Goal: Task Accomplishment & Management: Manage account settings

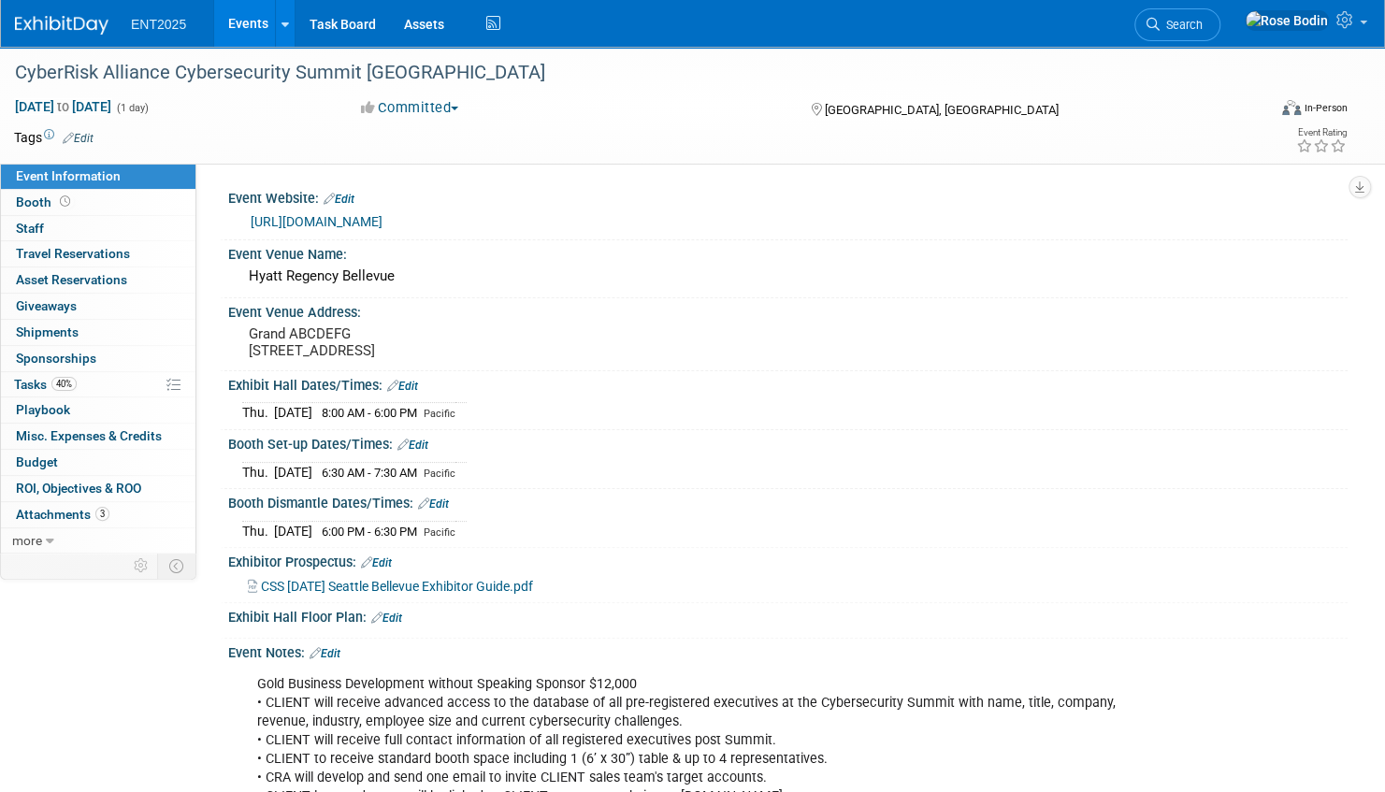
click at [261, 24] on link "Events" at bounding box center [248, 23] width 68 height 47
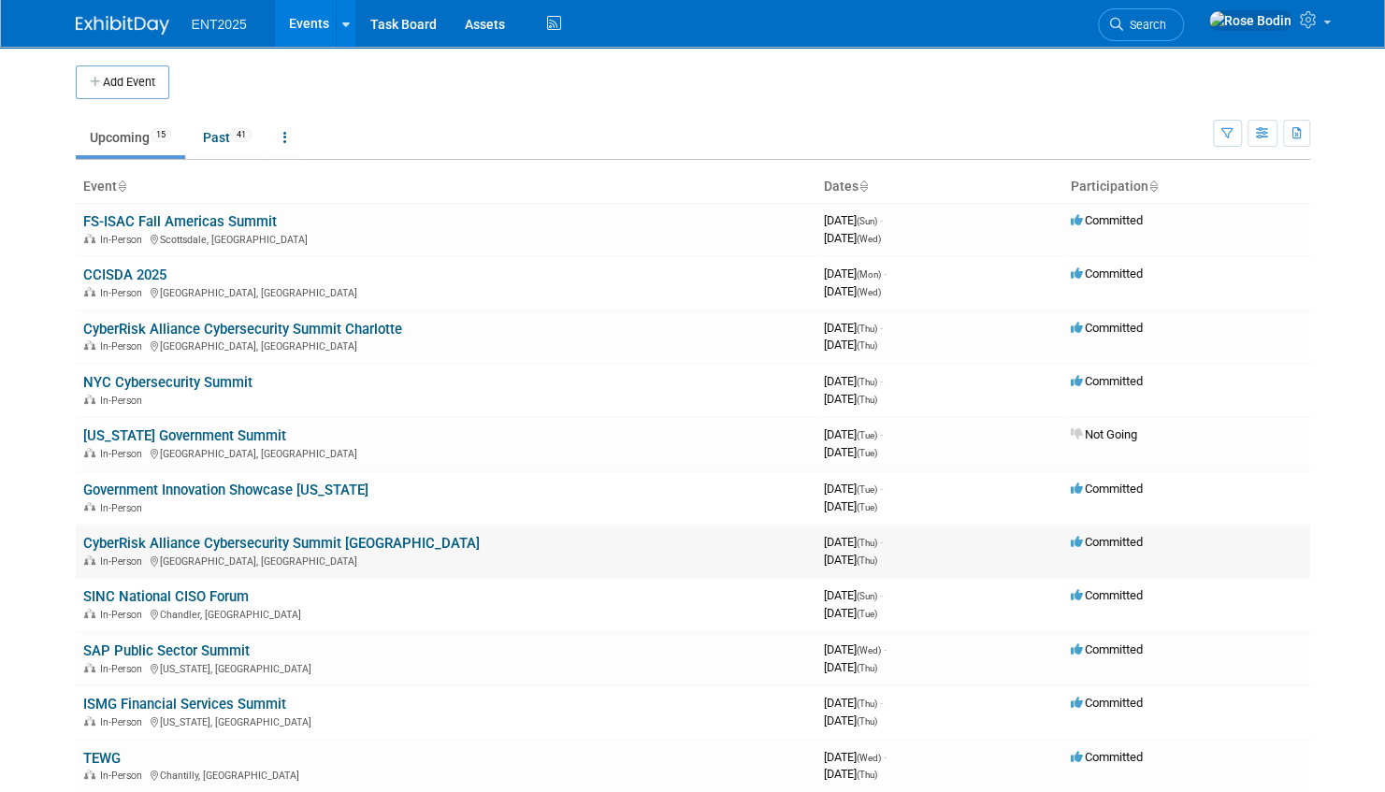
click at [358, 541] on link "CyberRisk Alliance Cybersecurity Summit [GEOGRAPHIC_DATA]" at bounding box center [281, 543] width 397 height 17
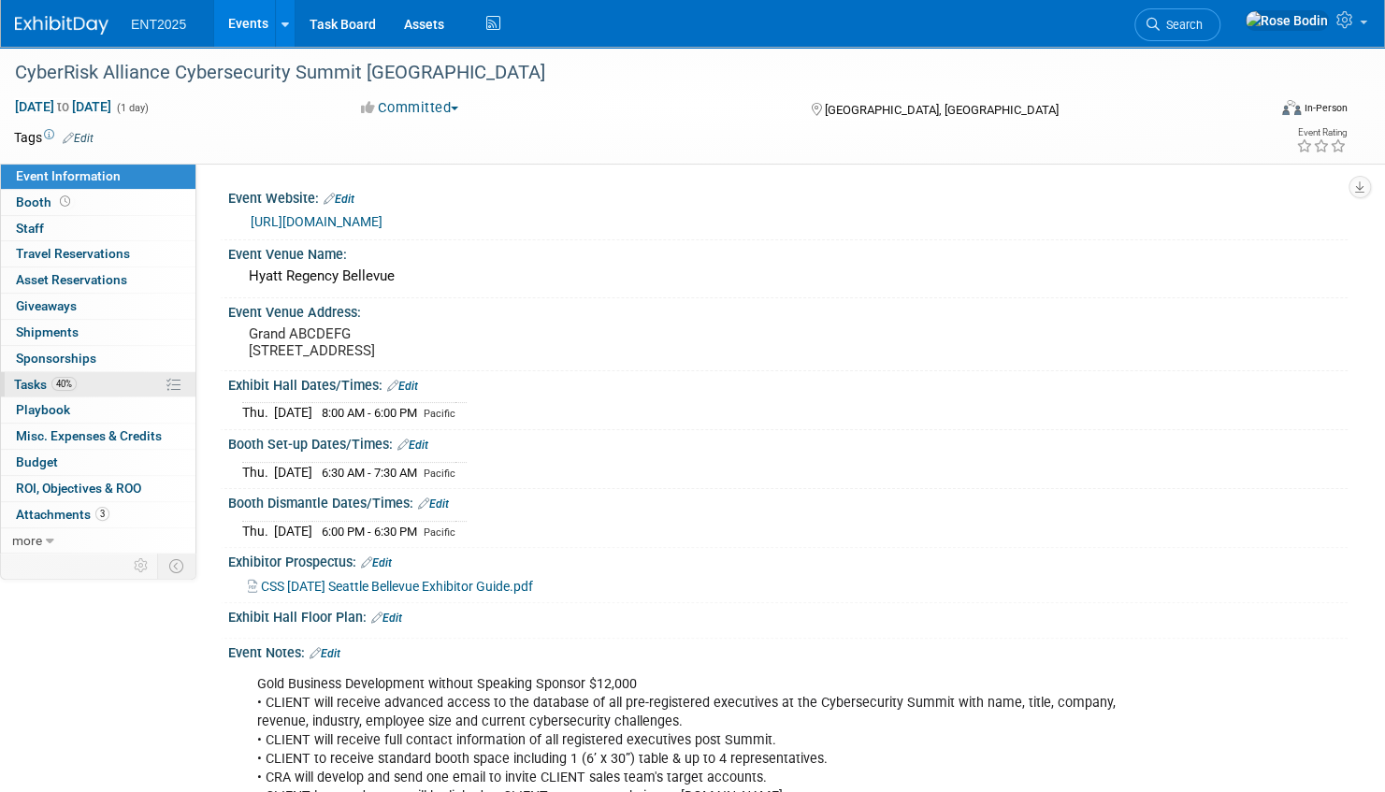
click at [123, 385] on link "40% Tasks 40%" at bounding box center [98, 384] width 195 height 25
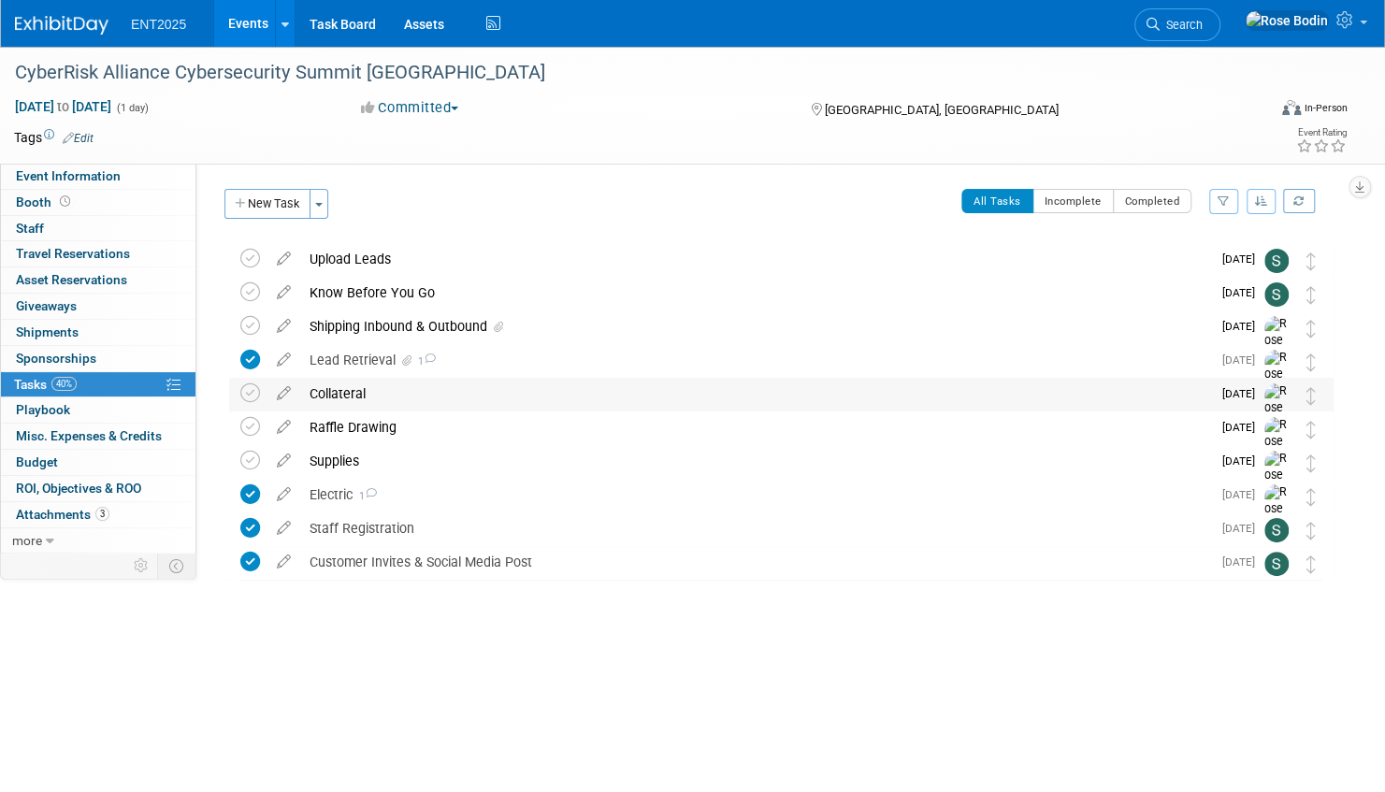
click at [494, 388] on div "Collateral" at bounding box center [755, 394] width 911 height 32
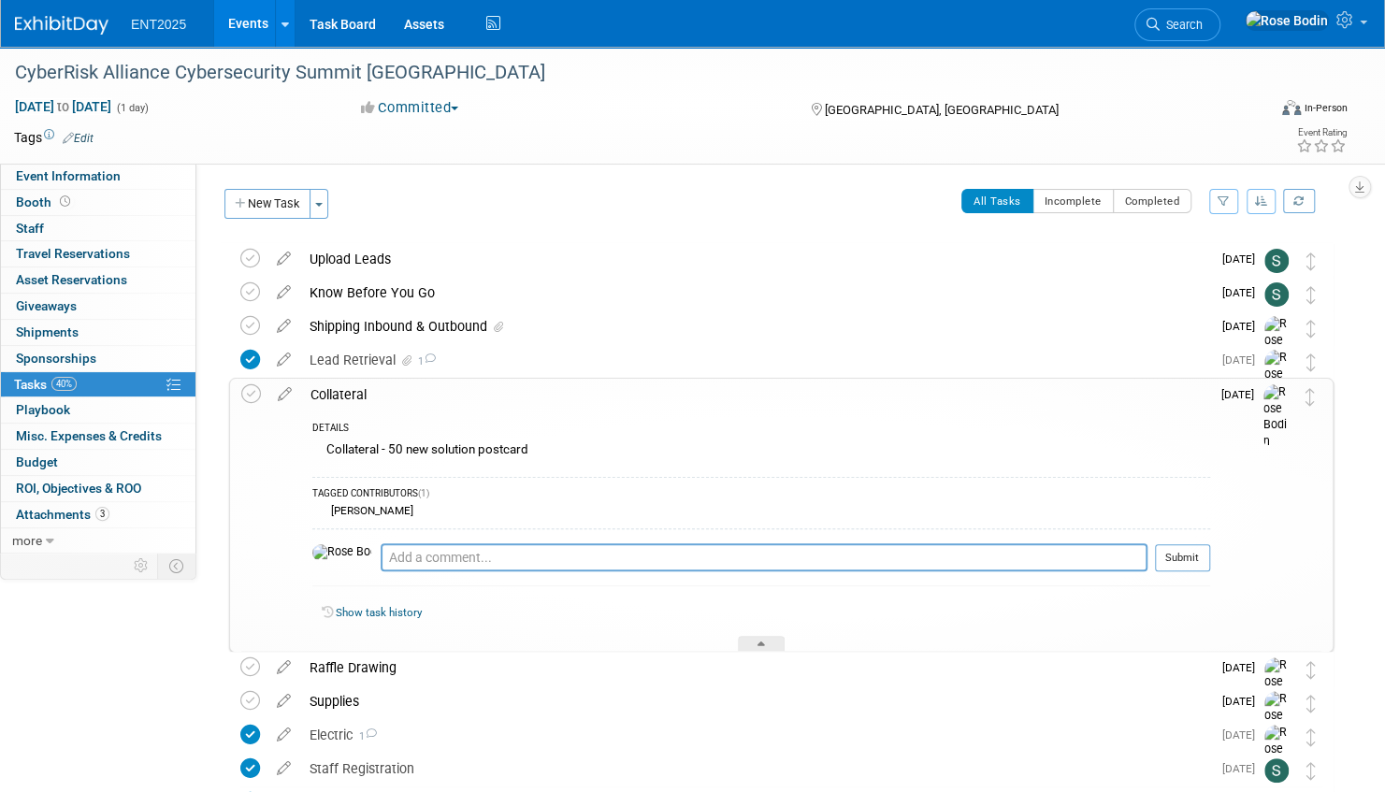
click at [494, 390] on div "Collateral" at bounding box center [755, 395] width 909 height 32
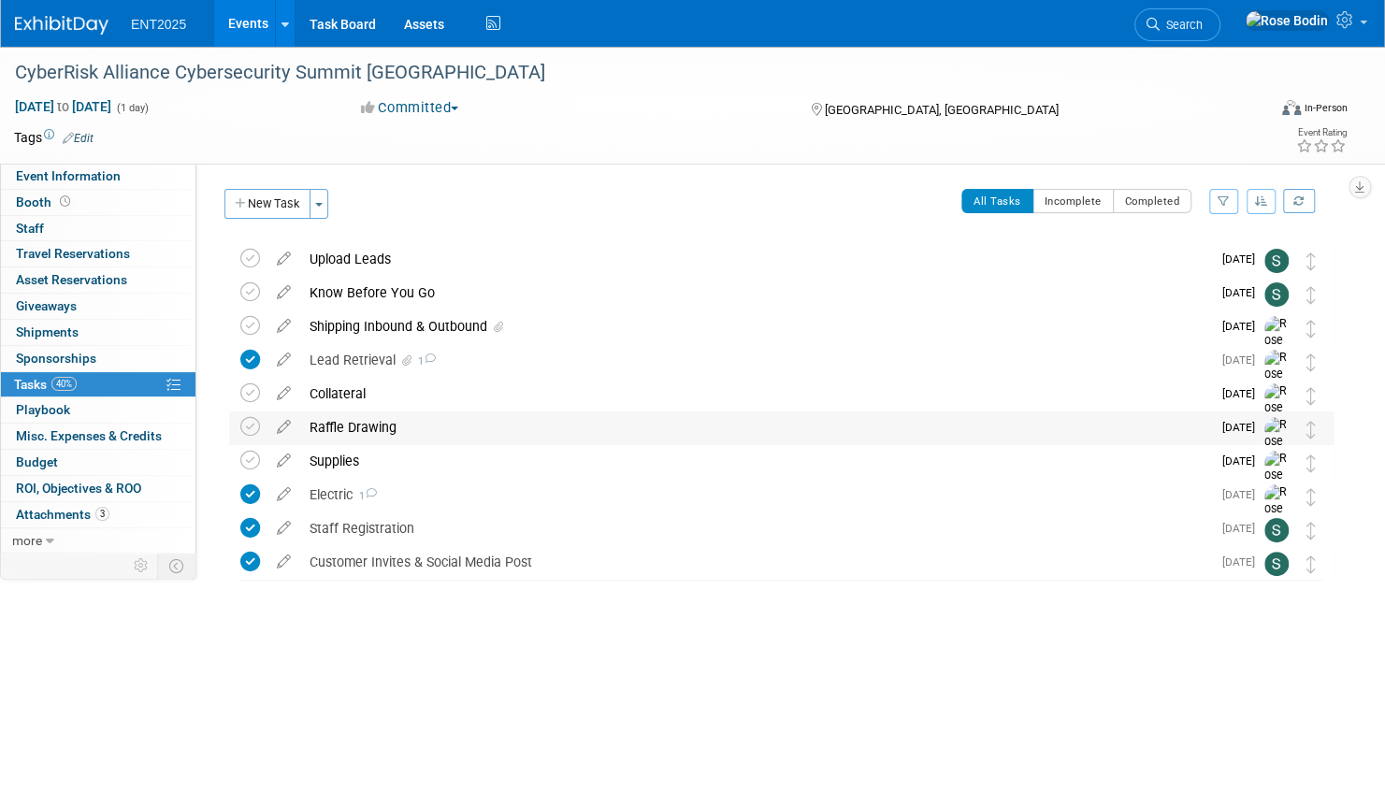
click at [471, 426] on div "Raffle Drawing" at bounding box center [755, 427] width 911 height 32
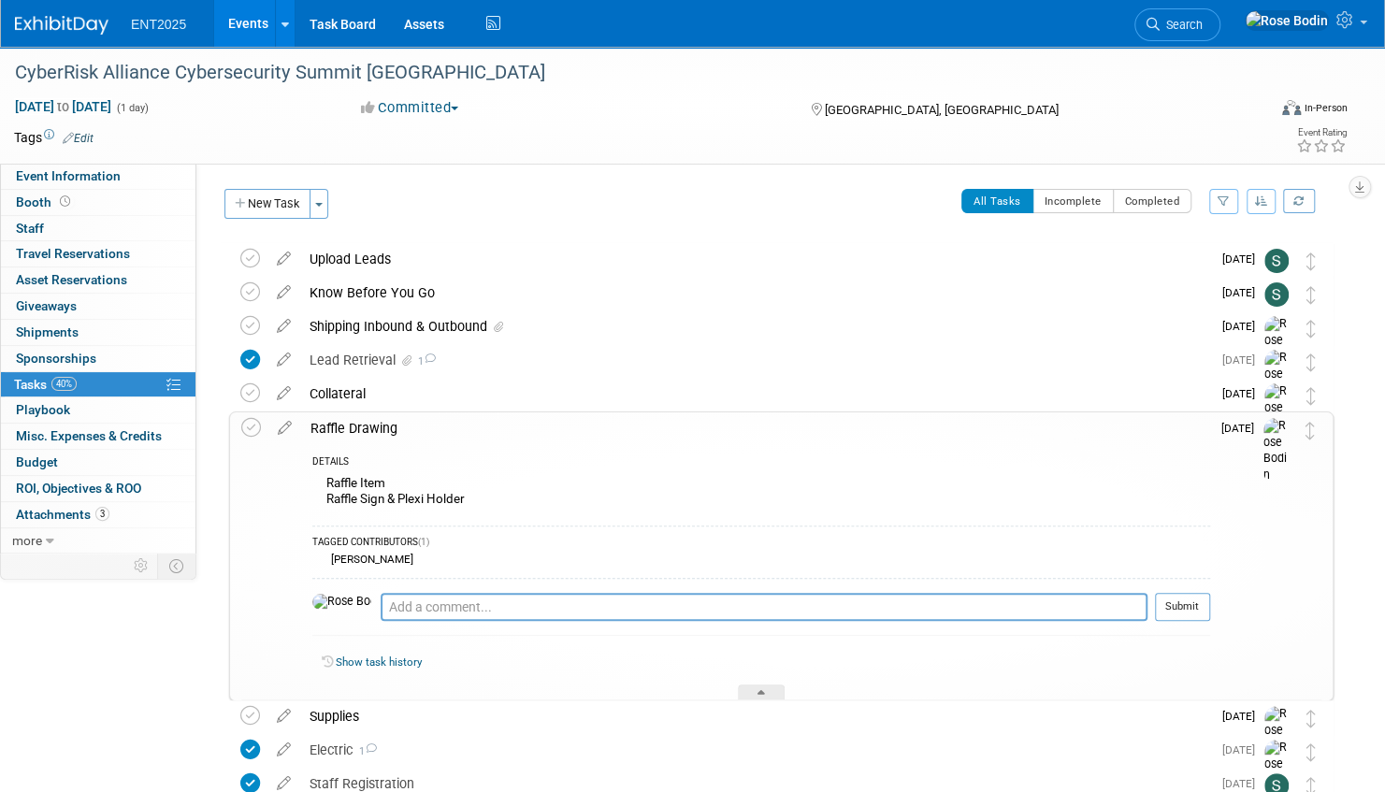
click at [545, 438] on div "Raffle Drawing" at bounding box center [755, 428] width 909 height 32
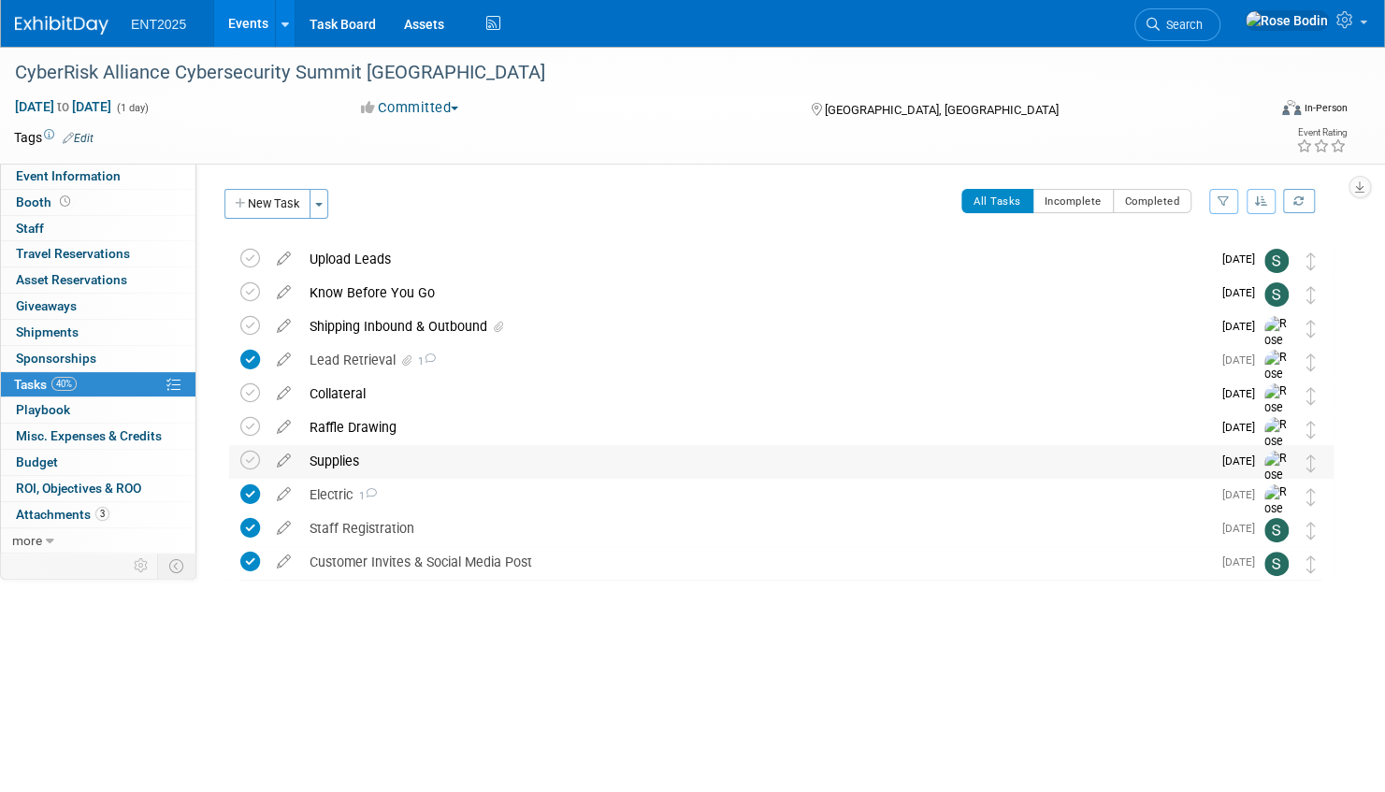
click at [512, 465] on div "Supplies" at bounding box center [755, 461] width 911 height 32
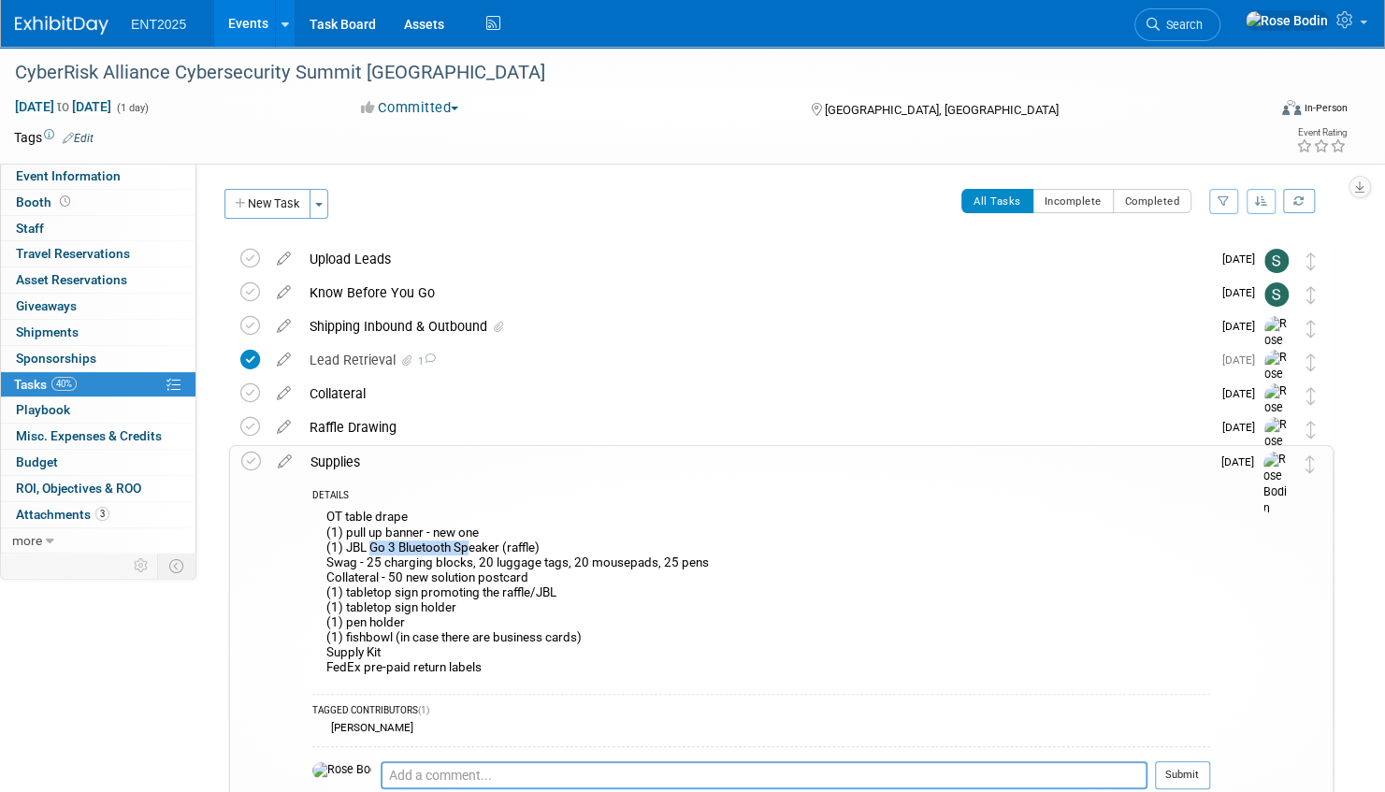
drag, startPoint x: 373, startPoint y: 549, endPoint x: 469, endPoint y: 548, distance: 96.3
click at [469, 548] on div "OT table drape (1) pull up banner - new one (1) JBL Go 3 Bluetooth Speaker (raf…" at bounding box center [761, 595] width 898 height 180
drag, startPoint x: 469, startPoint y: 548, endPoint x: 671, endPoint y: 599, distance: 208.2
click at [671, 599] on div "OT table drape (1) pull up banner - new one (1) JBL Go 3 Bluetooth Speaker (raf…" at bounding box center [761, 595] width 898 height 180
drag, startPoint x: 567, startPoint y: 547, endPoint x: 321, endPoint y: 545, distance: 246.0
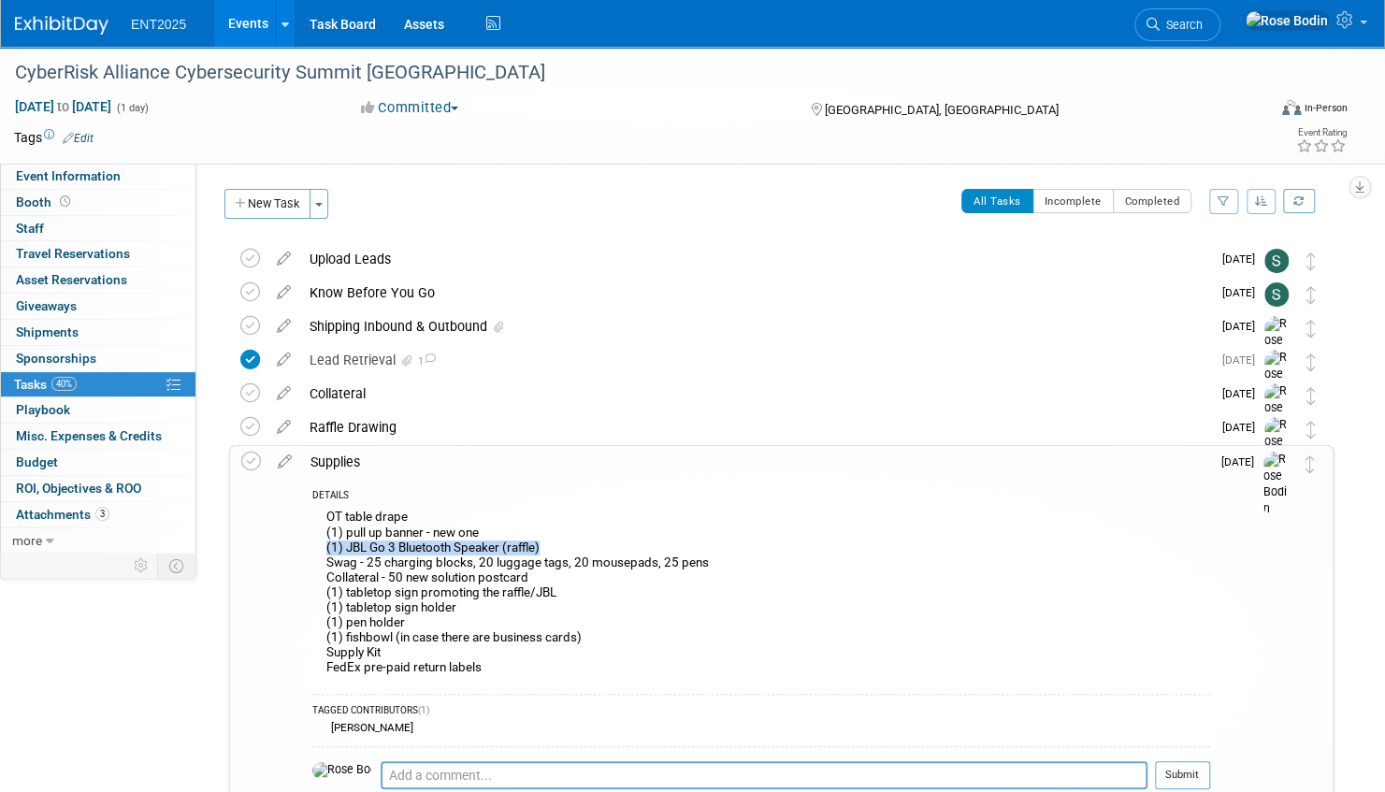
click at [321, 545] on div "OT table drape (1) pull up banner - new one (1) JBL Go 3 Bluetooth Speaker (raf…" at bounding box center [761, 595] width 898 height 180
copy div "(1) JBL Go 3 Bluetooth Speaker (raffle)"
click at [473, 422] on div "Raffle Drawing" at bounding box center [755, 427] width 911 height 32
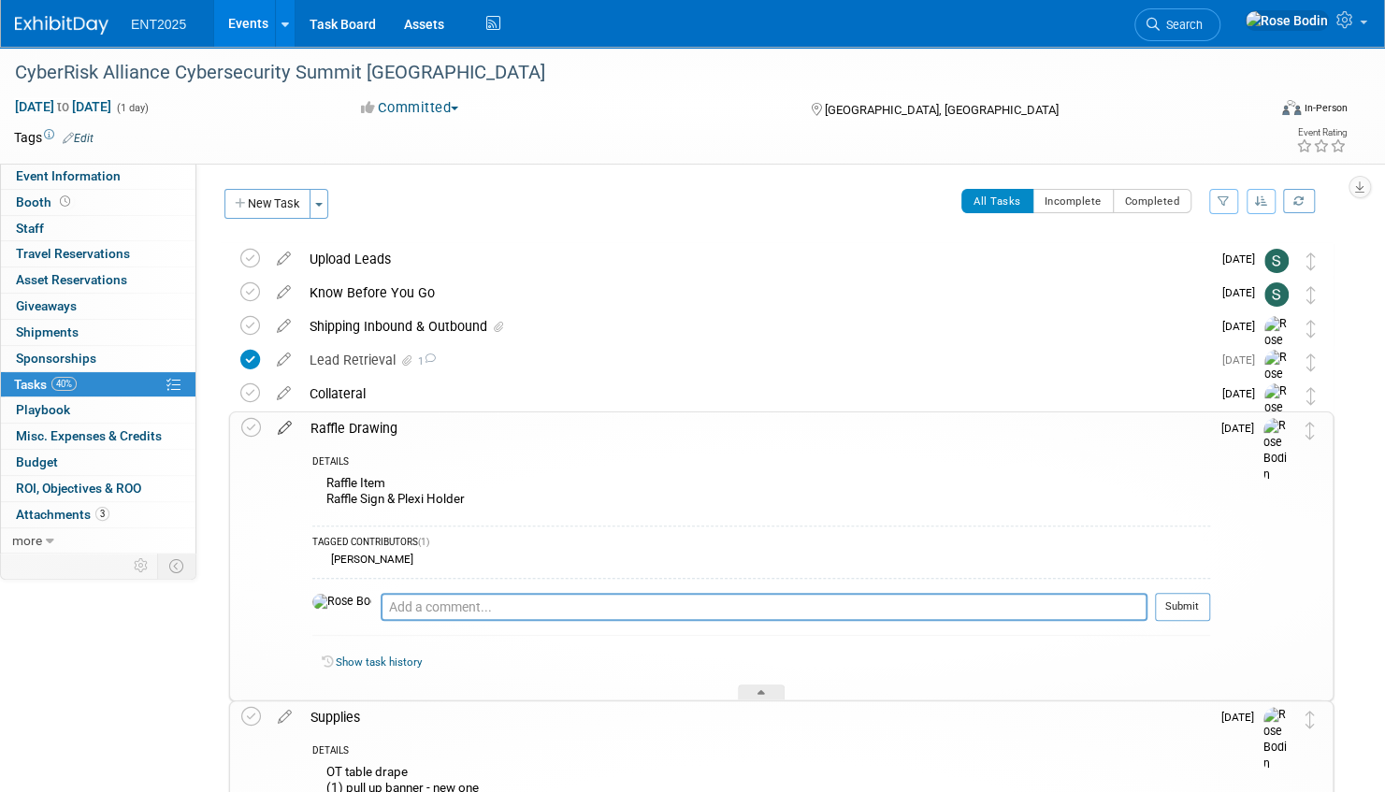
click at [285, 426] on icon at bounding box center [284, 423] width 33 height 23
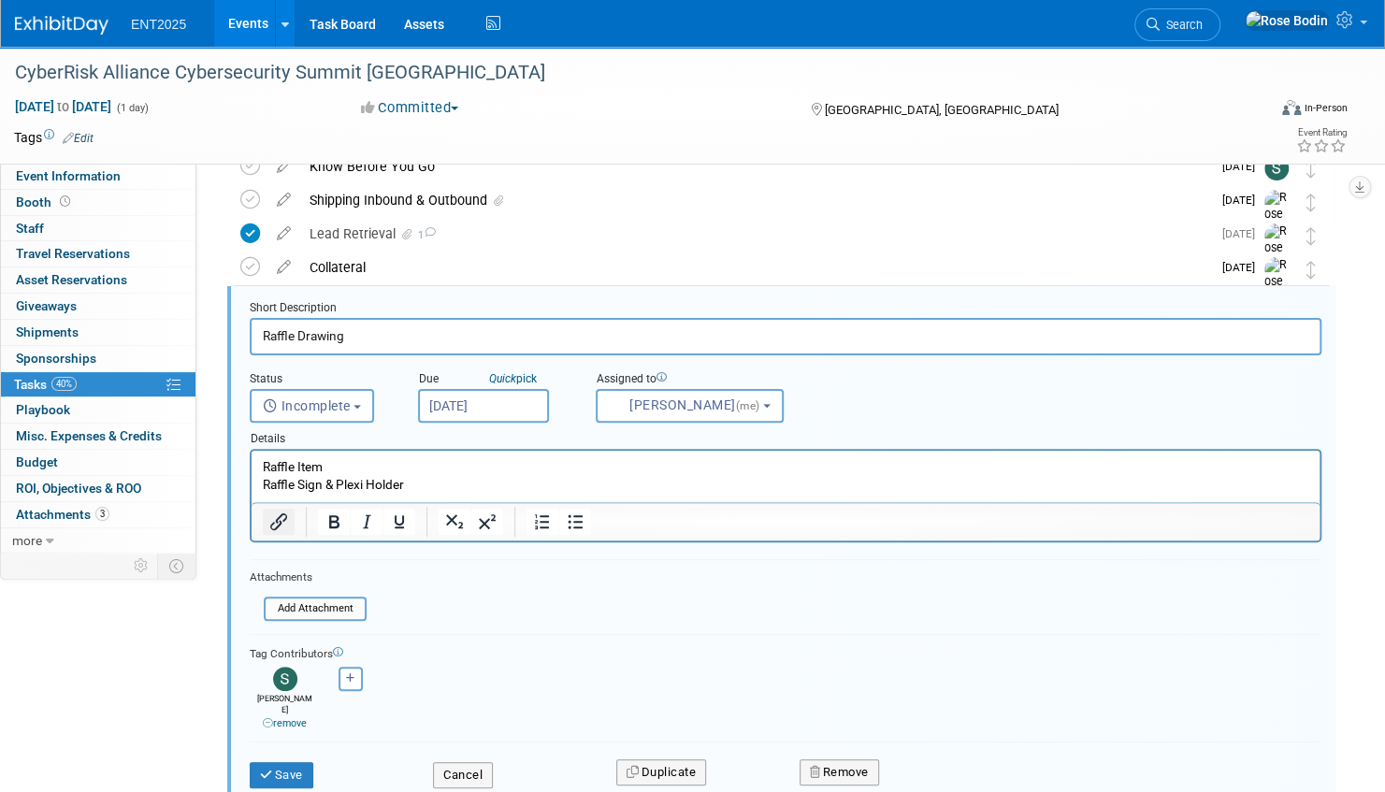
scroll to position [137, 0]
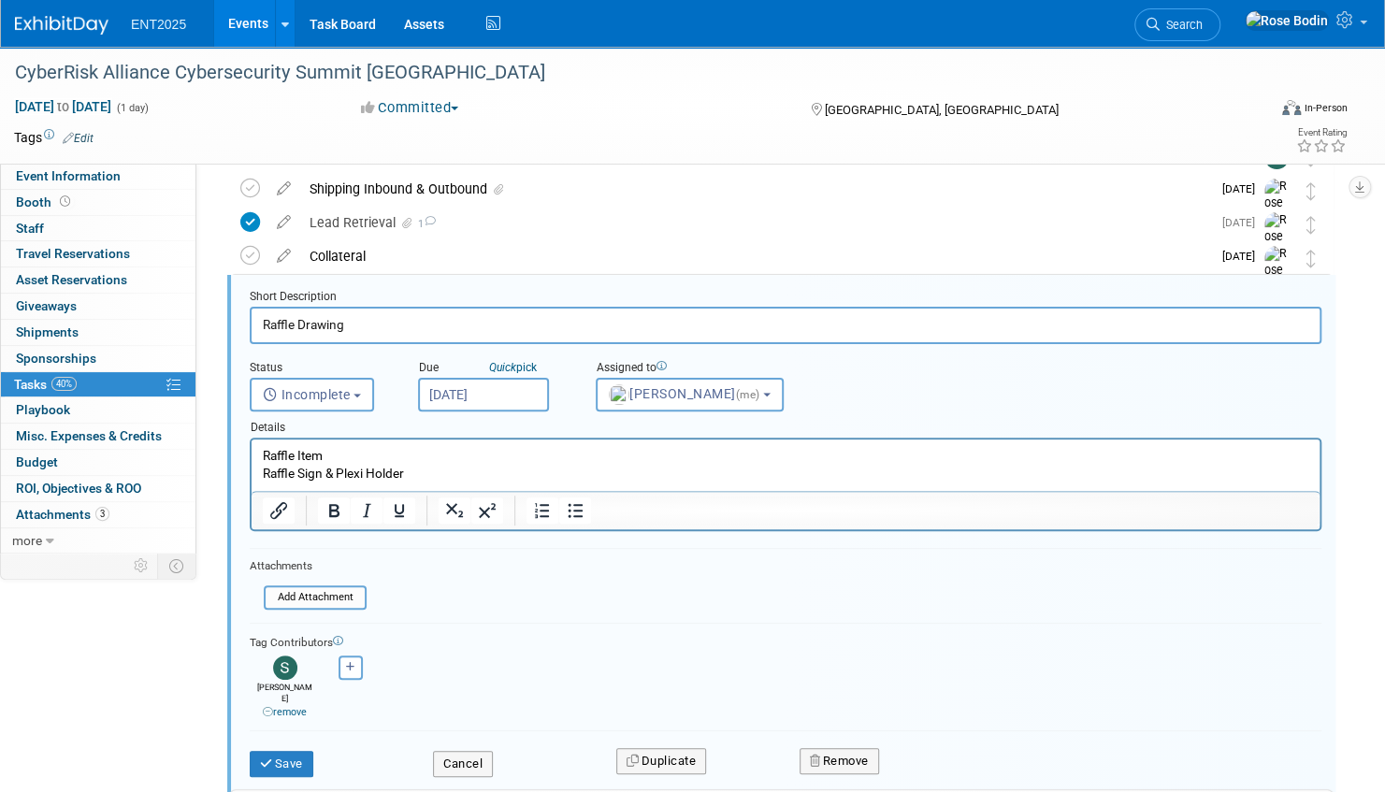
click at [433, 469] on p "Raffle Item Raffle Sign & Plexi Holder" at bounding box center [786, 465] width 1046 height 36
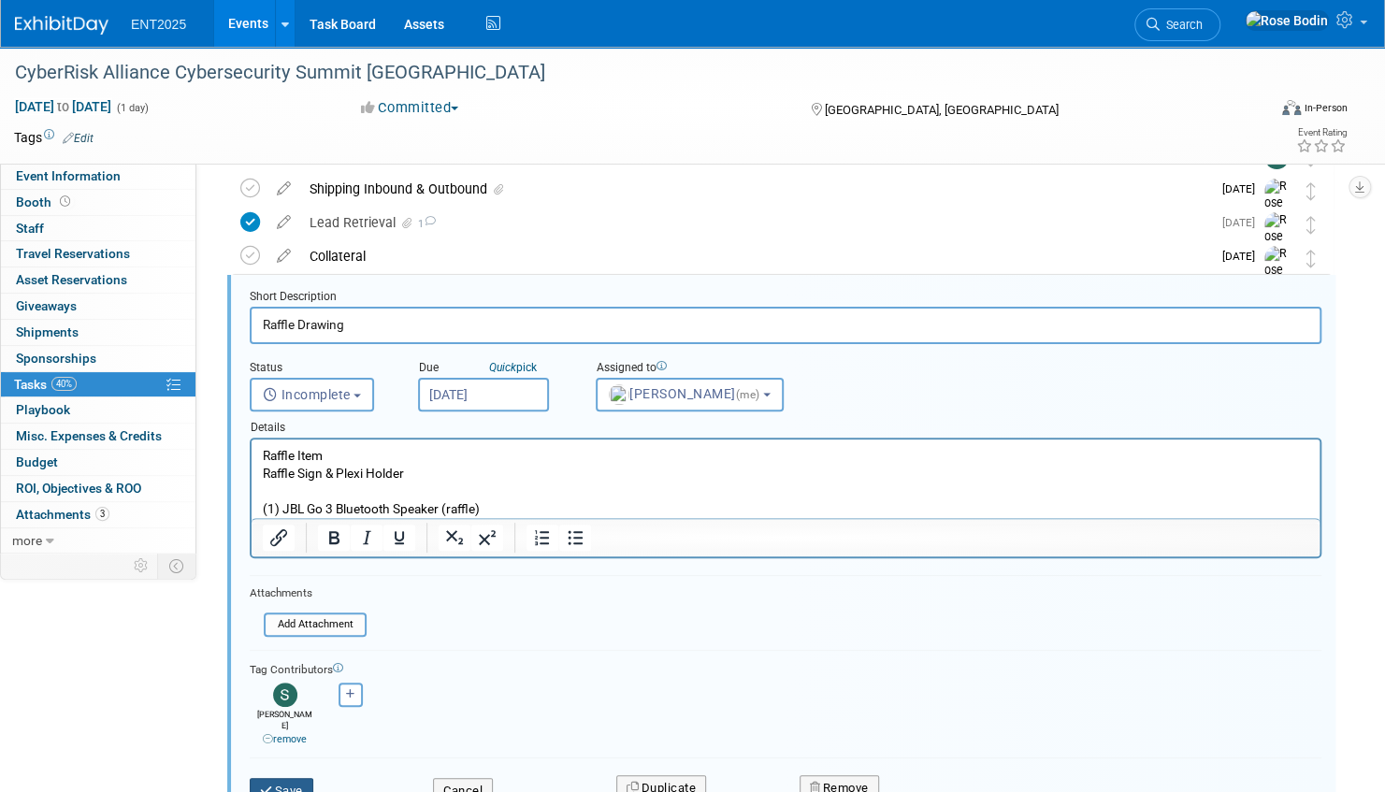
click at [285, 778] on button "Save" at bounding box center [282, 791] width 64 height 26
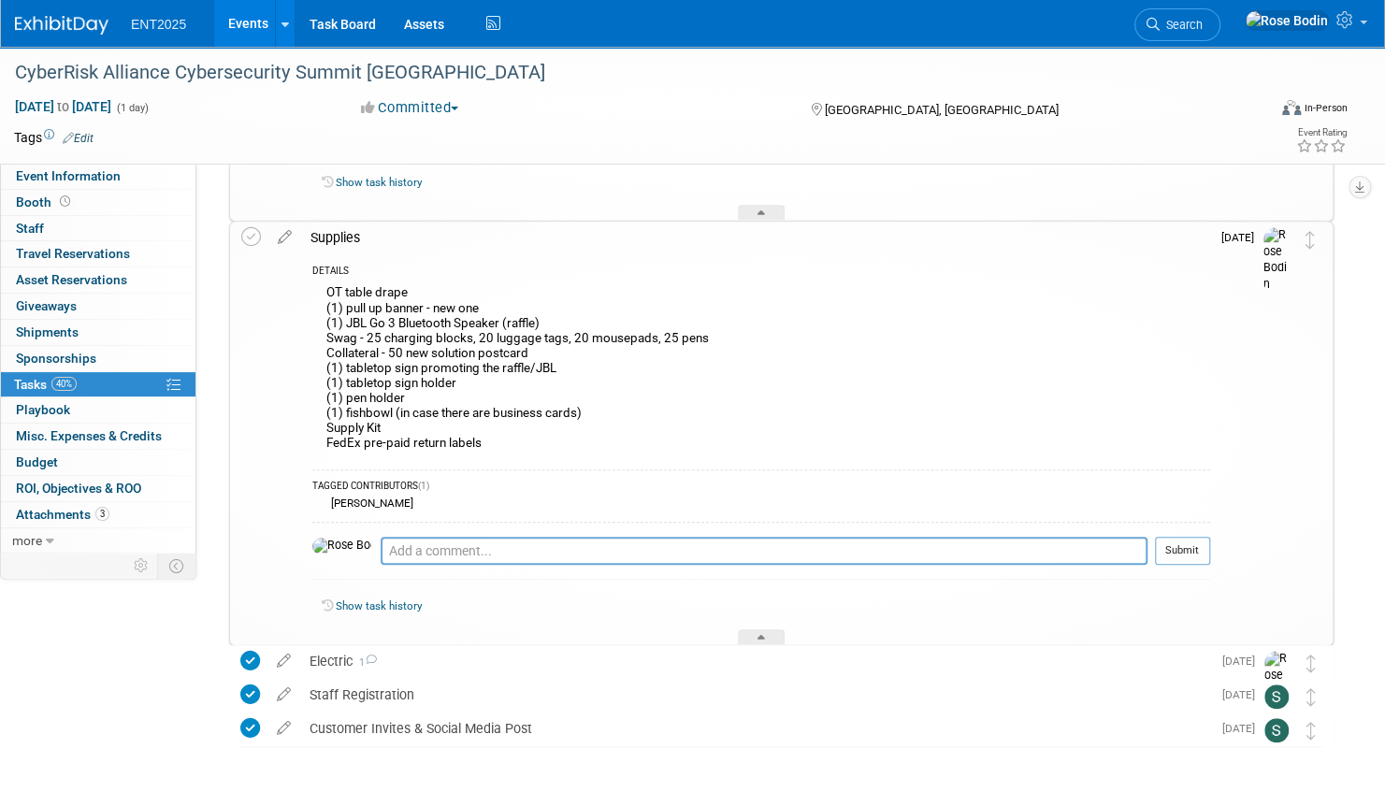
scroll to position [515, 0]
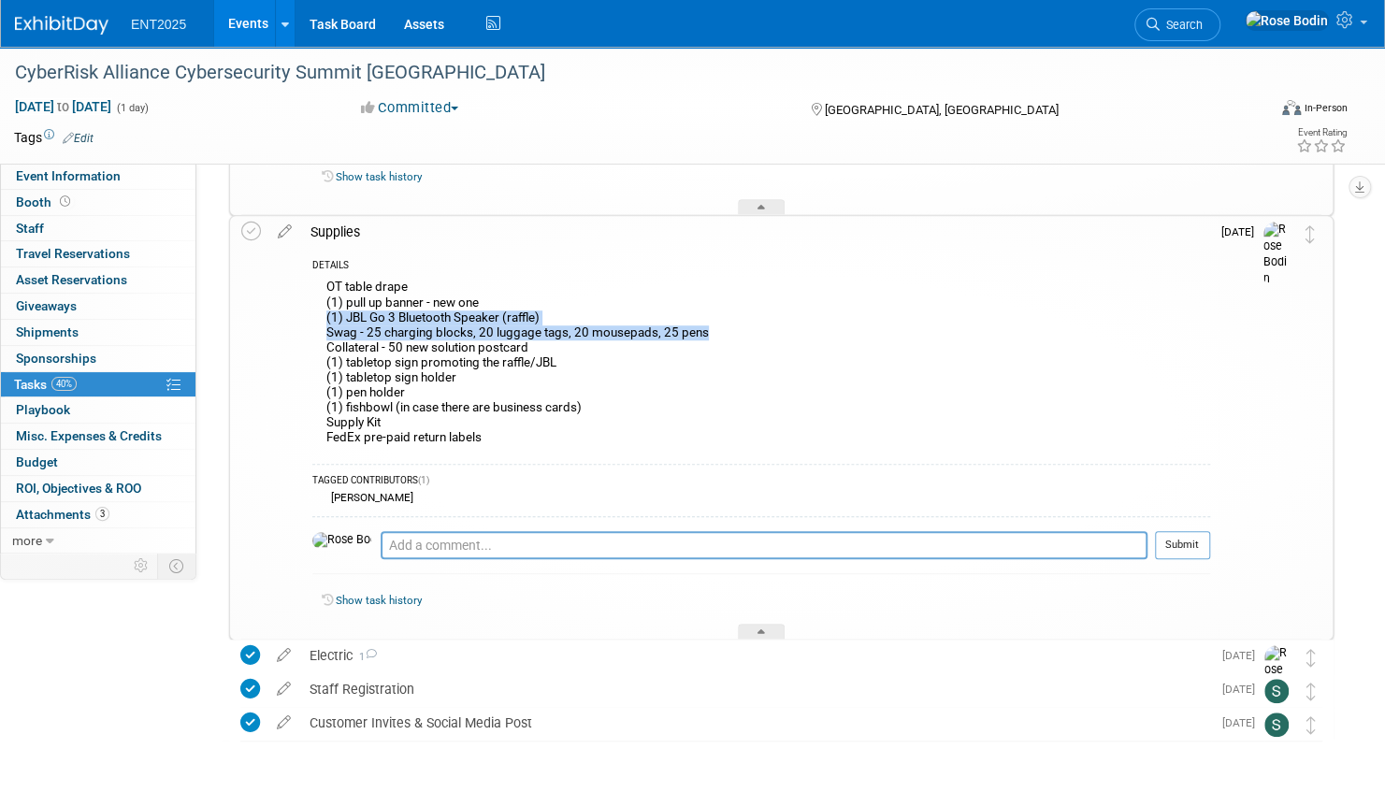
drag, startPoint x: 326, startPoint y: 316, endPoint x: 726, endPoint y: 333, distance: 399.7
click at [726, 333] on div "OT table drape (1) pull up banner - new one (1) JBL Go 3 Bluetooth Speaker (raf…" at bounding box center [761, 365] width 898 height 180
copy div "(1) JBL Go 3 Bluetooth Speaker (raffle) Swag - 25 charging blocks, 20 luggage t…"
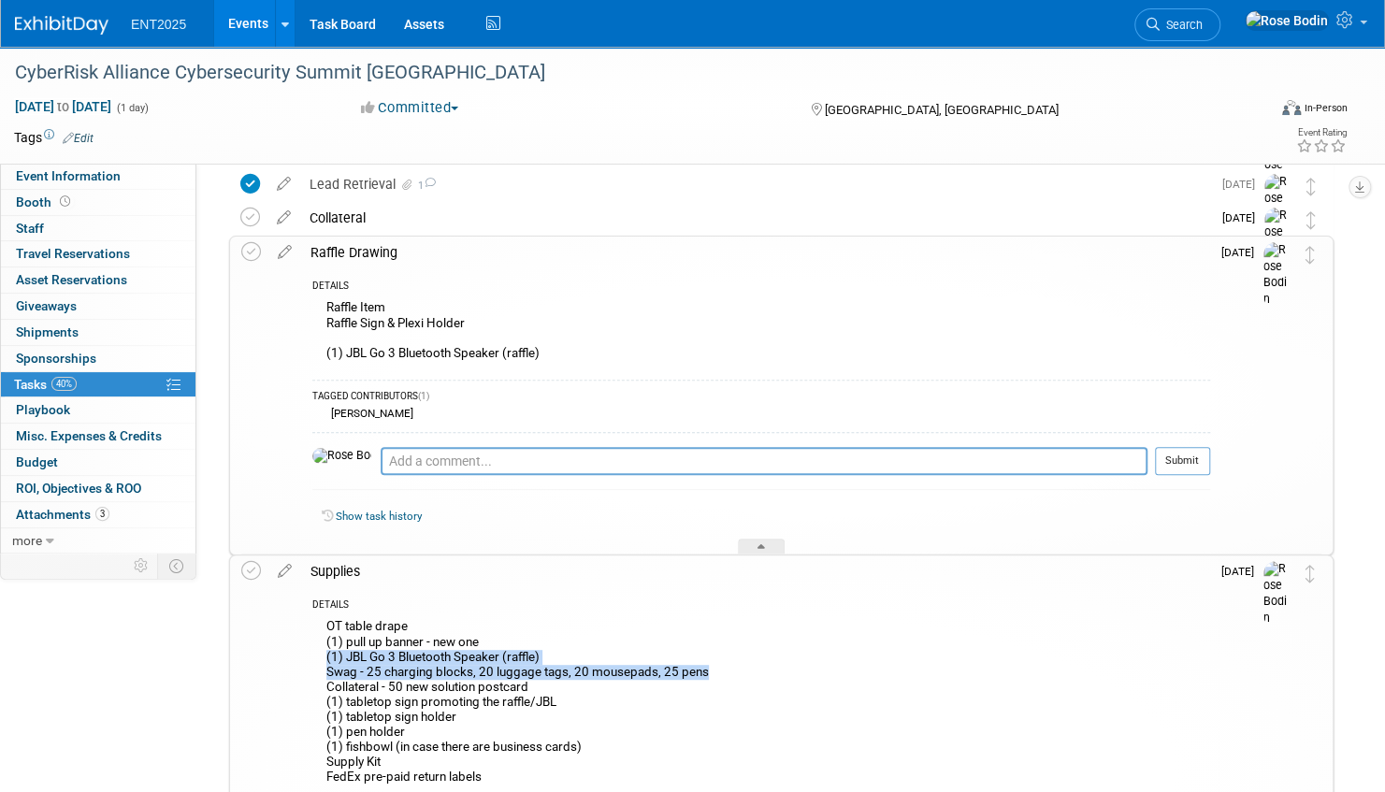
scroll to position [0, 0]
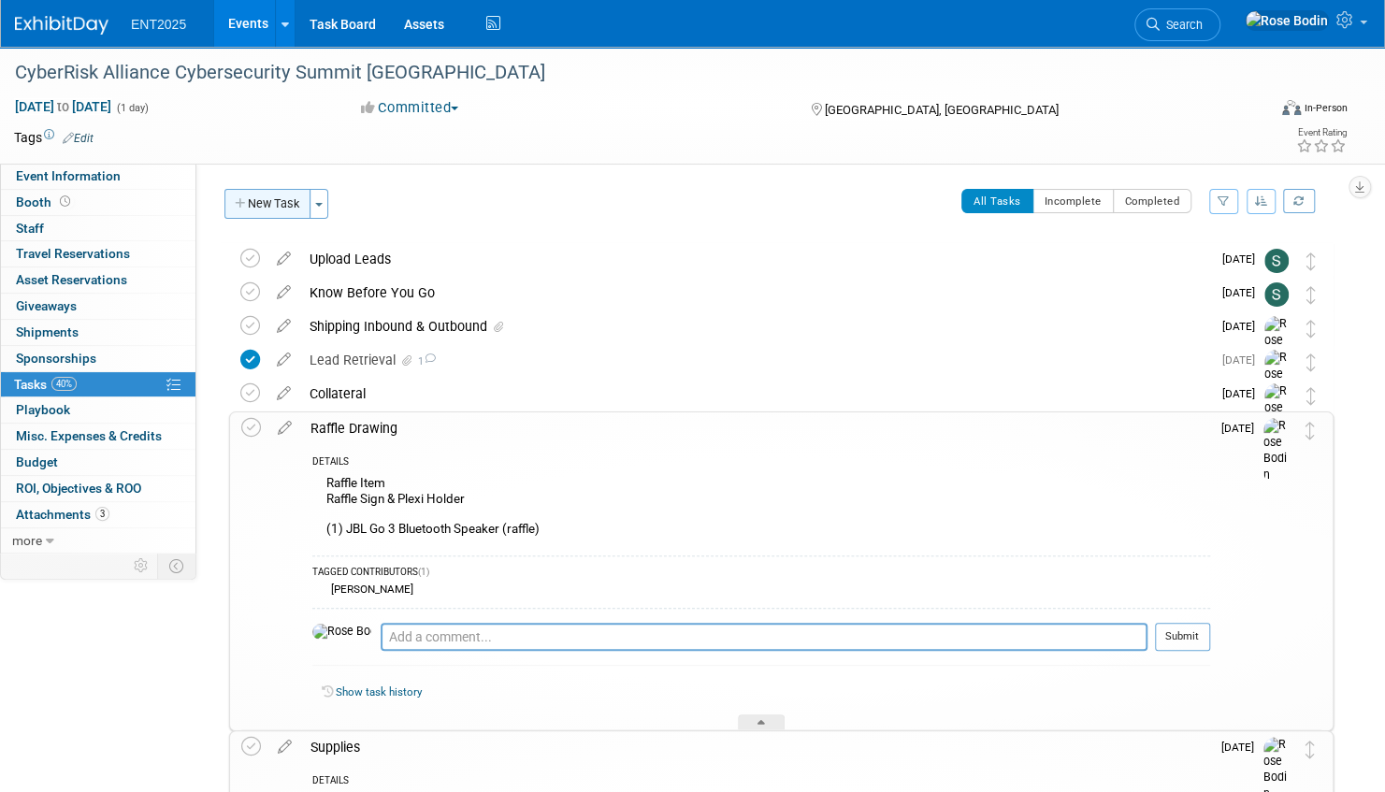
click at [274, 204] on button "New Task" at bounding box center [267, 204] width 86 height 30
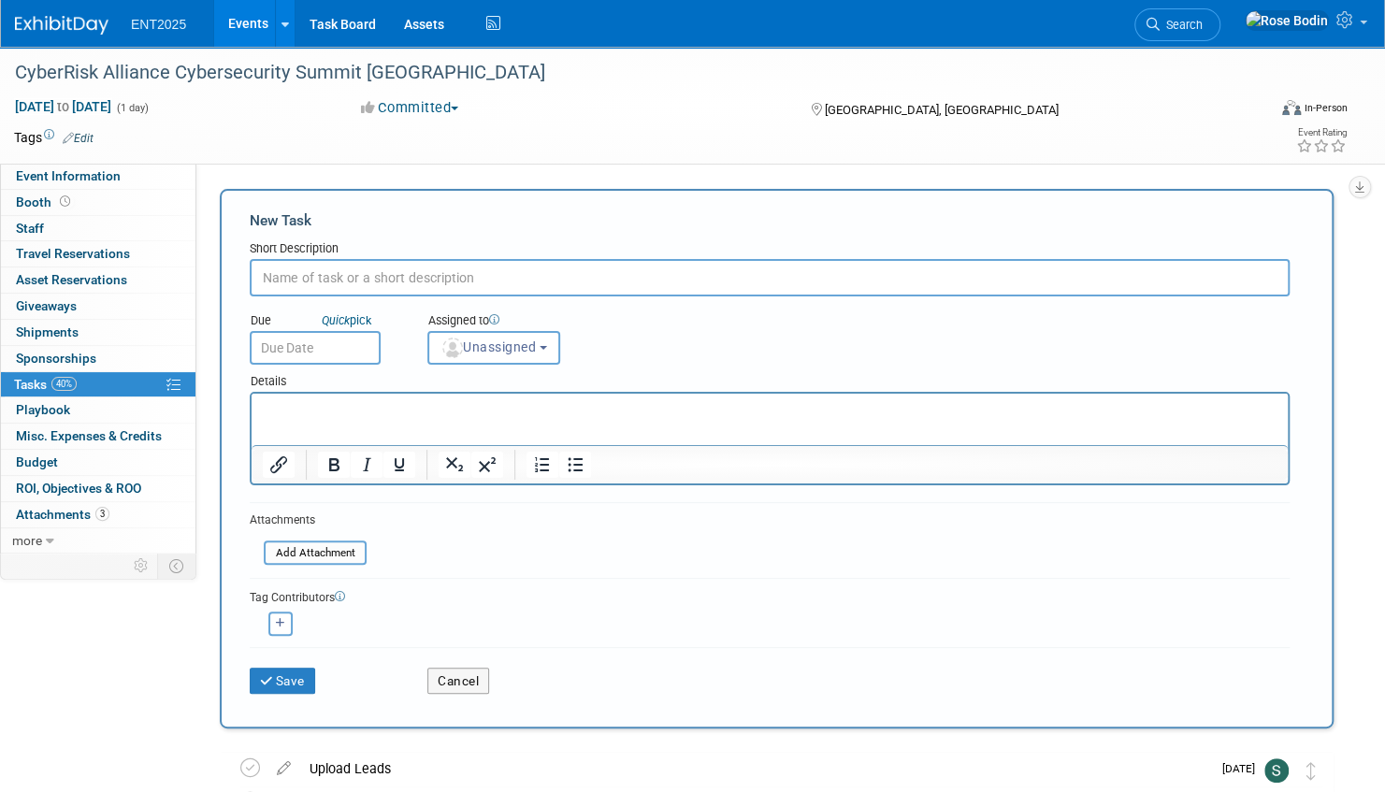
click at [294, 279] on input "text" at bounding box center [770, 277] width 1040 height 37
type input "Swag"
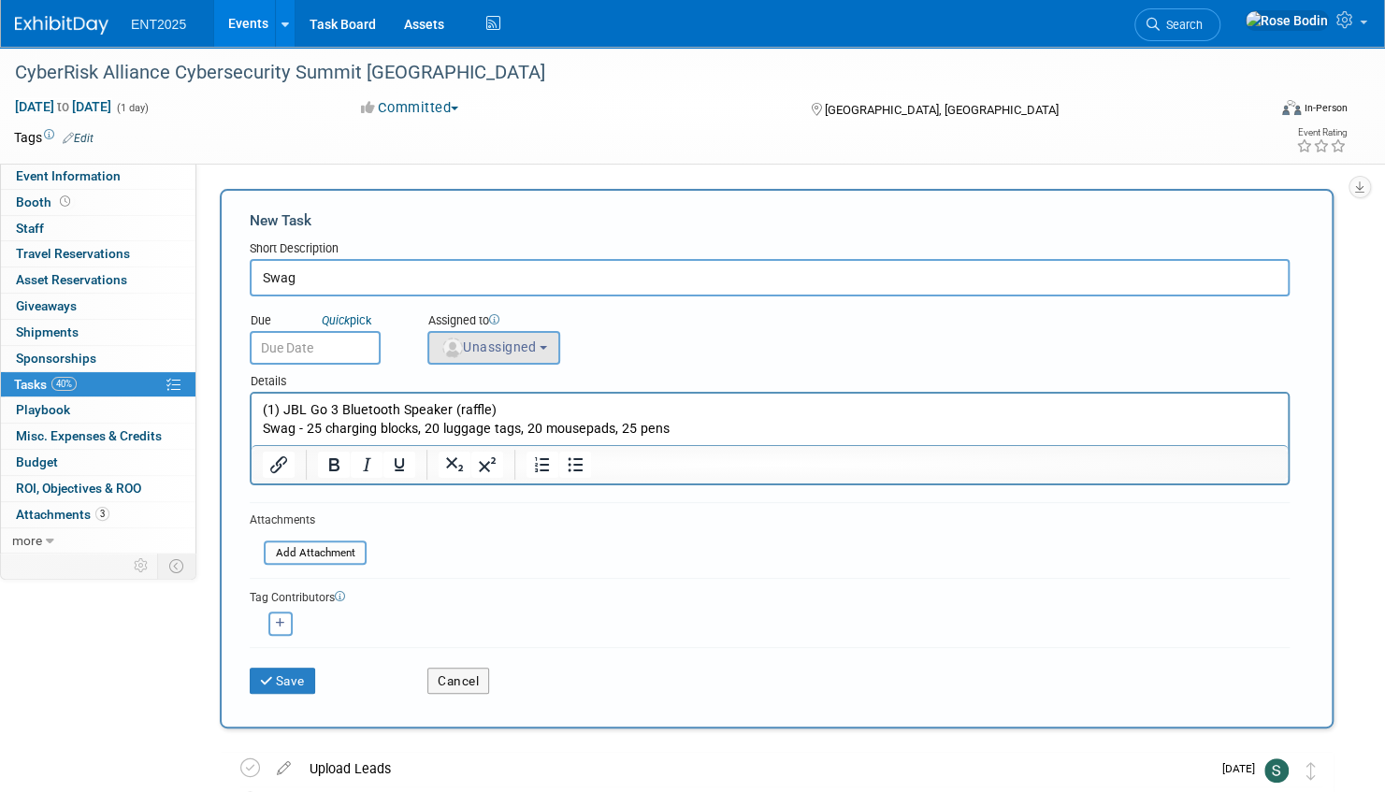
click at [514, 346] on span "Unassigned" at bounding box center [487, 346] width 95 height 15
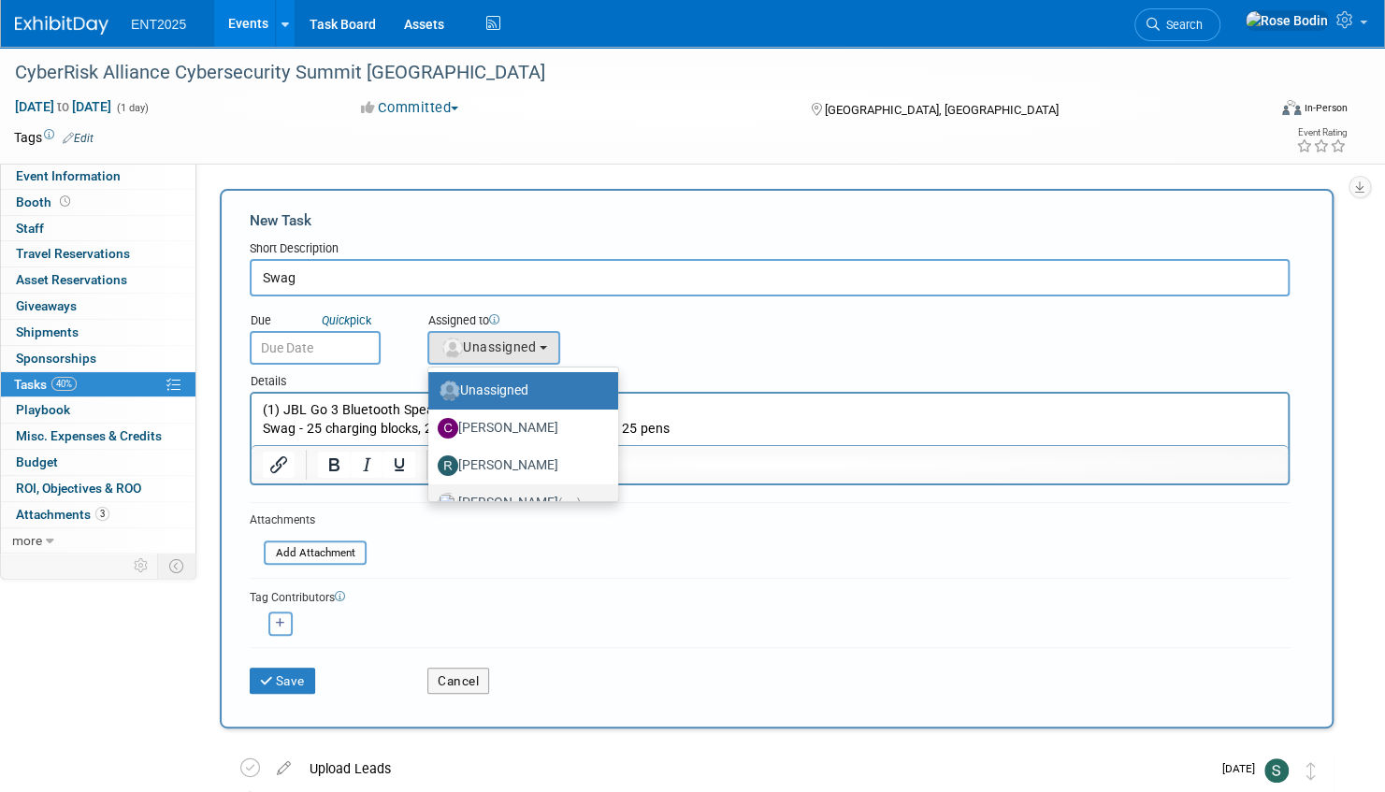
click at [526, 496] on label "Rose Bodin (me)" at bounding box center [519, 503] width 162 height 30
click at [431, 496] on input "Rose Bodin (me)" at bounding box center [425, 501] width 12 height 12
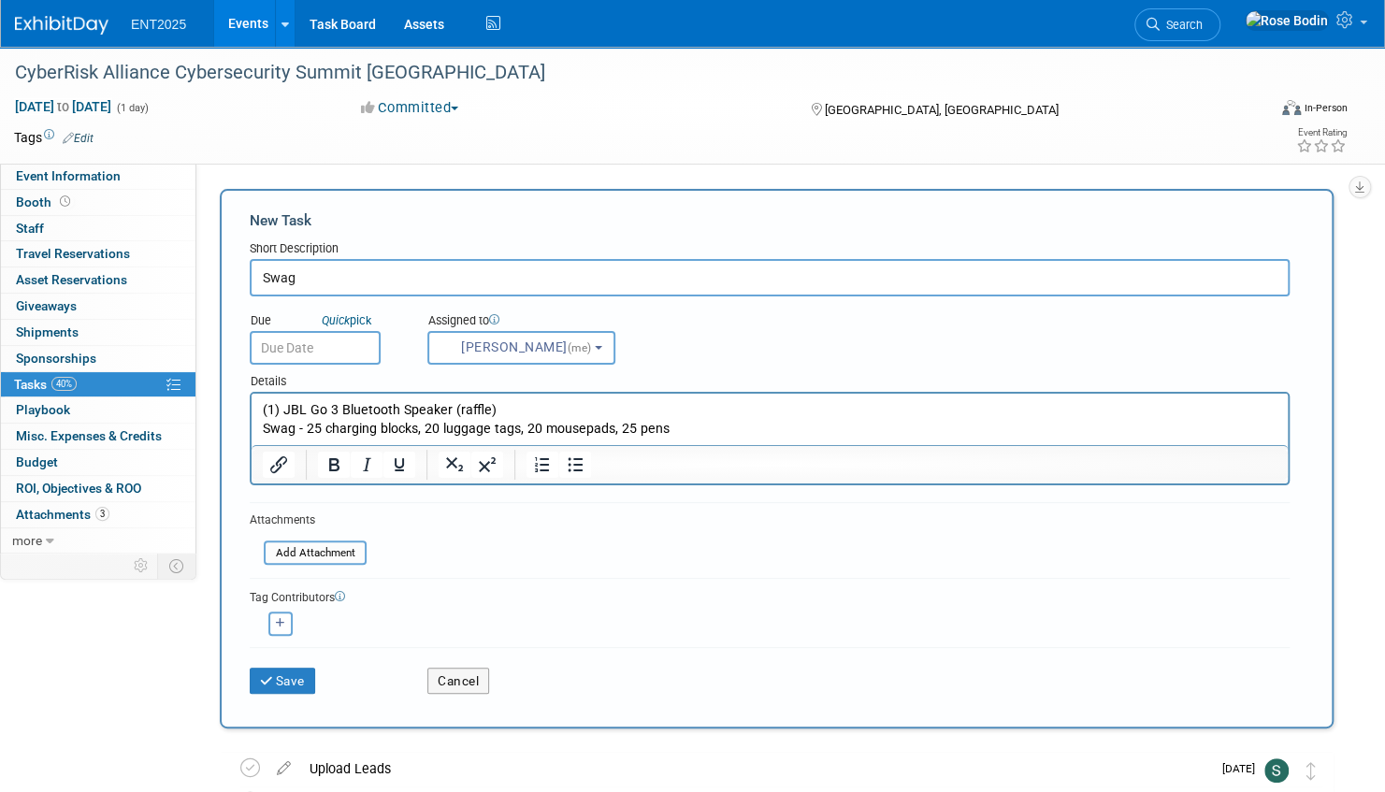
select select "fd414d53-3d64-4b99-a4d4-d4a7ab262892"
click at [279, 619] on icon "button" at bounding box center [280, 623] width 9 height 10
select select
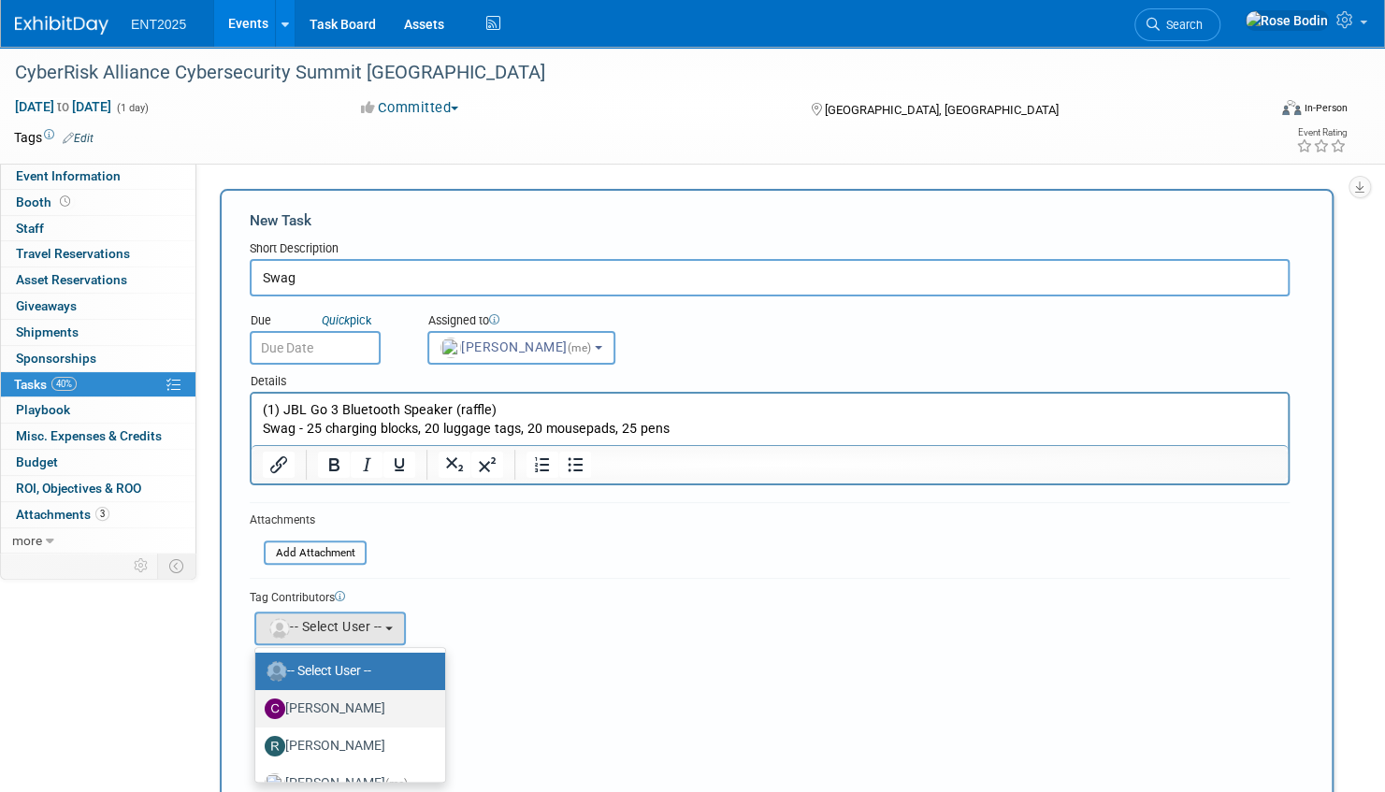
scroll to position [62, 0]
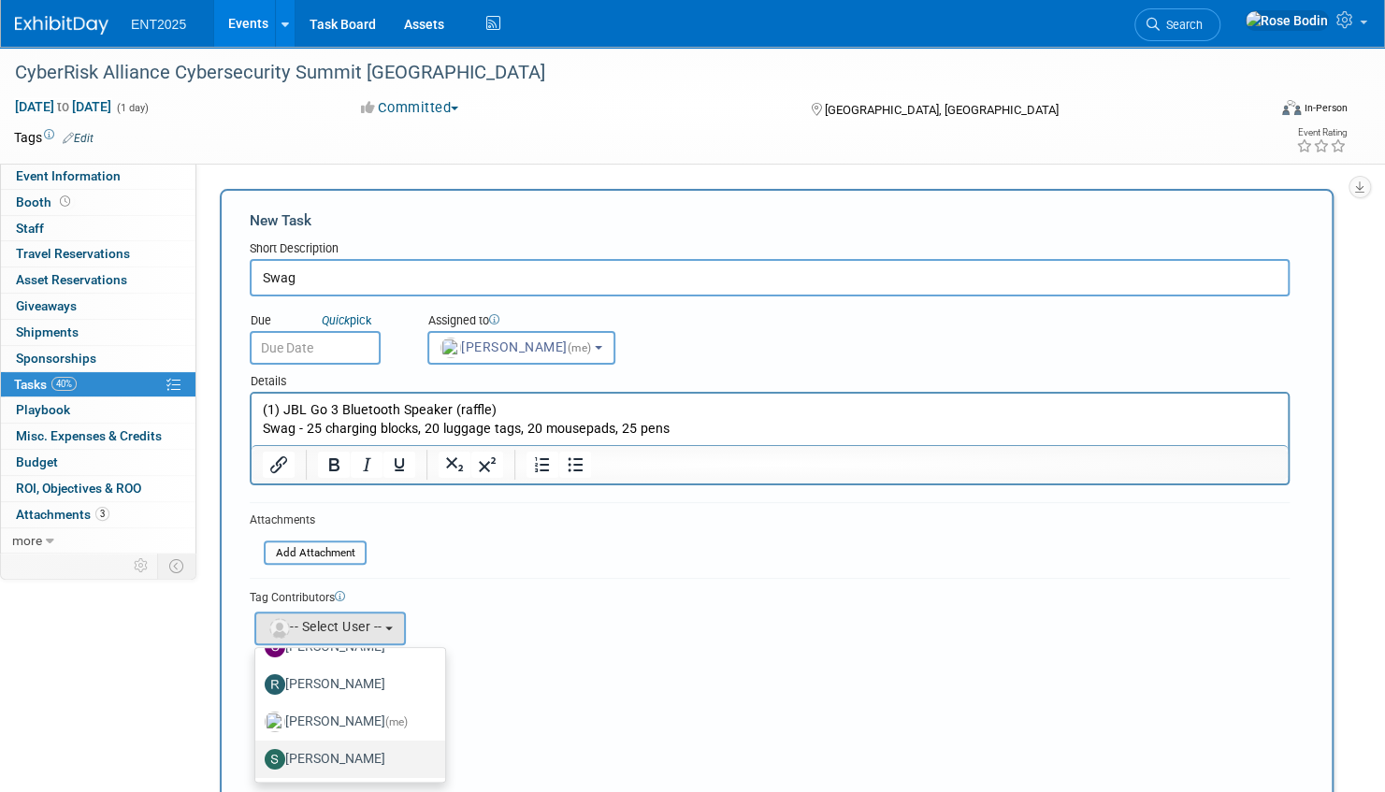
click at [324, 751] on label "Stephanie Silva" at bounding box center [346, 759] width 162 height 30
click at [258, 751] on input "Stephanie Silva" at bounding box center [252, 757] width 12 height 12
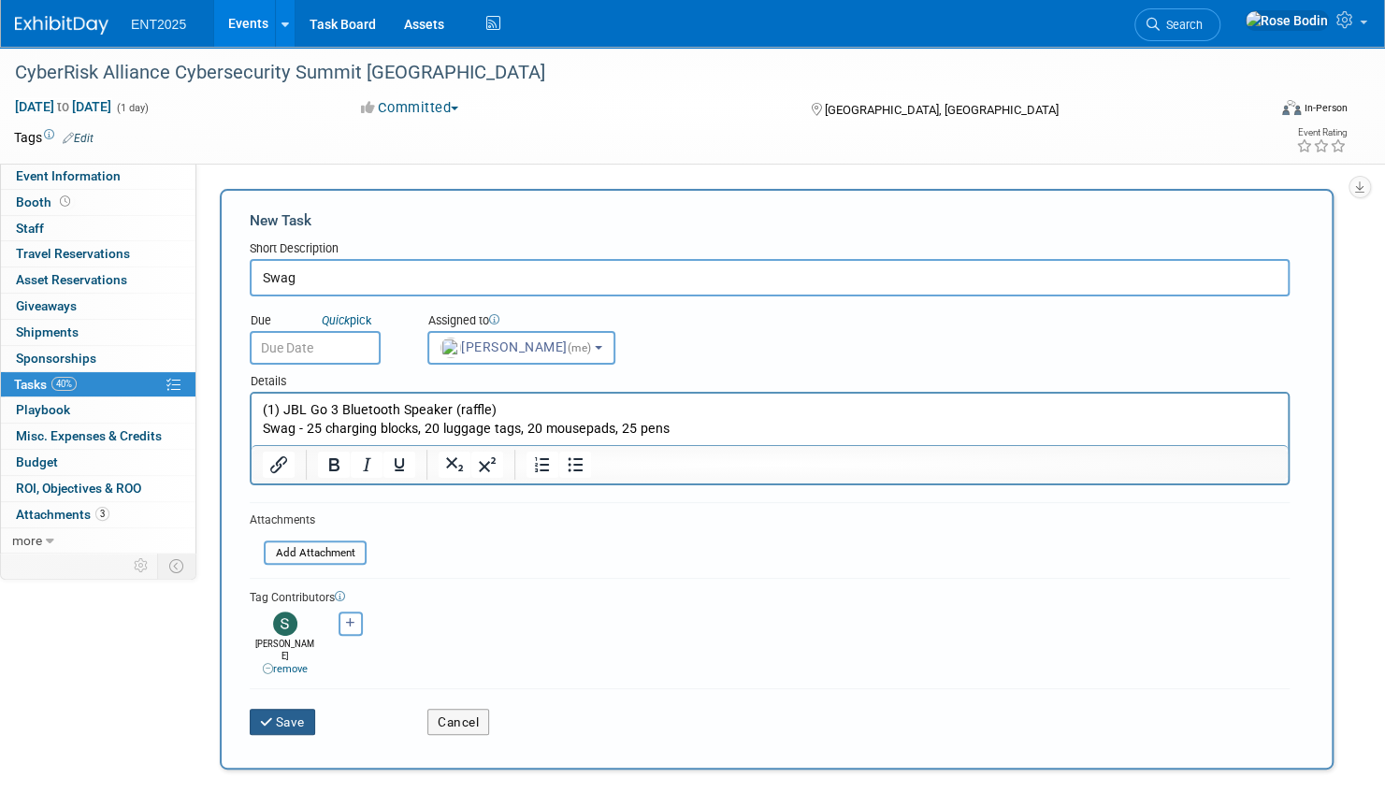
click at [291, 709] on button "Save" at bounding box center [282, 722] width 65 height 26
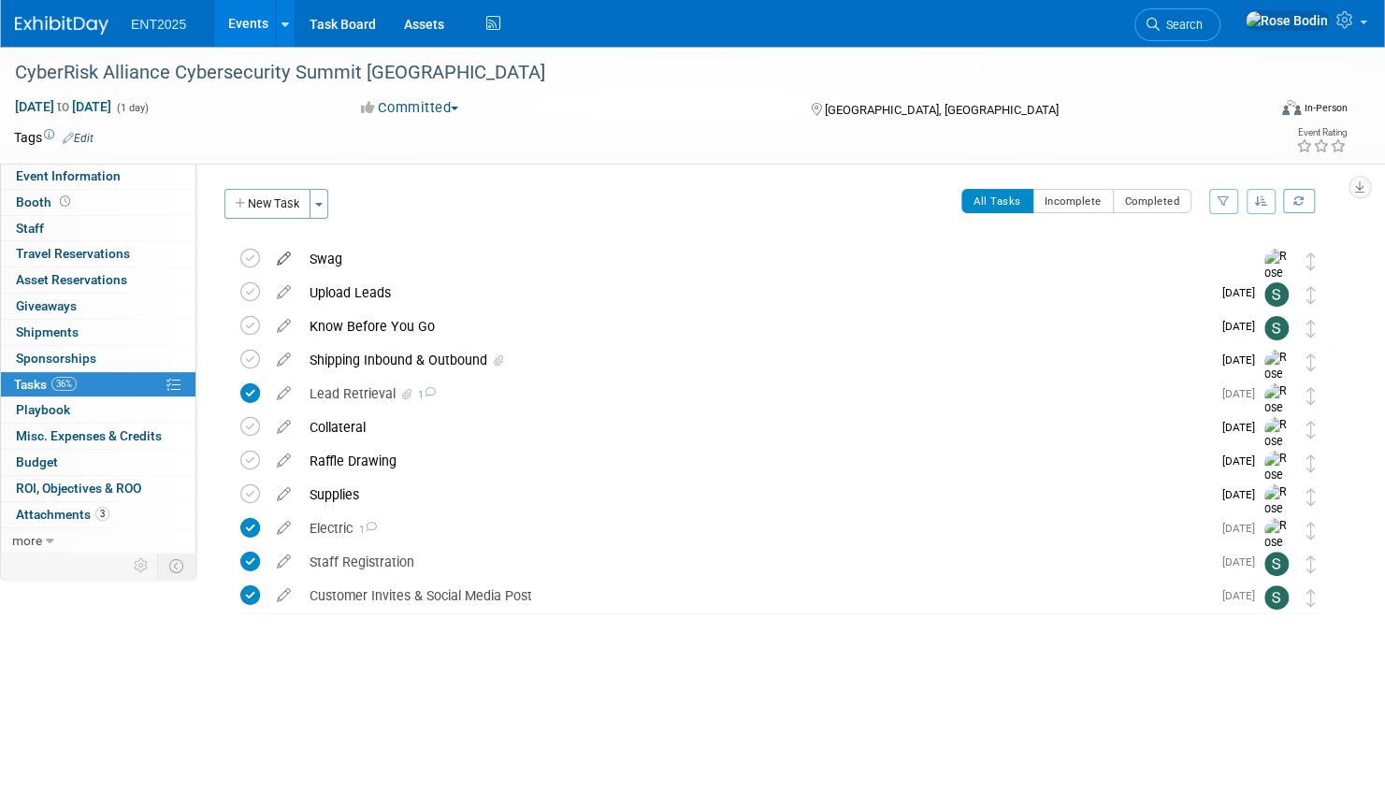
click at [284, 254] on icon at bounding box center [283, 254] width 33 height 23
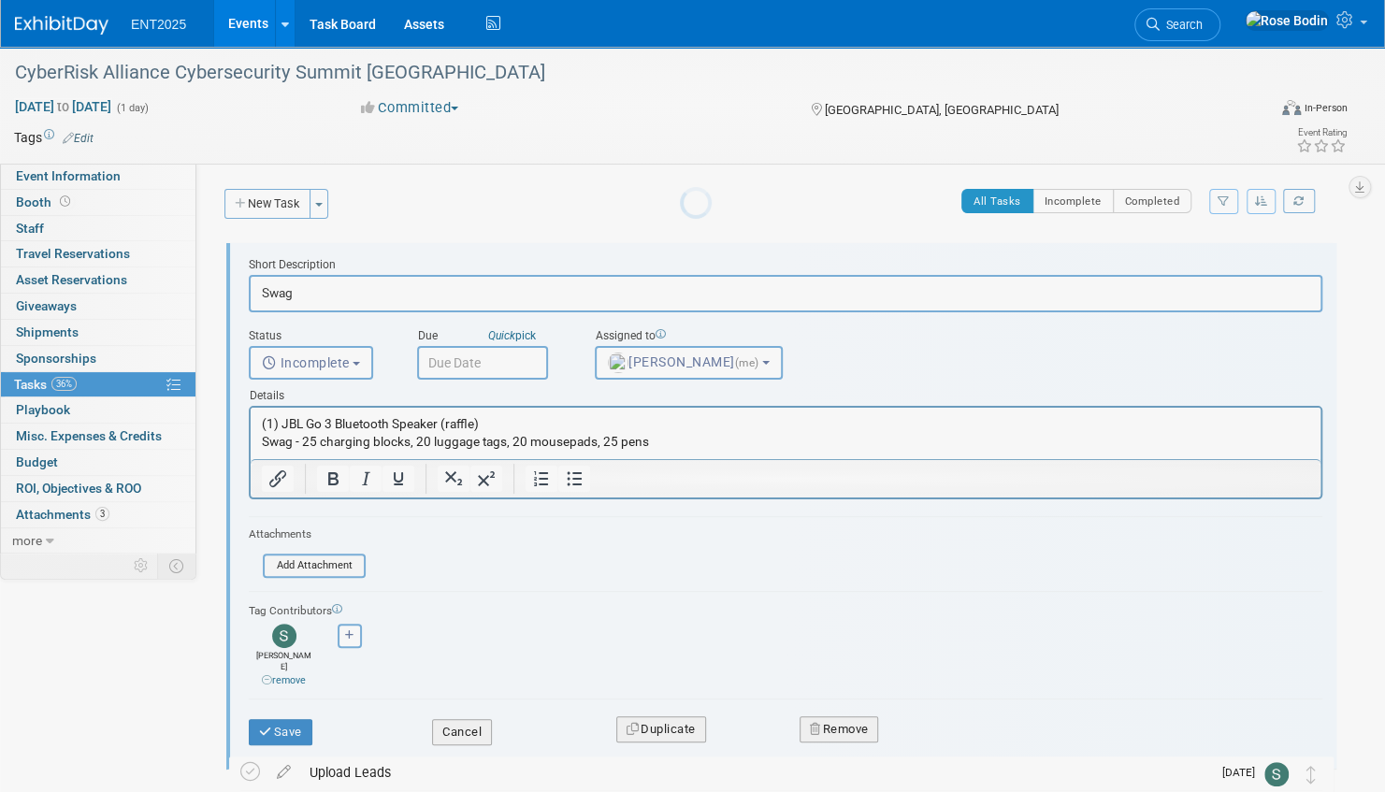
scroll to position [0, 0]
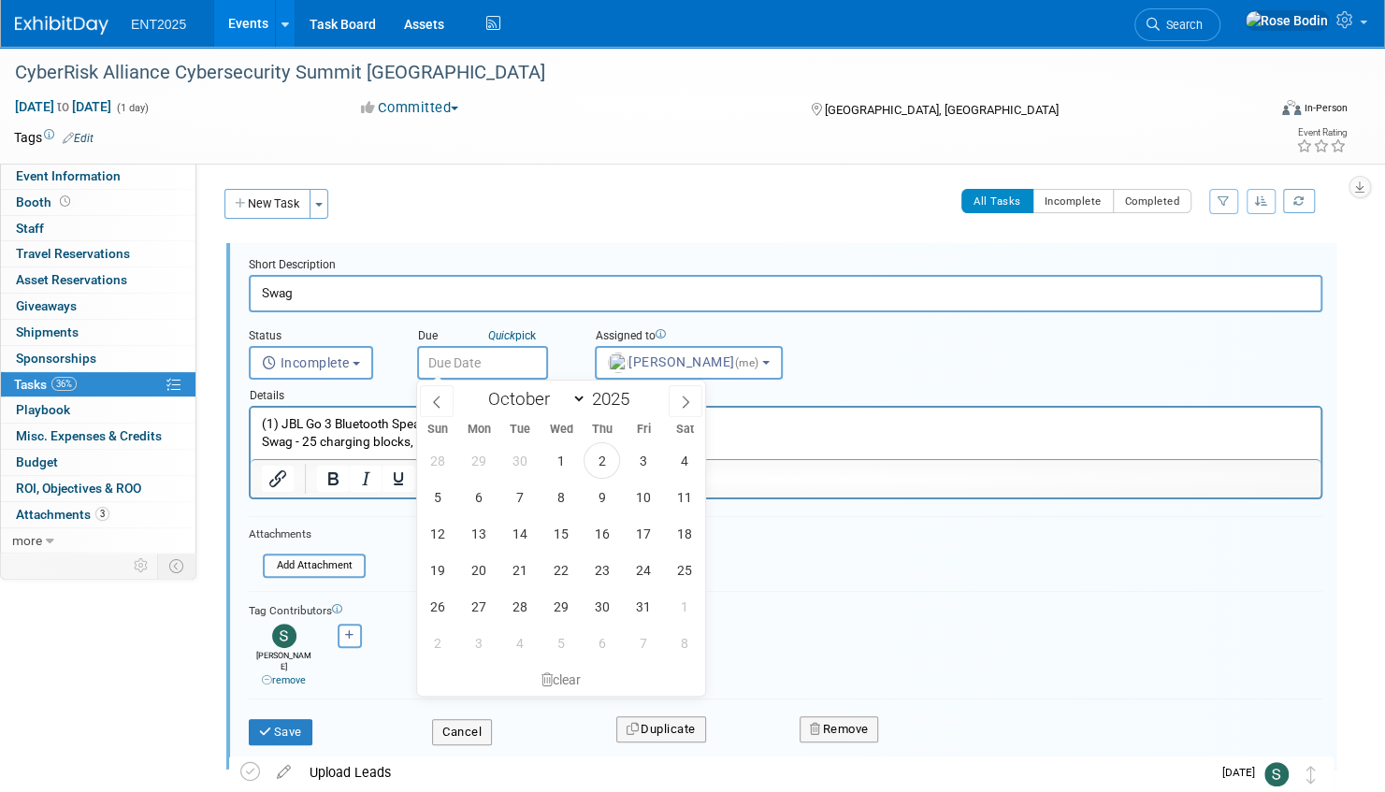
click at [528, 353] on input "text" at bounding box center [482, 363] width 131 height 34
click at [550, 529] on span "15" at bounding box center [560, 533] width 36 height 36
type input "Oct 15, 2025"
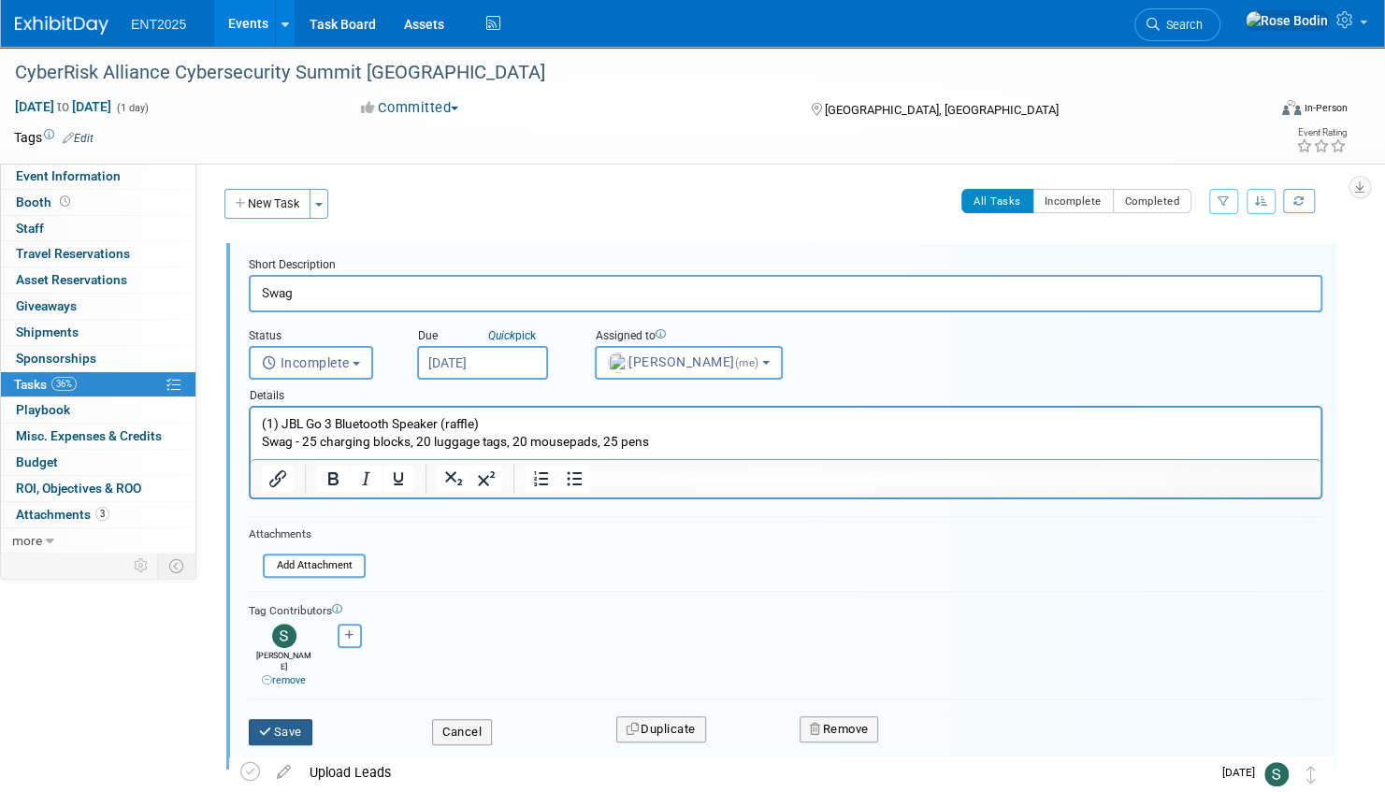
click at [284, 719] on button "Save" at bounding box center [281, 732] width 64 height 26
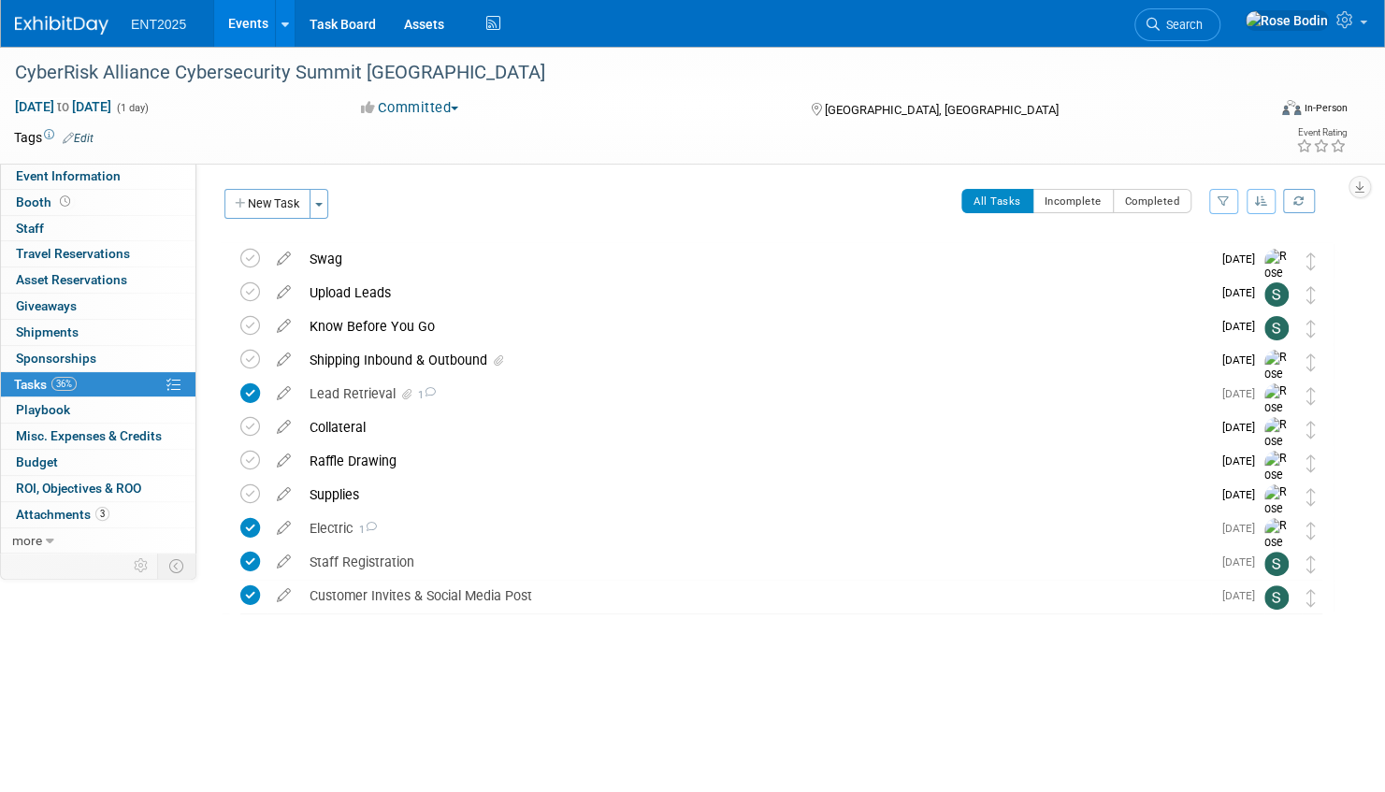
click at [249, 17] on link "Events" at bounding box center [248, 23] width 68 height 47
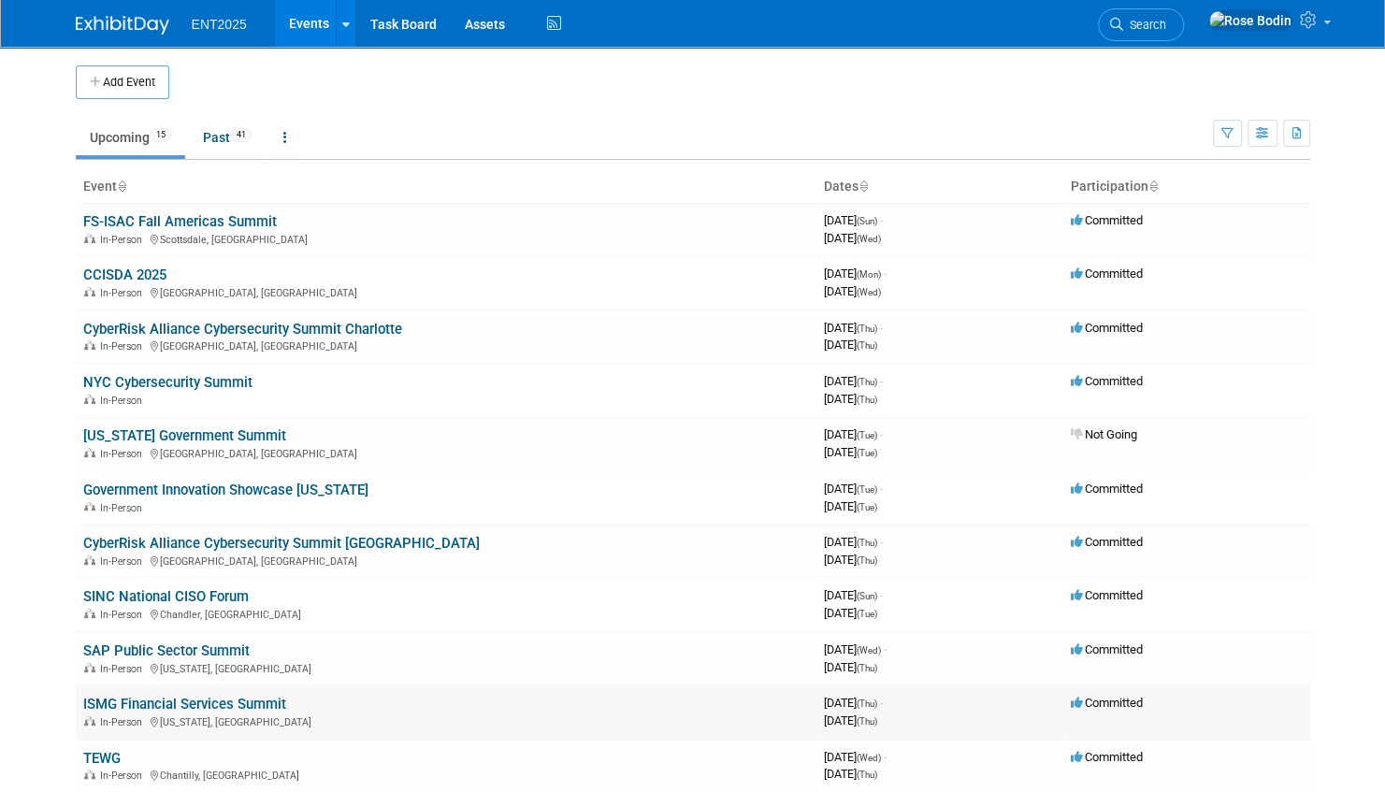
click at [252, 699] on link "ISMG Financial Services Summit" at bounding box center [184, 704] width 203 height 17
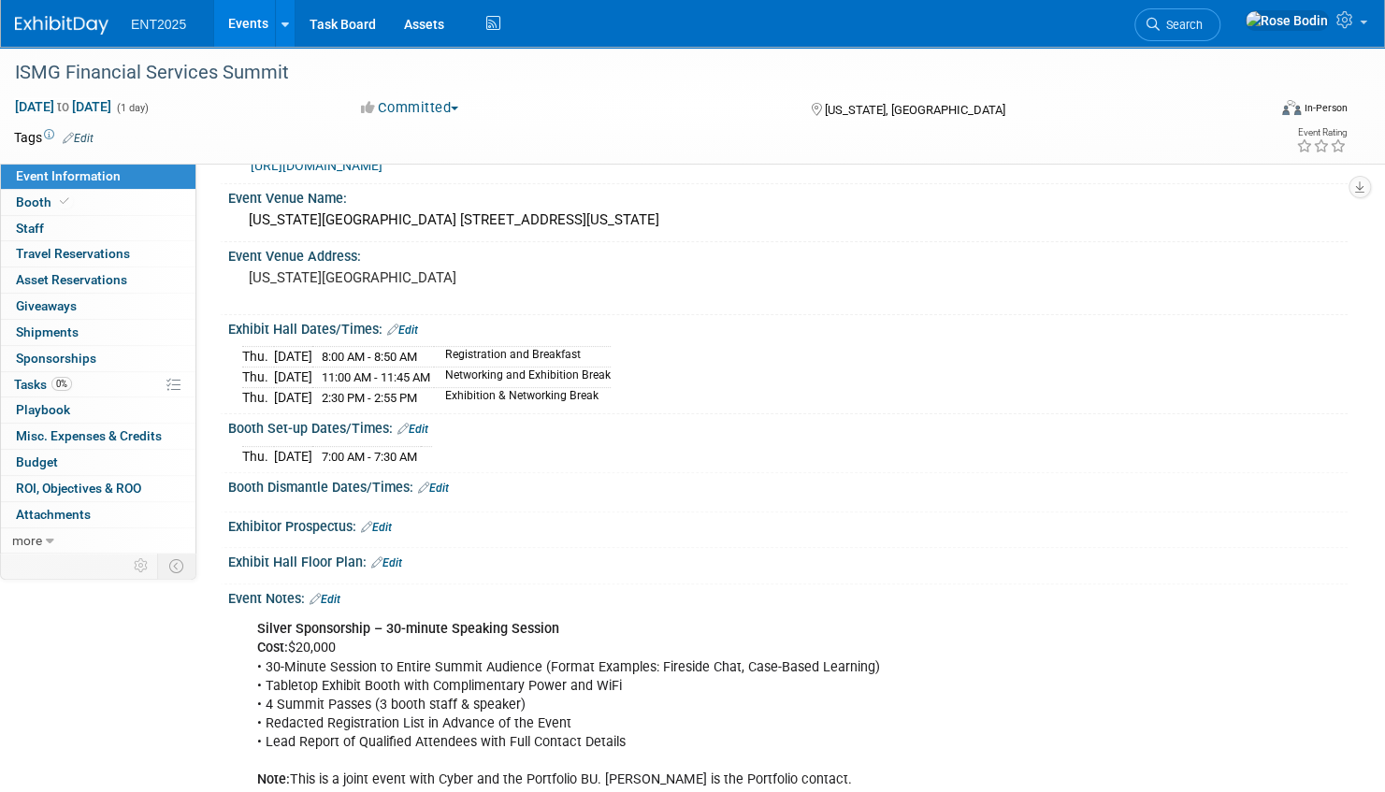
scroll to position [94, 0]
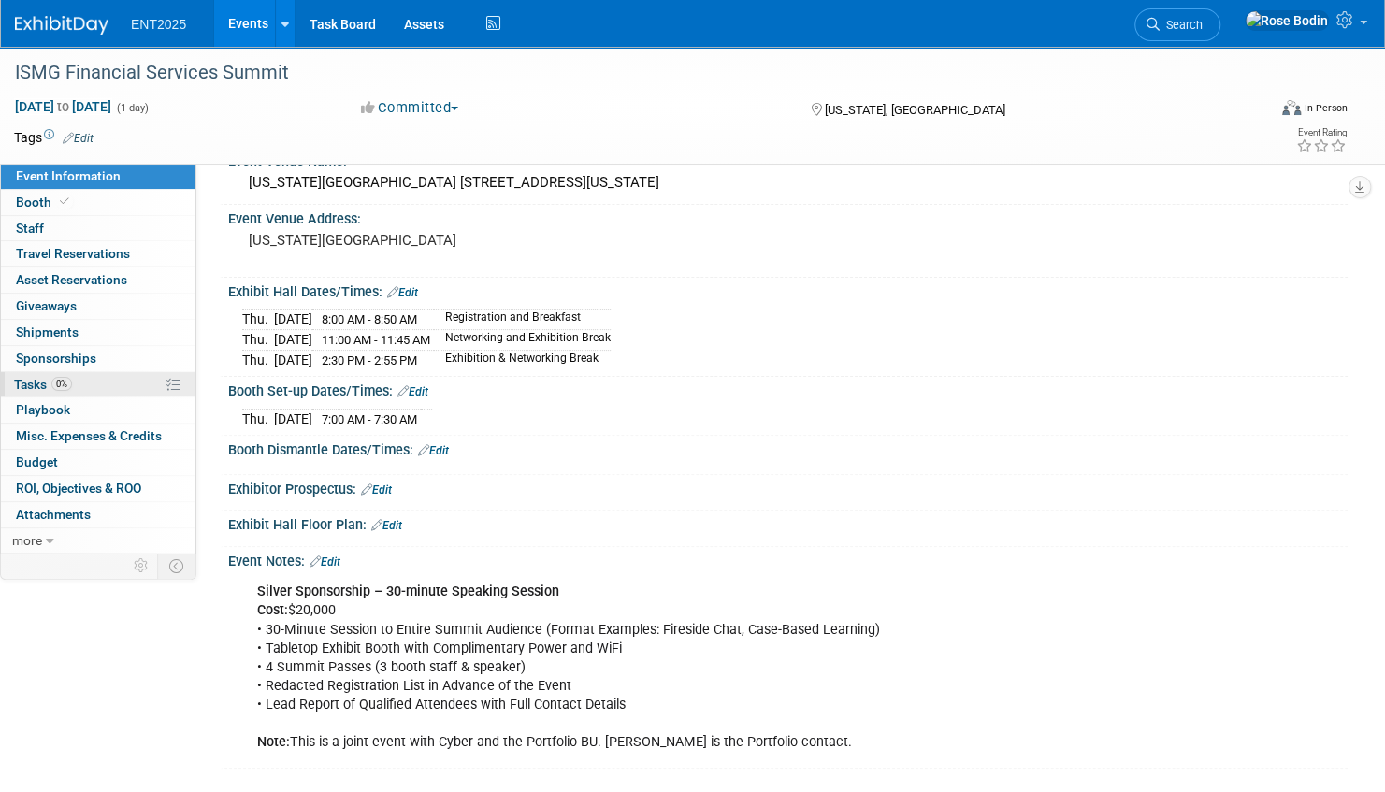
click at [120, 383] on link "0% Tasks 0%" at bounding box center [98, 384] width 195 height 25
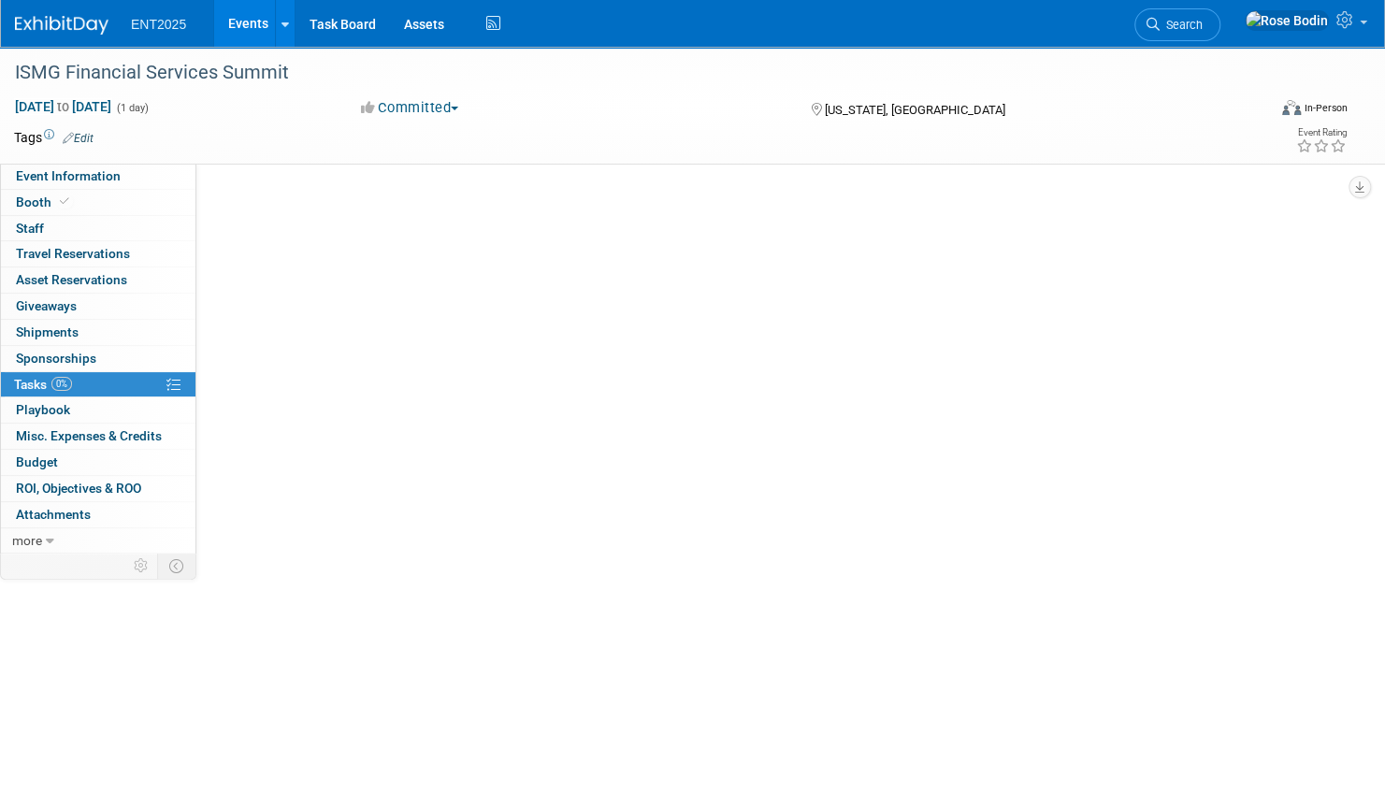
scroll to position [0, 0]
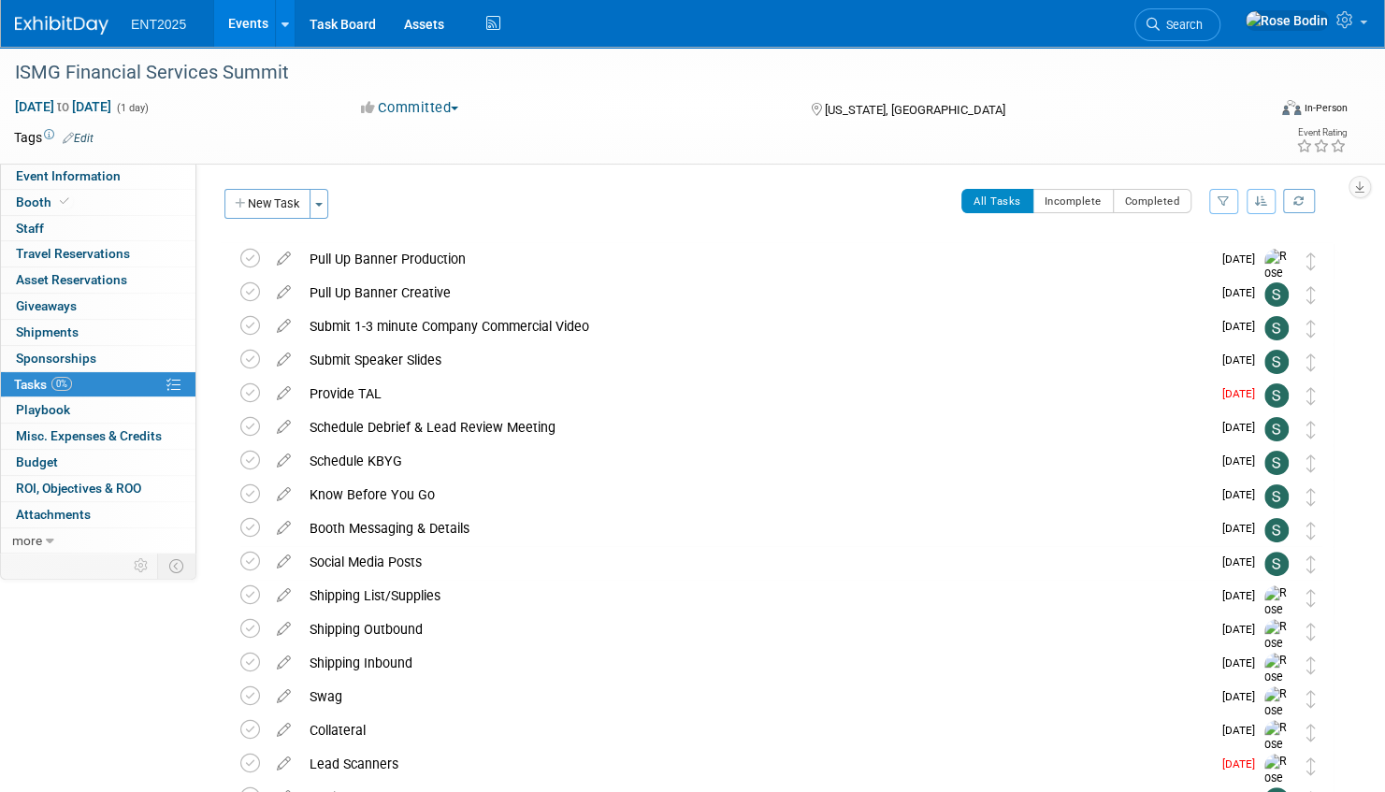
click at [1260, 201] on icon "button" at bounding box center [1261, 200] width 13 height 11
click at [1220, 286] on link "By Due Date" at bounding box center [1208, 287] width 134 height 26
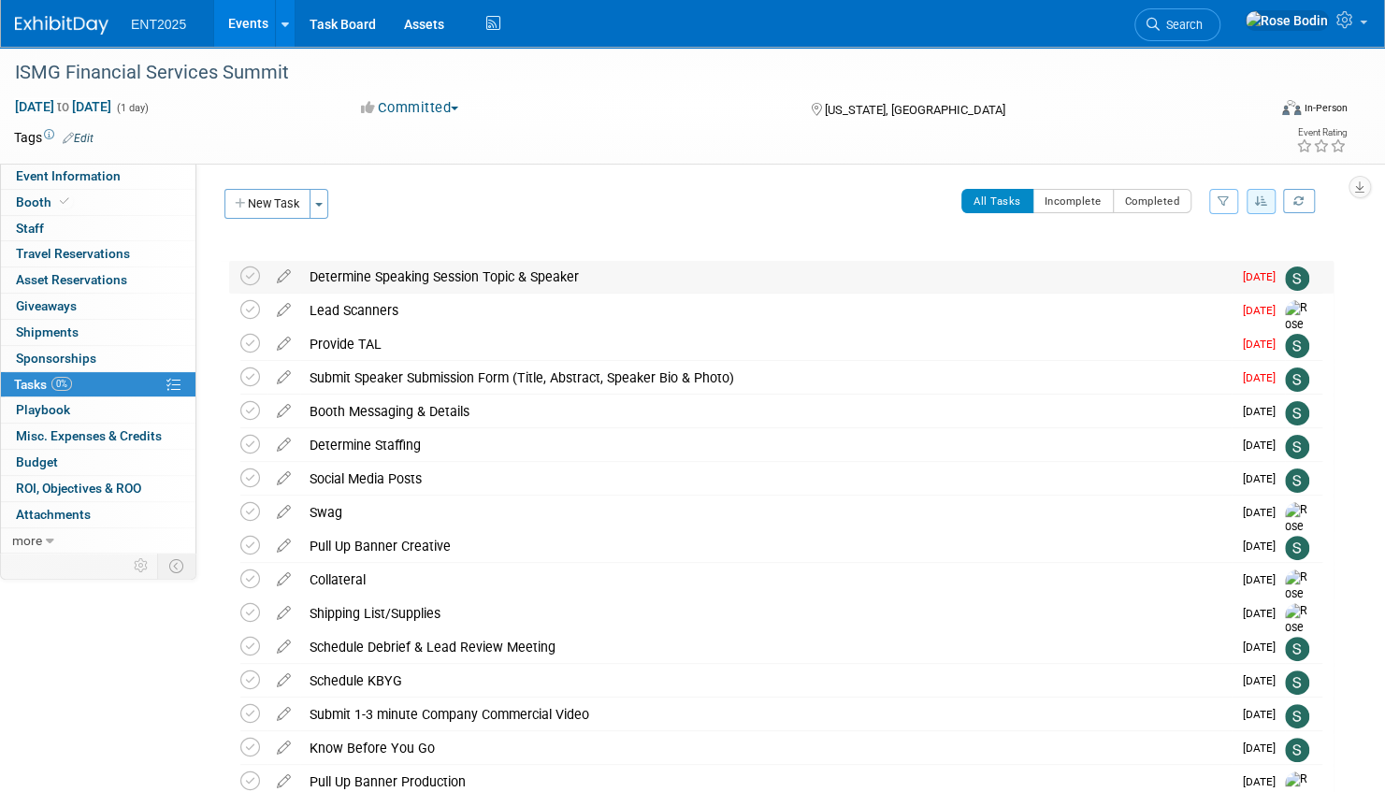
click at [649, 279] on div "Determine Speaking Session Topic & Speaker" at bounding box center [765, 277] width 931 height 32
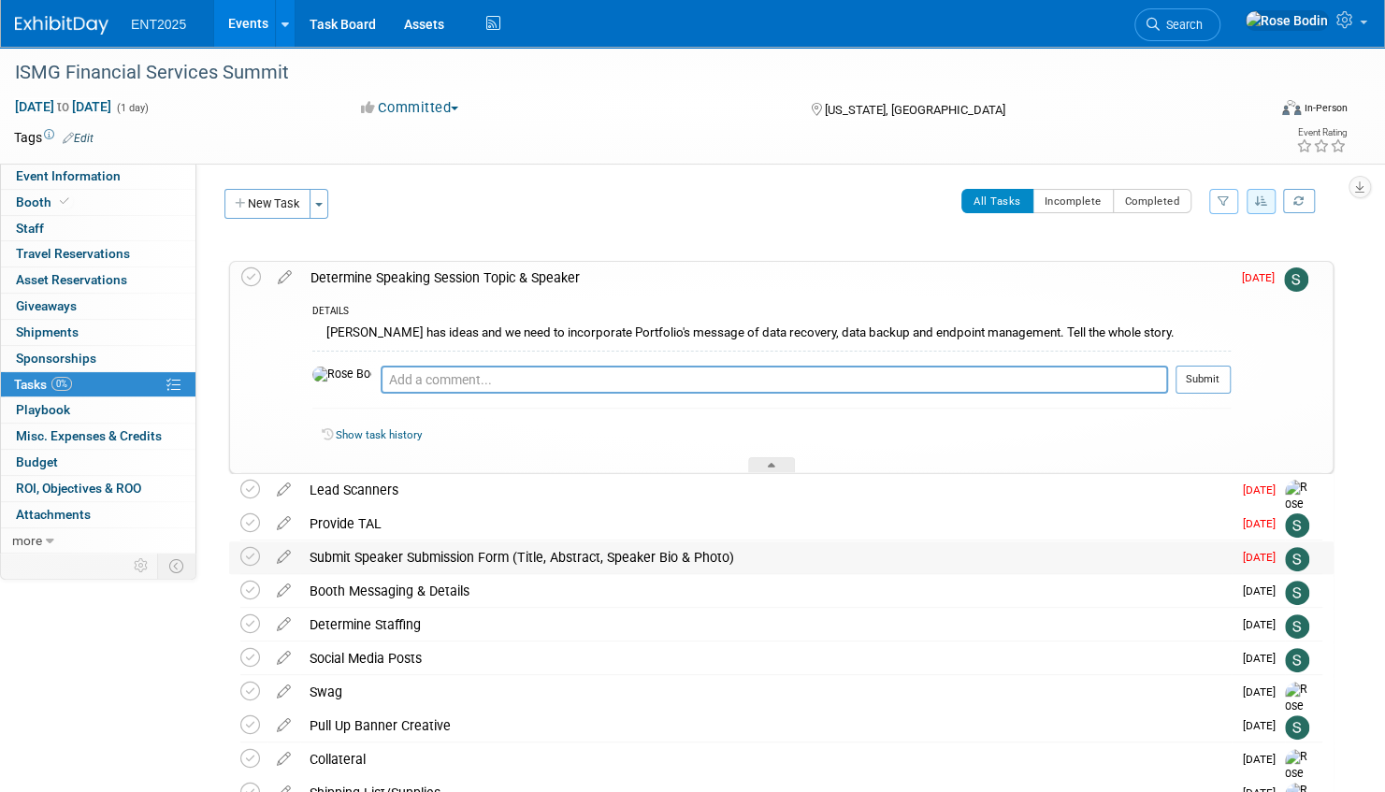
scroll to position [94, 0]
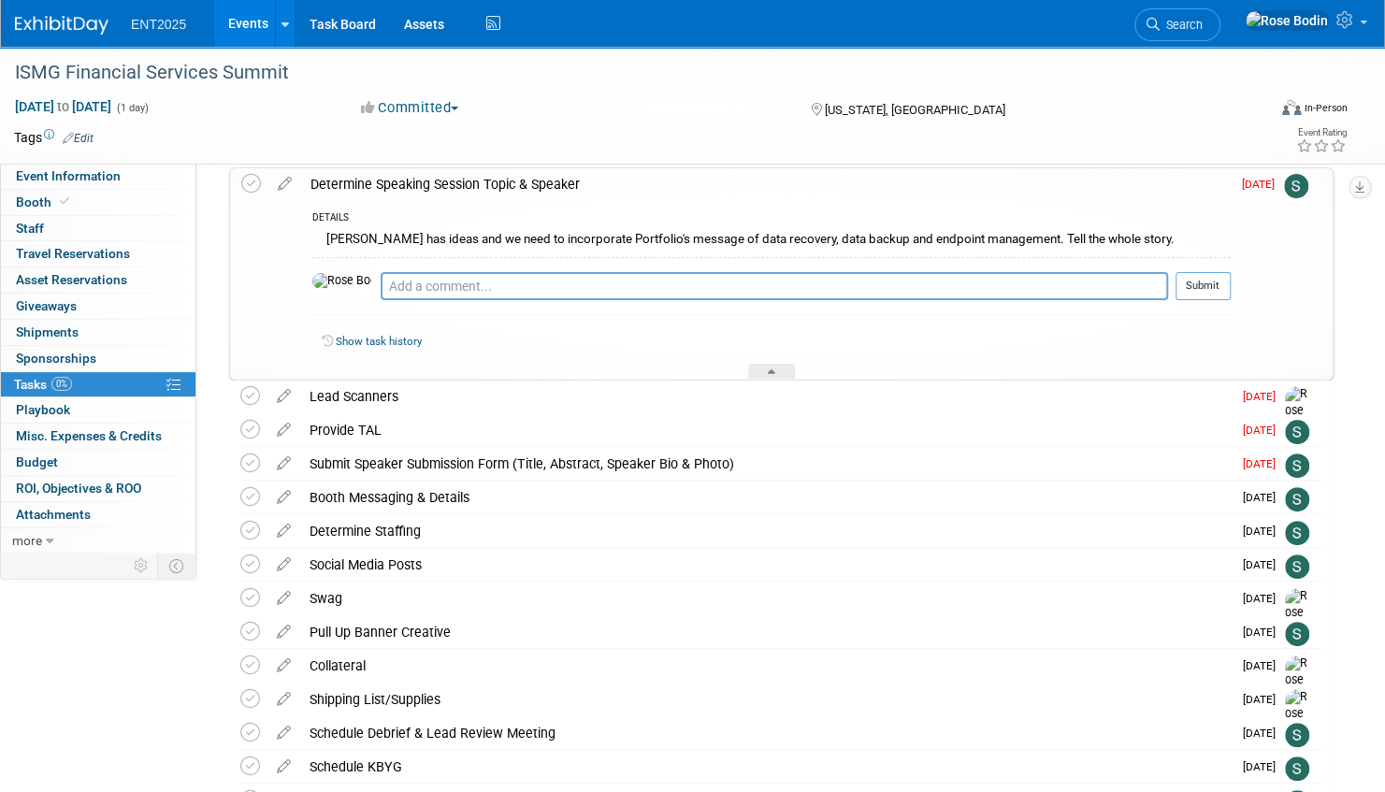
click at [281, 181] on icon at bounding box center [284, 179] width 33 height 23
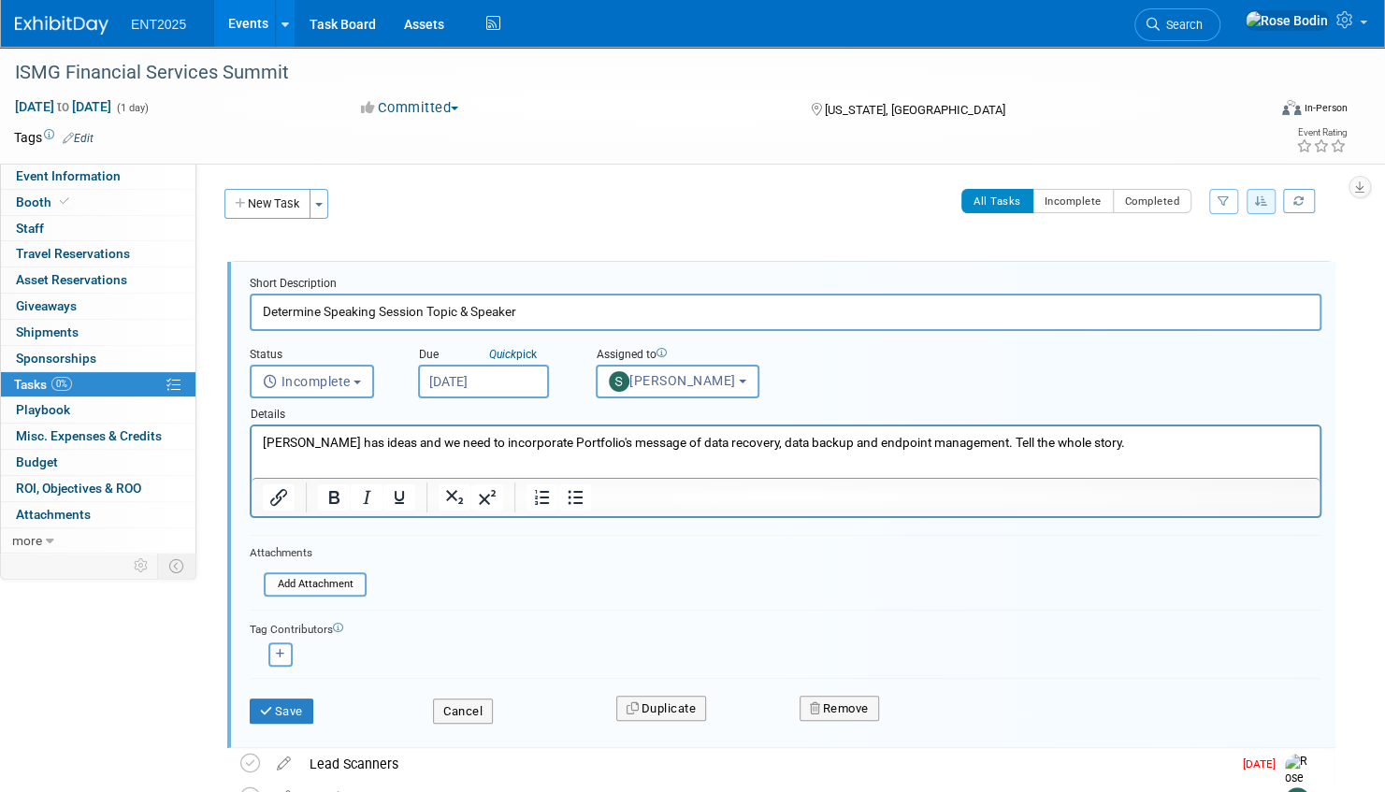
scroll to position [0, 0]
click at [526, 377] on input "Oct 1, 2025" at bounding box center [483, 382] width 131 height 34
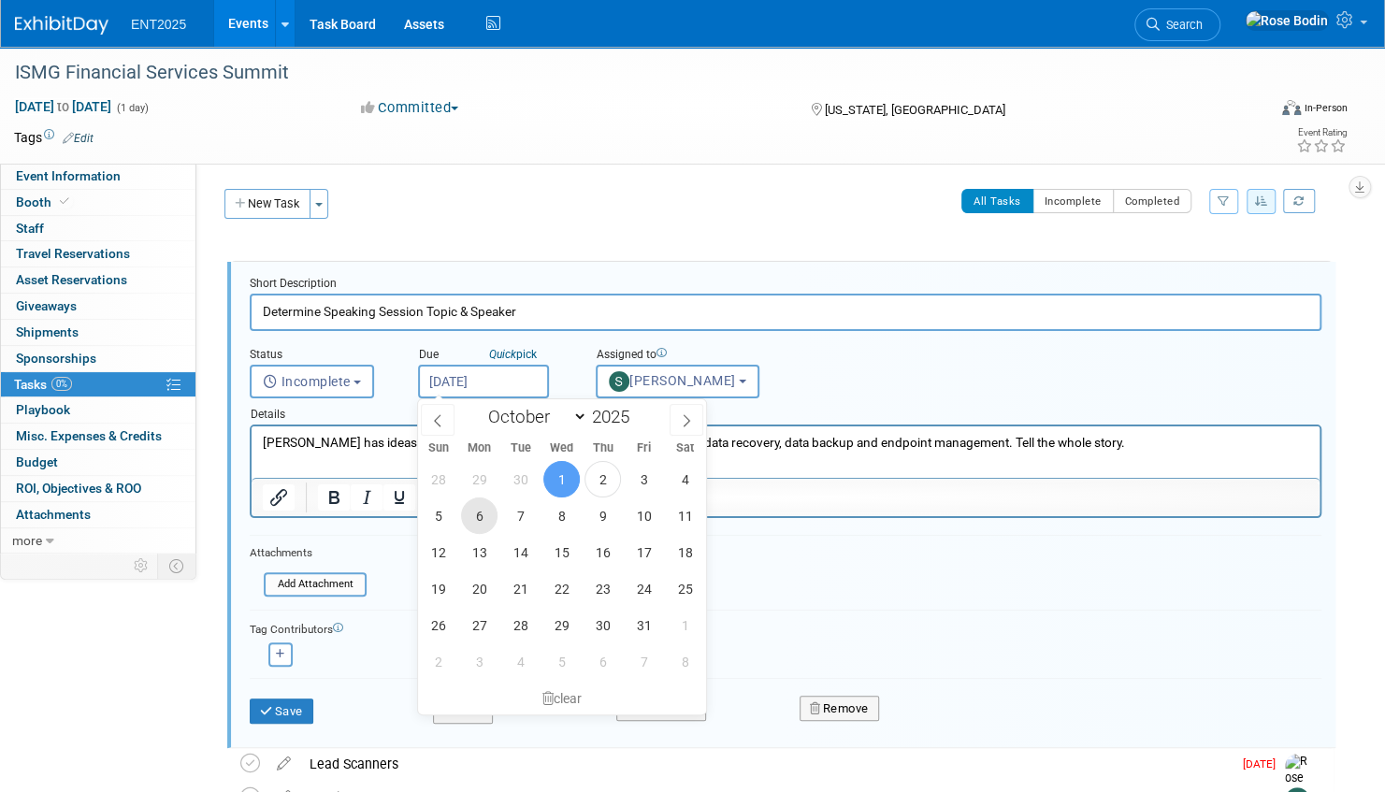
click at [484, 516] on span "6" at bounding box center [479, 516] width 36 height 36
type input "Oct 6, 2025"
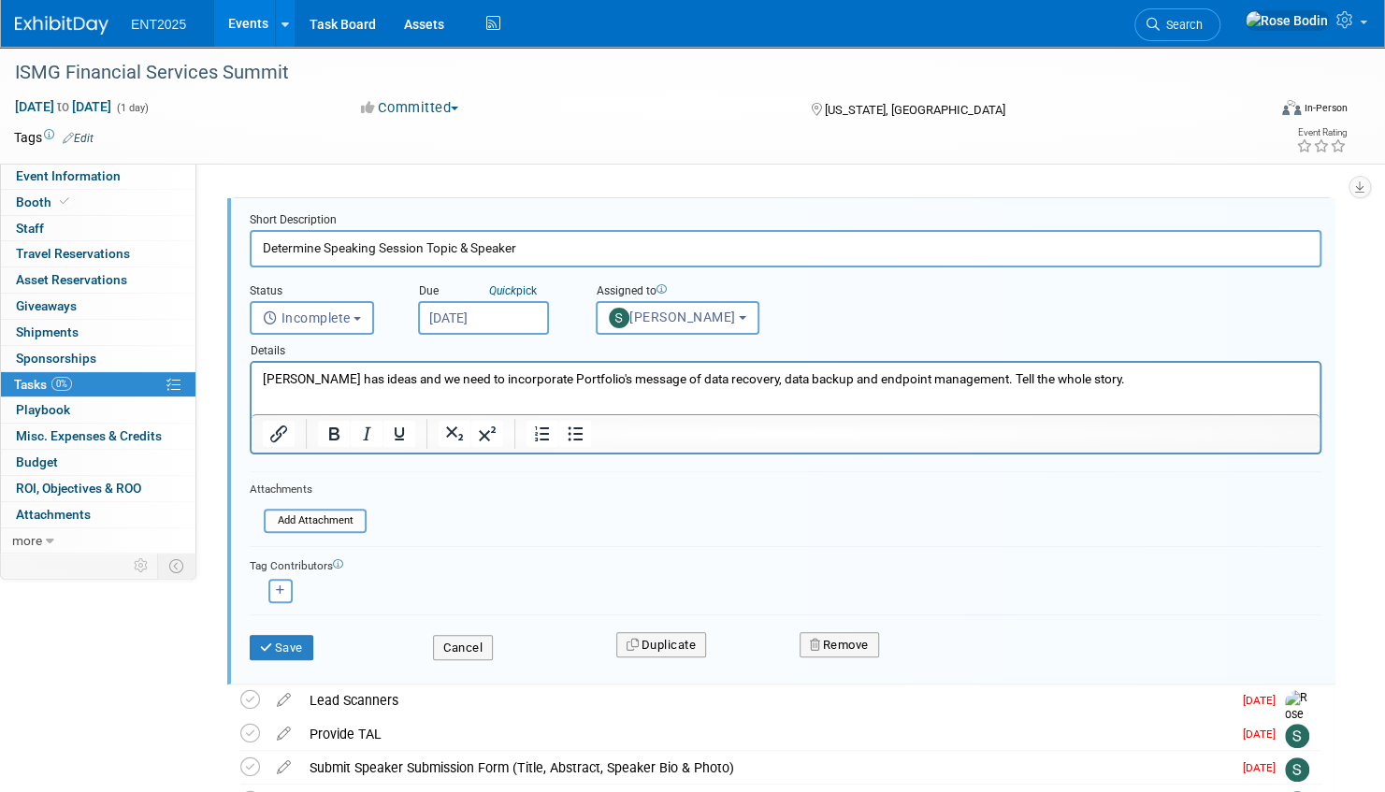
scroll to position [94, 0]
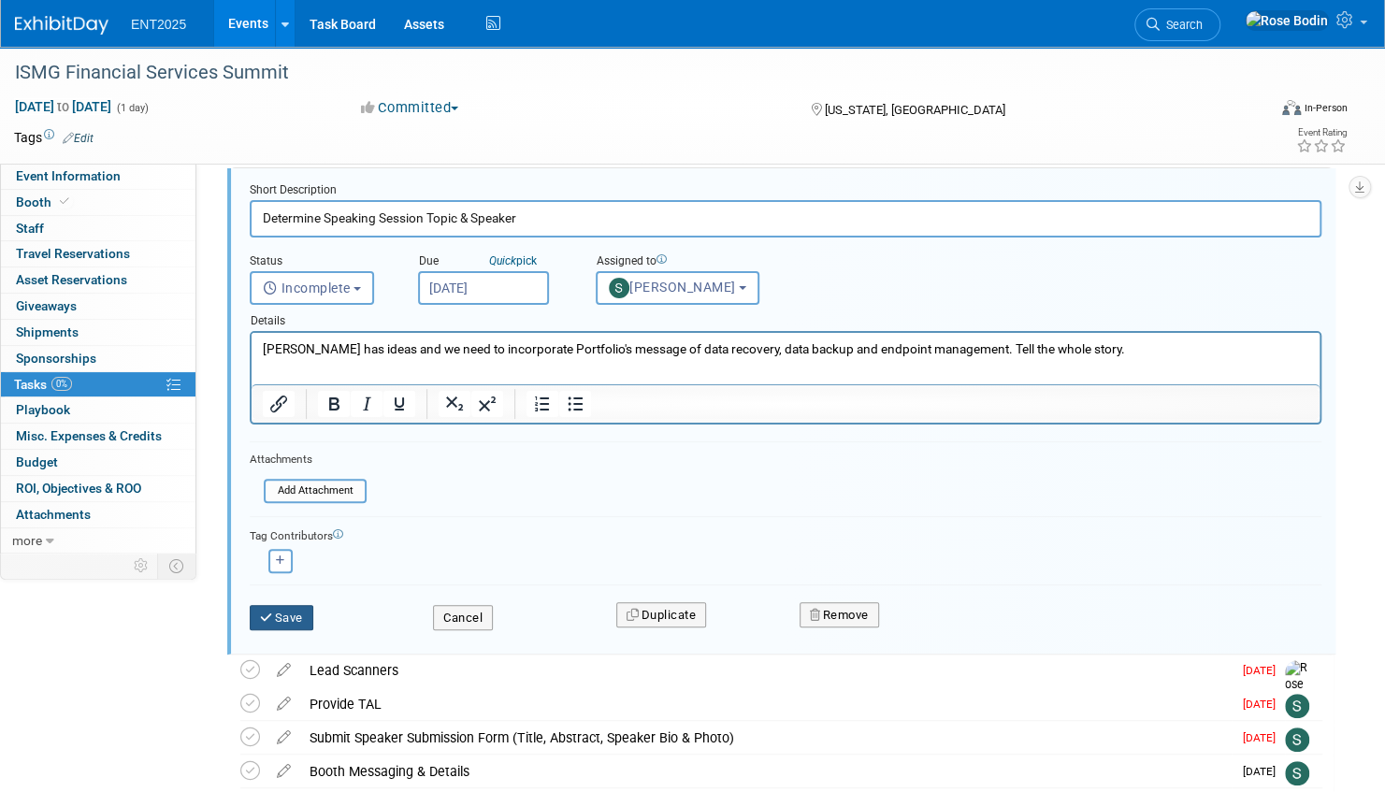
click at [295, 613] on button "Save" at bounding box center [282, 618] width 64 height 26
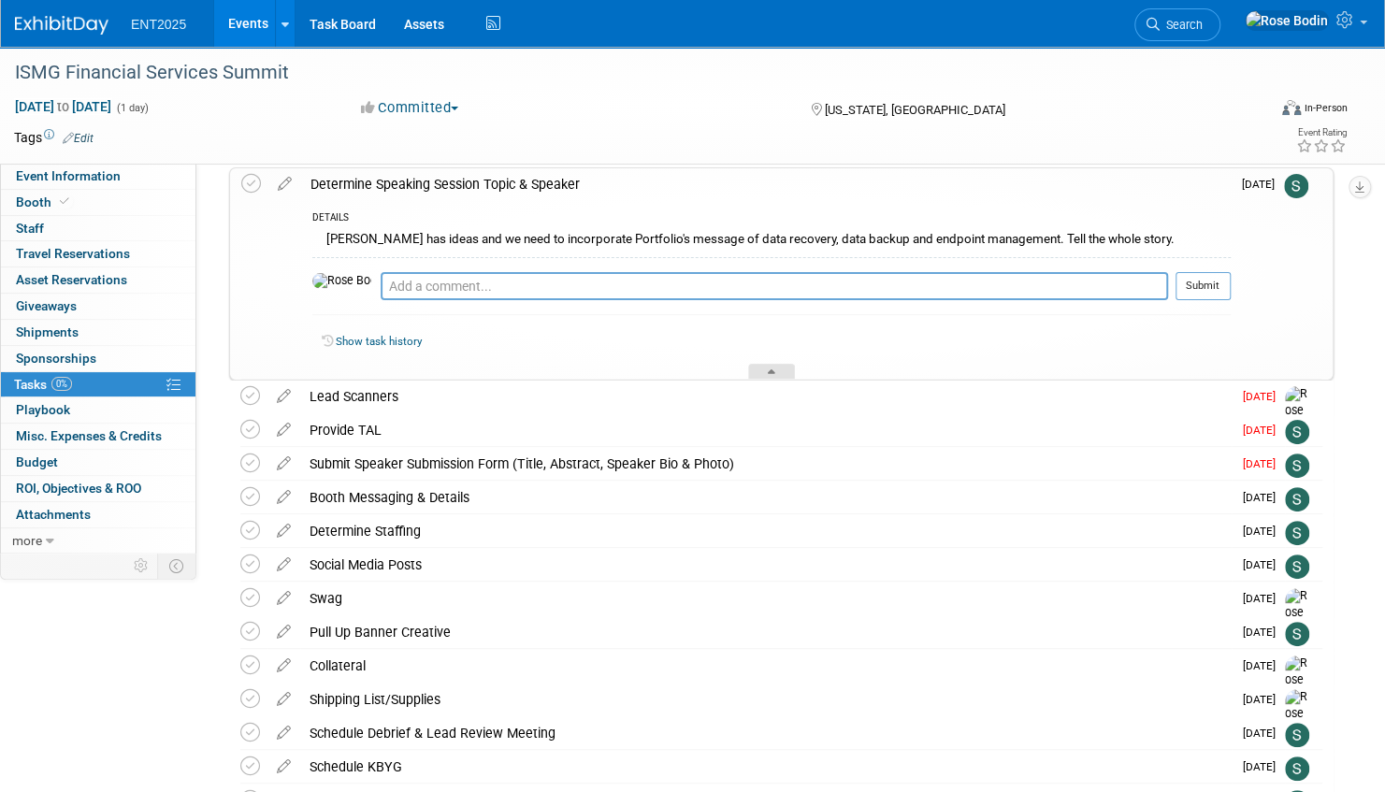
click at [775, 369] on icon at bounding box center [771, 374] width 7 height 11
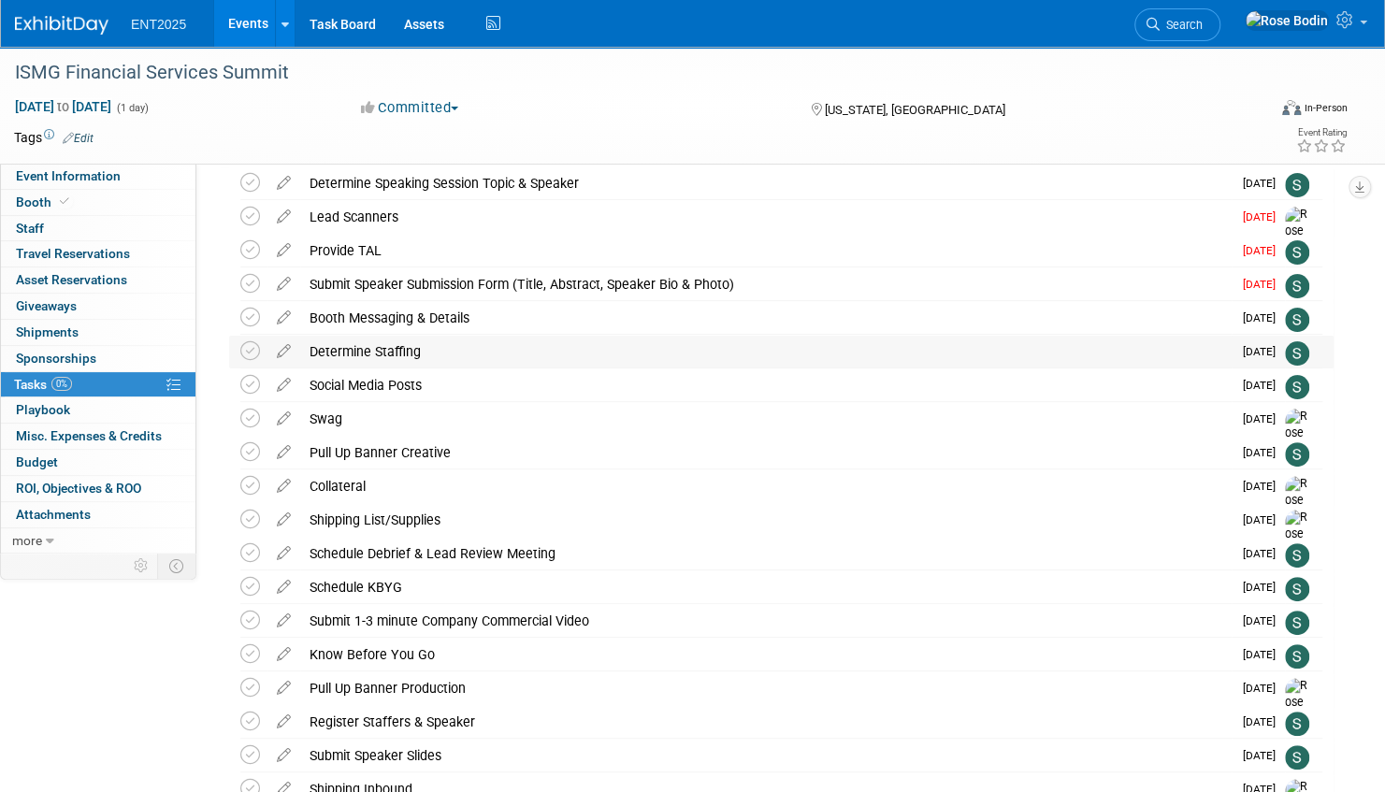
scroll to position [0, 0]
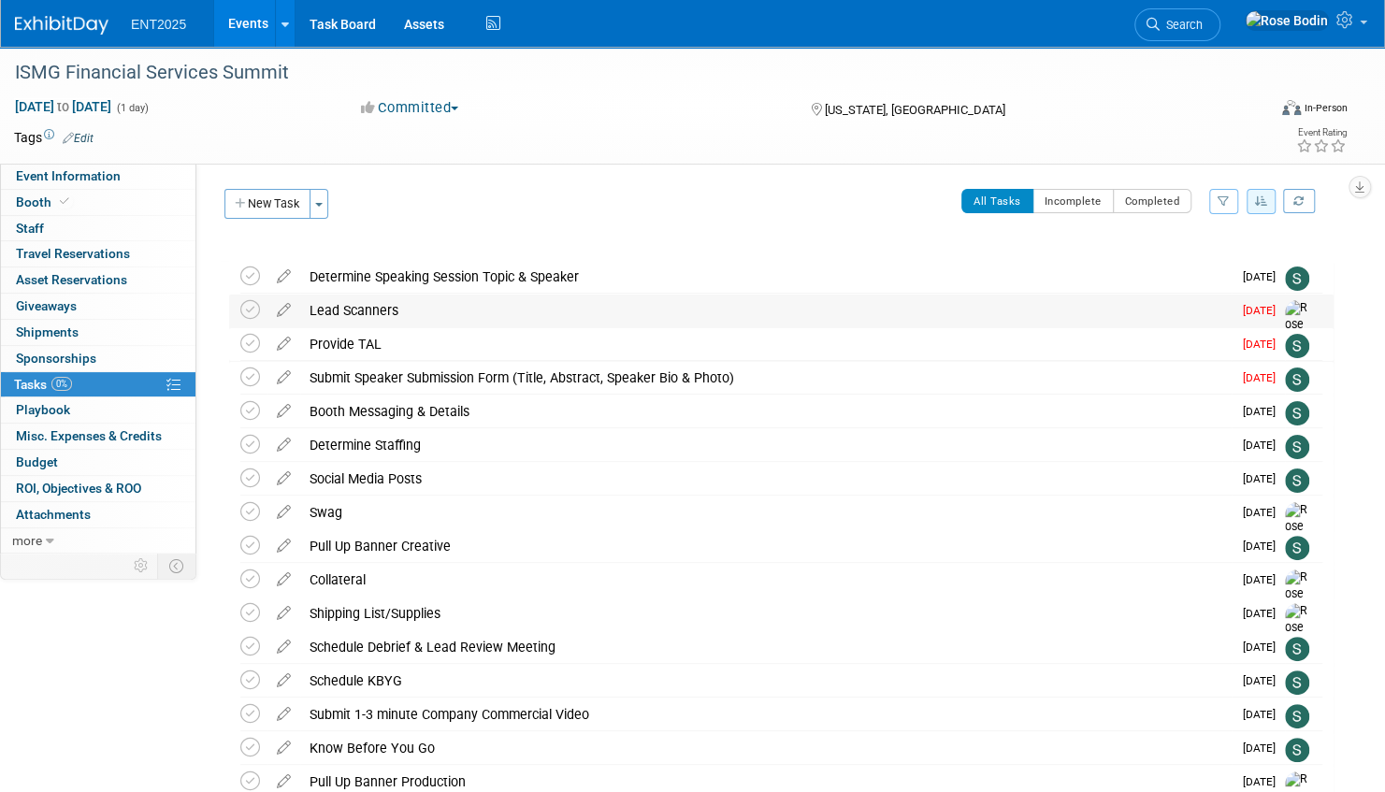
click at [446, 311] on div "Lead Scanners" at bounding box center [765, 311] width 931 height 32
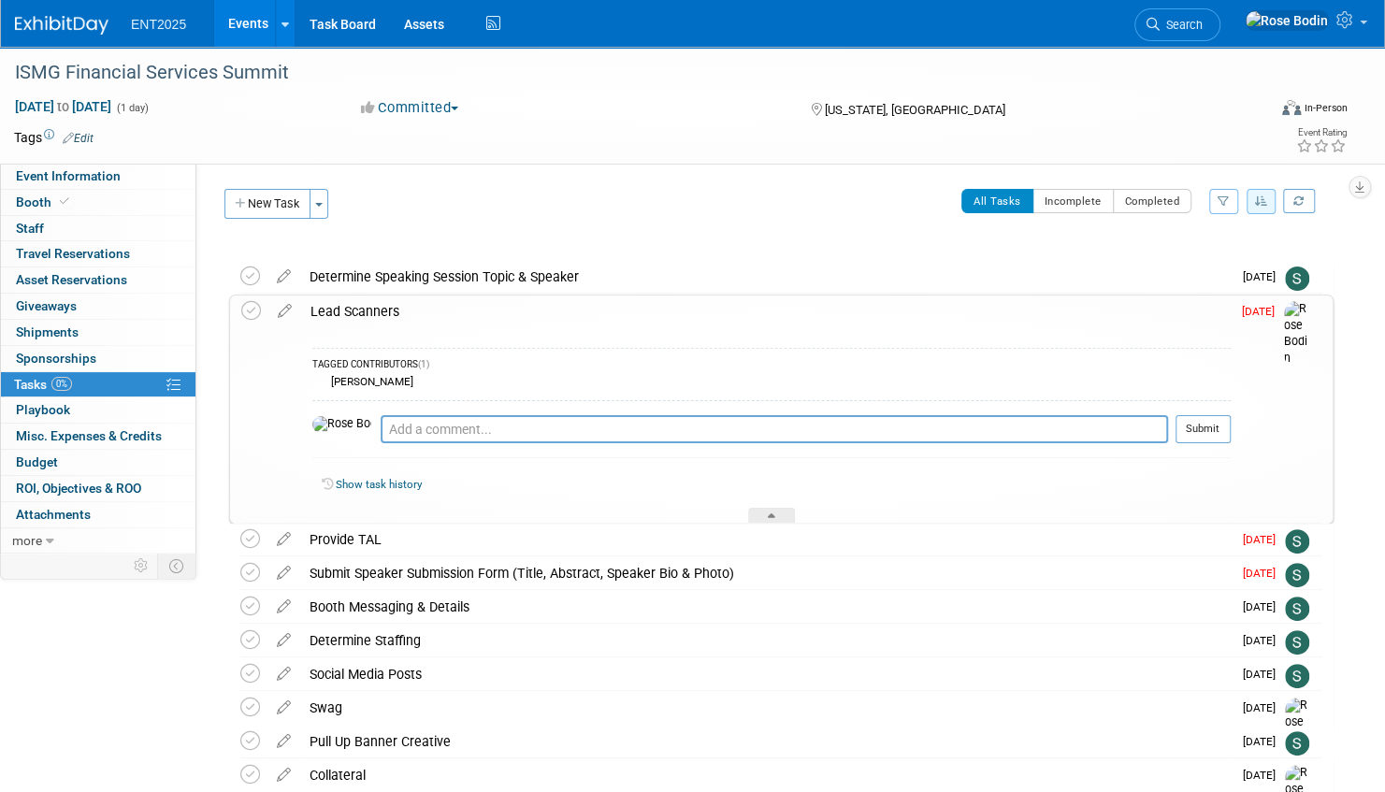
click at [469, 322] on div "Lead Scanners" at bounding box center [766, 312] width 930 height 32
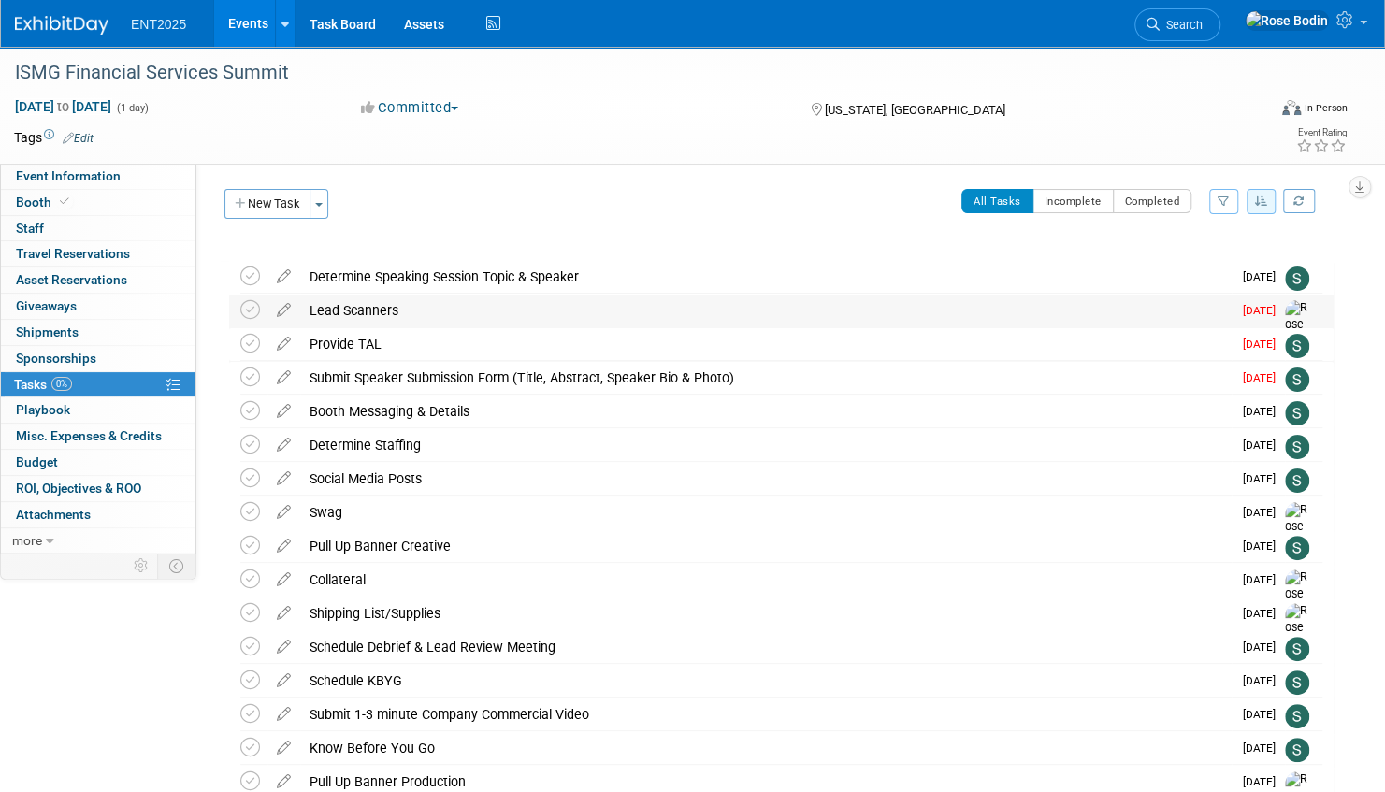
click at [481, 314] on div "Lead Scanners" at bounding box center [765, 311] width 931 height 32
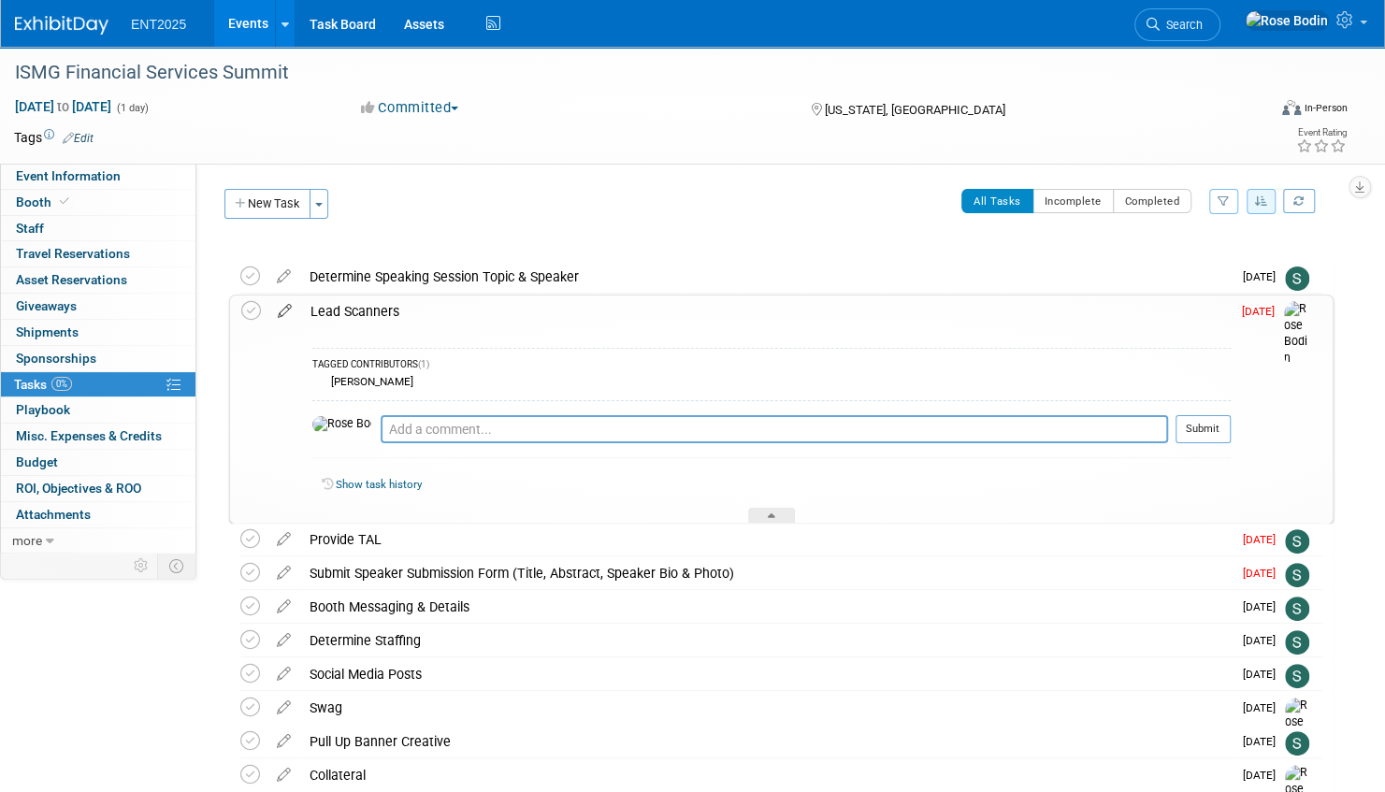
click at [282, 310] on icon at bounding box center [284, 307] width 33 height 23
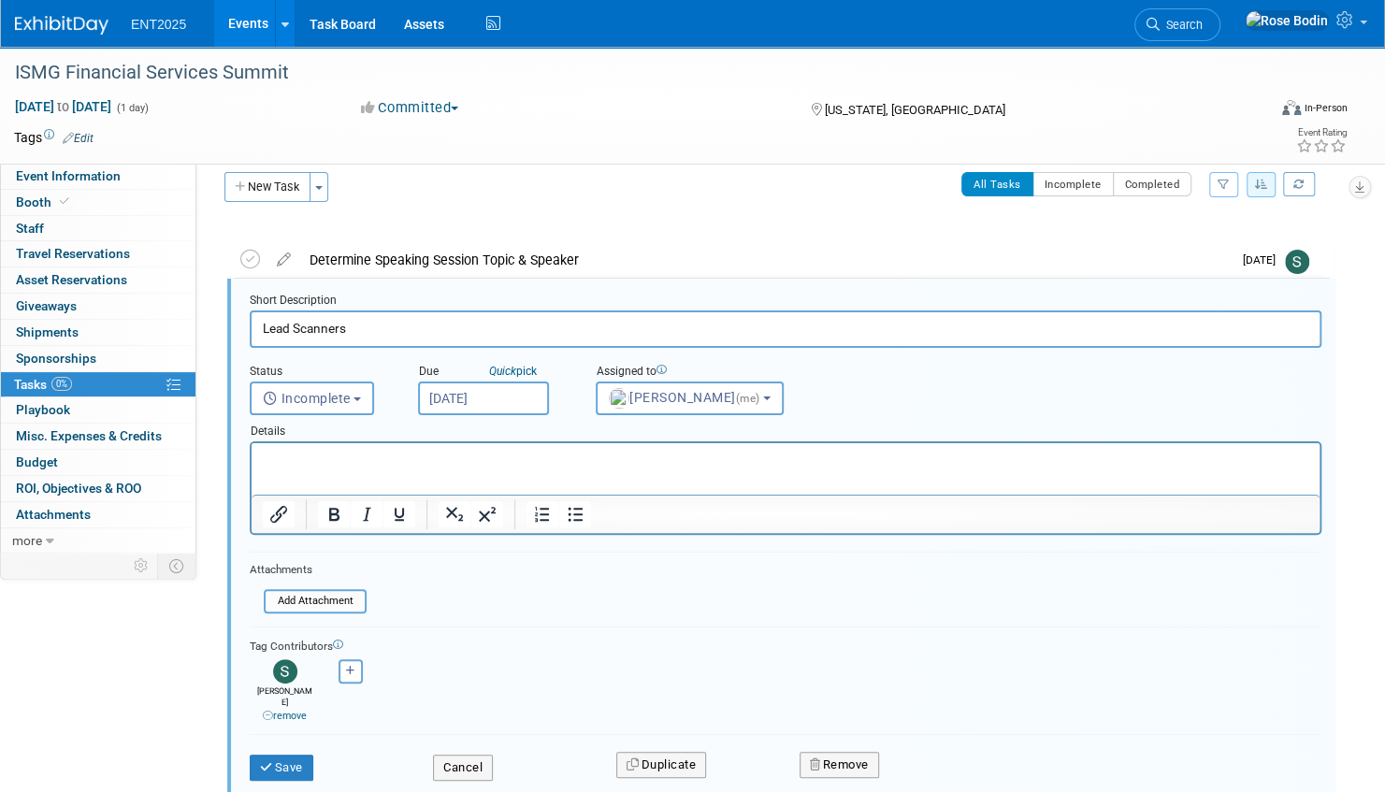
scroll to position [21, 0]
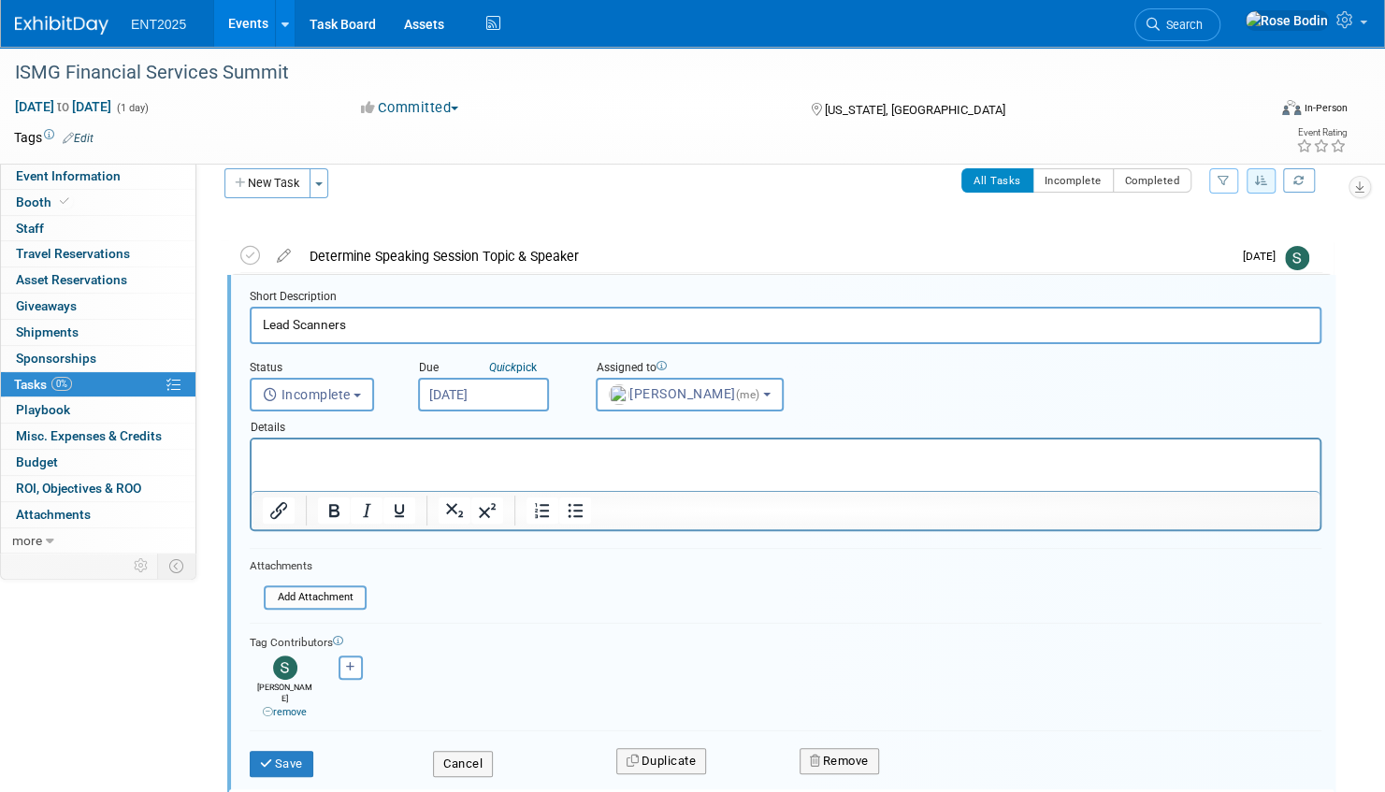
click at [451, 391] on input "Oct 1, 2025" at bounding box center [483, 395] width 131 height 34
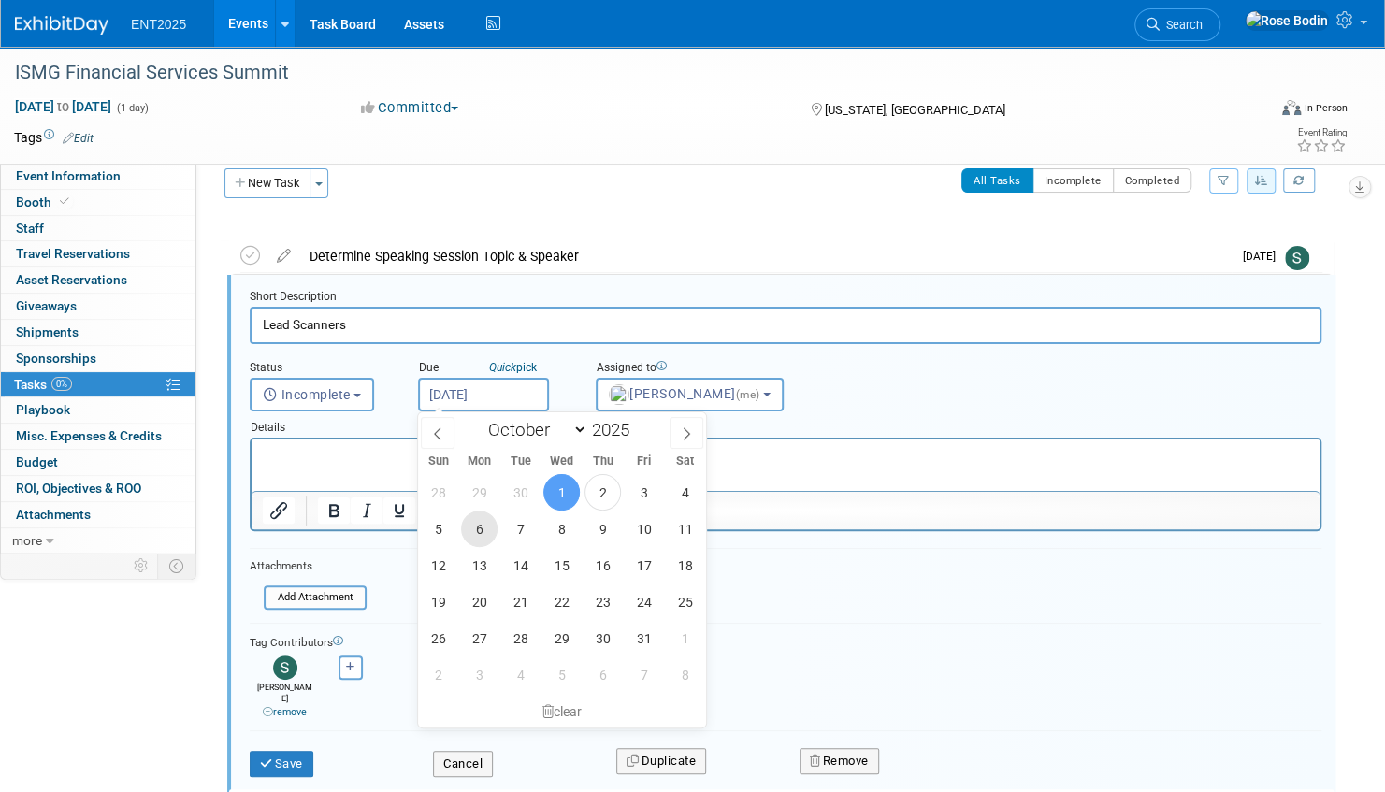
click at [478, 525] on span "6" at bounding box center [479, 529] width 36 height 36
type input "Oct 6, 2025"
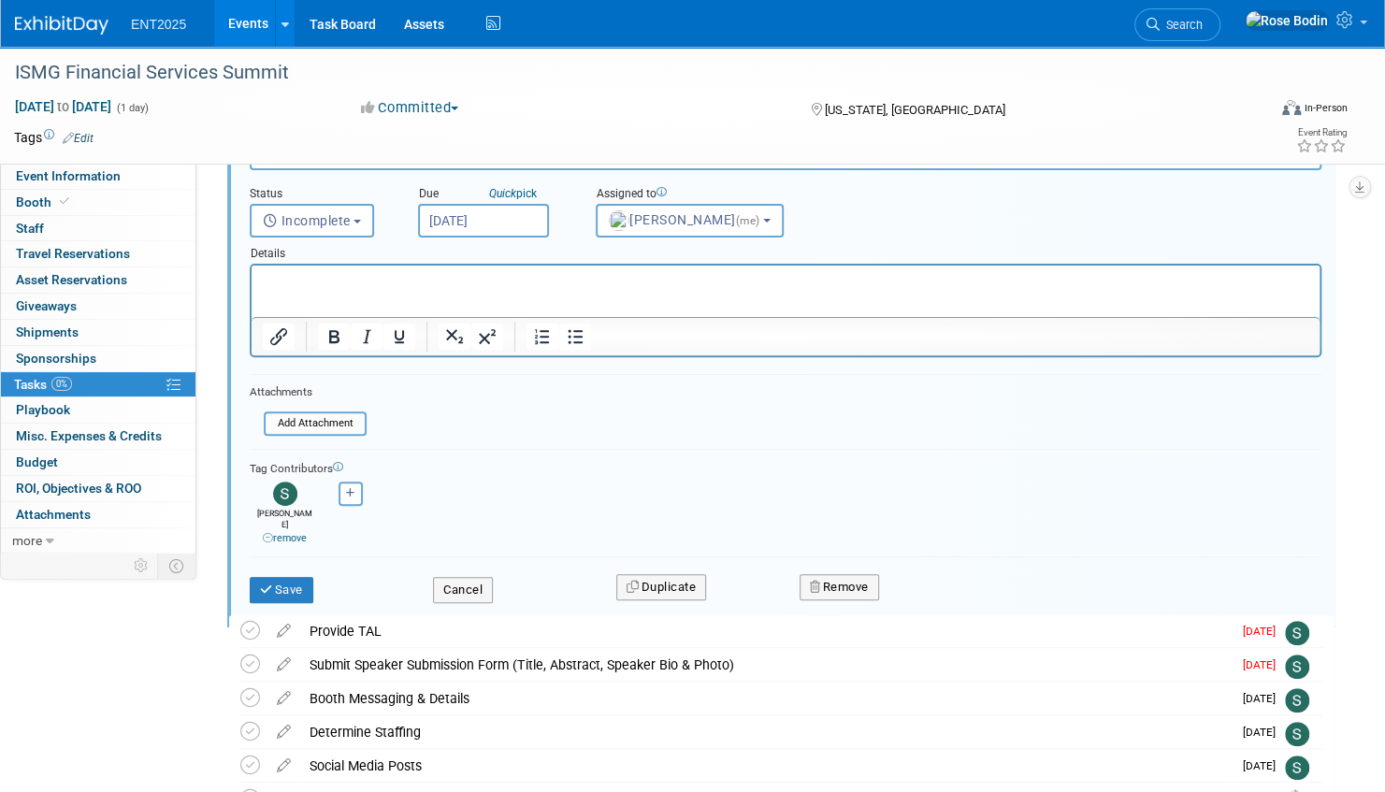
scroll to position [208, 0]
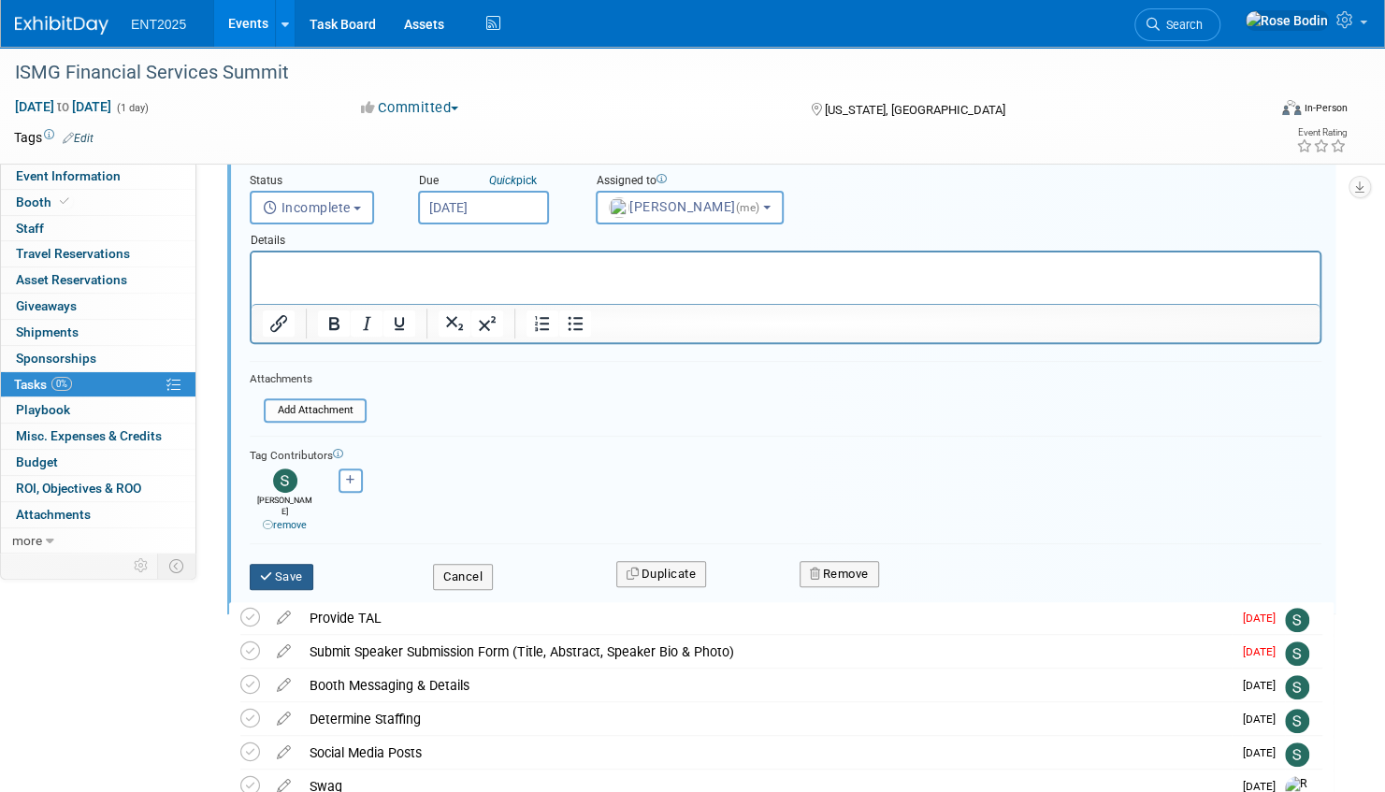
click at [281, 564] on button "Save" at bounding box center [282, 577] width 64 height 26
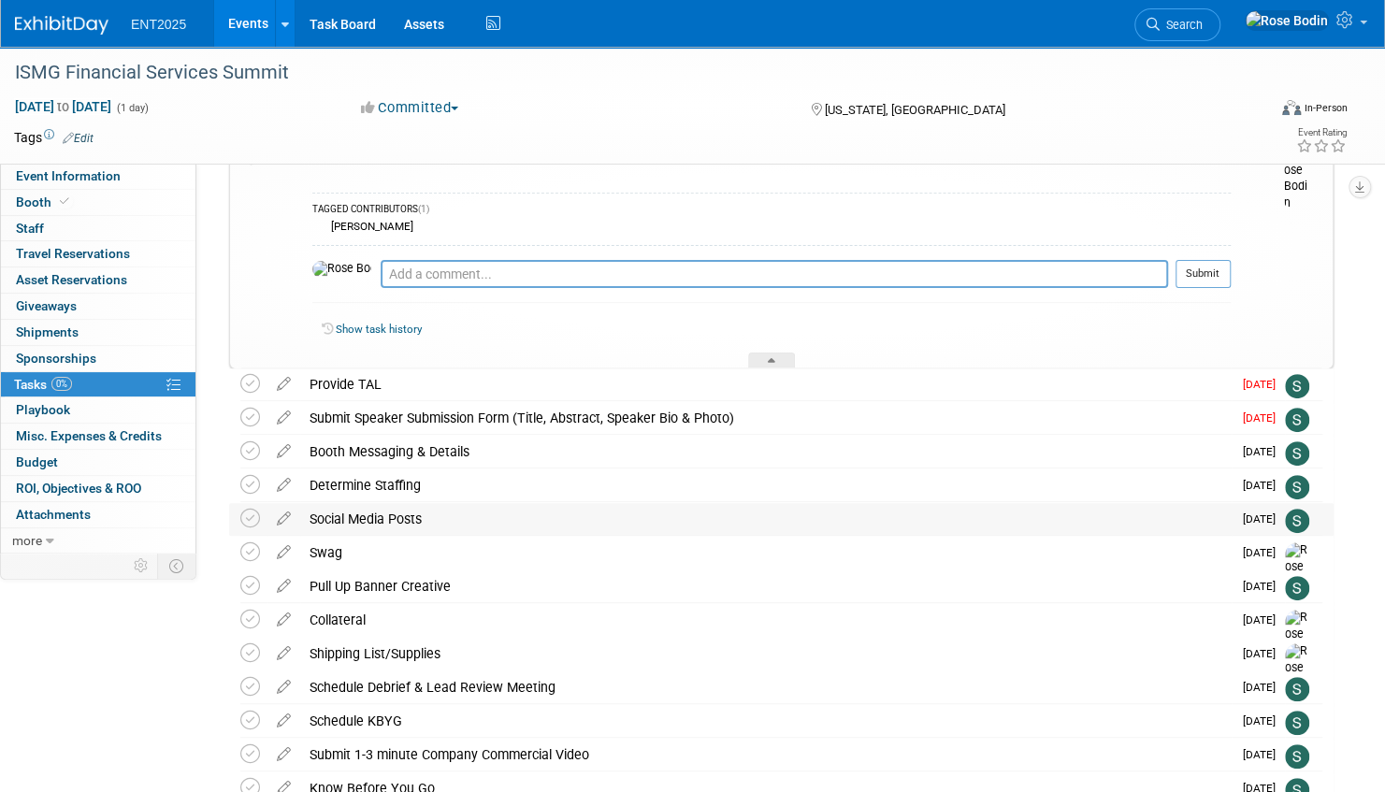
scroll to position [114, 0]
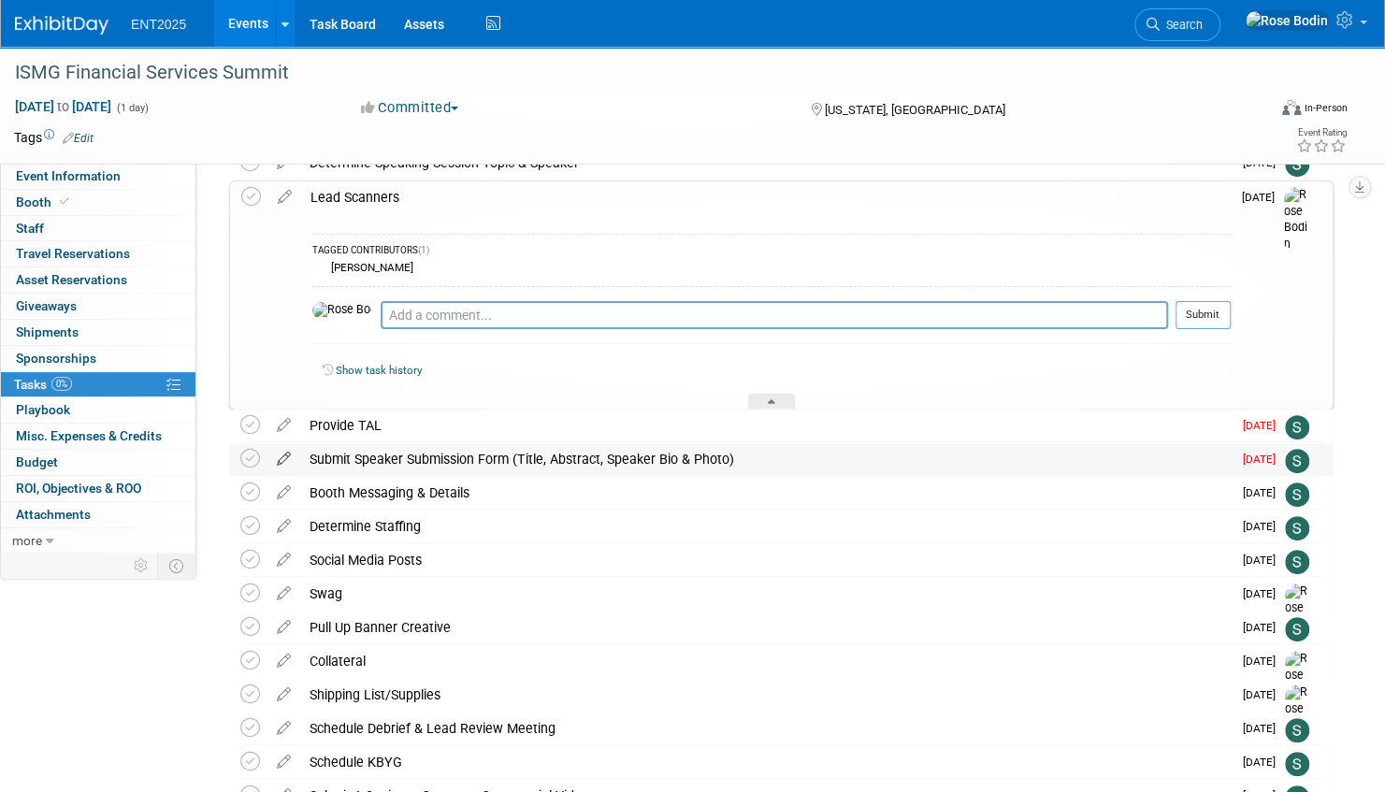
click at [280, 458] on icon at bounding box center [283, 454] width 33 height 23
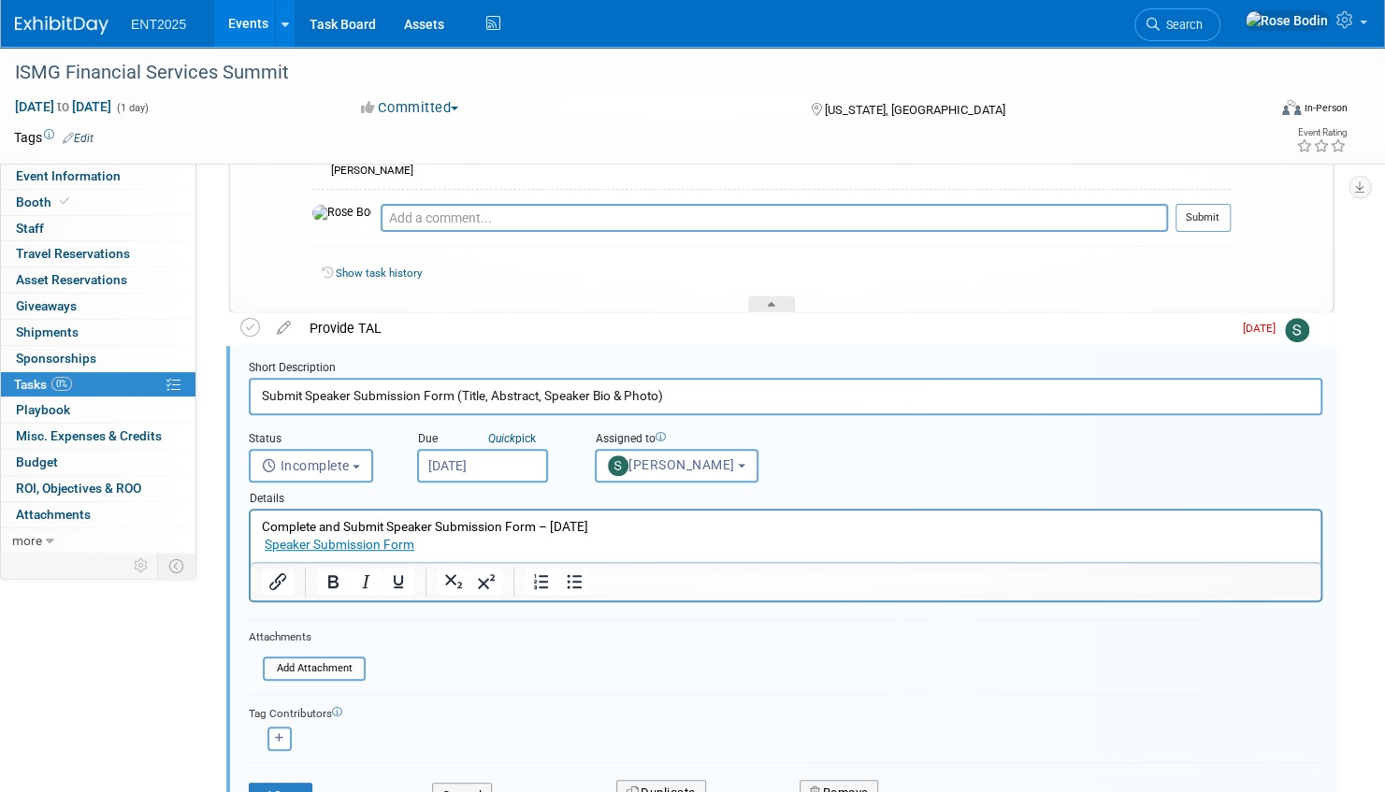
scroll to position [282, 0]
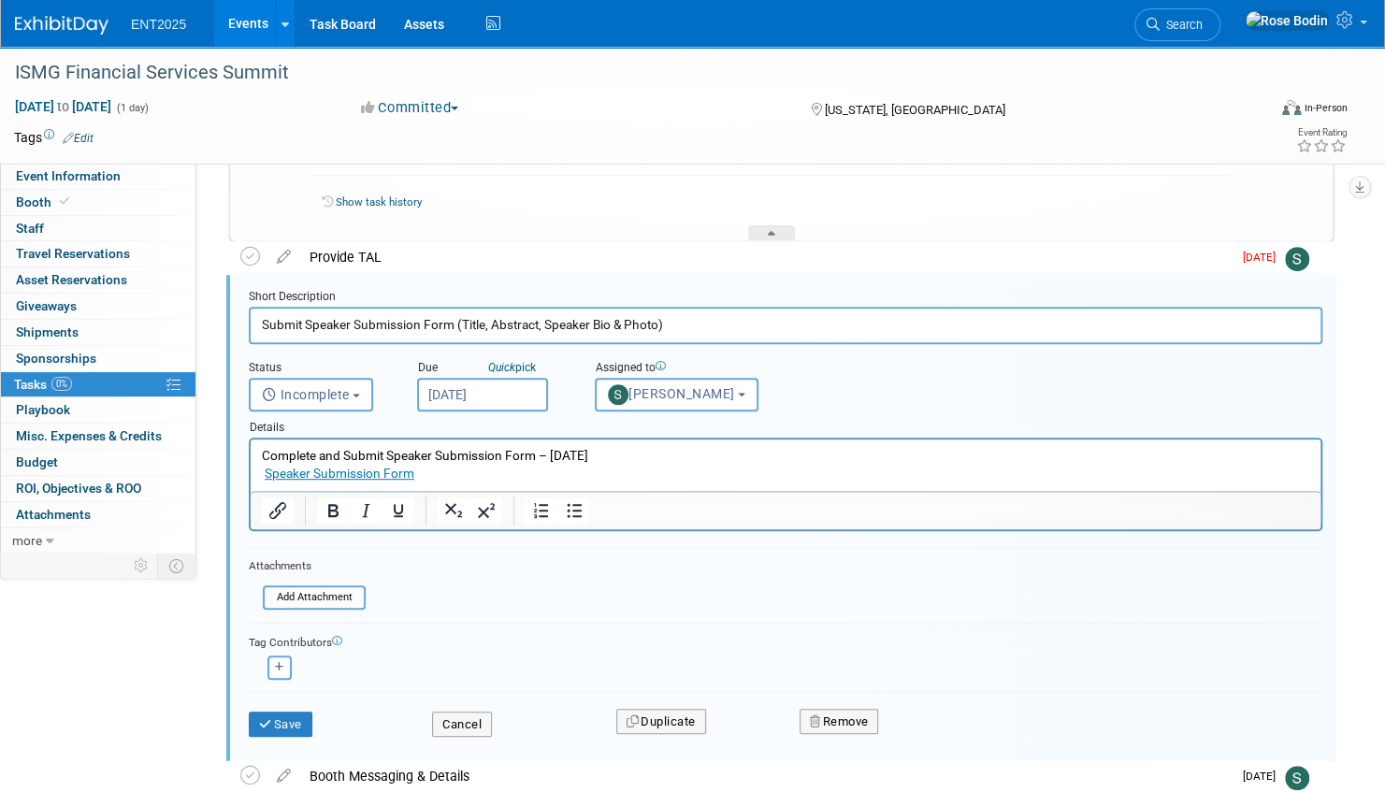
click at [466, 399] on input "Oct 1, 2025" at bounding box center [482, 395] width 131 height 34
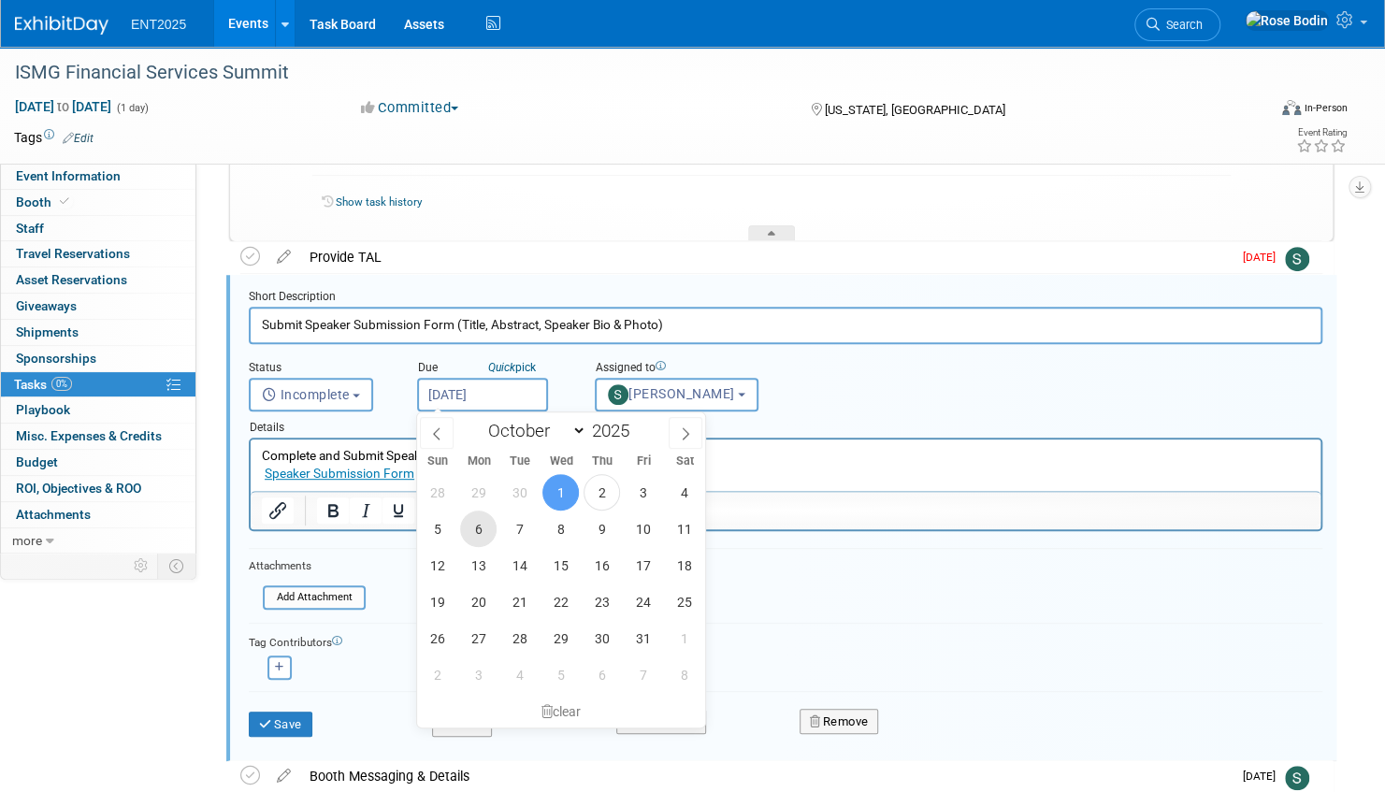
click at [483, 520] on span "6" at bounding box center [478, 529] width 36 height 36
type input "Oct 6, 2025"
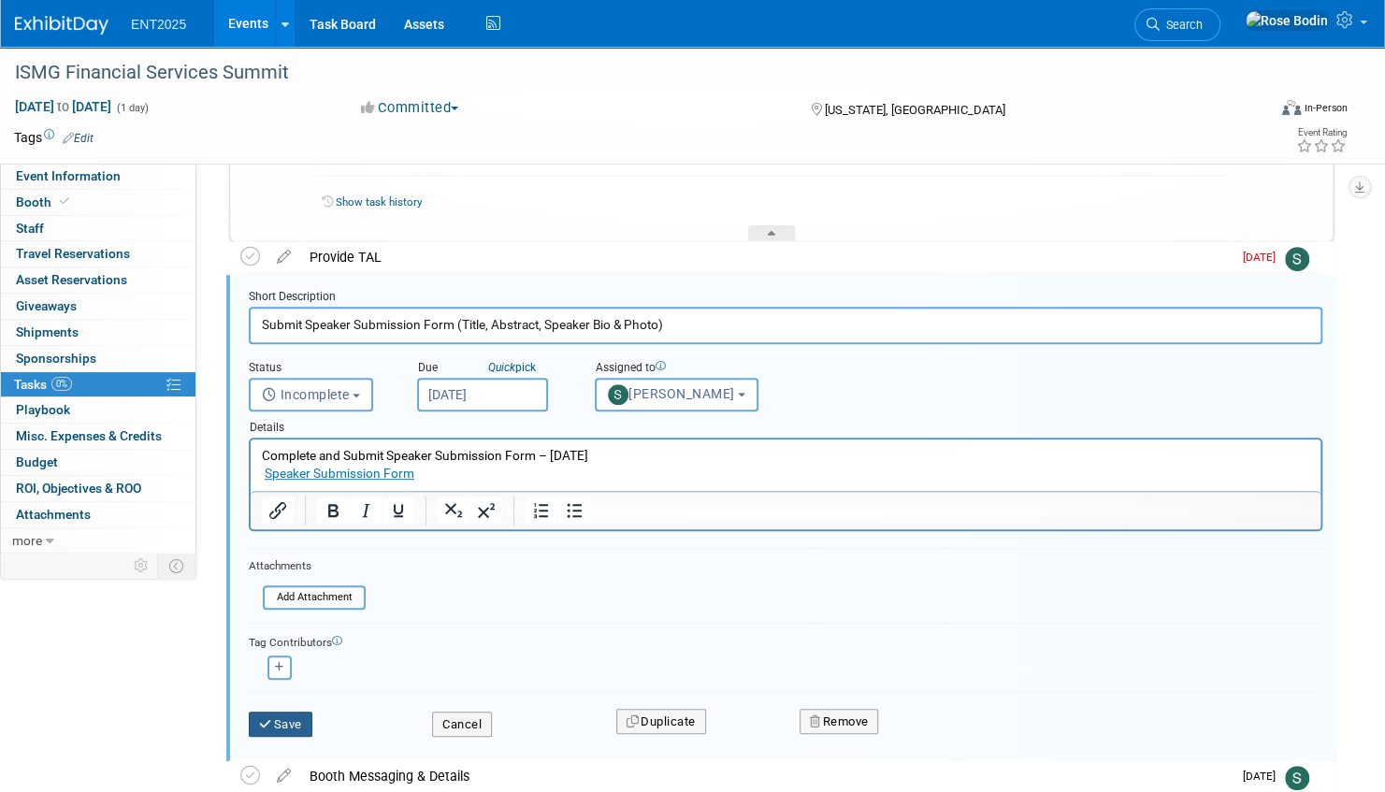
click at [280, 719] on button "Save" at bounding box center [281, 725] width 64 height 26
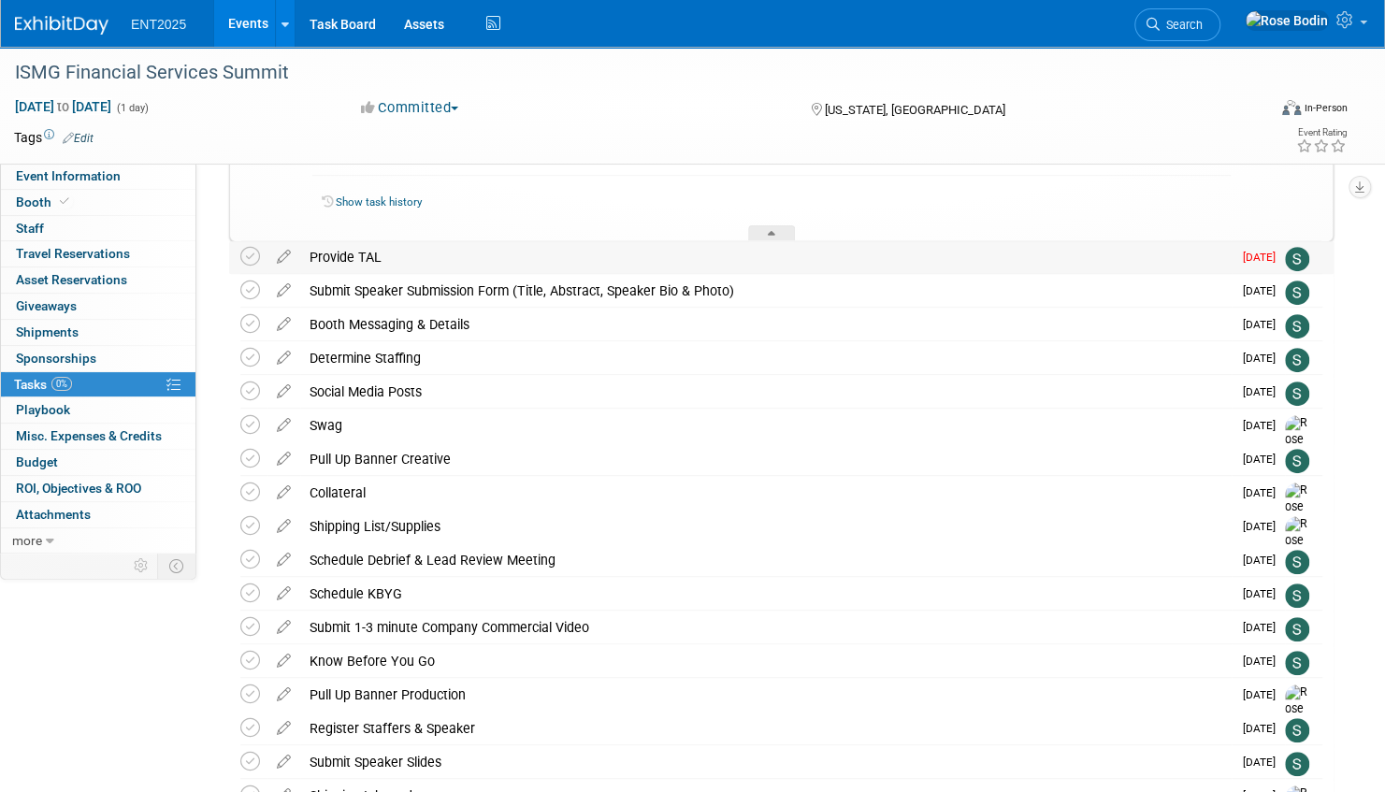
click at [477, 261] on div "Provide TAL" at bounding box center [765, 257] width 931 height 32
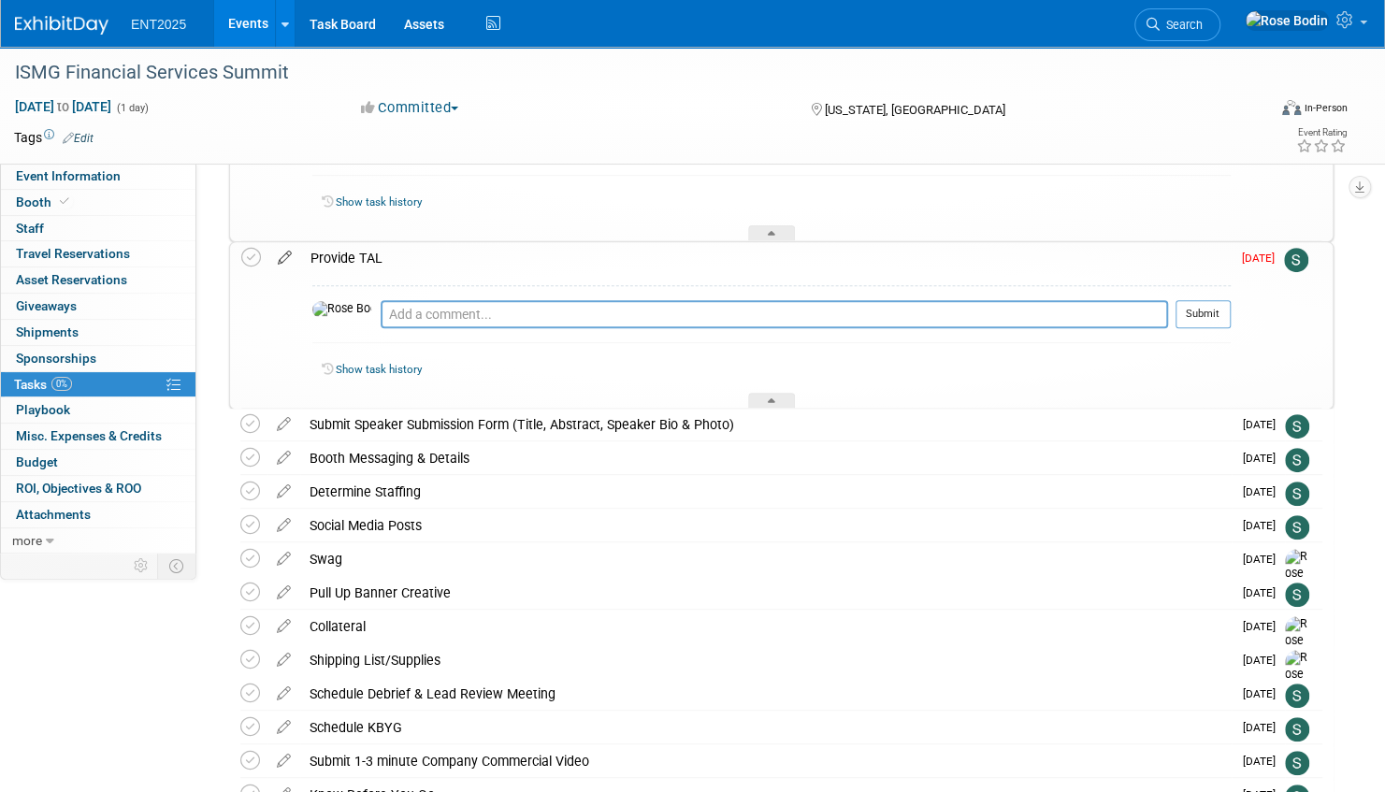
click at [283, 256] on icon at bounding box center [284, 253] width 33 height 23
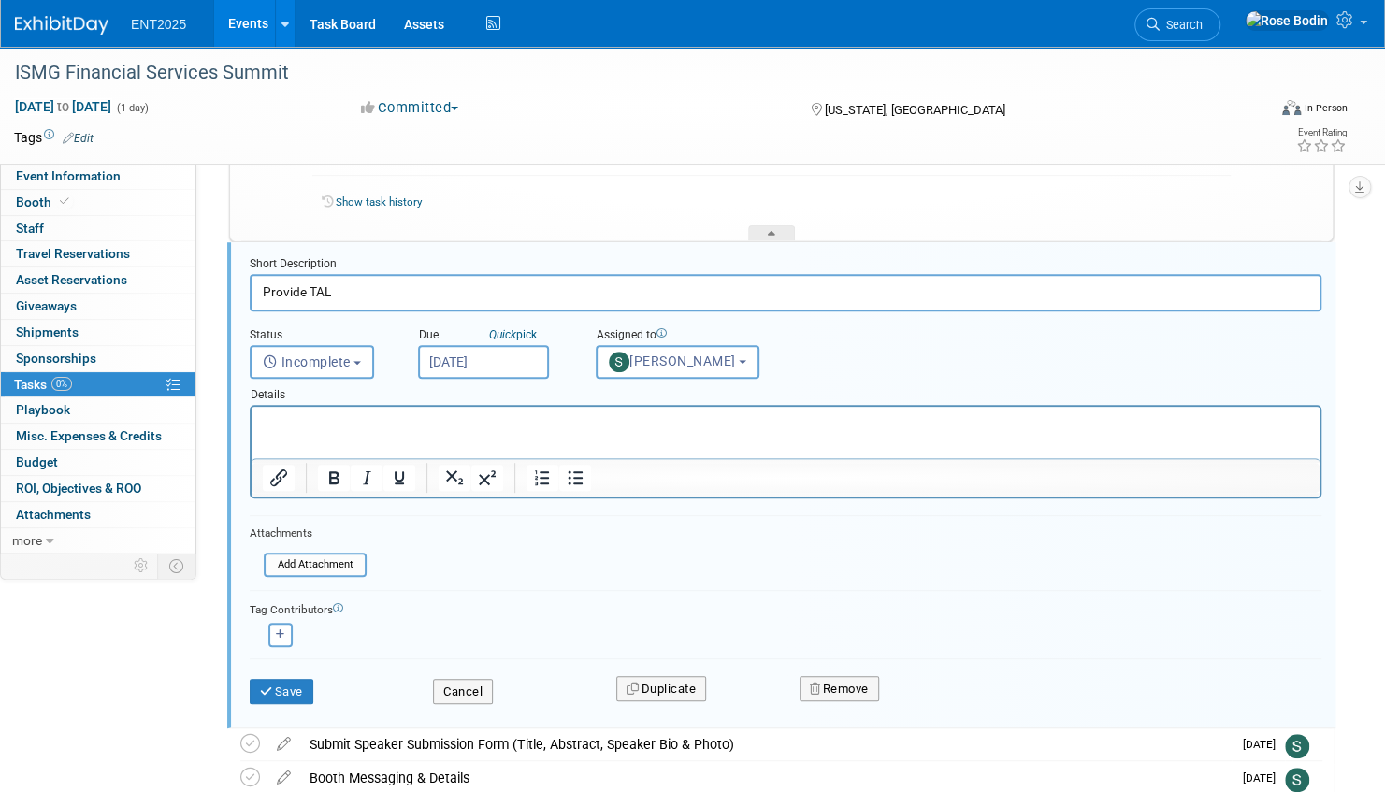
scroll to position [250, 0]
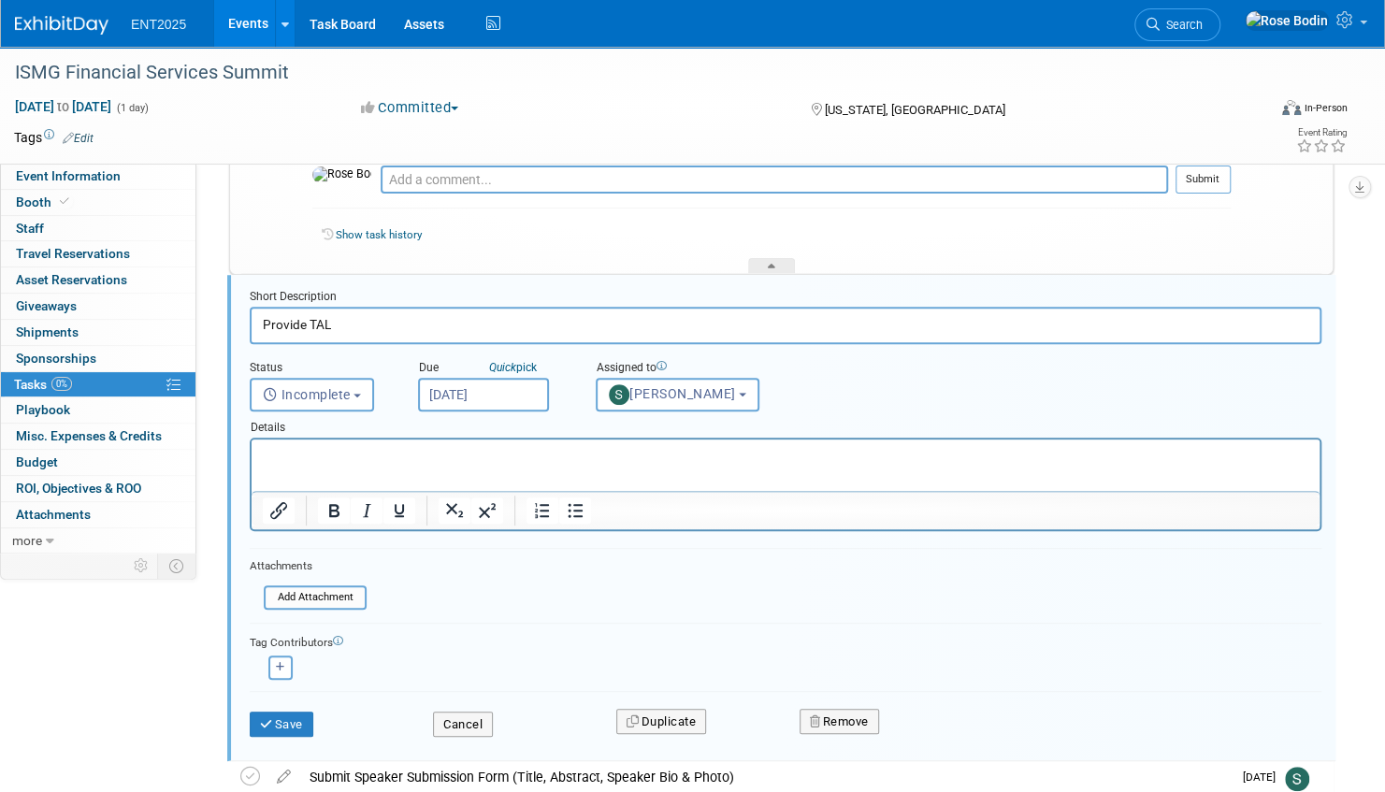
click at [436, 387] on input "Oct 1, 2025" at bounding box center [483, 395] width 131 height 34
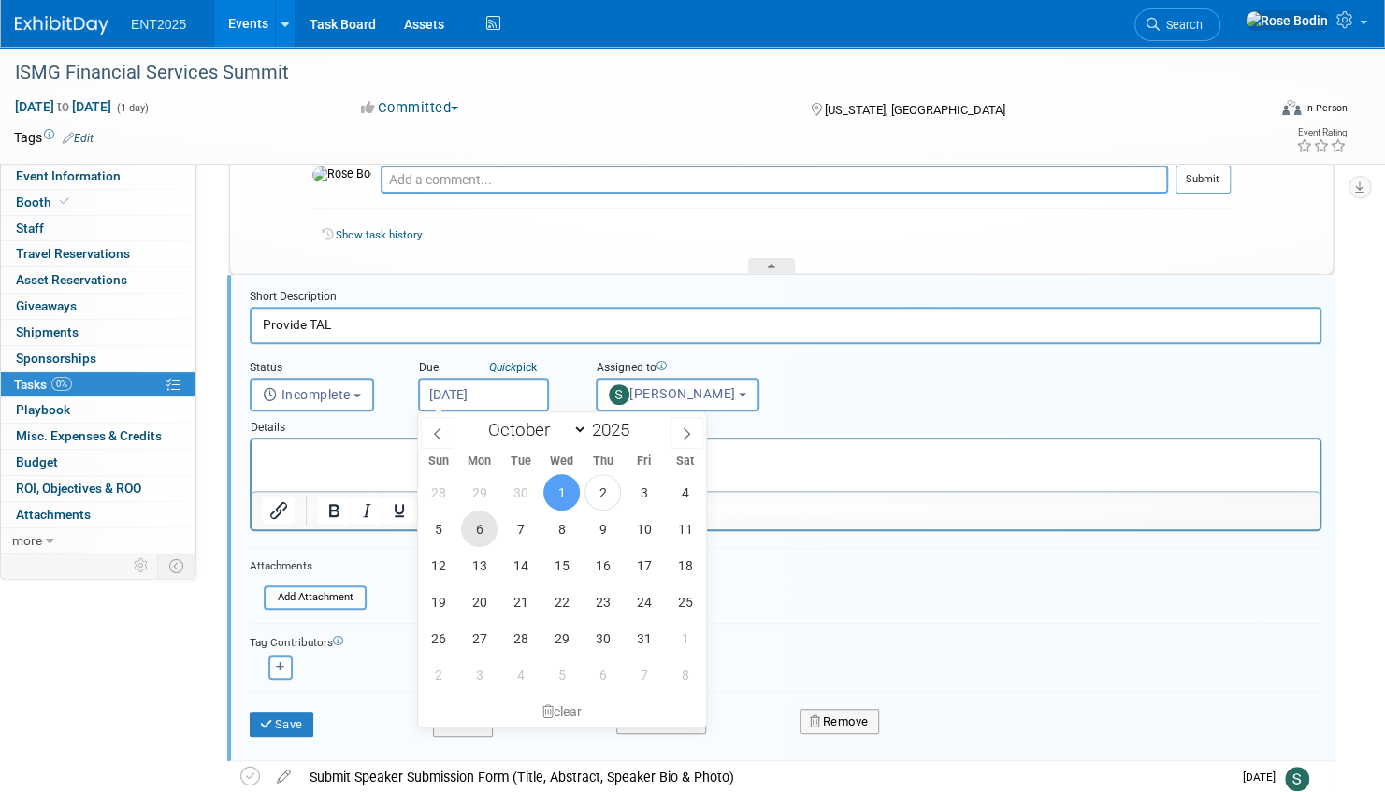
click at [471, 523] on span "6" at bounding box center [479, 529] width 36 height 36
type input "Oct 6, 2025"
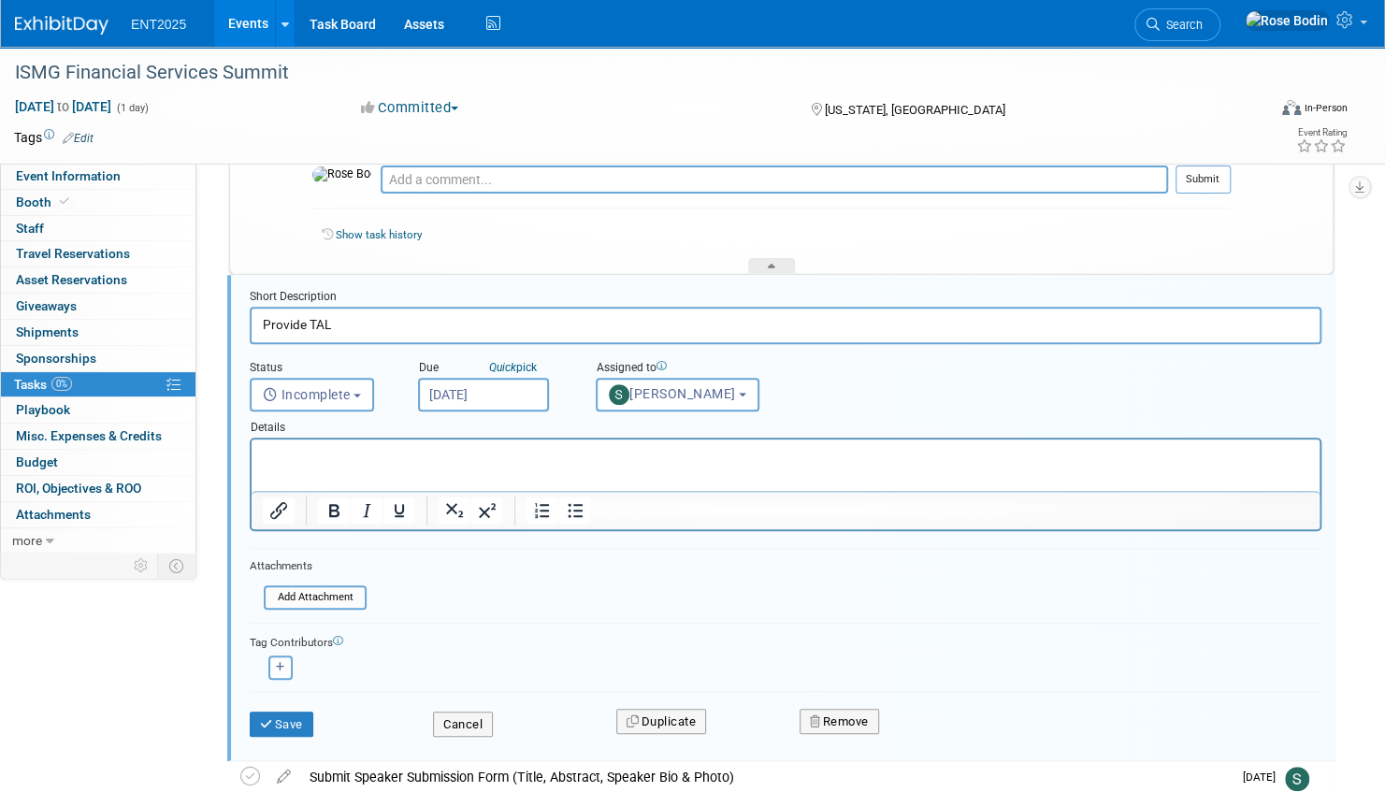
click at [368, 327] on input "Provide TAL" at bounding box center [786, 325] width 1072 height 36
type input "Provide Target Acct List"
click at [303, 717] on button "Save" at bounding box center [282, 725] width 64 height 26
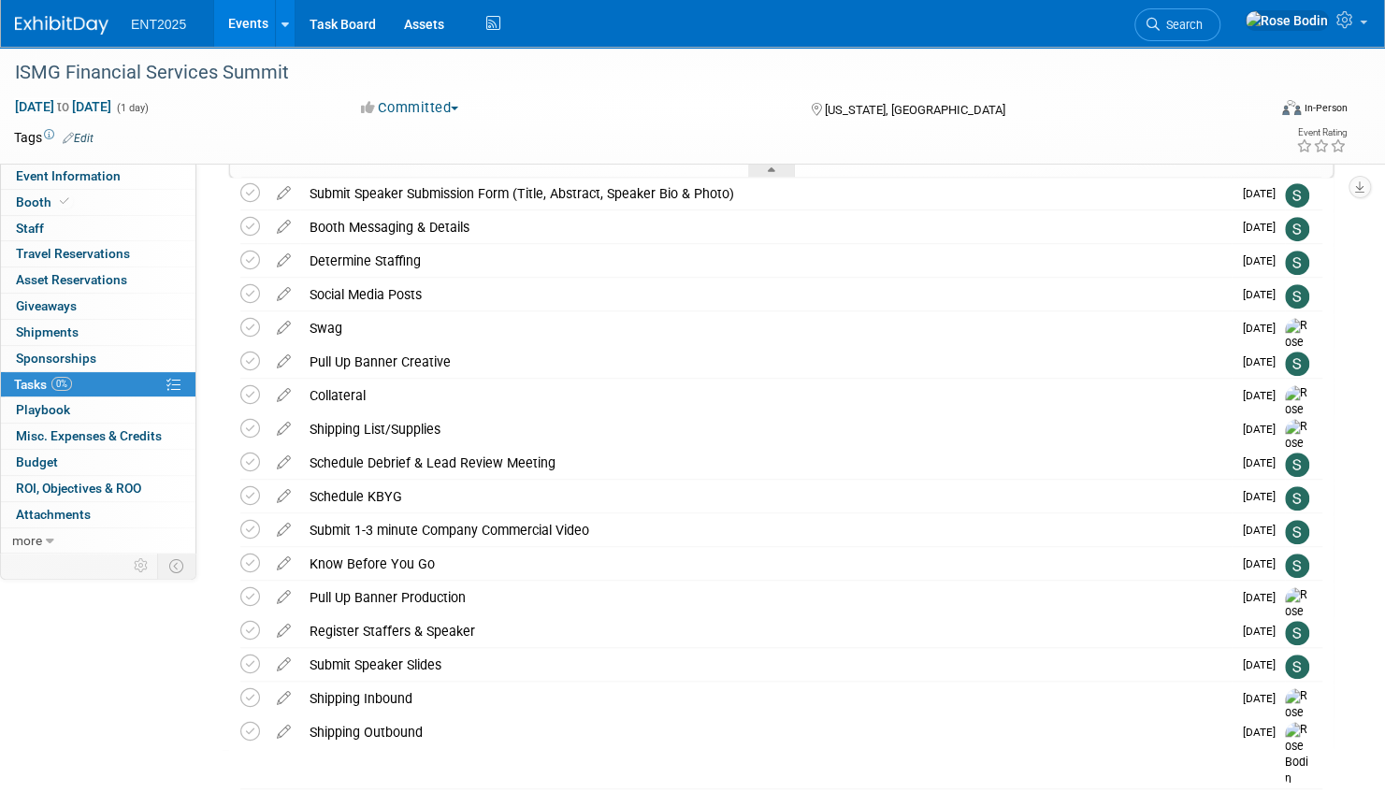
scroll to position [516, 0]
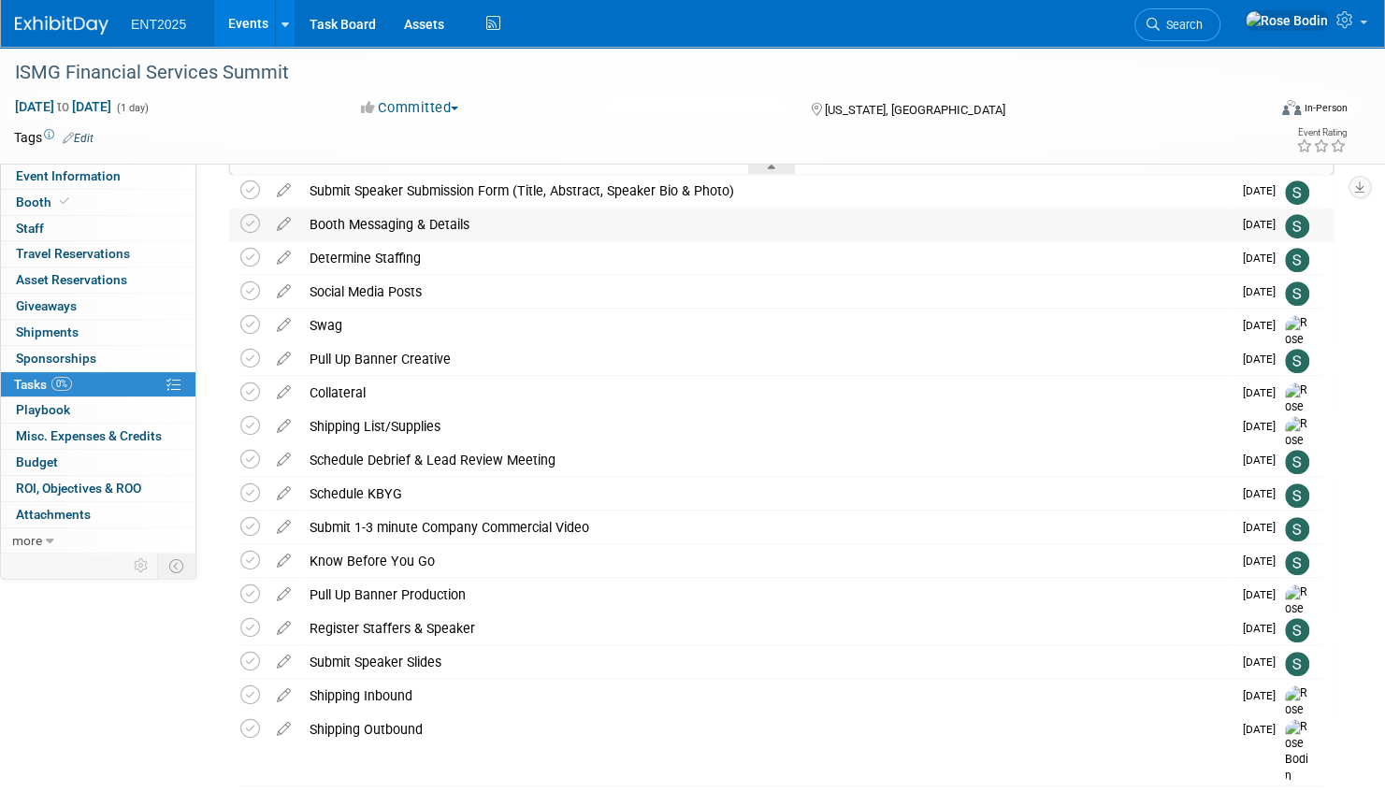
click at [539, 221] on div "Booth Messaging & Details" at bounding box center [765, 225] width 931 height 32
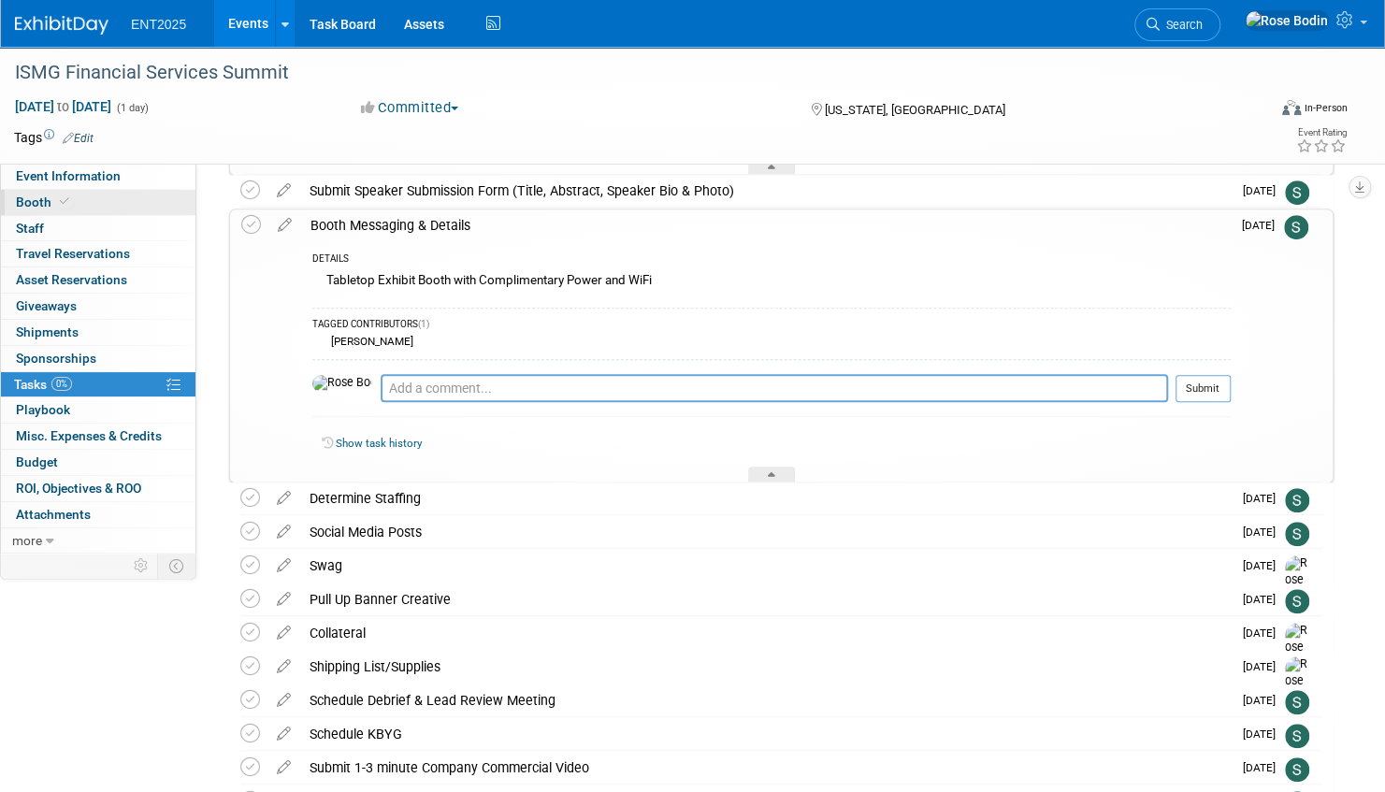
click at [130, 197] on link "Booth" at bounding box center [98, 202] width 195 height 25
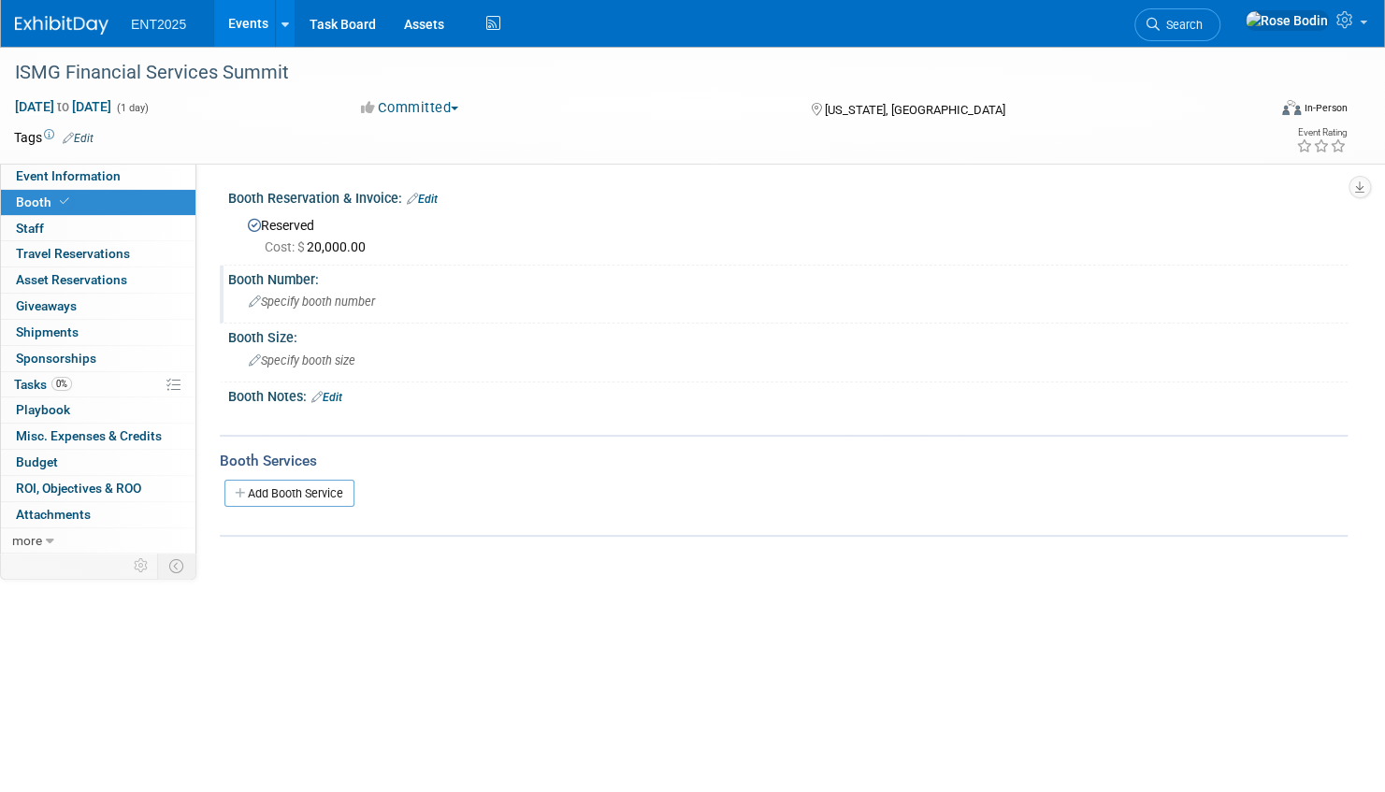
click at [309, 296] on span "Specify booth number" at bounding box center [312, 302] width 126 height 14
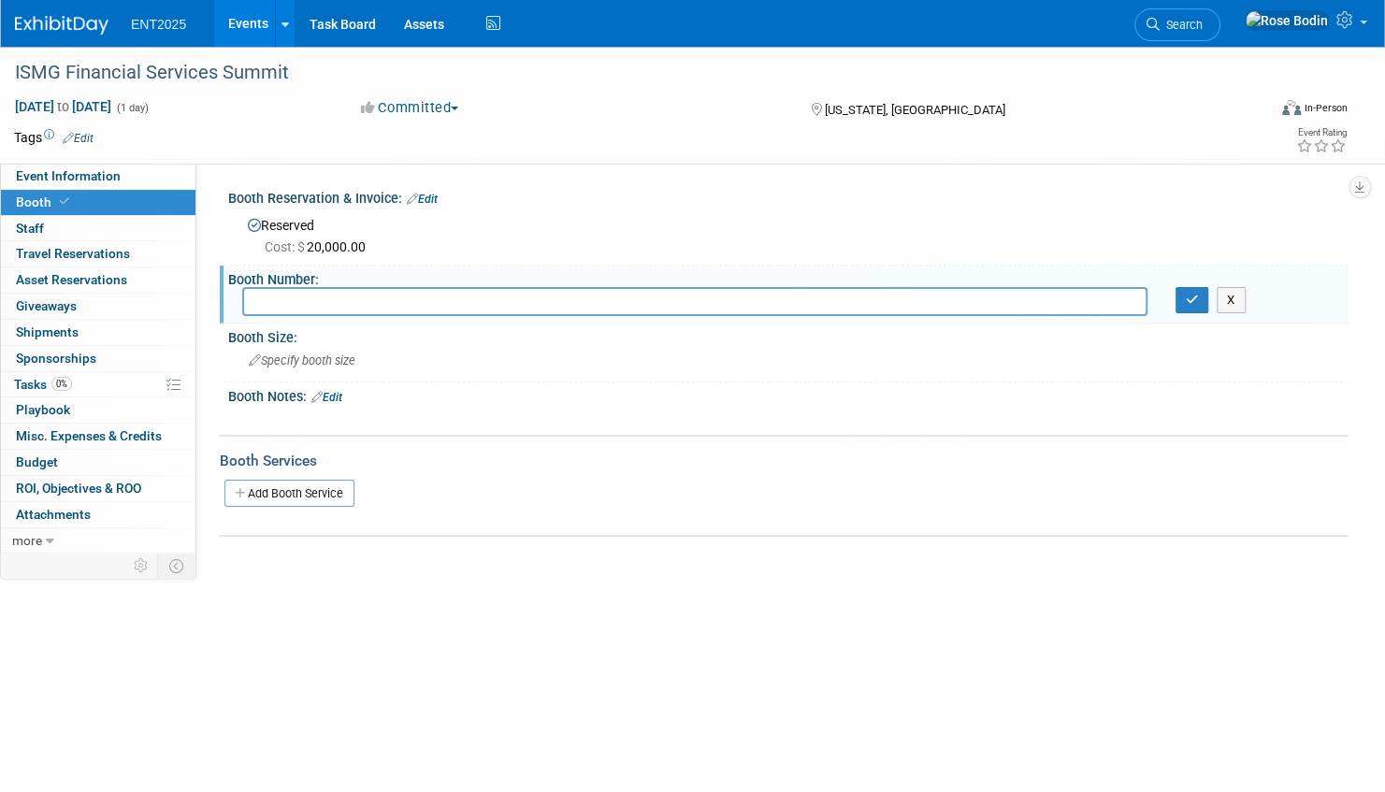
click at [310, 296] on input "text" at bounding box center [694, 301] width 905 height 29
type input "Table Top"
click at [1184, 299] on button "button" at bounding box center [1192, 300] width 34 height 26
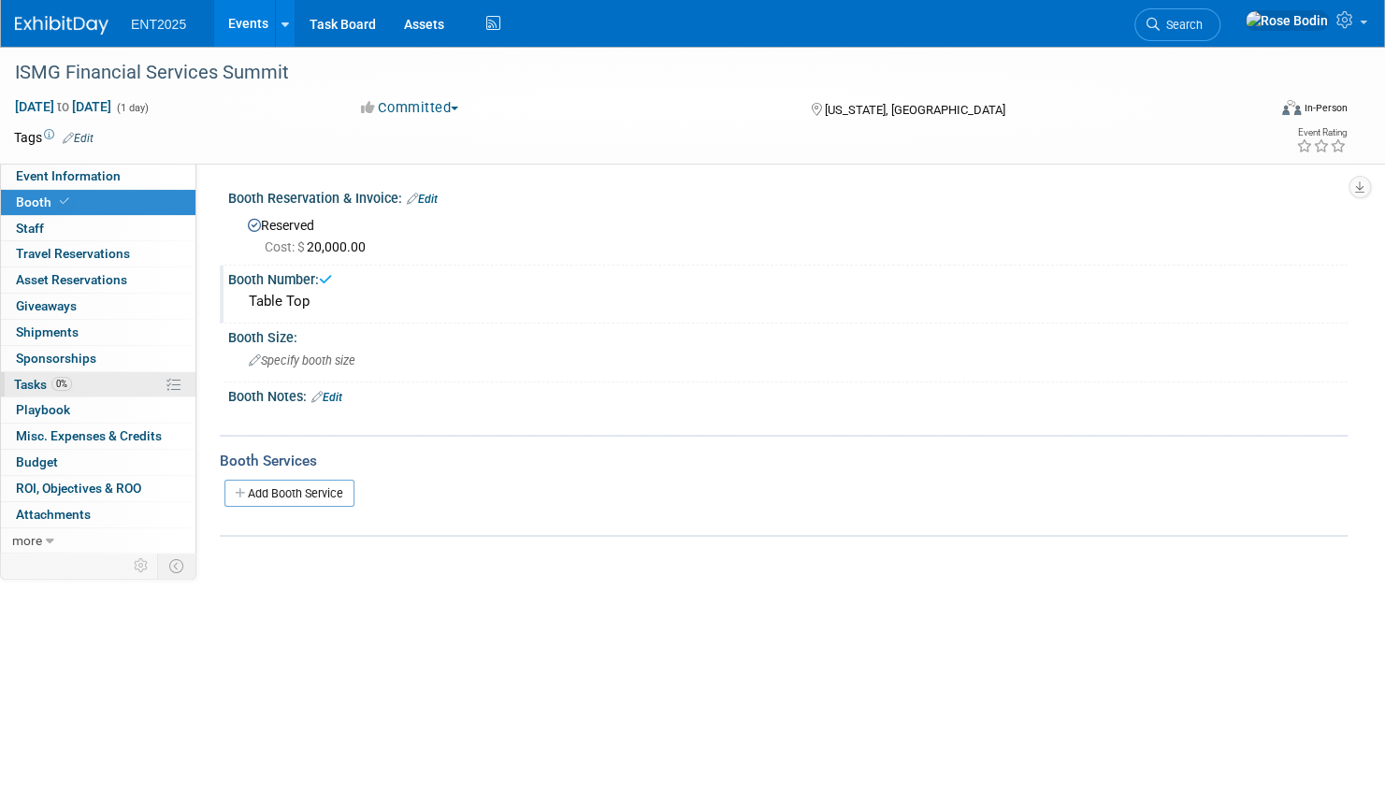
click at [124, 388] on link "0% Tasks 0%" at bounding box center [98, 384] width 195 height 25
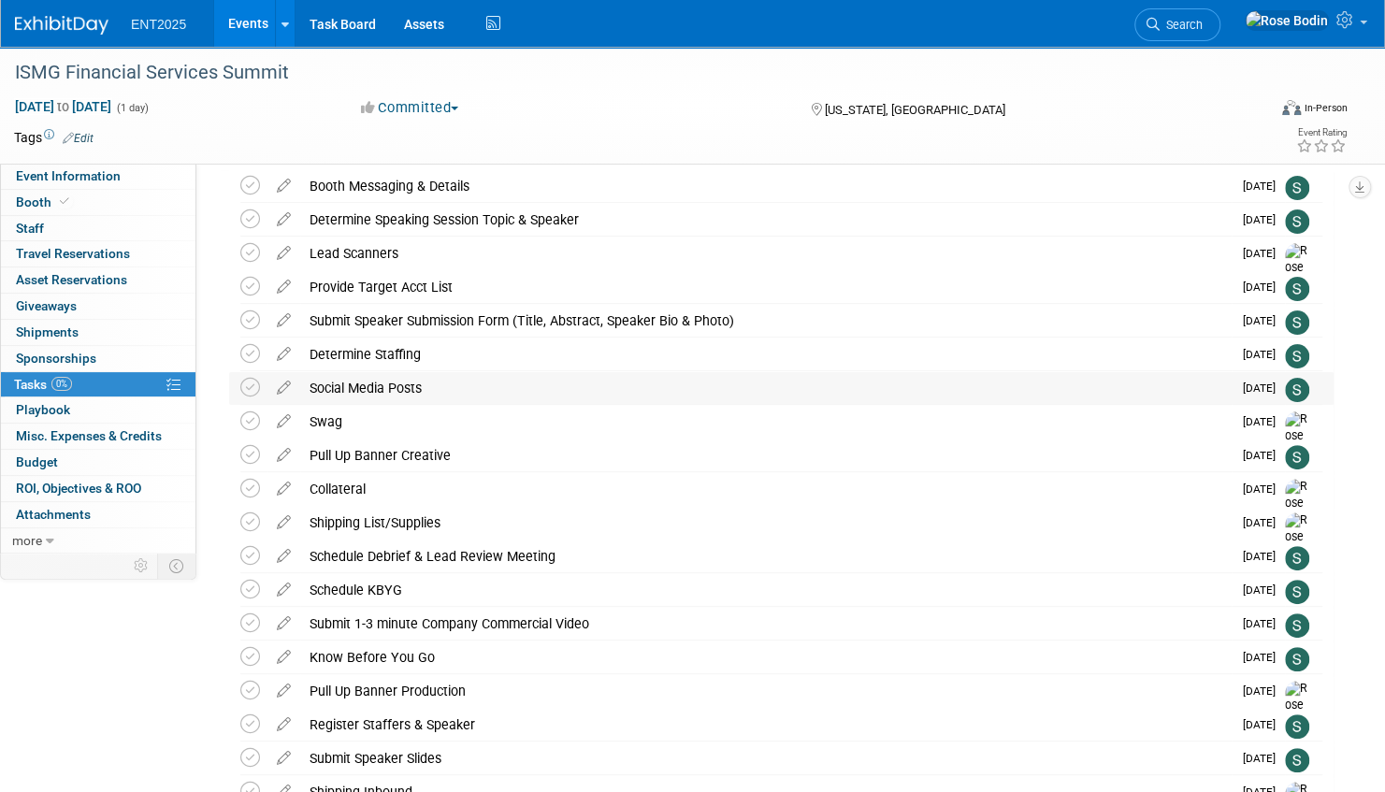
scroll to position [94, 0]
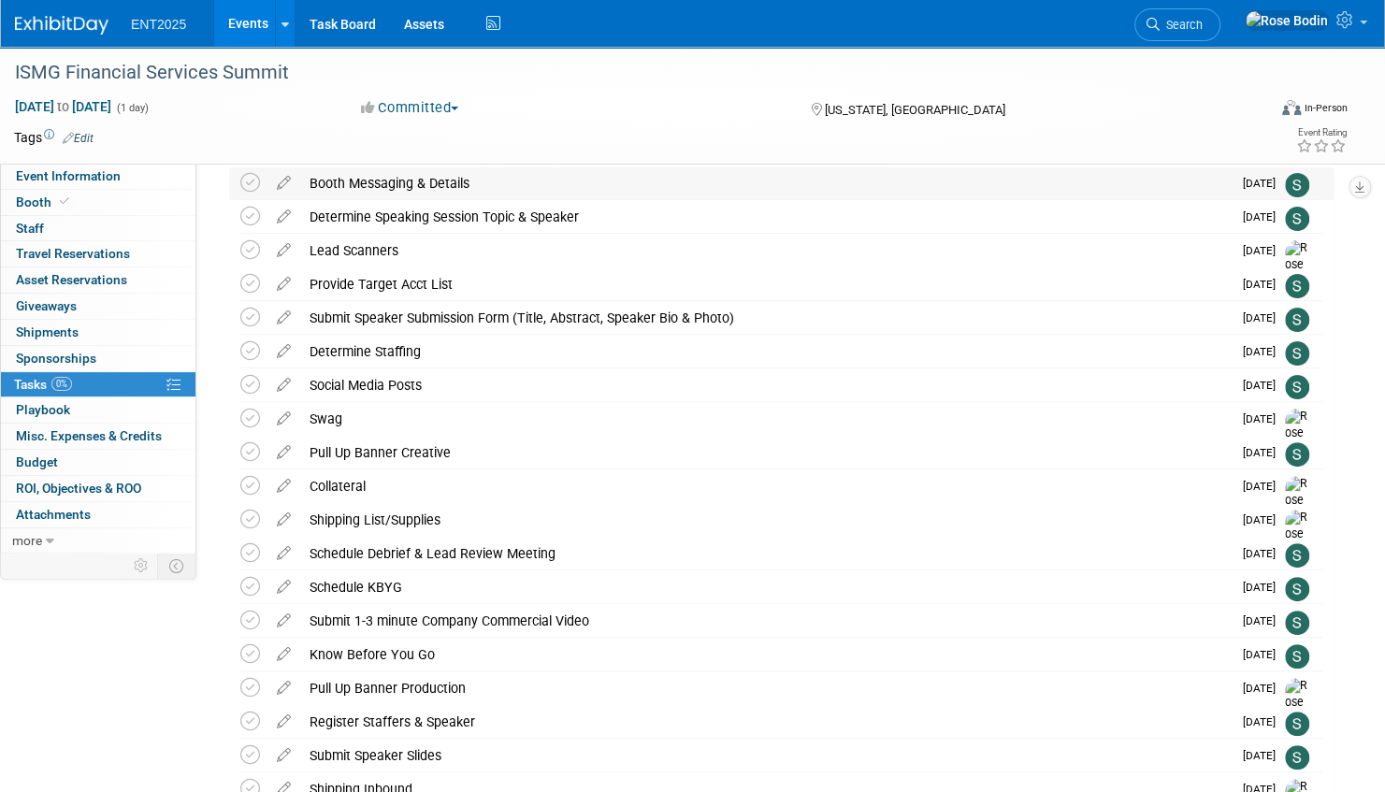
click at [540, 181] on div "Booth Messaging & Details" at bounding box center [765, 183] width 931 height 32
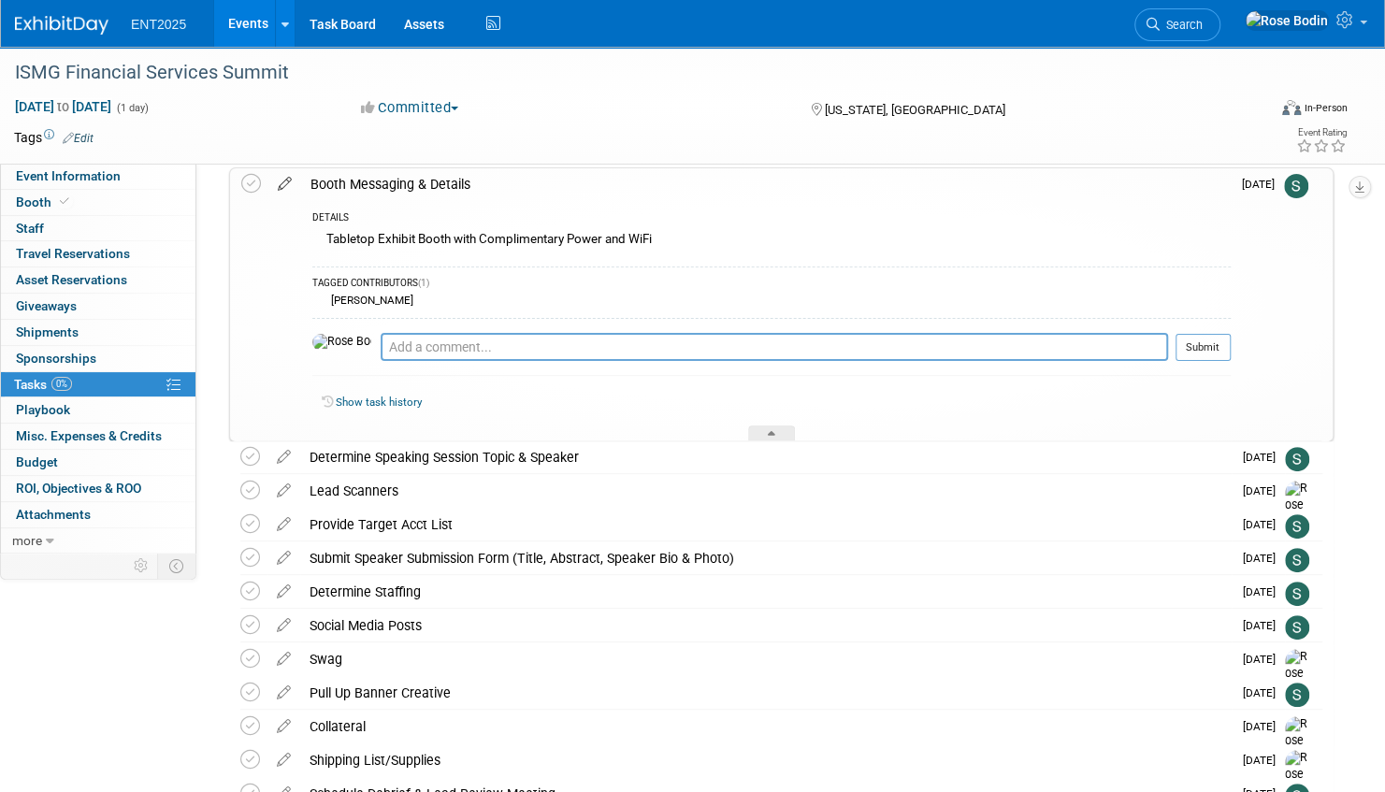
click at [282, 182] on icon at bounding box center [284, 179] width 33 height 23
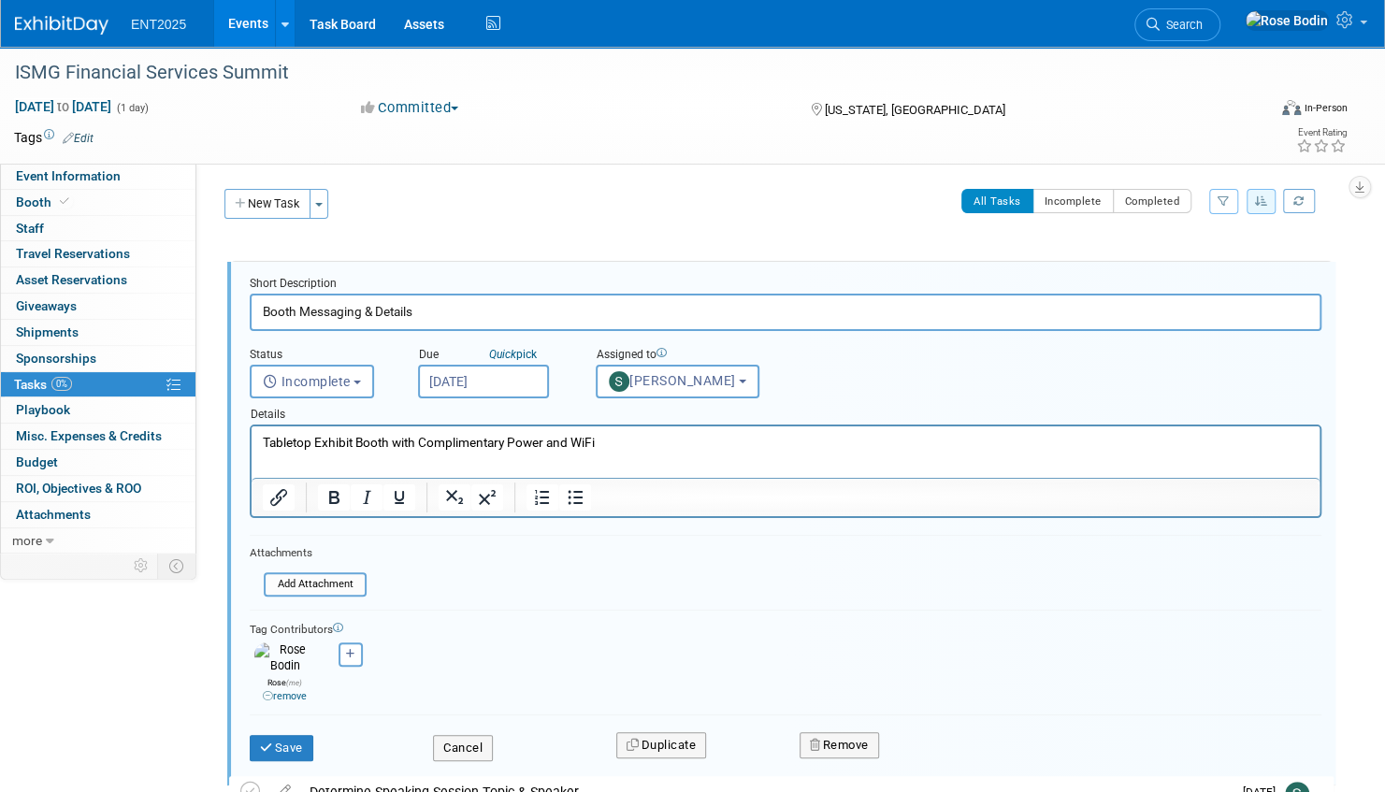
scroll to position [0, 0]
click at [624, 446] on p "Tabletop Exhibit Booth with Complimentary Power and WiFi" at bounding box center [786, 443] width 1046 height 18
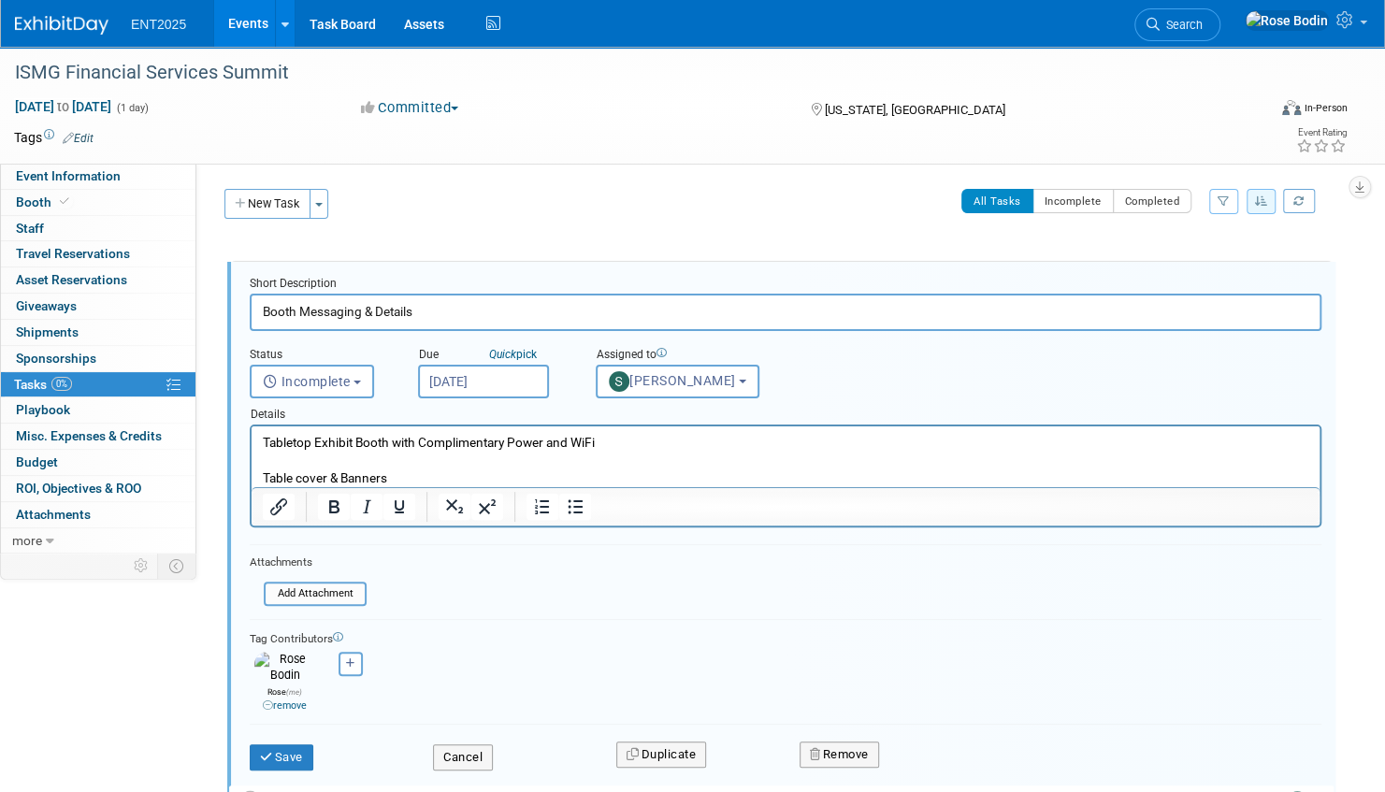
click at [341, 475] on p "Table cover & Banners" at bounding box center [786, 478] width 1046 height 18
drag, startPoint x: 436, startPoint y: 483, endPoint x: 638, endPoint y: 974, distance: 530.9
click at [437, 483] on p "Table cover & 2 Banners" at bounding box center [786, 478] width 1046 height 18
click at [278, 744] on button "Save" at bounding box center [282, 757] width 64 height 26
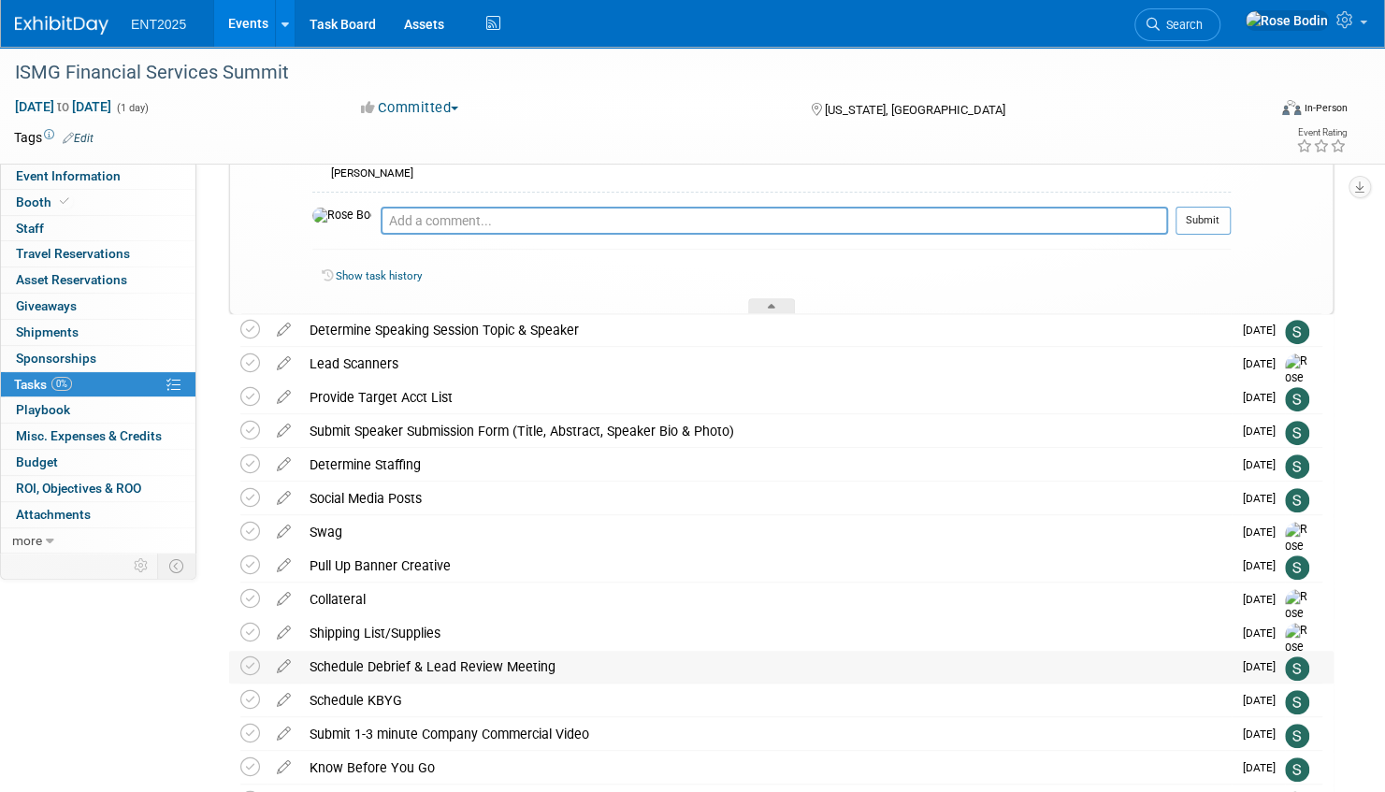
scroll to position [281, 0]
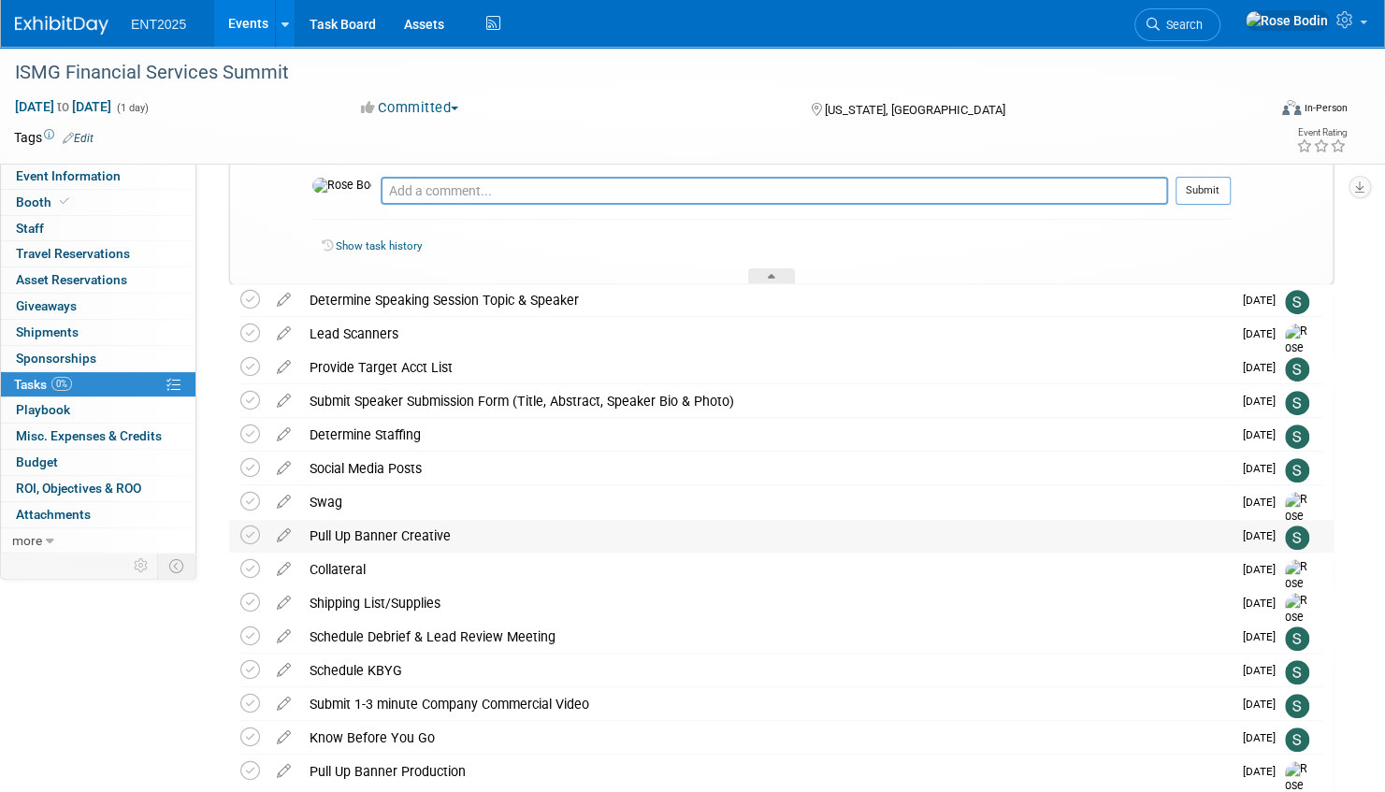
click at [364, 534] on div "Pull Up Banner Creative" at bounding box center [765, 536] width 931 height 32
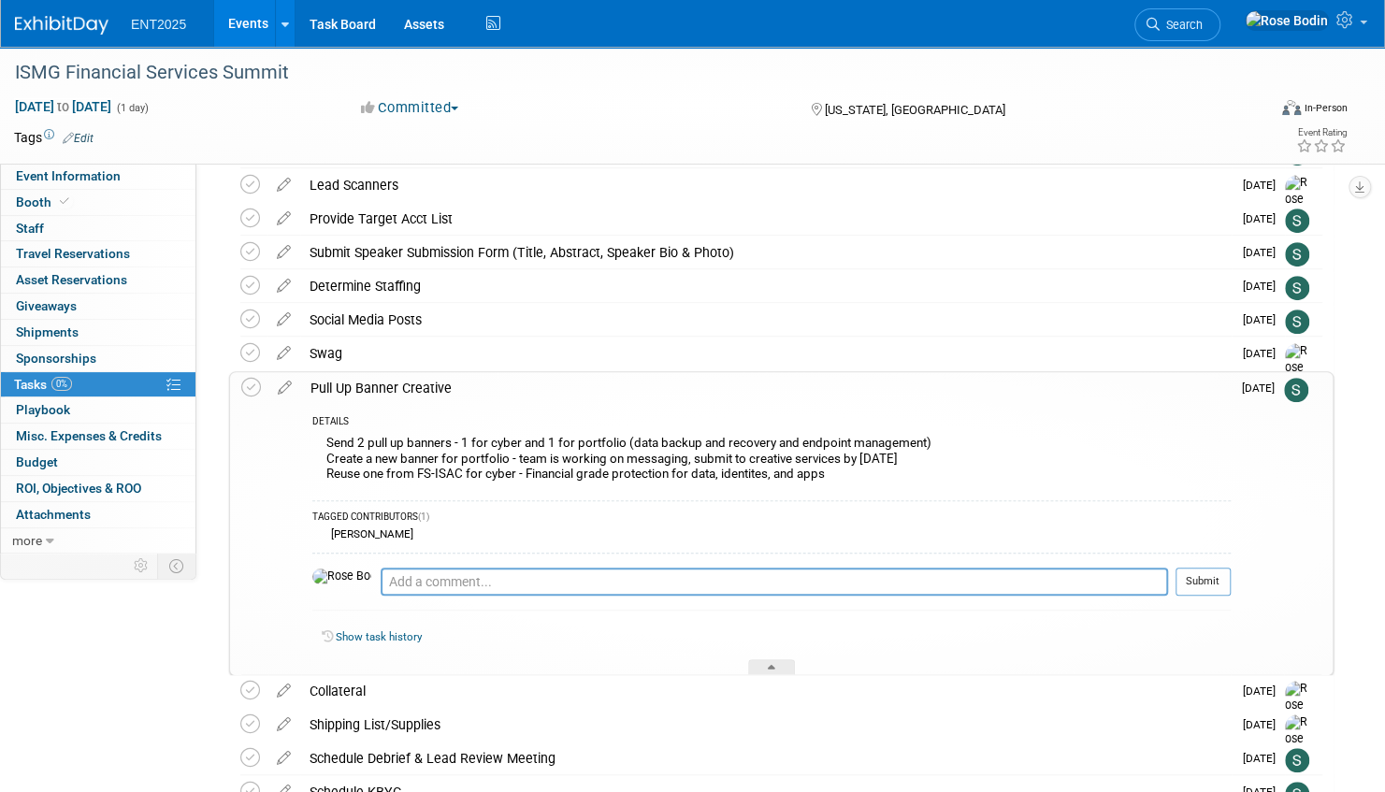
scroll to position [468, 0]
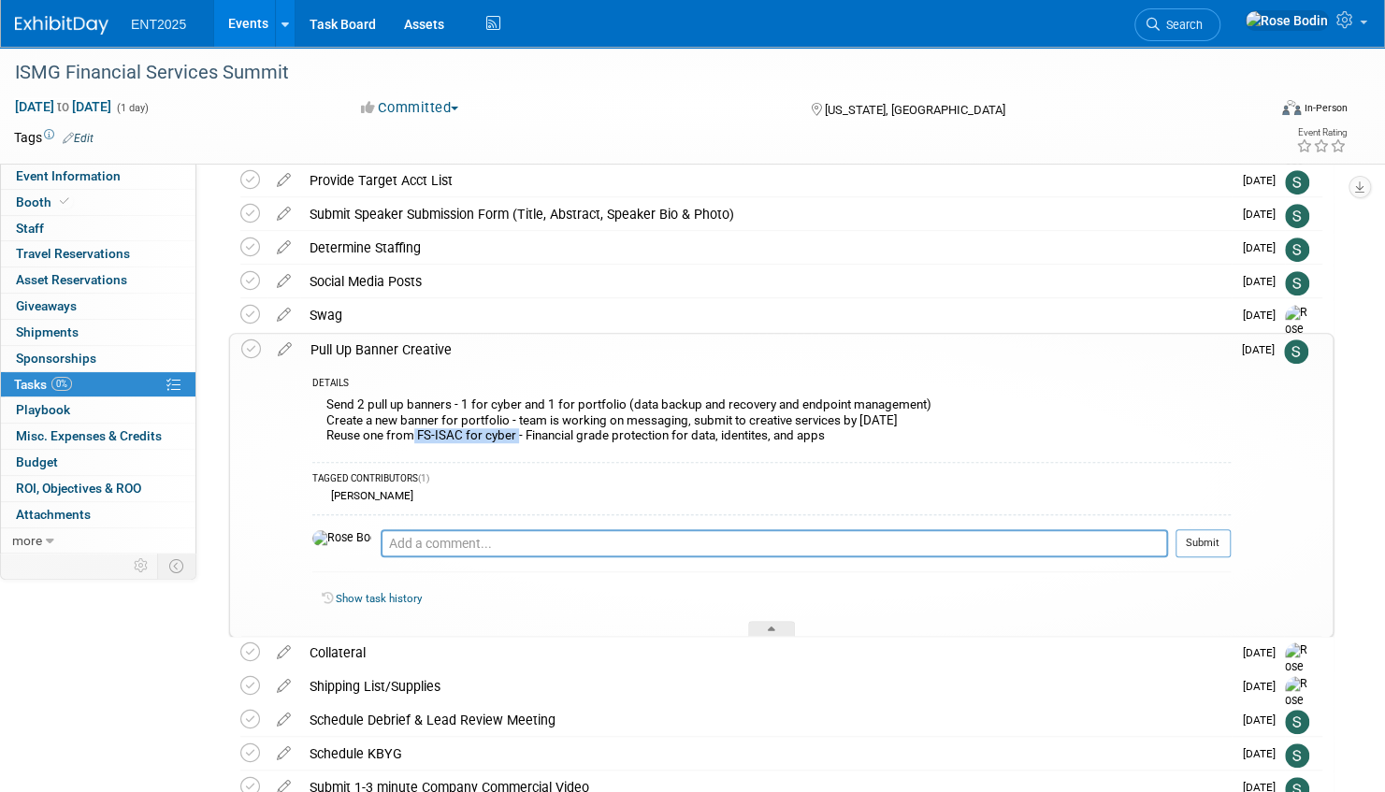
drag, startPoint x: 516, startPoint y: 434, endPoint x: 410, endPoint y: 435, distance: 106.6
click at [410, 435] on div "Send 2 pull up banners - 1 for cyber and 1 for portfolio (data backup and recov…" at bounding box center [771, 422] width 918 height 59
click at [772, 627] on icon at bounding box center [771, 632] width 7 height 11
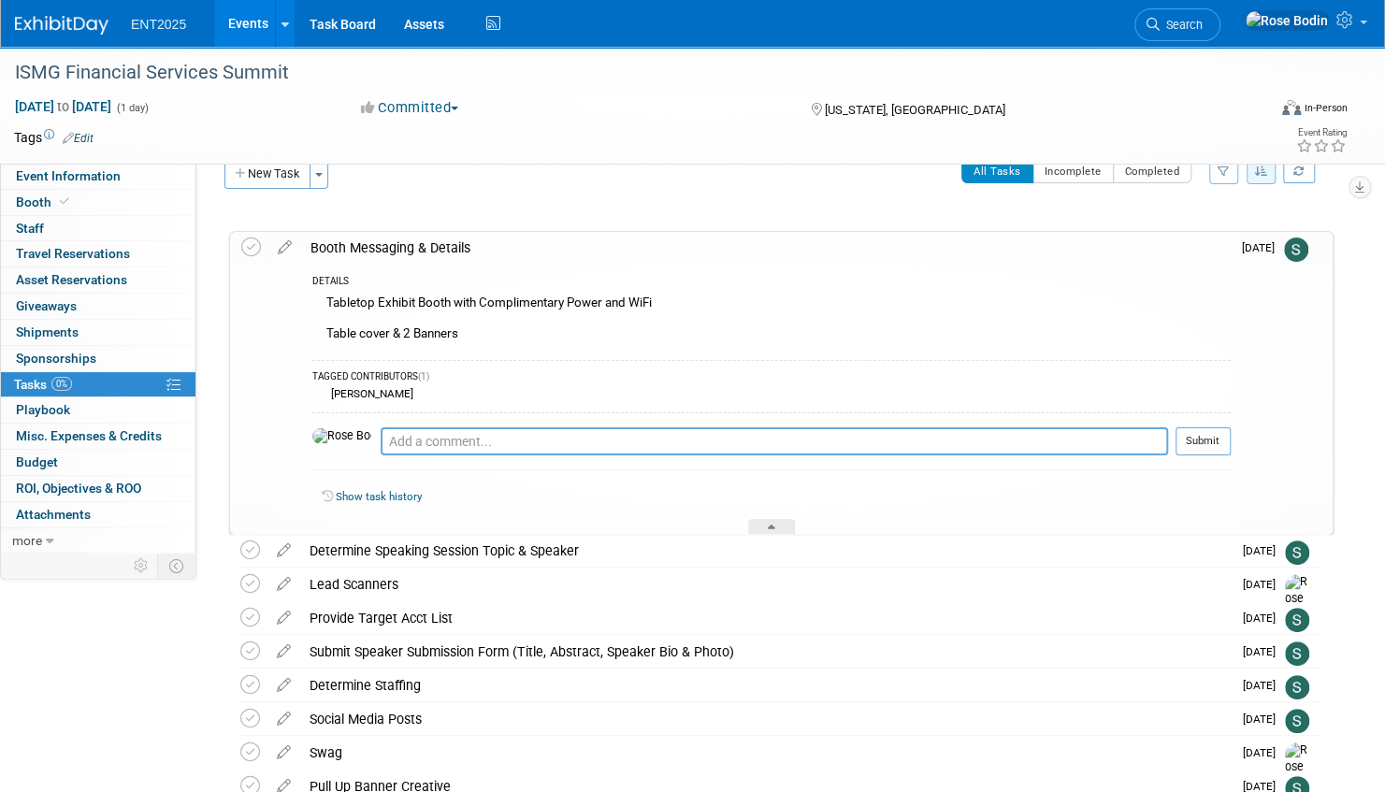
scroll to position [0, 0]
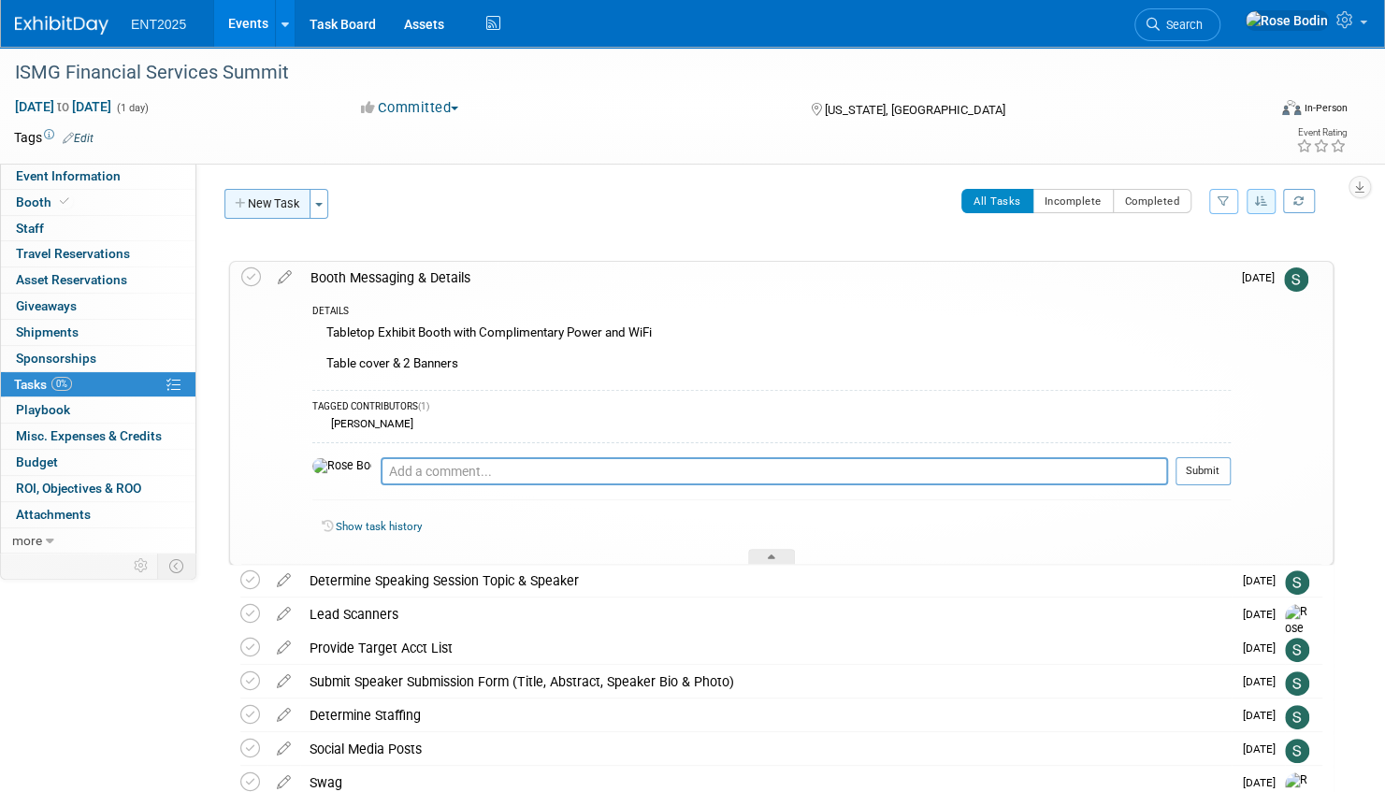
click at [287, 200] on button "New Task" at bounding box center [267, 204] width 86 height 30
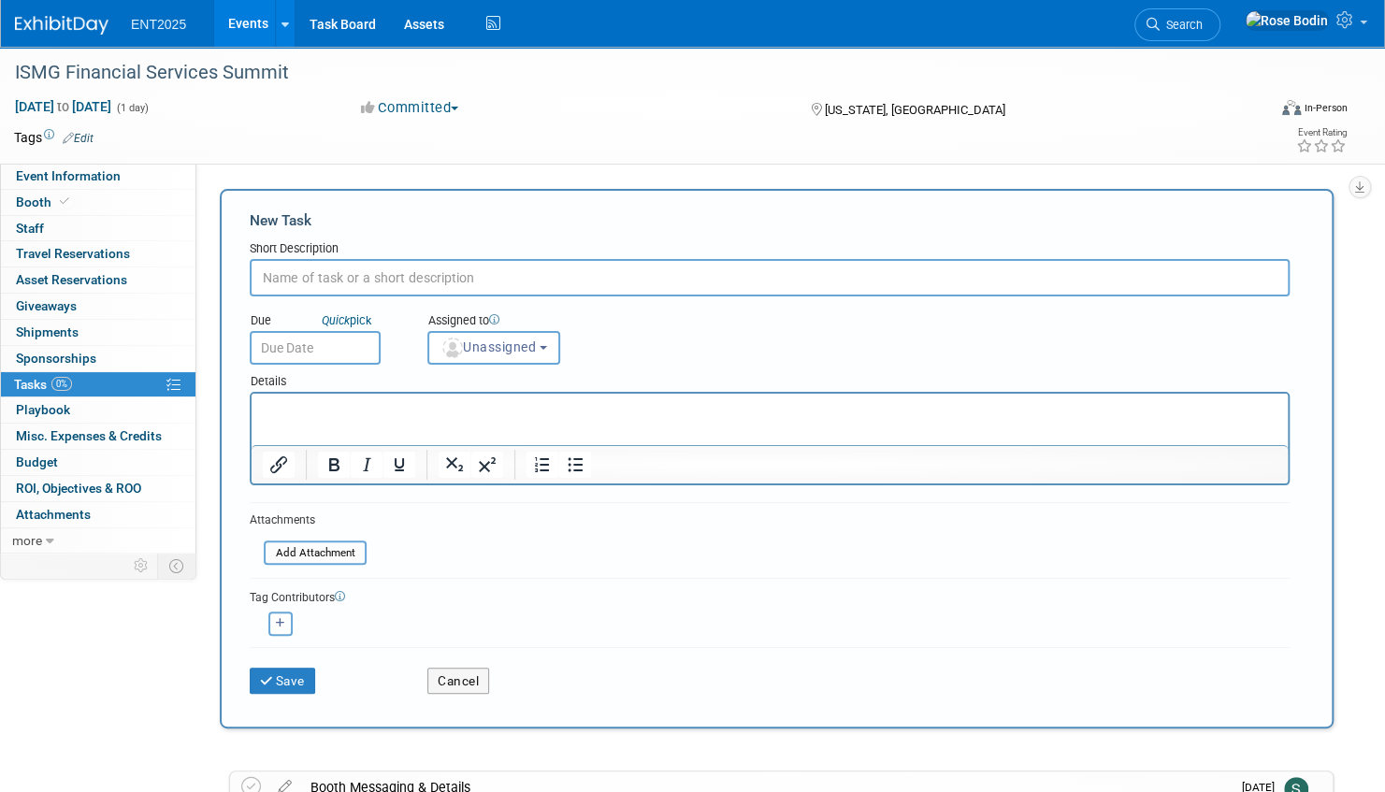
click at [353, 277] on input "text" at bounding box center [770, 277] width 1040 height 37
type input "Printer one Portfolio Banner"
click at [512, 353] on button "Unassigned" at bounding box center [493, 348] width 133 height 34
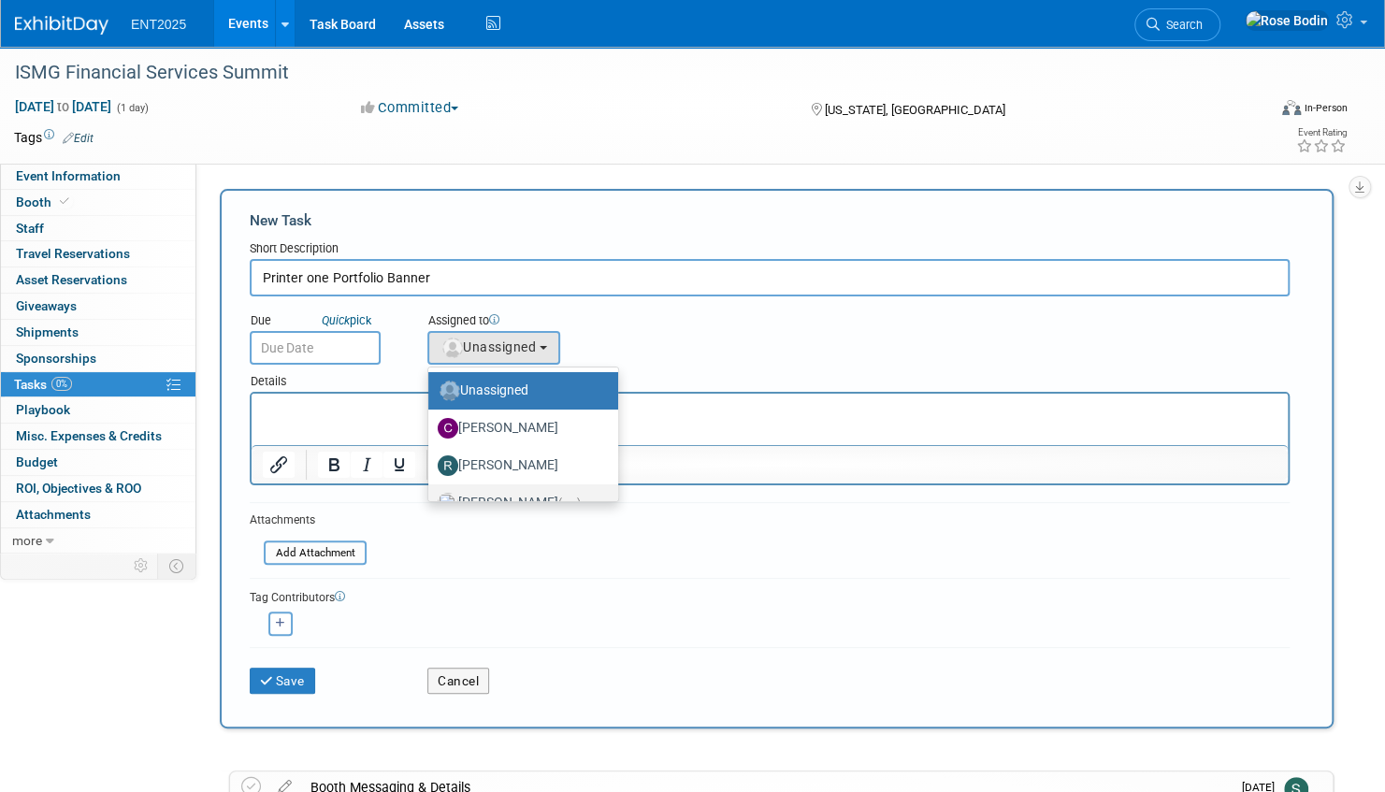
click at [498, 495] on label "Rose Bodin (me)" at bounding box center [519, 503] width 162 height 30
click at [431, 495] on input "Rose Bodin (me)" at bounding box center [425, 501] width 12 height 12
select select "fd414d53-3d64-4b99-a4d4-d4a7ab262892"
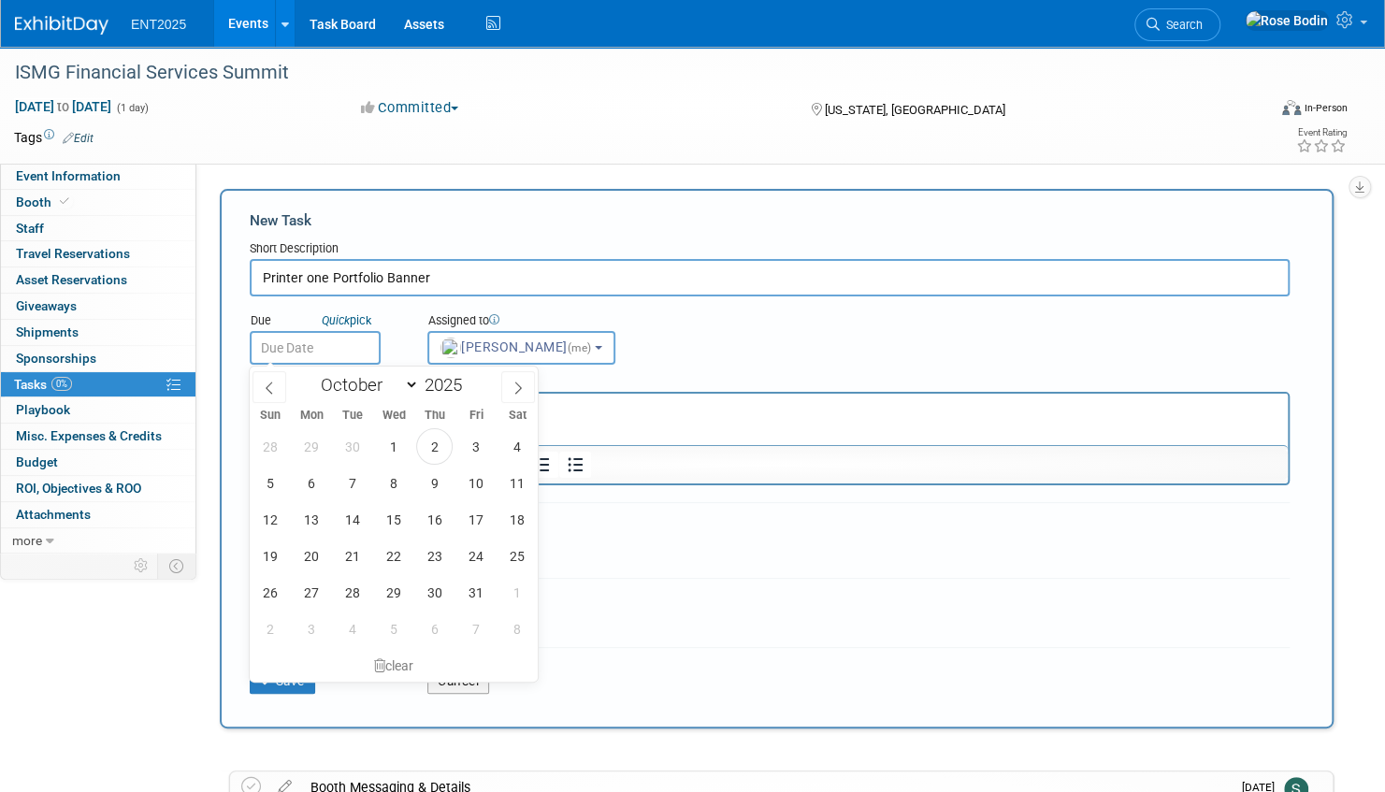
click at [326, 352] on input "text" at bounding box center [315, 348] width 131 height 34
click at [322, 587] on span "27" at bounding box center [311, 592] width 36 height 36
type input "Oct 27, 2025"
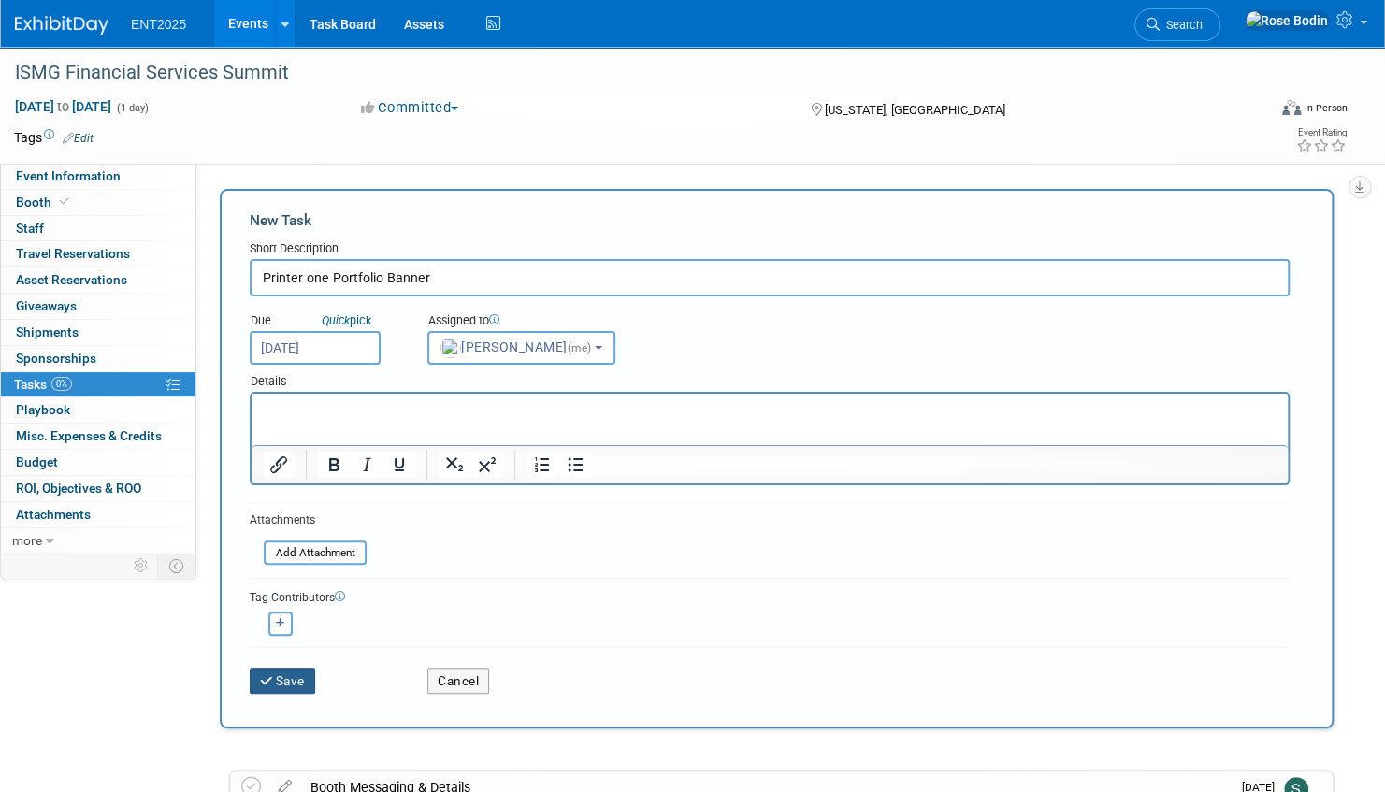
click at [286, 679] on button "Save" at bounding box center [282, 681] width 65 height 26
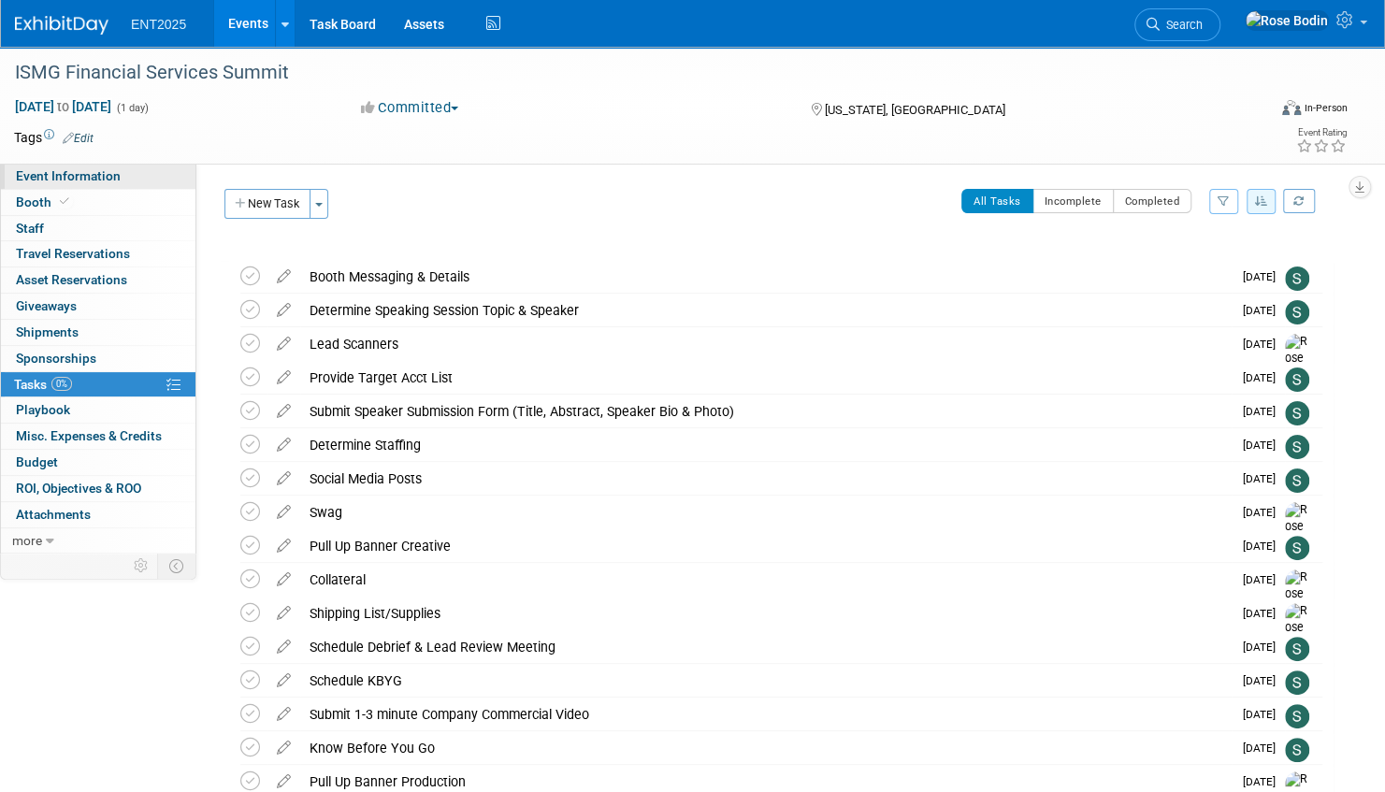
click at [141, 170] on link "Event Information" at bounding box center [98, 176] width 195 height 25
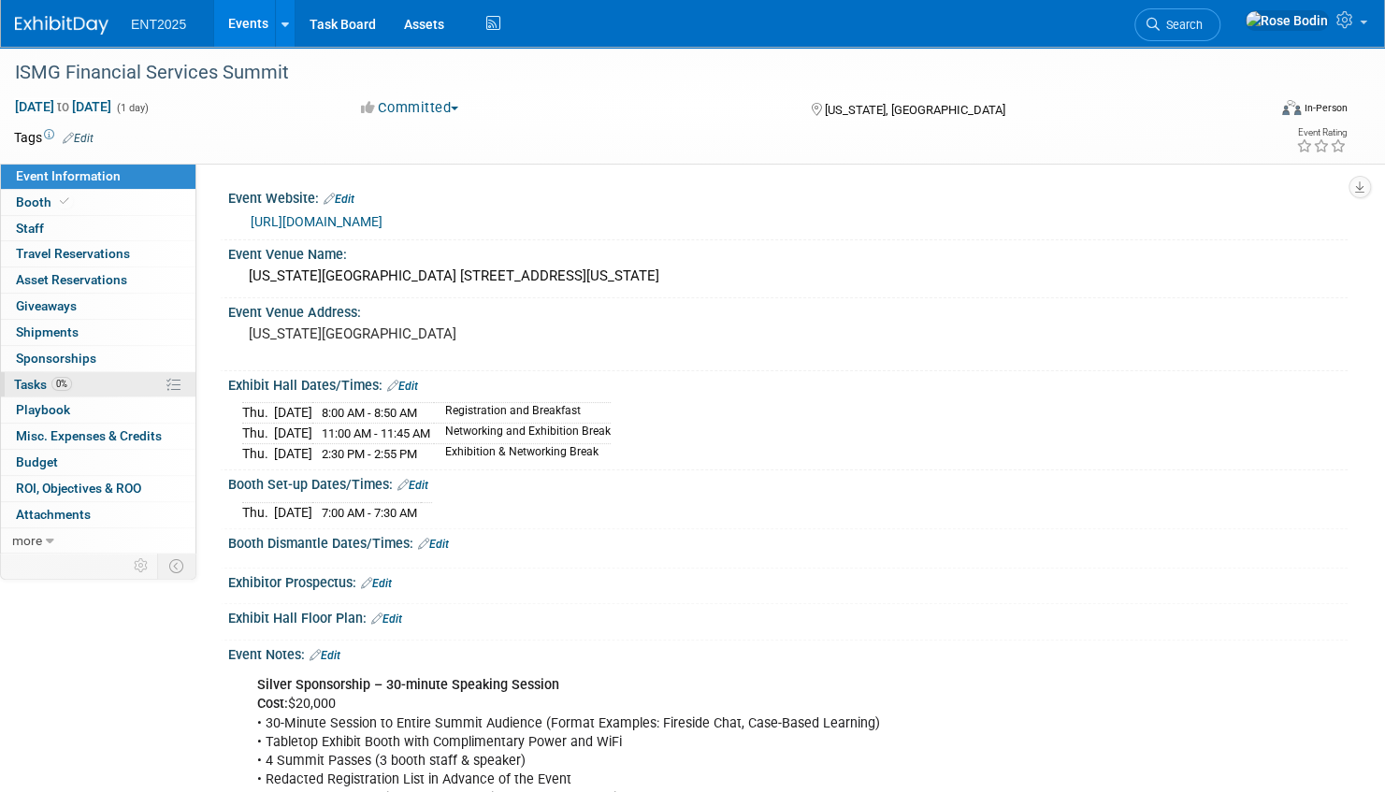
click at [114, 387] on link "0% Tasks 0%" at bounding box center [98, 384] width 195 height 25
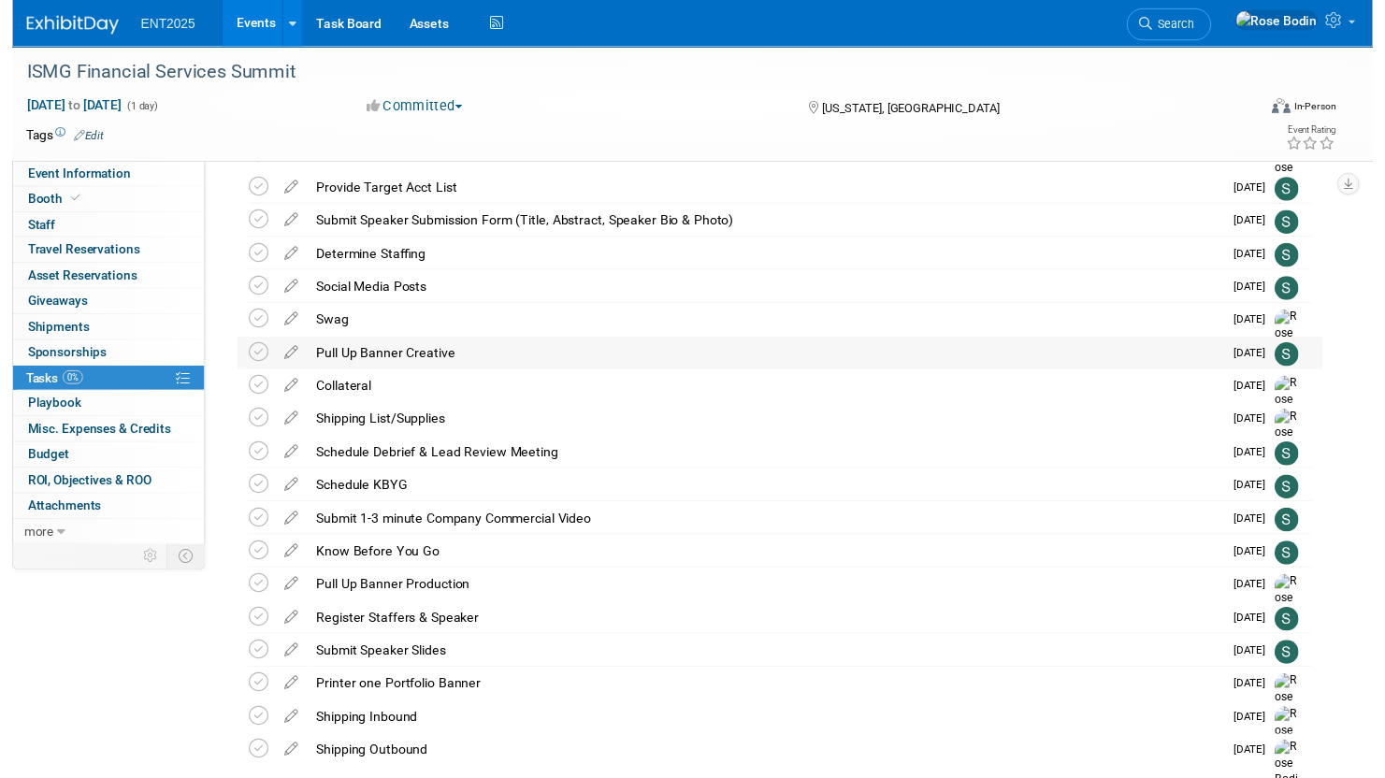
scroll to position [281, 0]
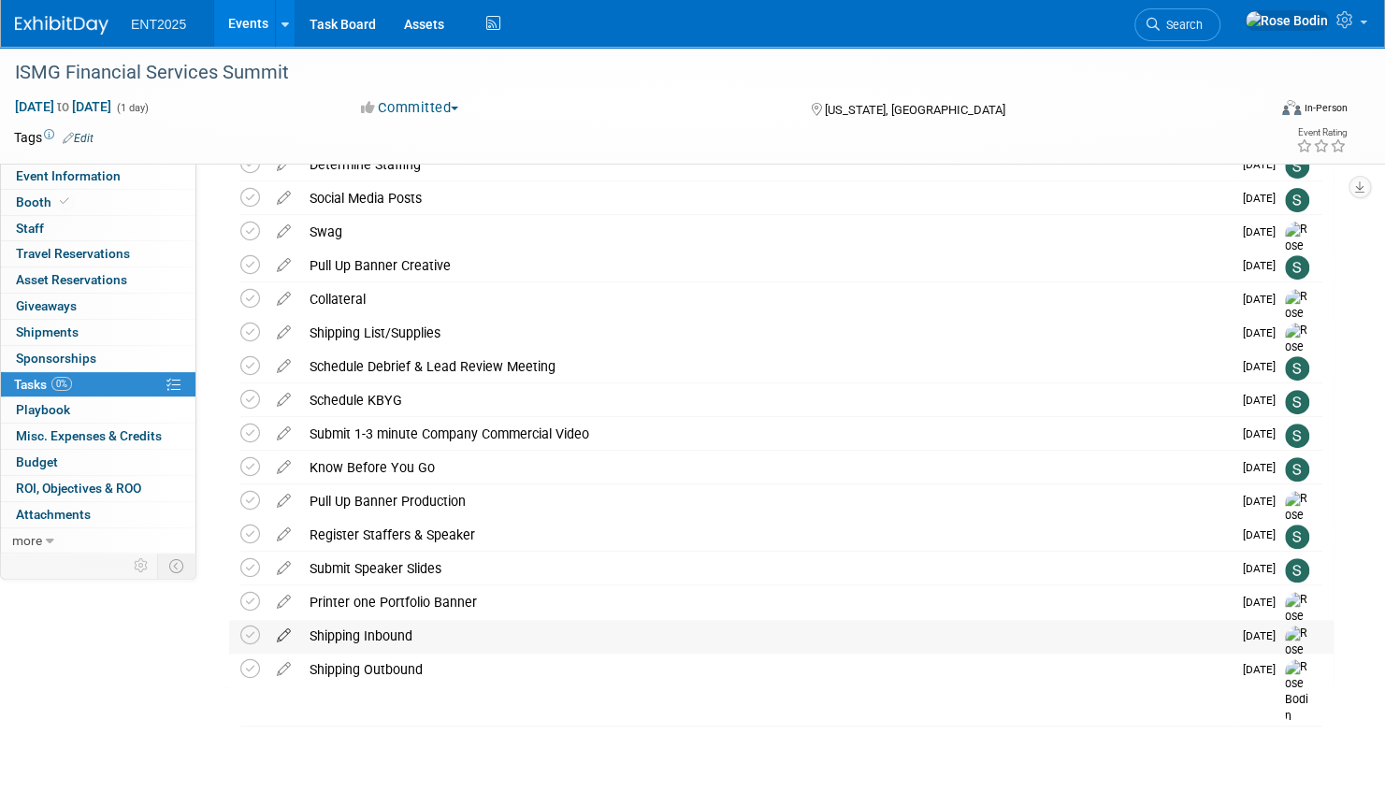
click at [283, 633] on icon at bounding box center [283, 631] width 33 height 23
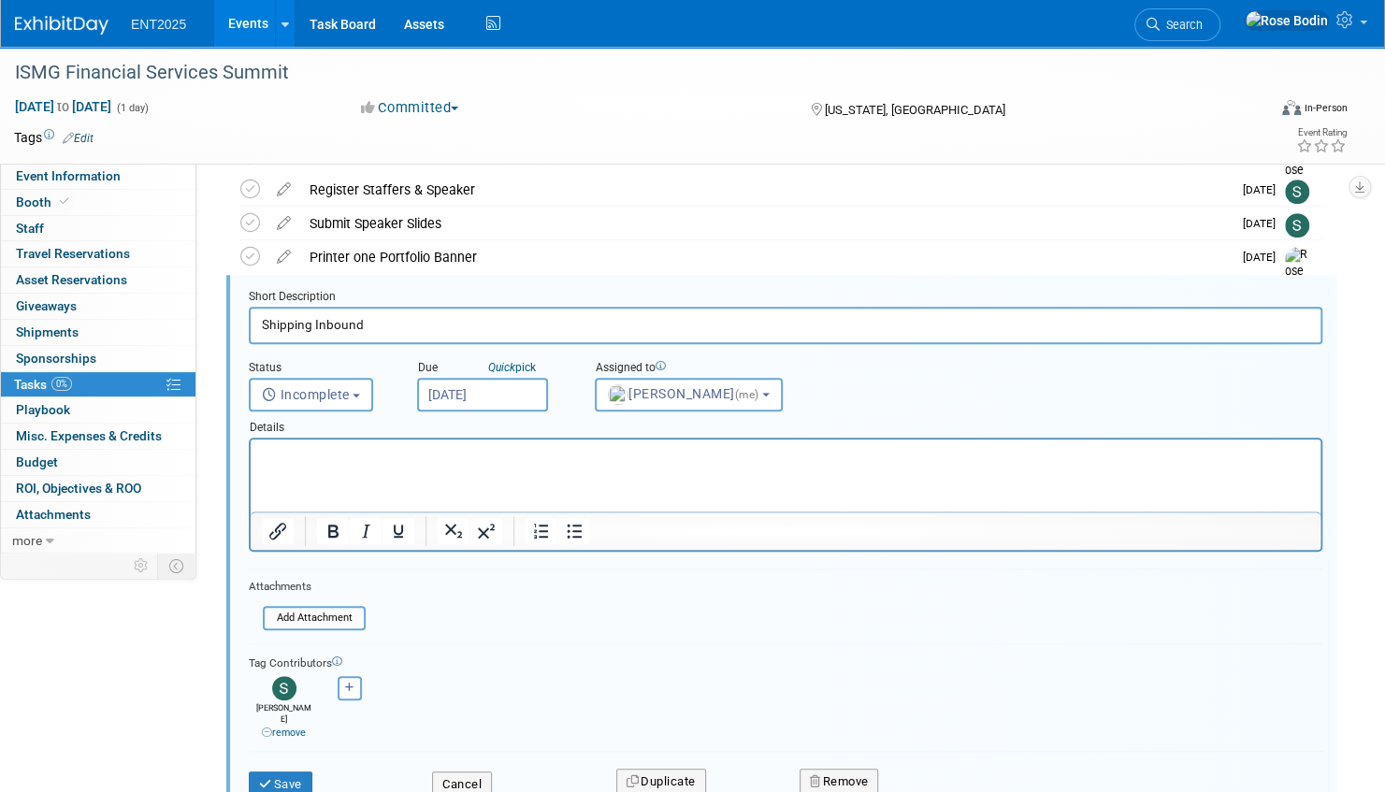
scroll to position [0, 0]
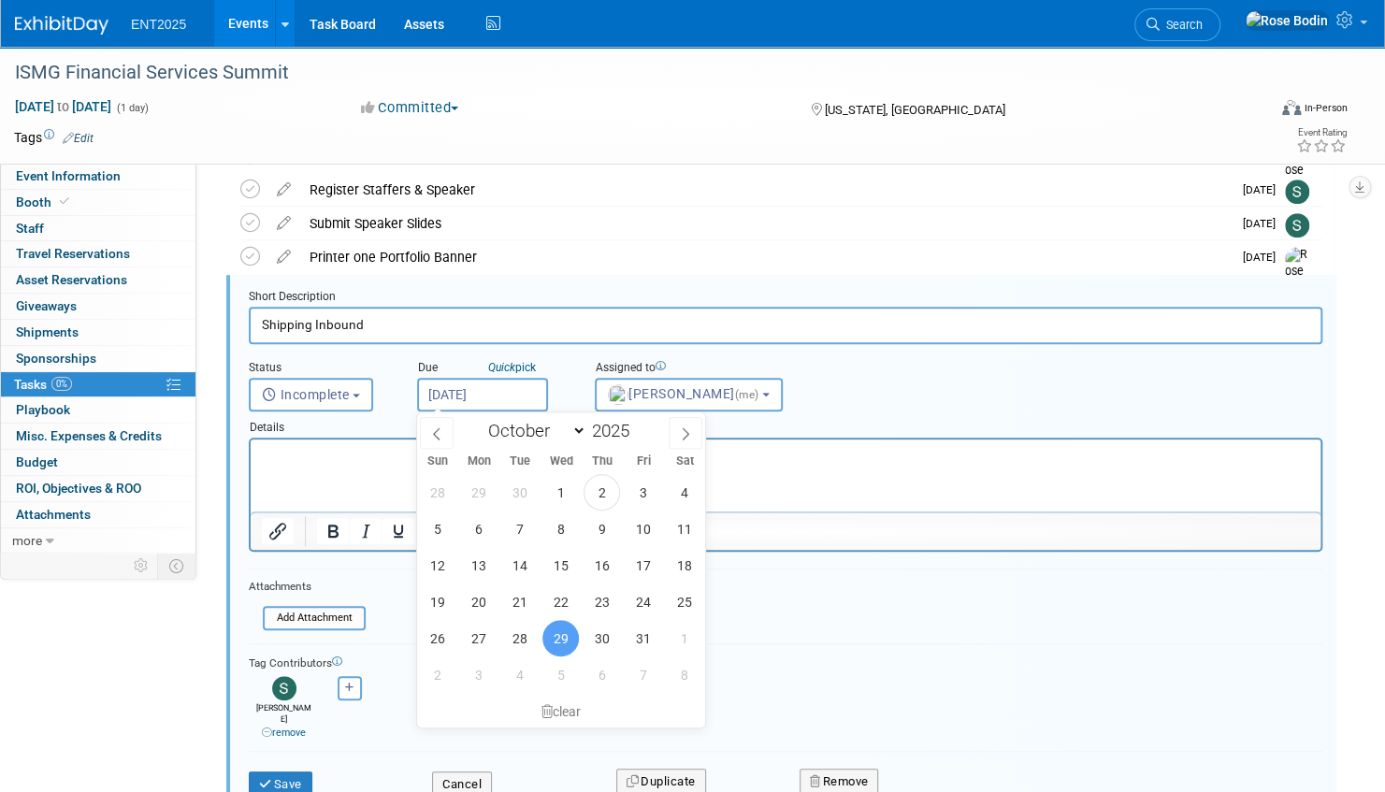
click at [498, 398] on input "Oct 29, 2025" at bounding box center [482, 395] width 131 height 34
click at [599, 640] on span "30" at bounding box center [602, 638] width 36 height 36
type input "Oct 30, 2025"
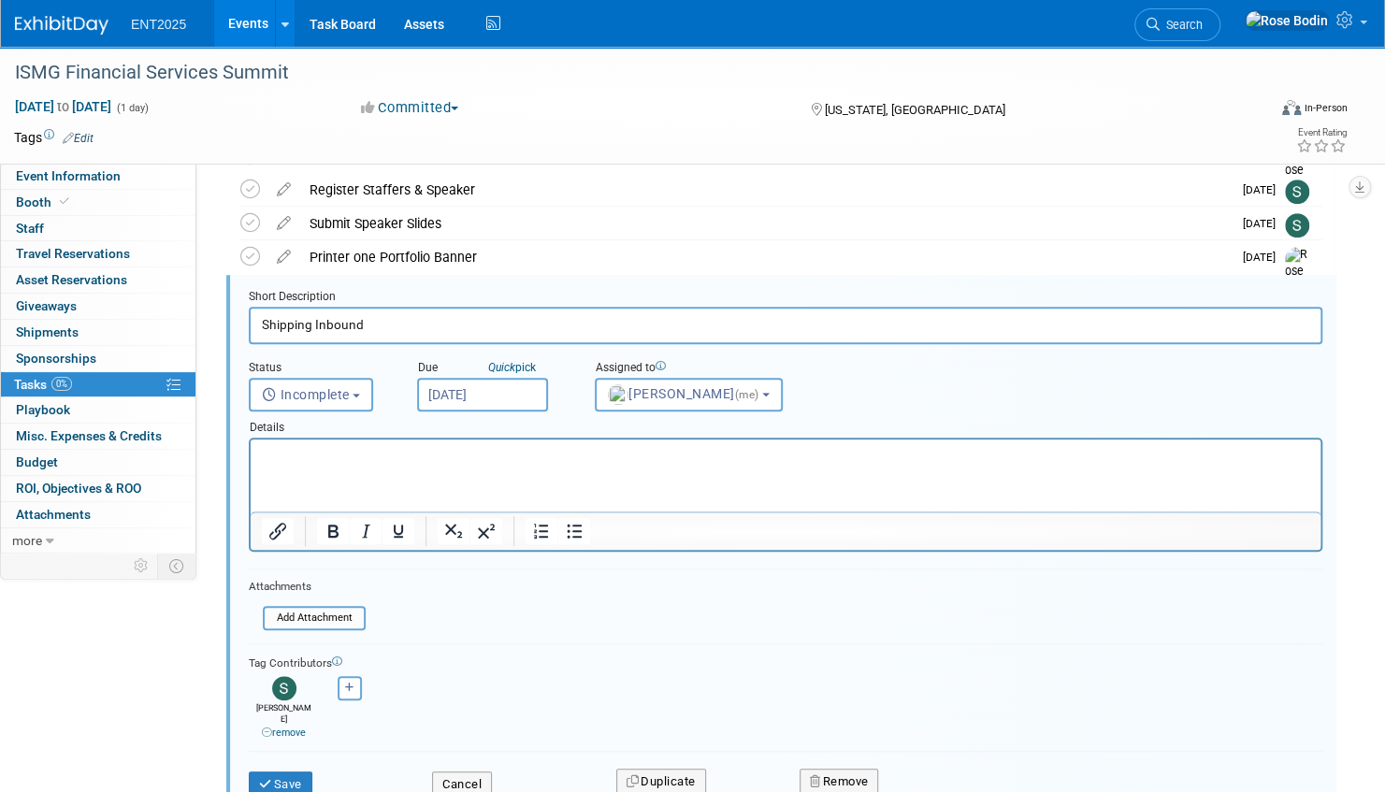
scroll to position [719, 0]
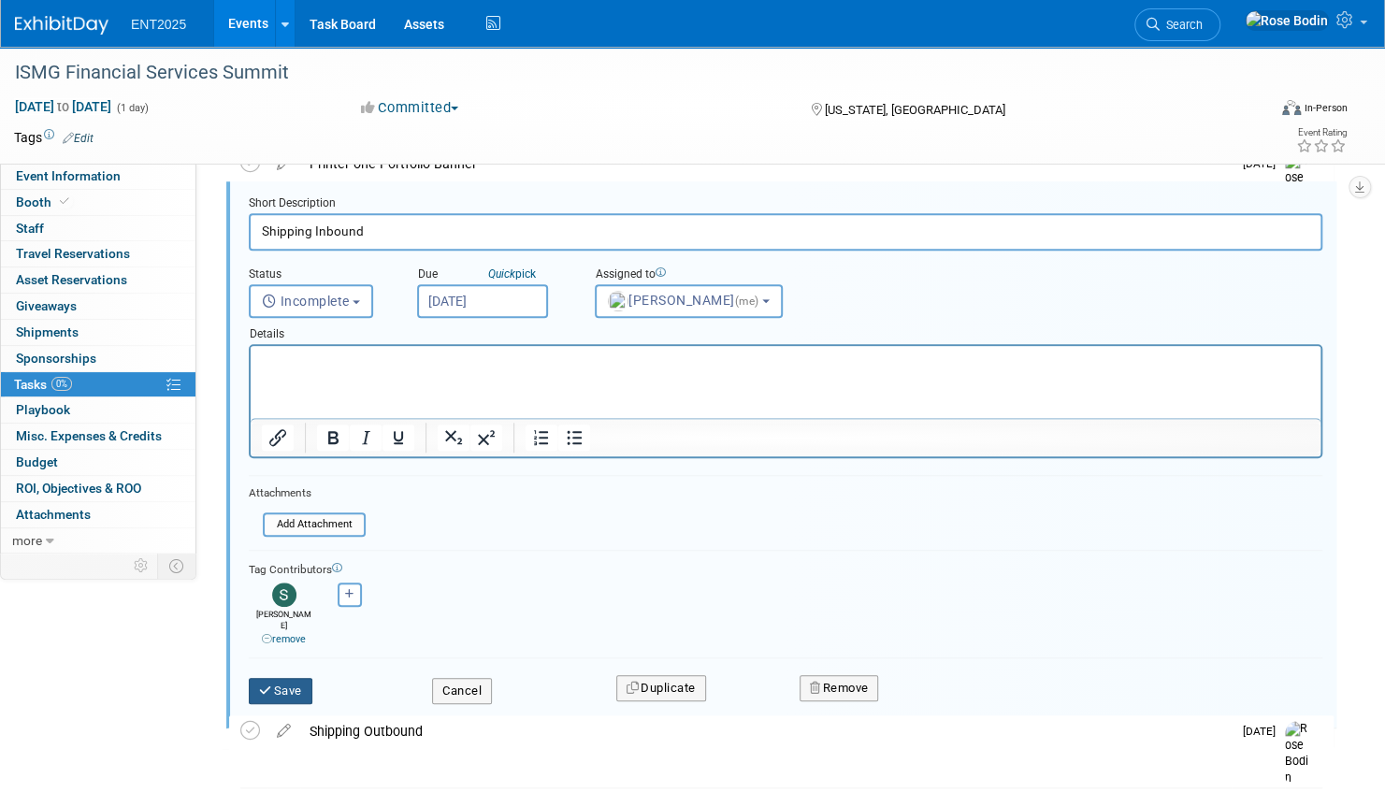
click at [291, 678] on button "Save" at bounding box center [281, 691] width 64 height 26
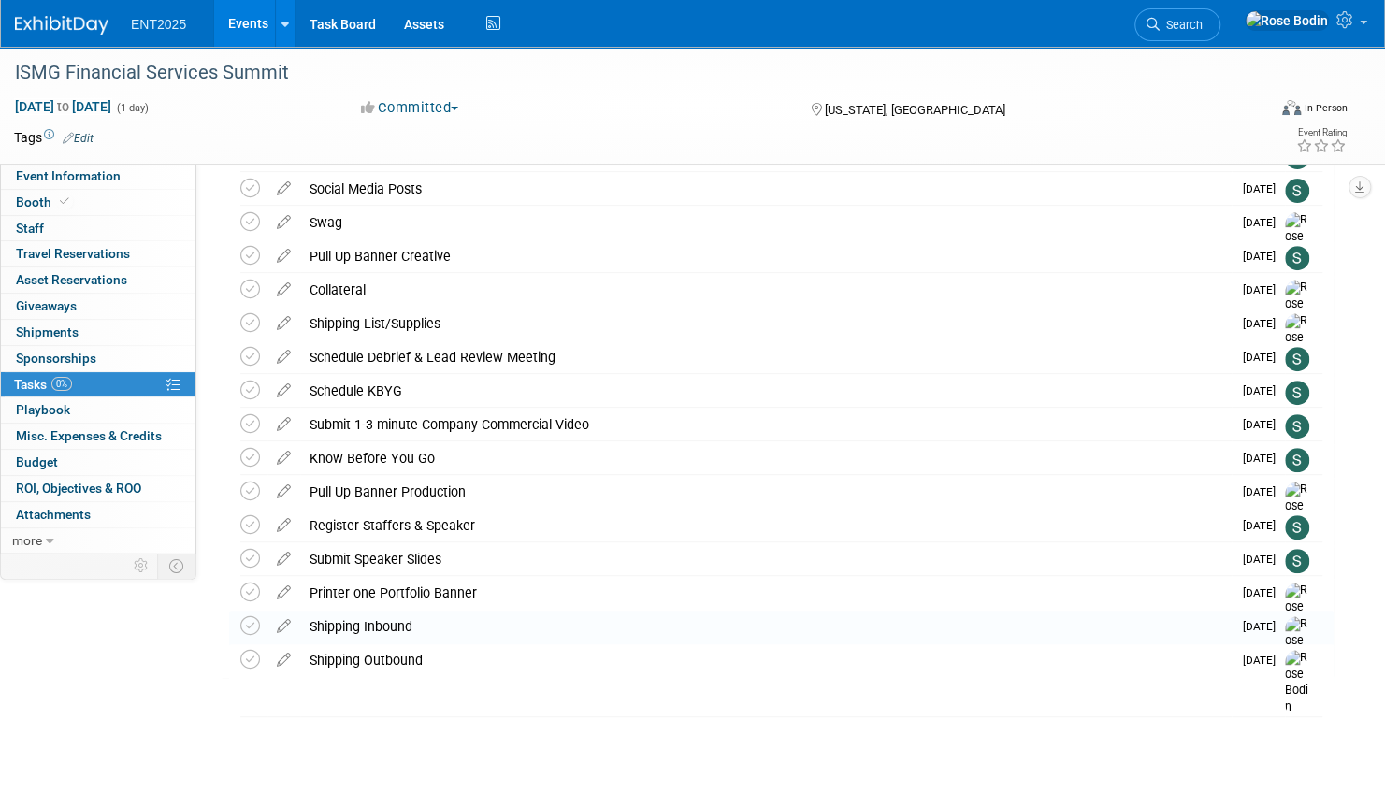
scroll to position [289, 0]
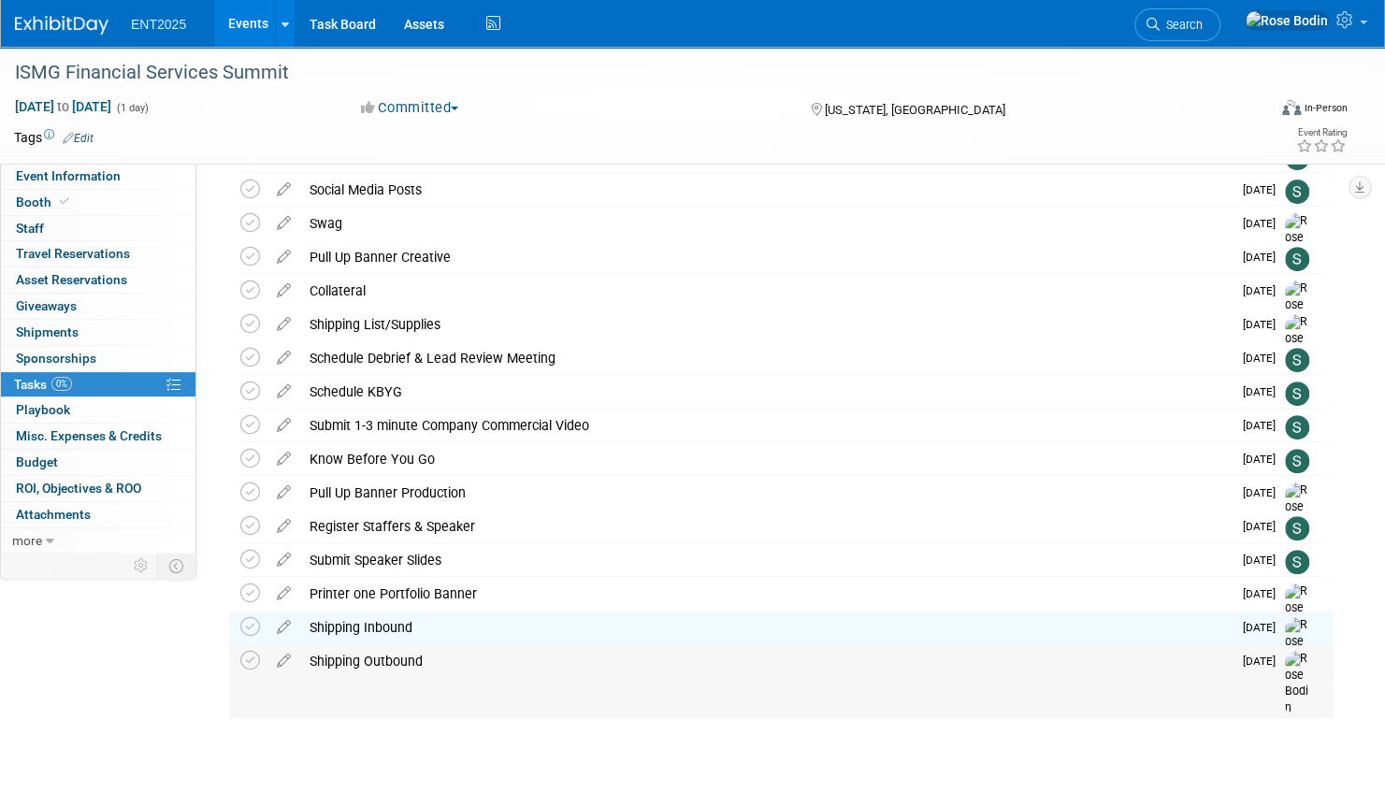
click at [401, 656] on div "Shipping Outbound" at bounding box center [765, 661] width 931 height 32
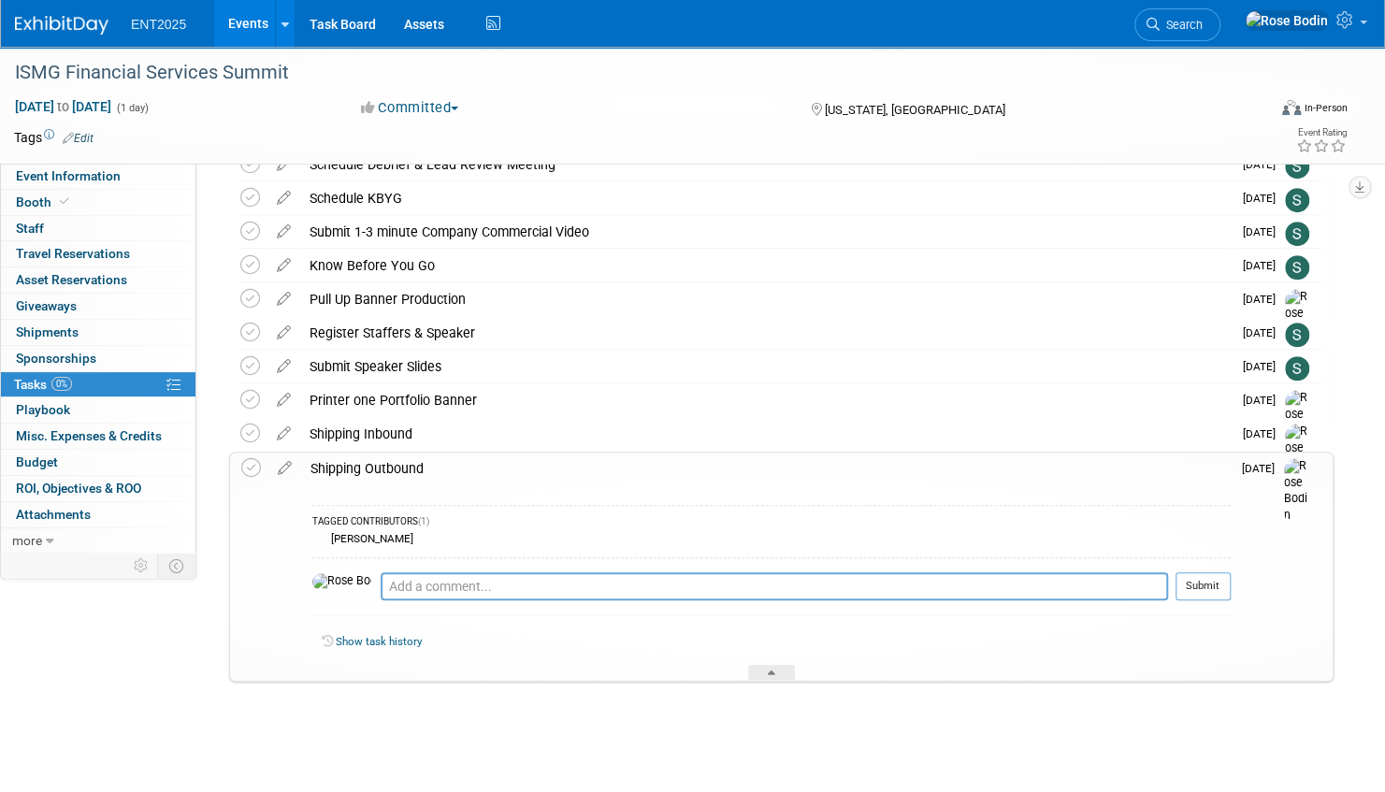
scroll to position [484, 0]
click at [419, 584] on textarea at bounding box center [774, 584] width 787 height 28
type textarea "Pick up call Fed X for 11/7"
click at [1186, 578] on button "Submit" at bounding box center [1202, 584] width 55 height 28
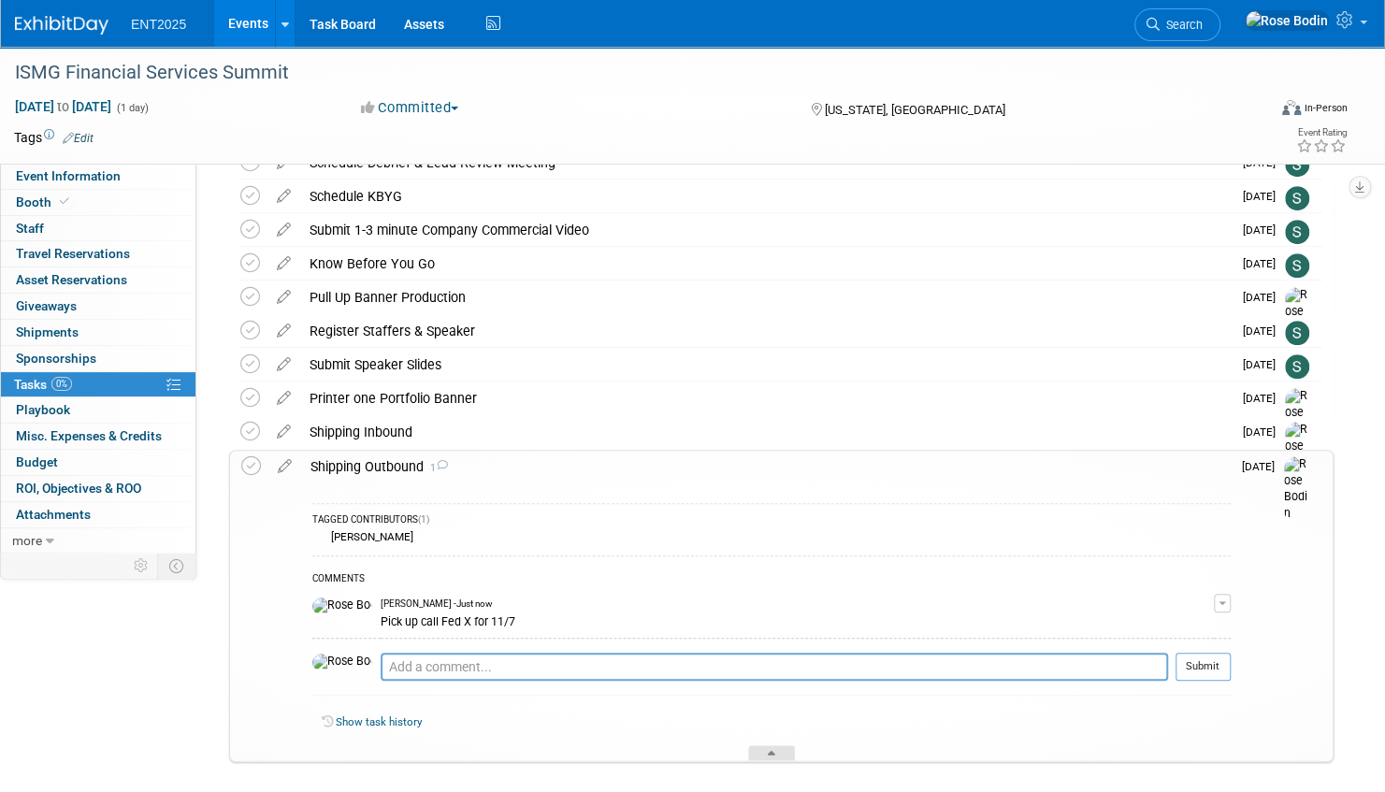
click at [771, 751] on icon at bounding box center [771, 756] width 7 height 11
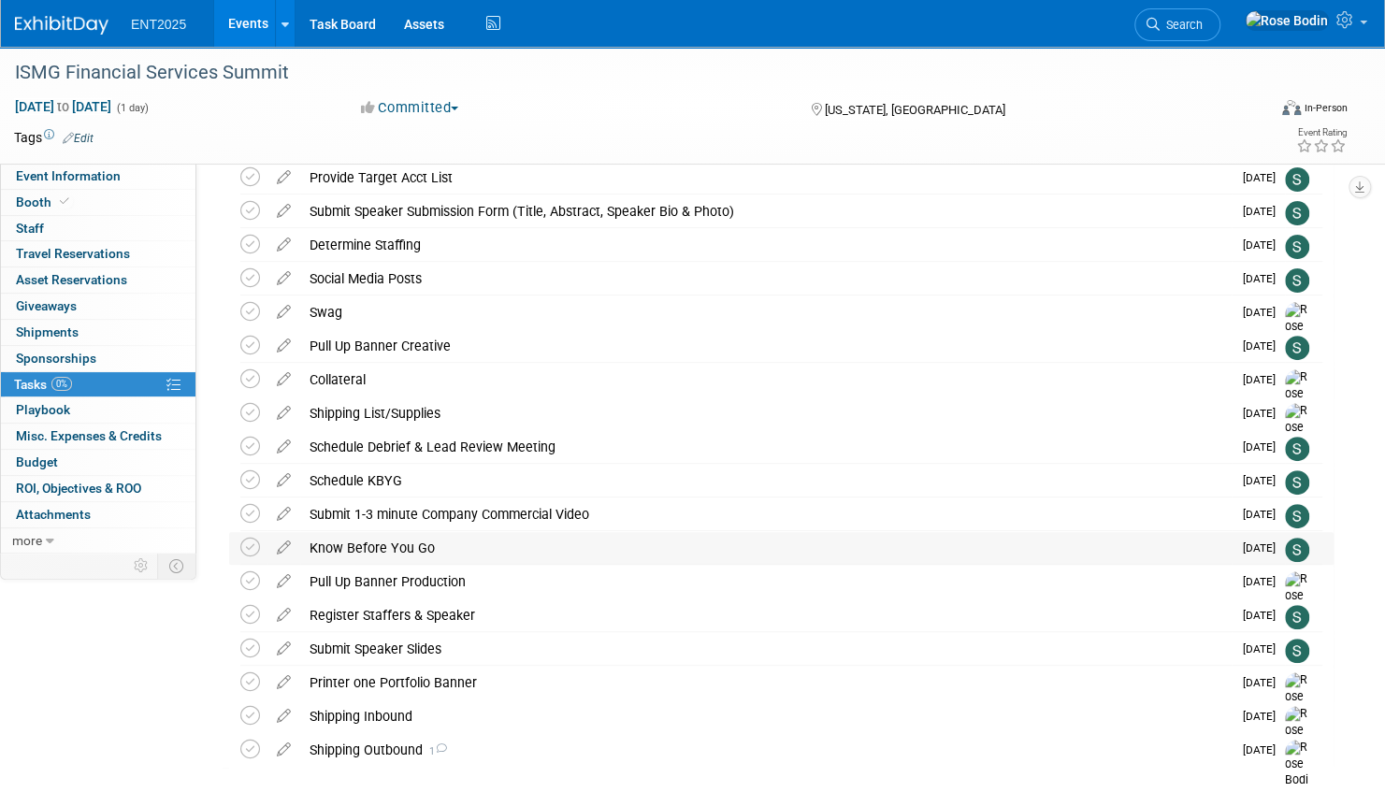
scroll to position [195, 0]
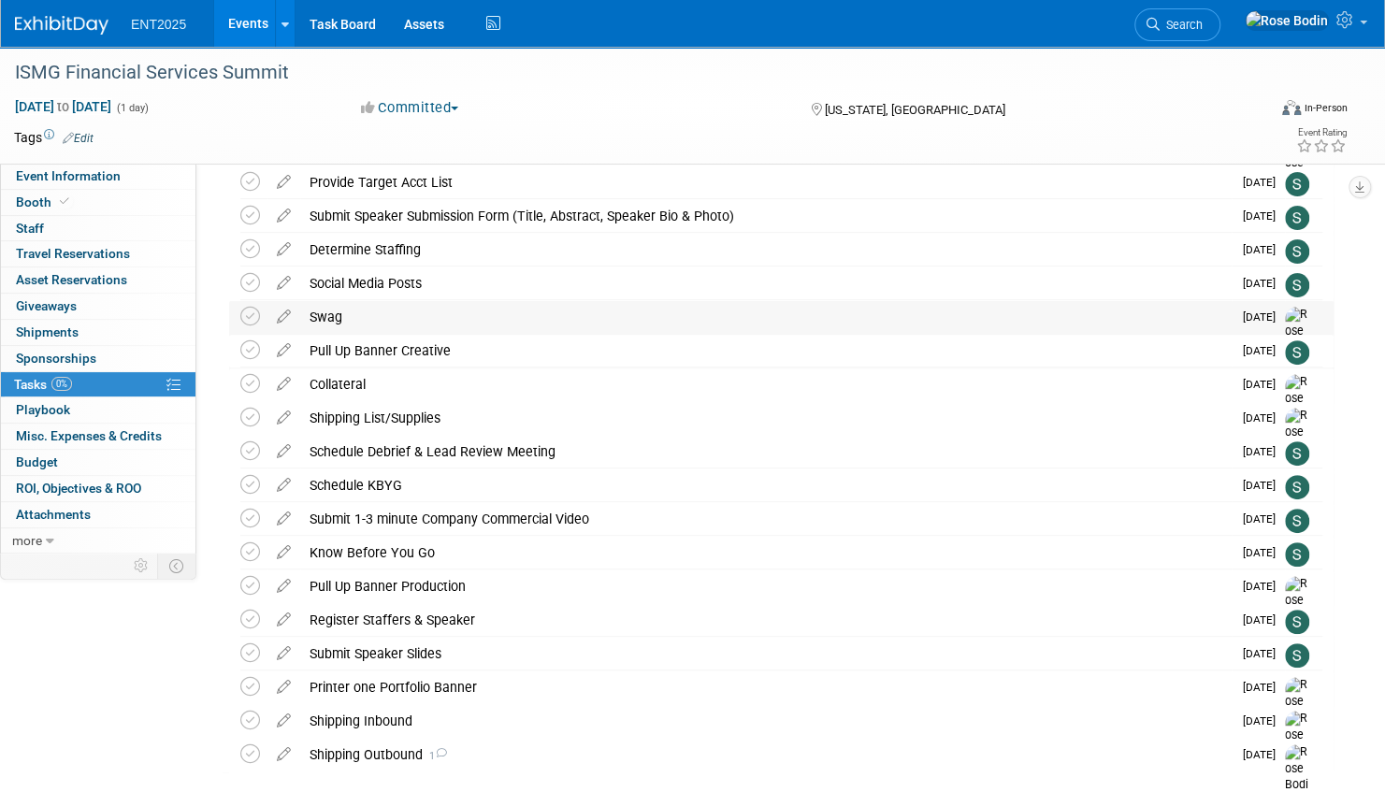
click at [496, 324] on div "Swag" at bounding box center [765, 317] width 931 height 32
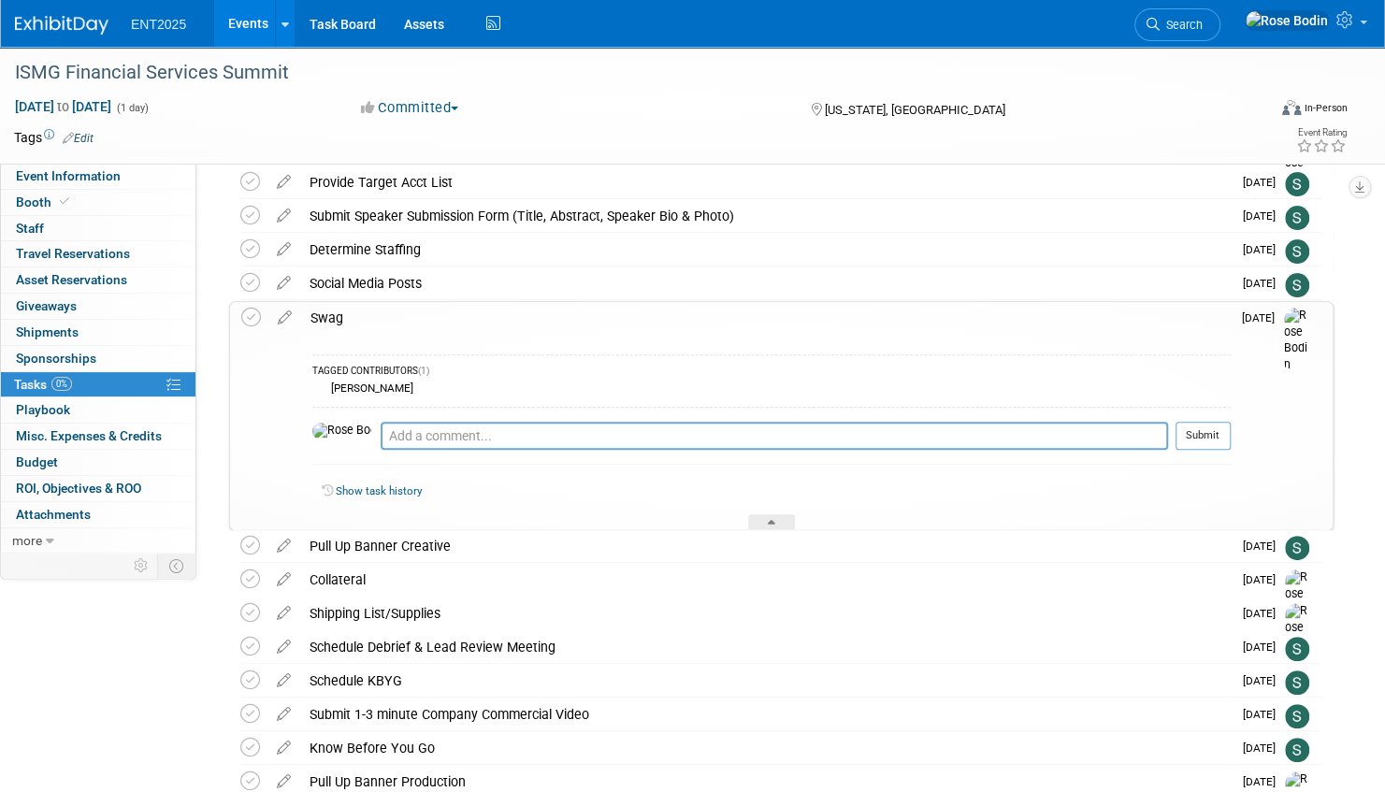
click at [496, 324] on div "Swag" at bounding box center [766, 318] width 930 height 32
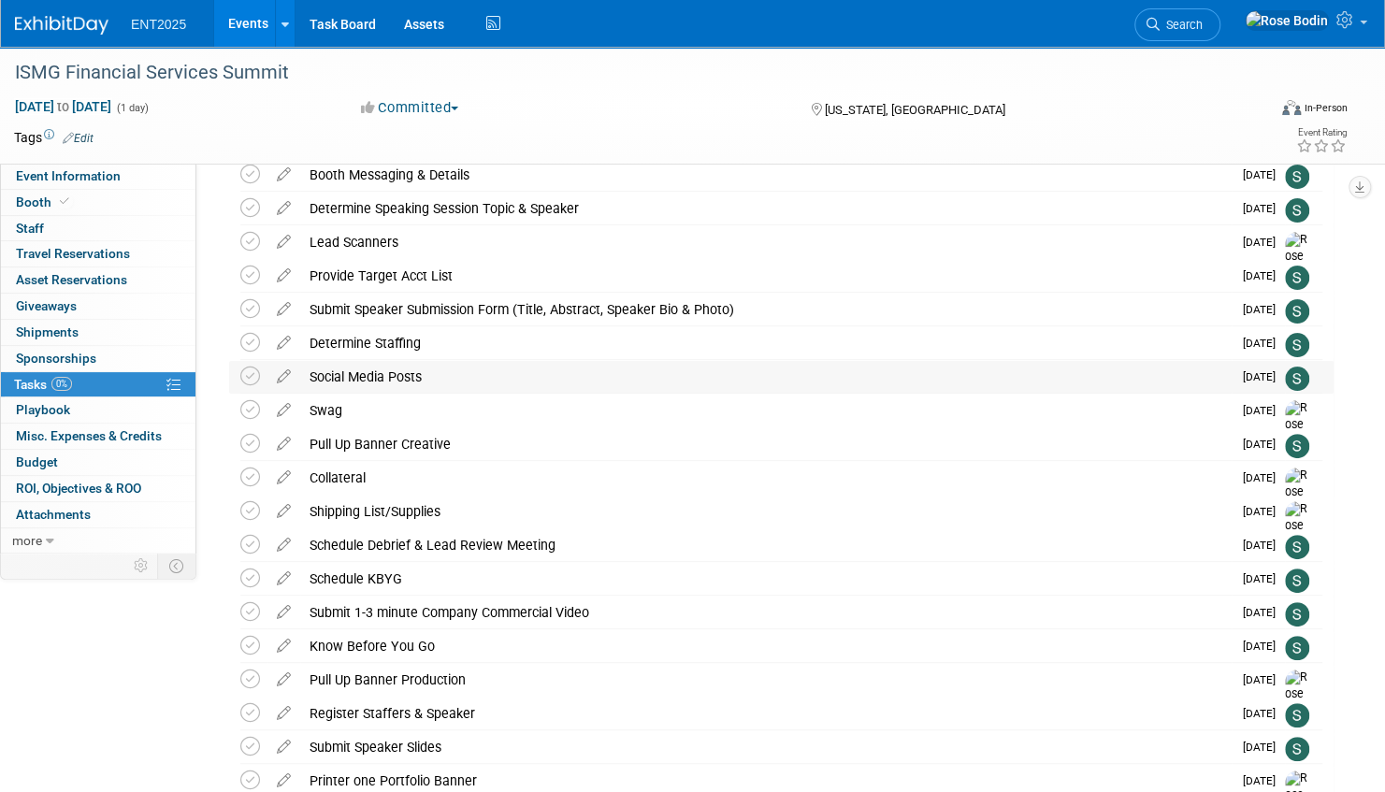
scroll to position [0, 0]
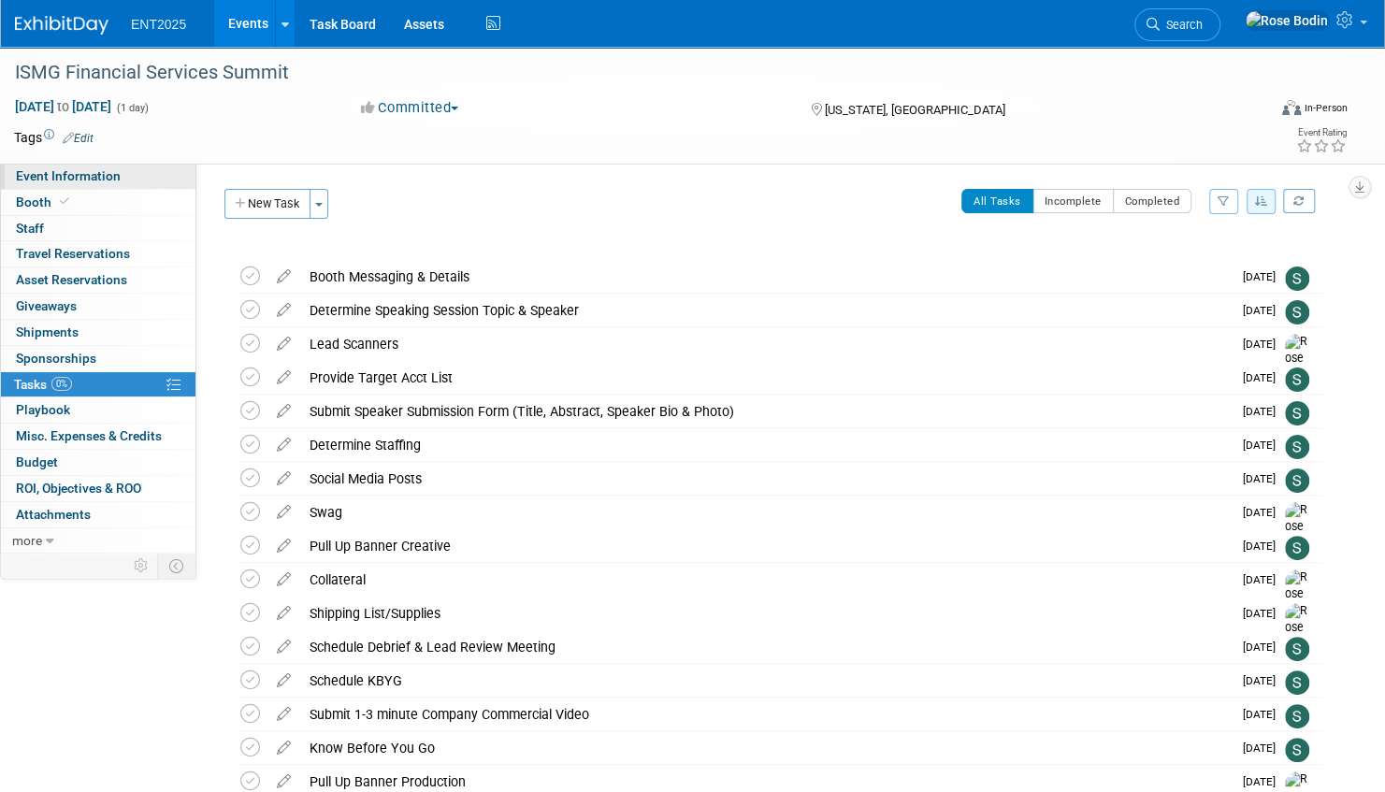
click at [143, 174] on link "Event Information" at bounding box center [98, 176] width 195 height 25
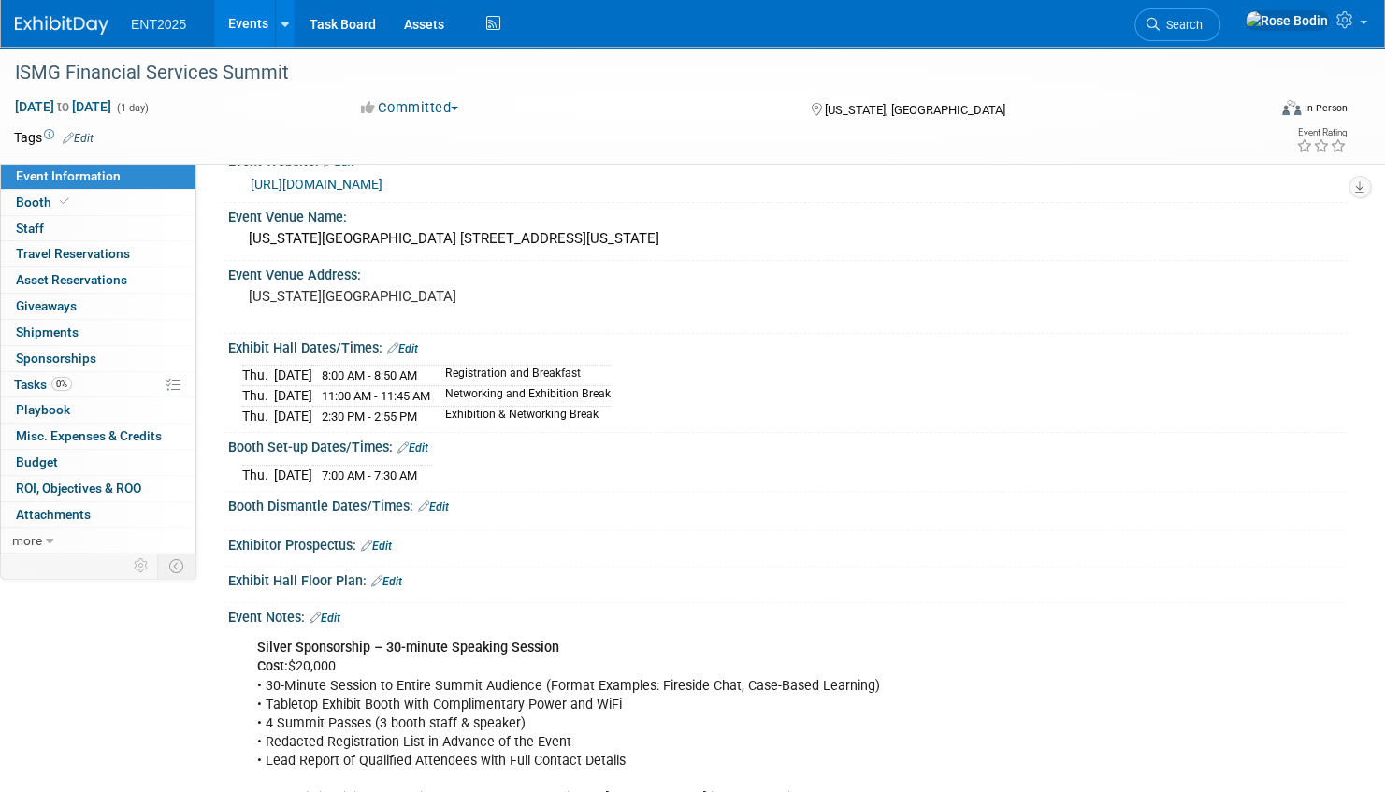
scroll to position [100, 0]
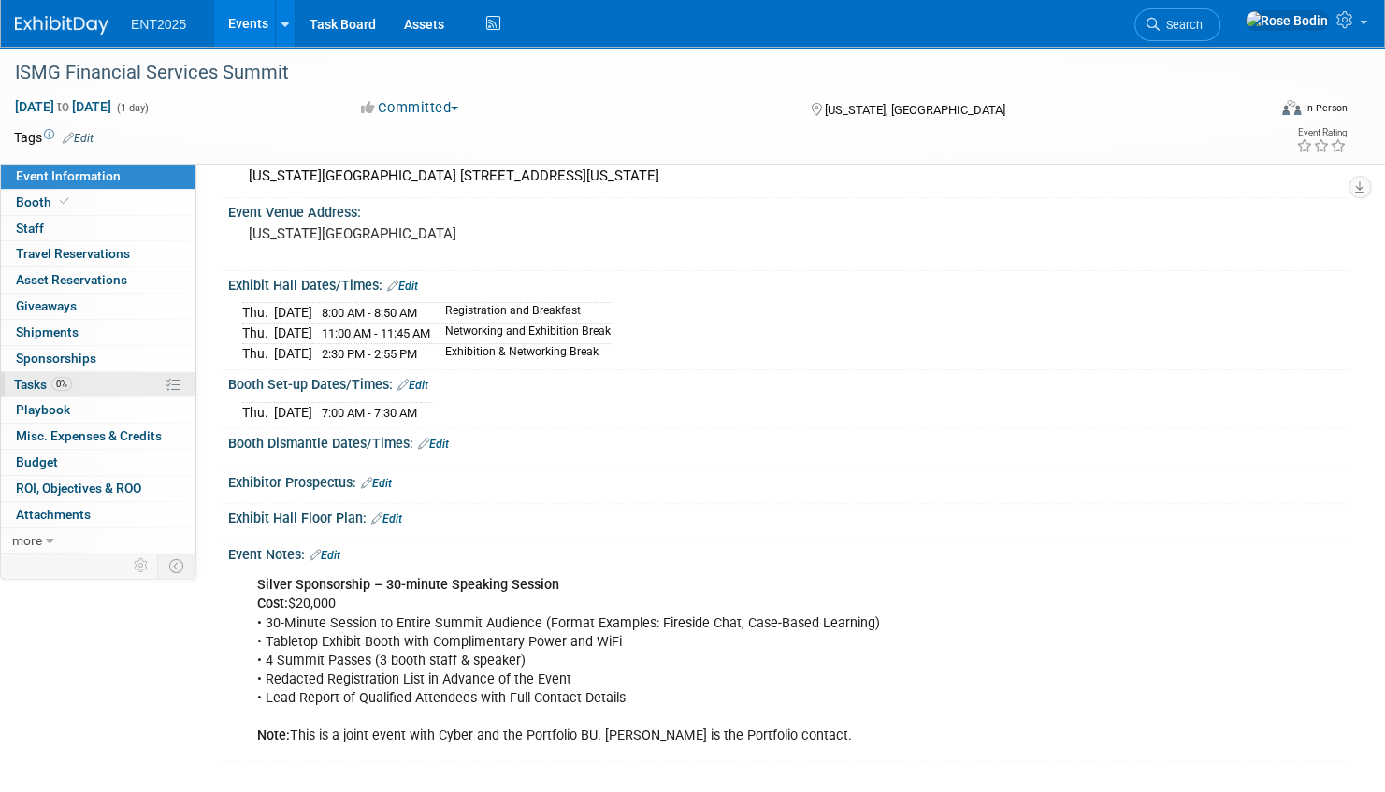
click at [126, 383] on link "0% Tasks 0%" at bounding box center [98, 384] width 195 height 25
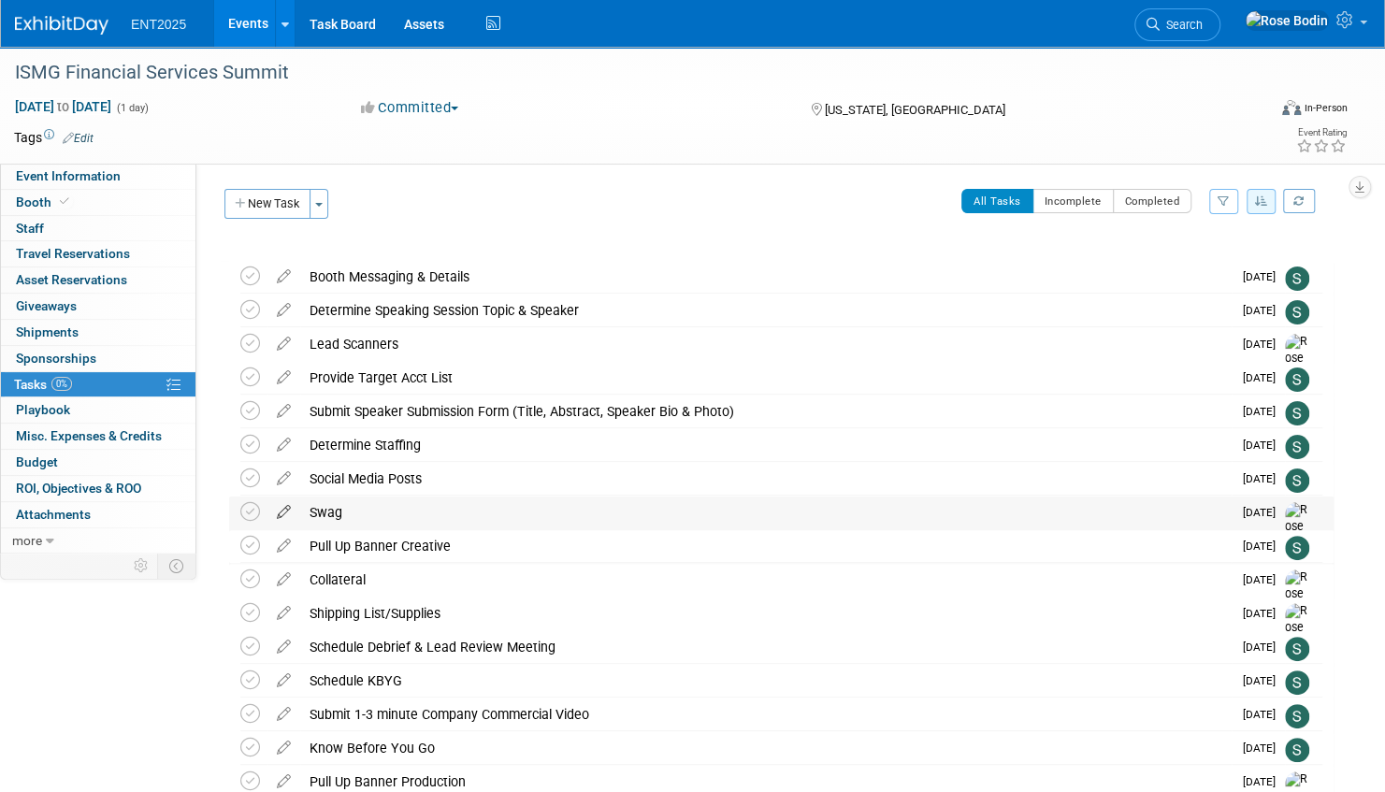
click at [283, 510] on icon at bounding box center [283, 508] width 33 height 23
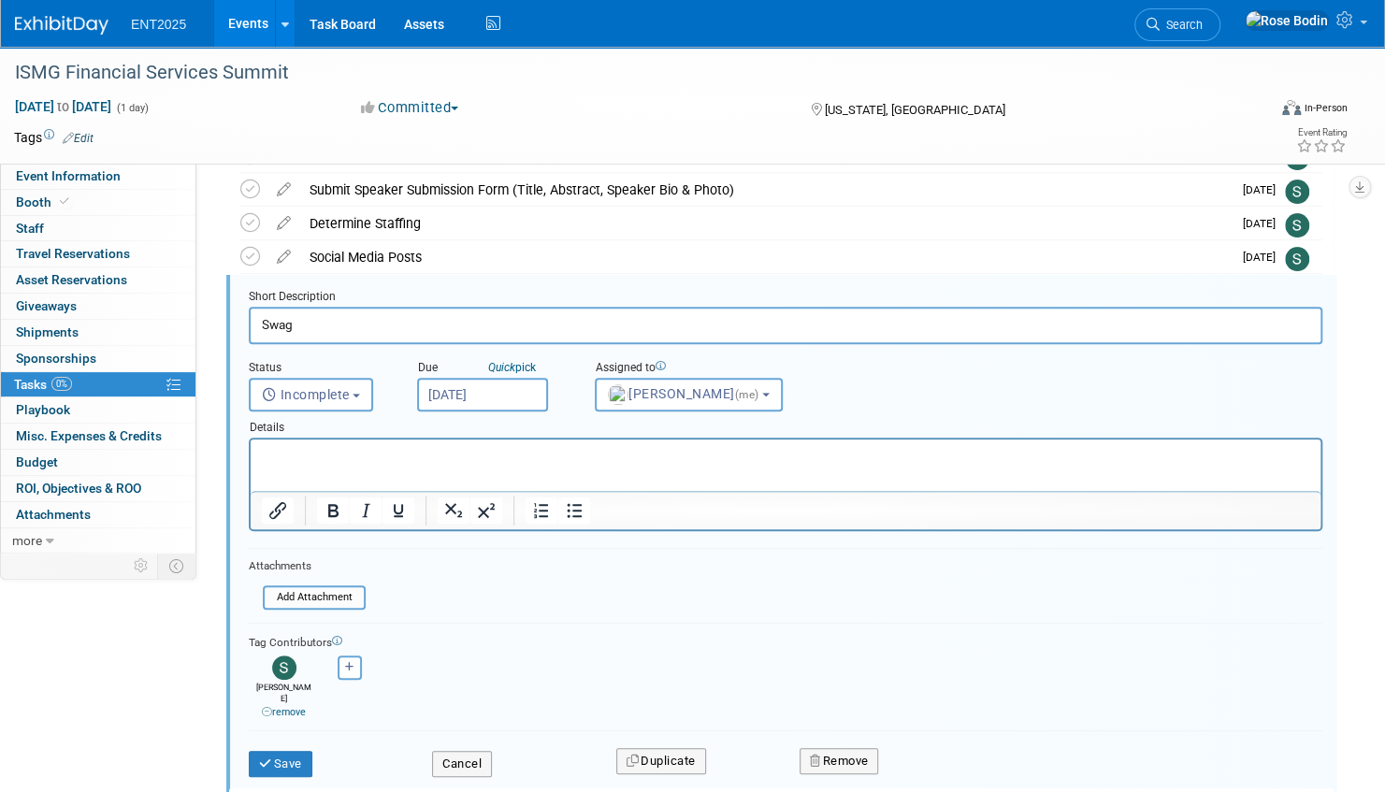
click at [318, 453] on p "Rich Text Area. Press ALT-0 for help." at bounding box center [786, 456] width 1048 height 18
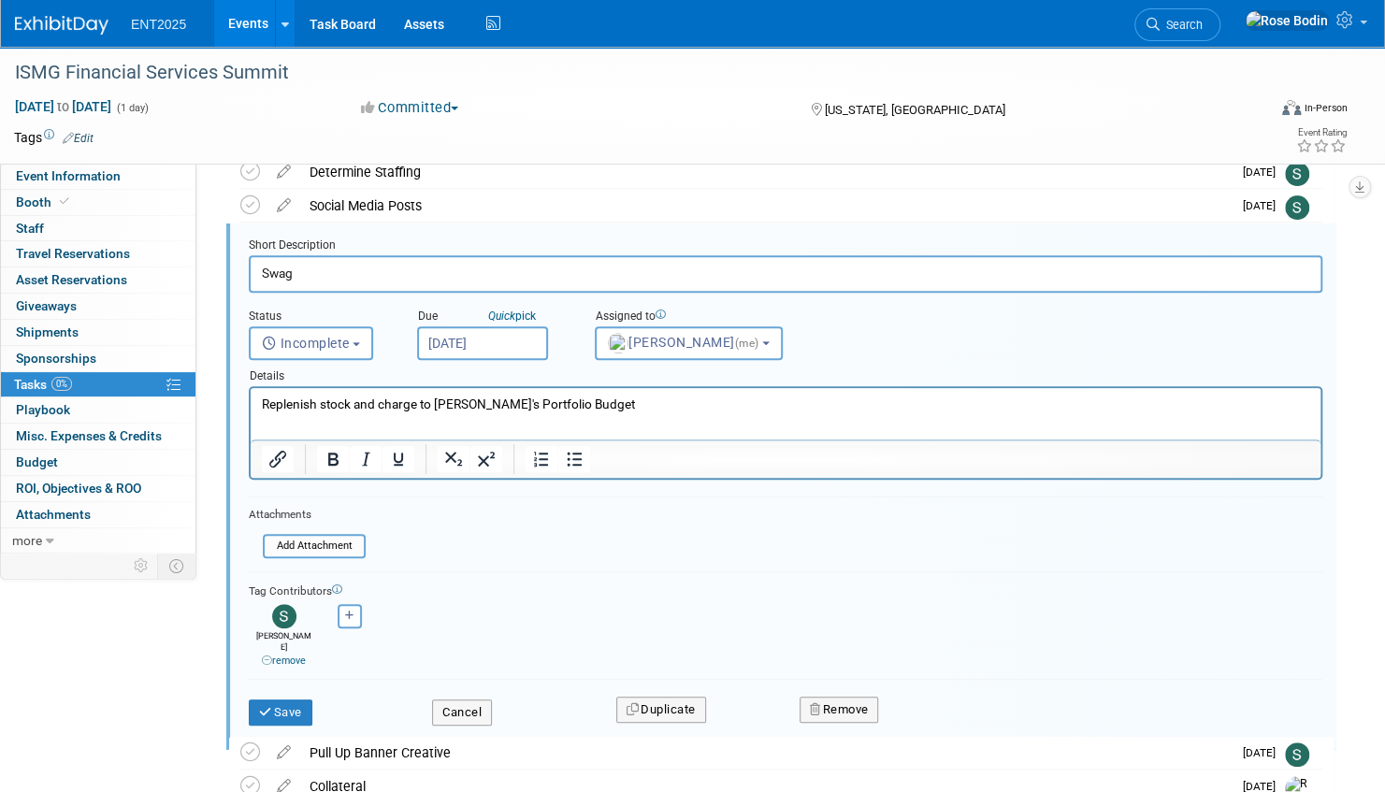
drag, startPoint x: 318, startPoint y: 646, endPoint x: 353, endPoint y: 681, distance: 48.9
click at [589, 404] on p "Replenish stock and charge to Rob's Portfolio Budget" at bounding box center [786, 403] width 1048 height 18
click at [294, 698] on button "Save" at bounding box center [281, 711] width 64 height 26
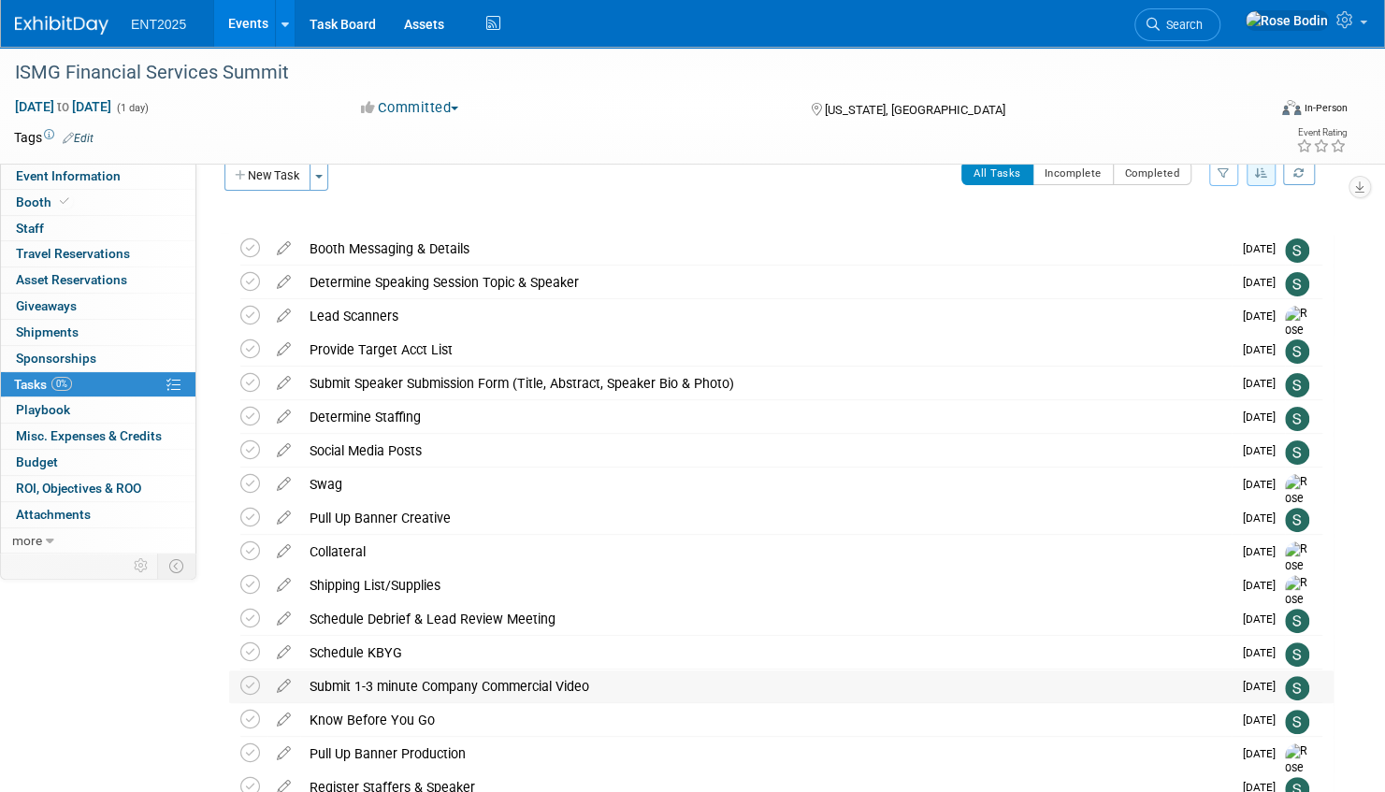
scroll to position [0, 0]
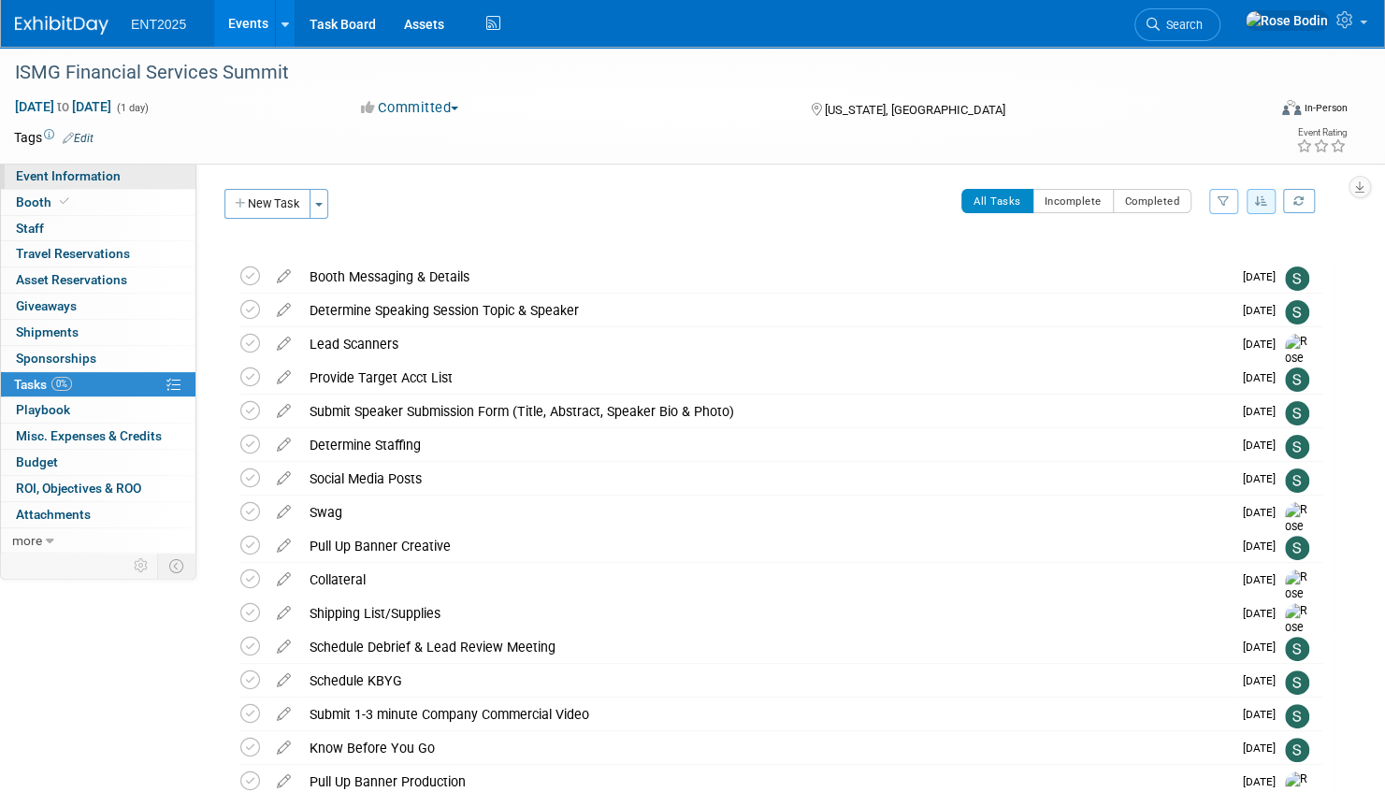
click at [162, 182] on link "Event Information" at bounding box center [98, 176] width 195 height 25
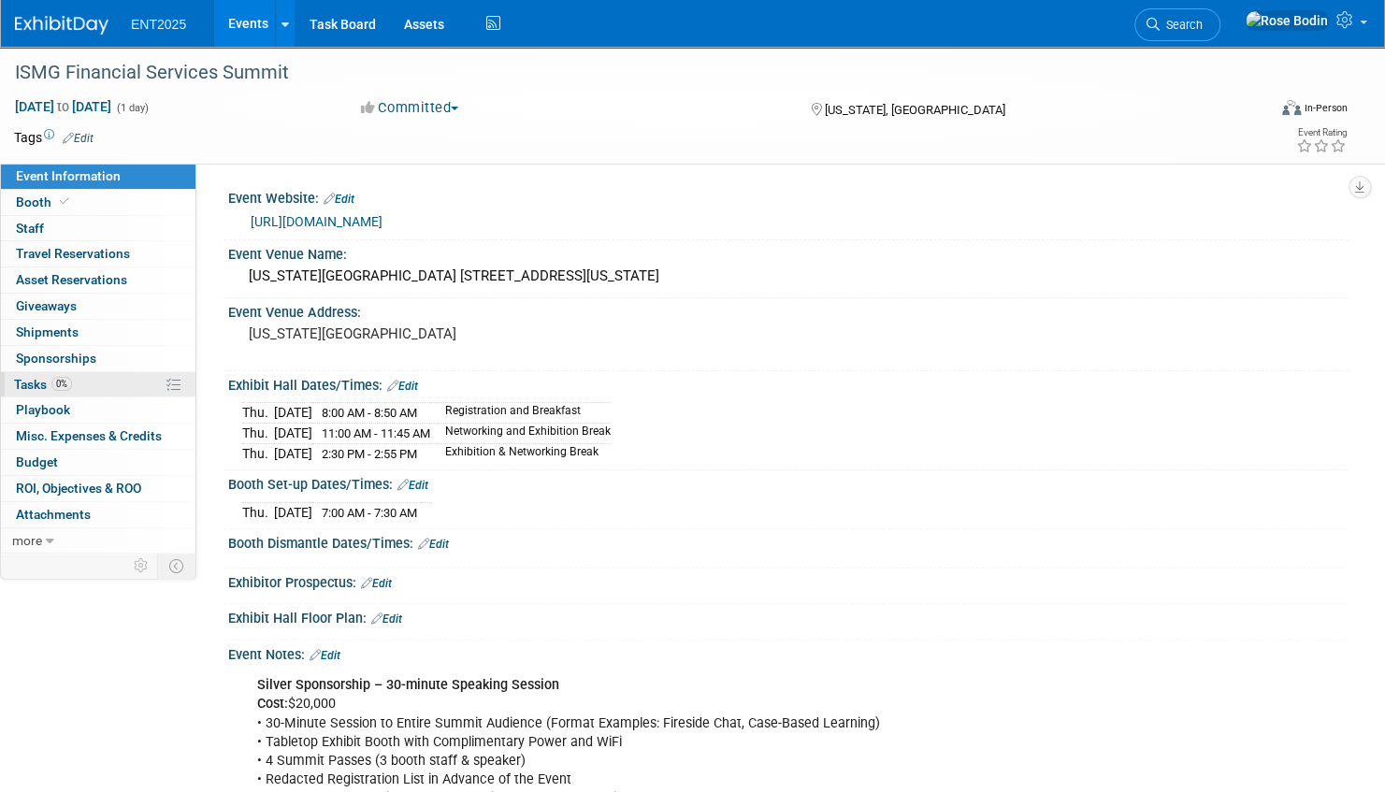
click at [125, 383] on link "0% Tasks 0%" at bounding box center [98, 384] width 195 height 25
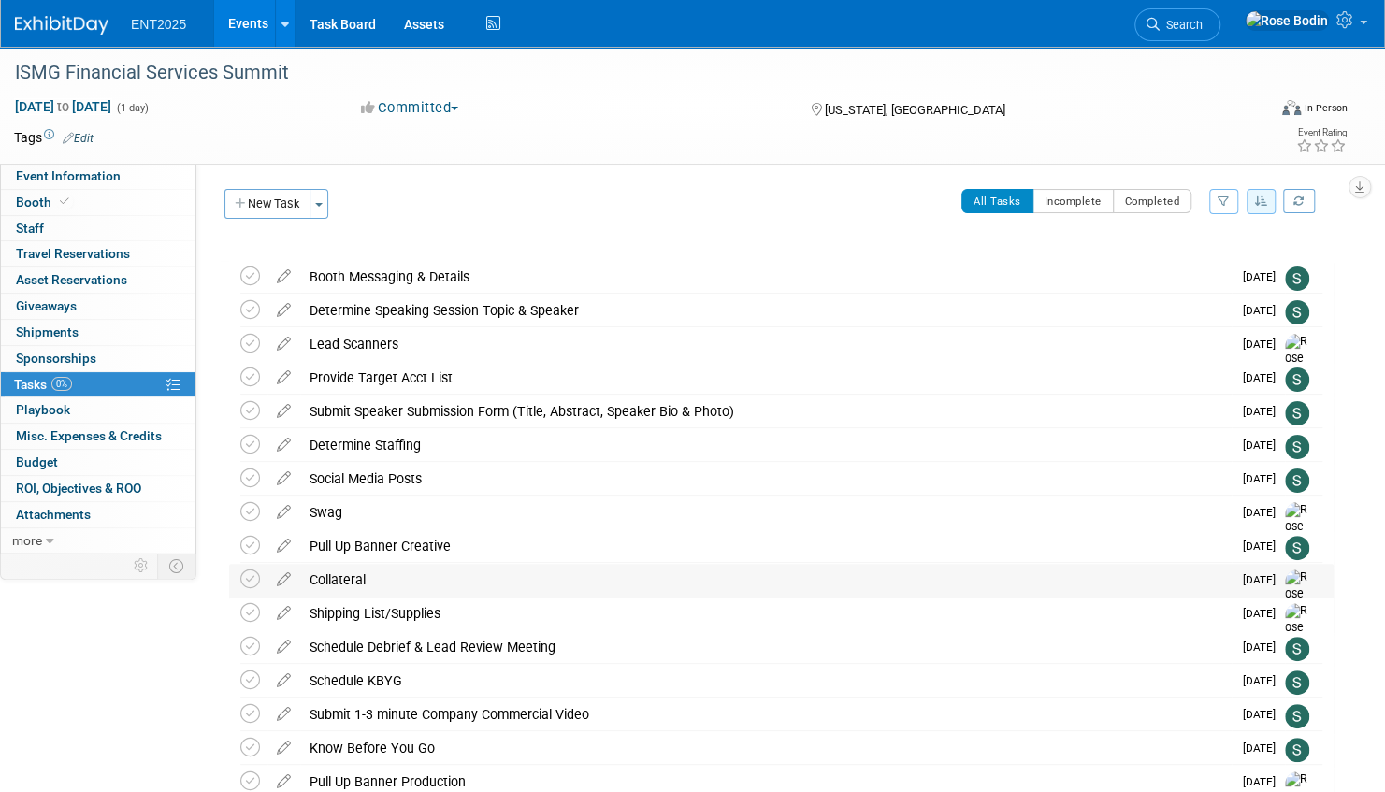
click at [538, 578] on div "Collateral" at bounding box center [765, 580] width 931 height 32
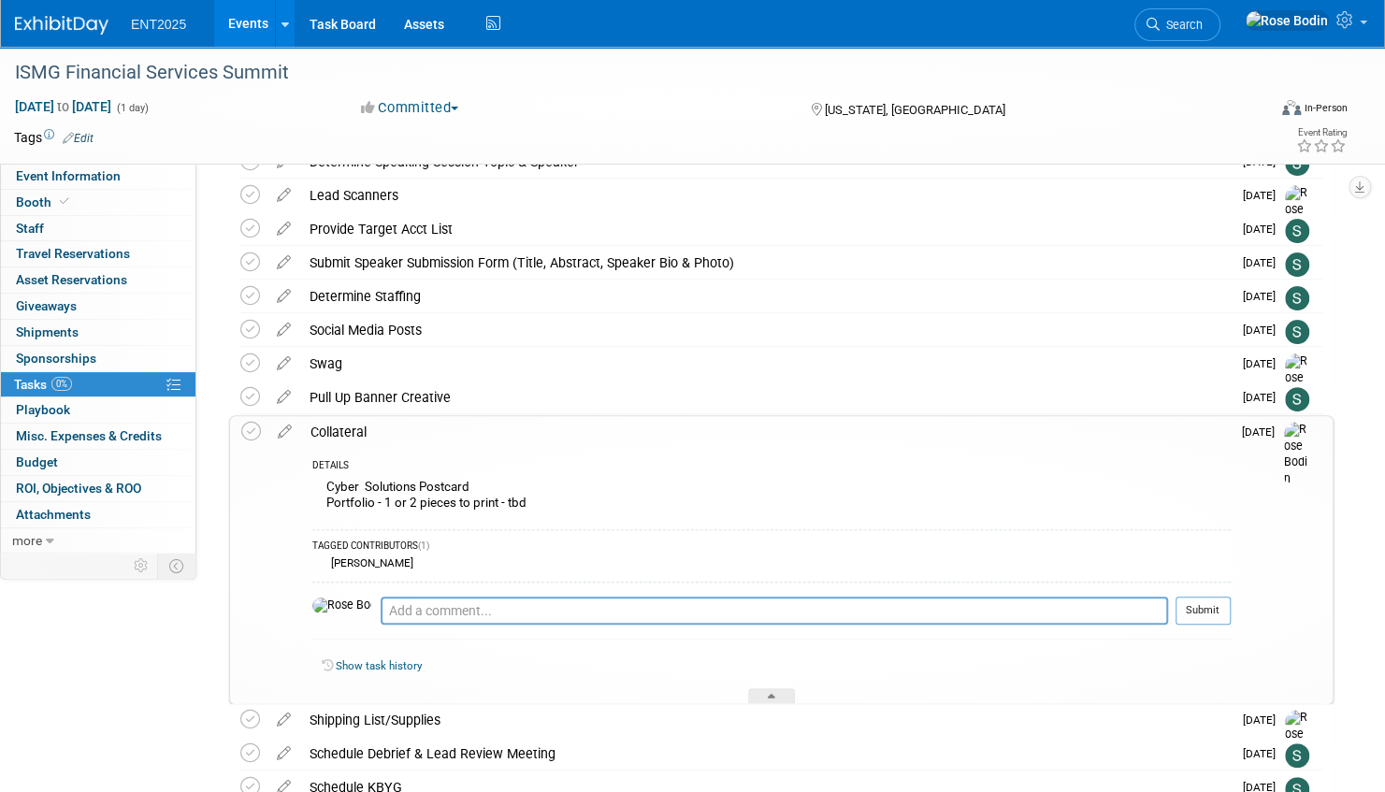
scroll to position [187, 0]
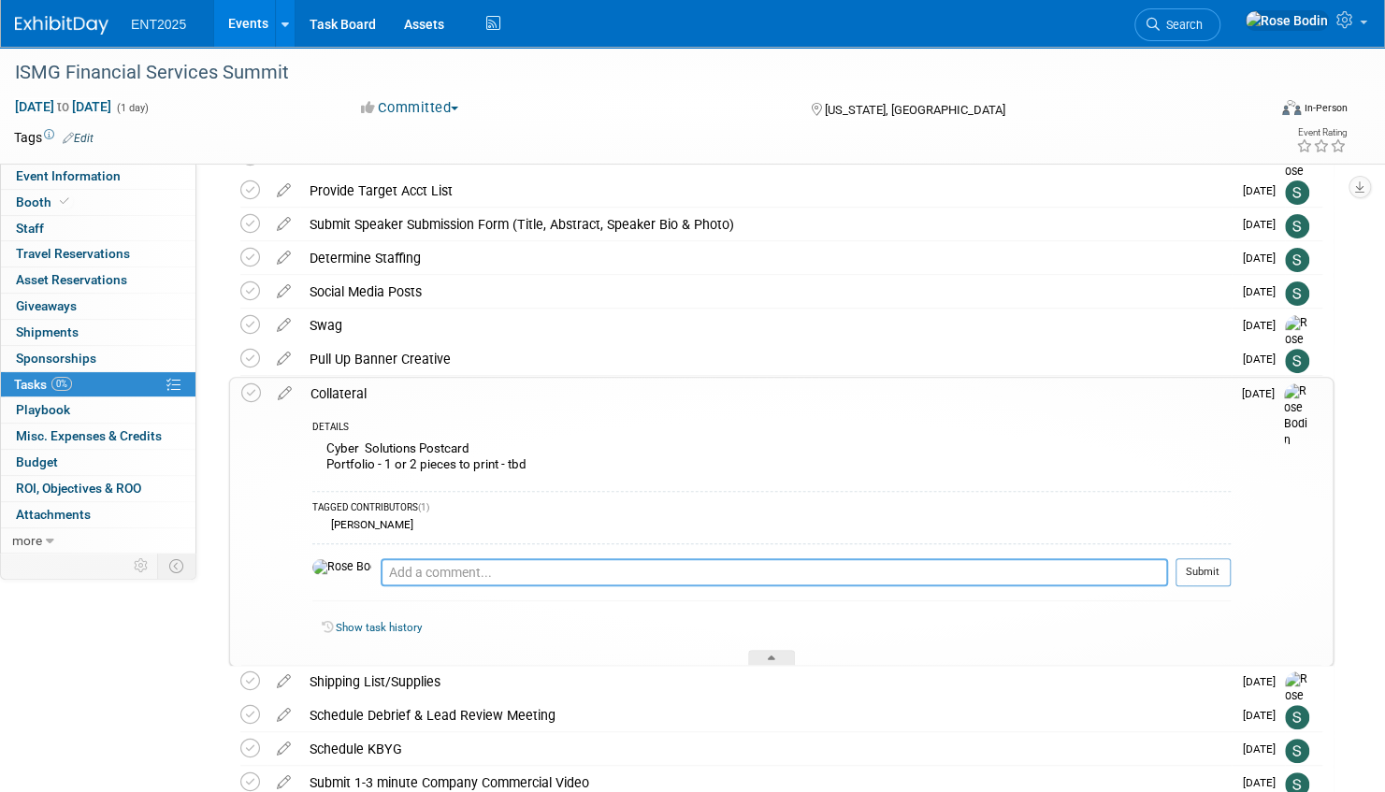
click at [385, 569] on textarea at bounding box center [774, 572] width 787 height 28
type textarea "50 cards"
click at [1186, 572] on button "Submit" at bounding box center [1202, 572] width 55 height 28
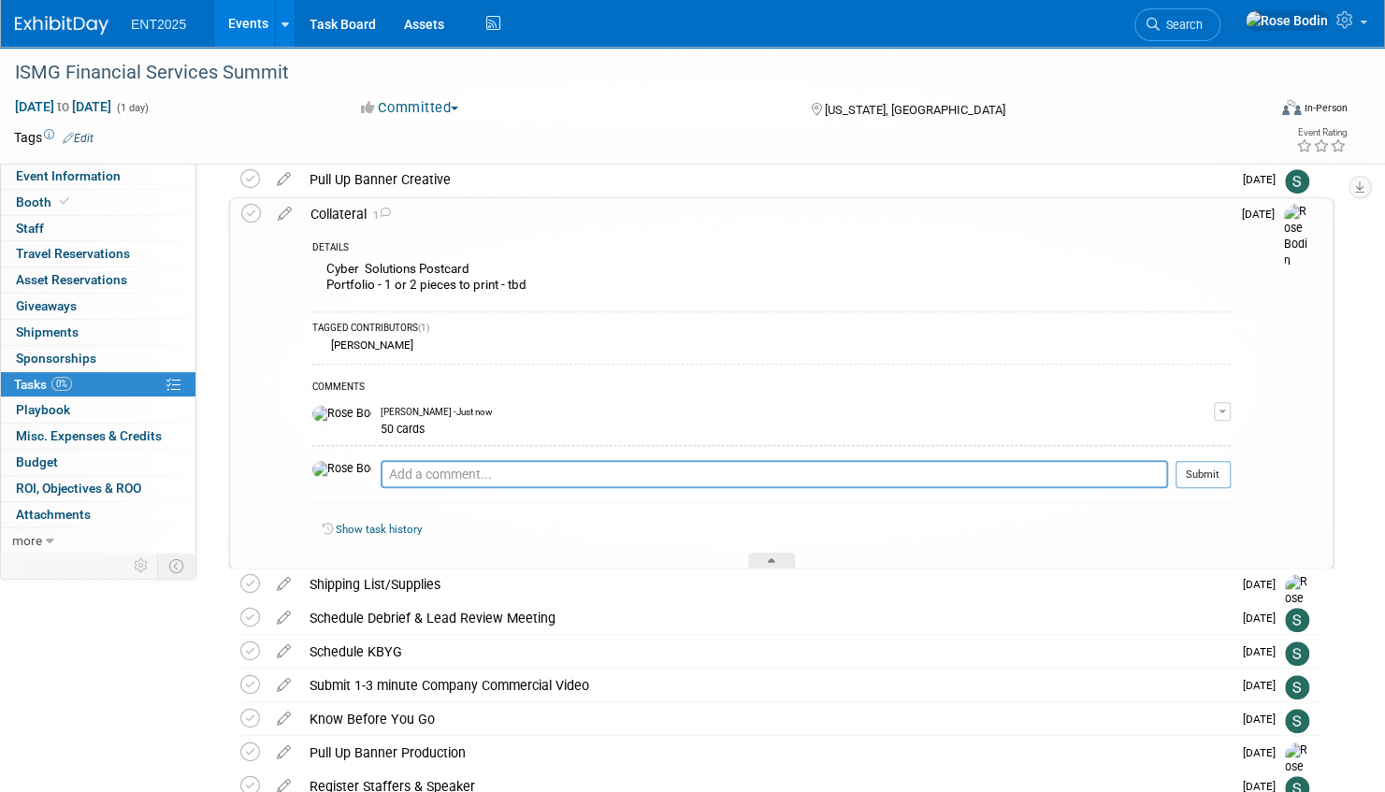
scroll to position [374, 0]
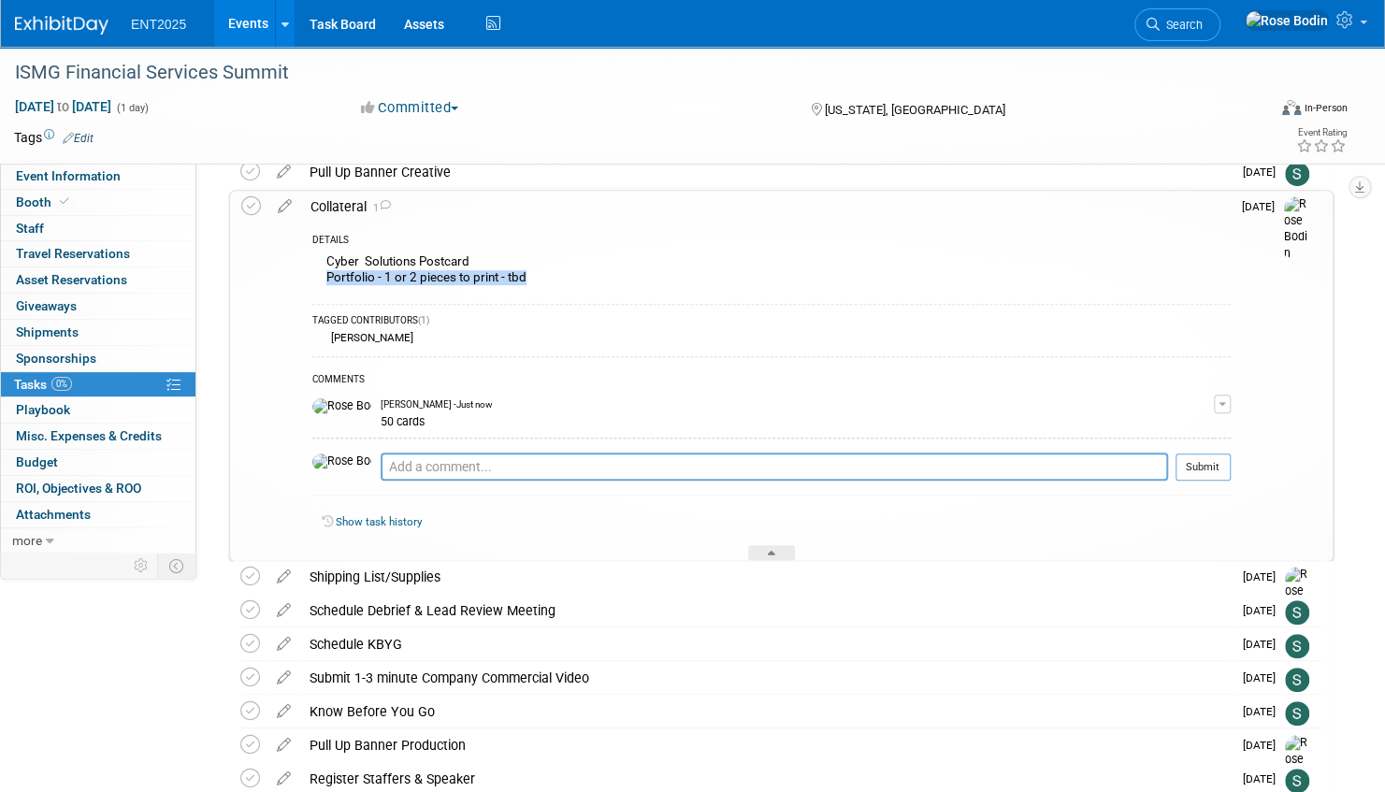
drag, startPoint x: 565, startPoint y: 273, endPoint x: 309, endPoint y: 271, distance: 256.2
click at [309, 271] on div "DETAILS Cyber Solutions Postcard Portfolio - 1 or 2 pieces to print - tbd TAGGE…" at bounding box center [766, 392] width 930 height 339
click at [688, 283] on div "Cyber Solutions Postcard Portfolio - 1 or 2 pieces to print - tbd" at bounding box center [771, 272] width 918 height 44
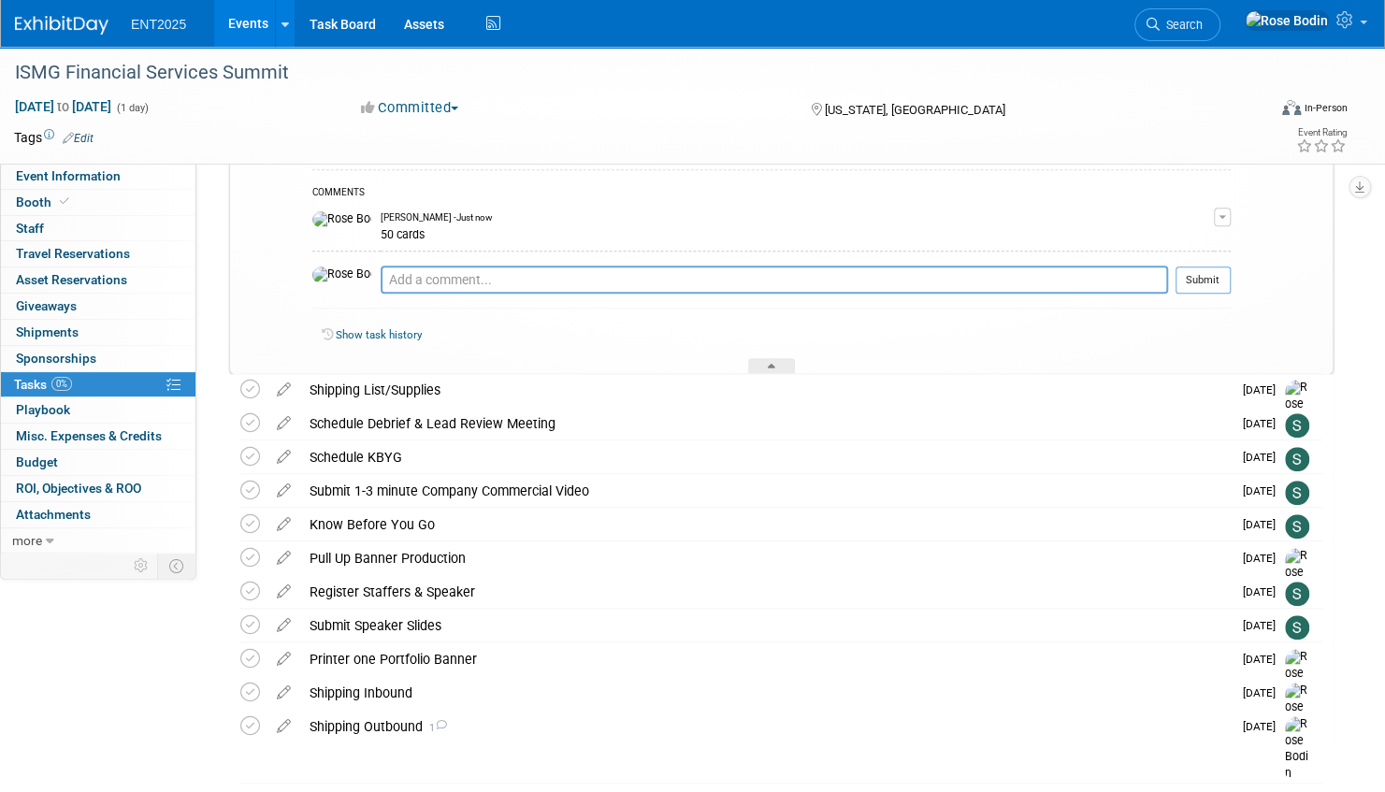
scroll to position [627, 0]
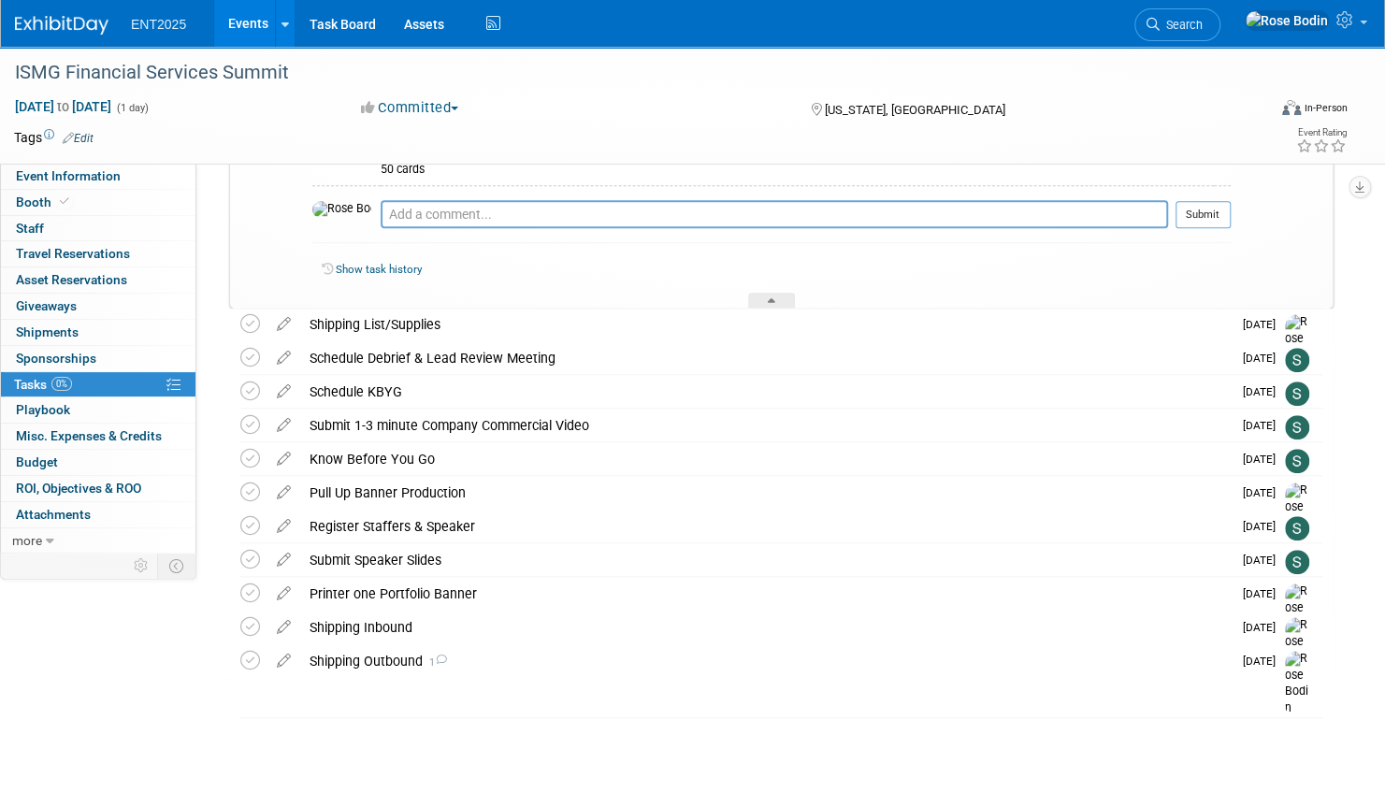
click at [242, 19] on link "Events" at bounding box center [248, 23] width 68 height 47
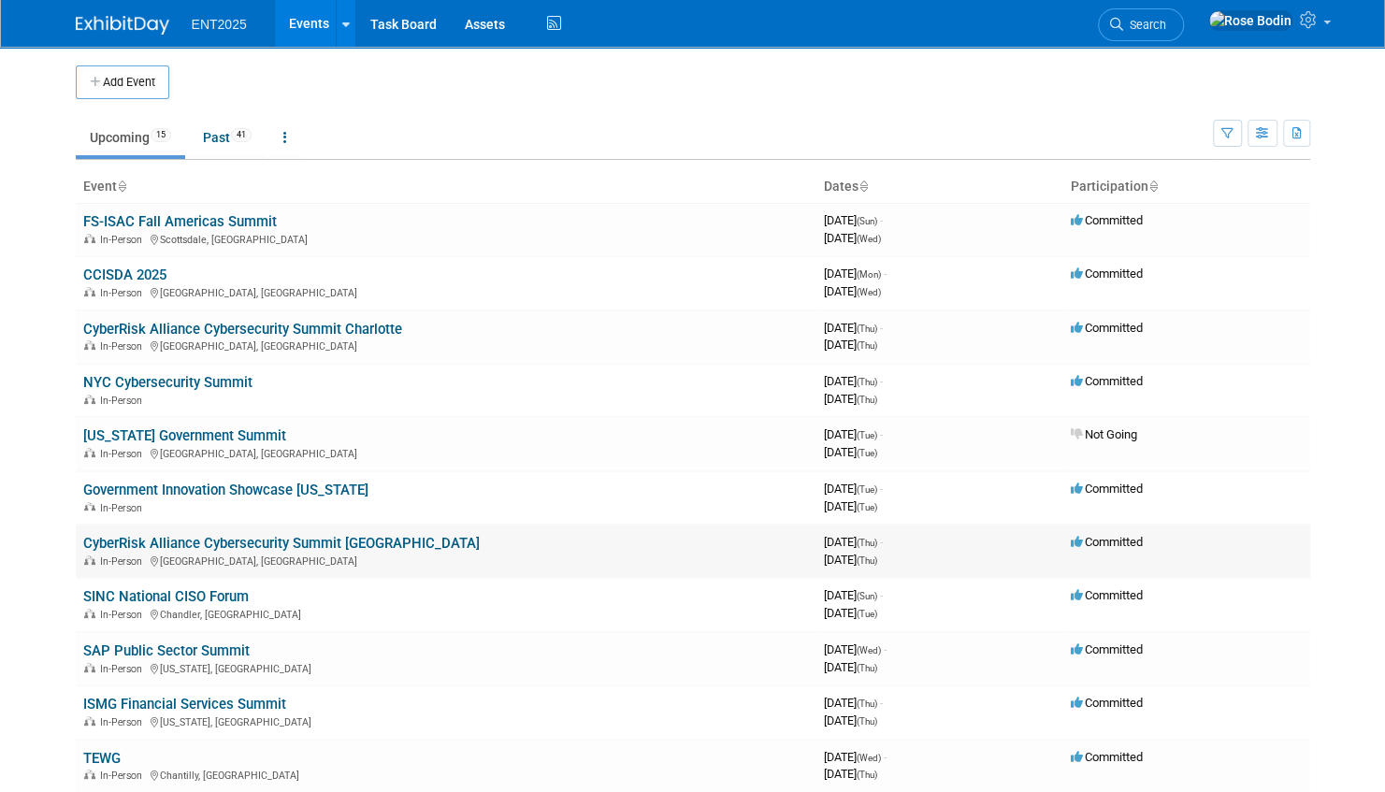
click at [325, 542] on link "CyberRisk Alliance Cybersecurity Summit [GEOGRAPHIC_DATA]" at bounding box center [281, 543] width 397 height 17
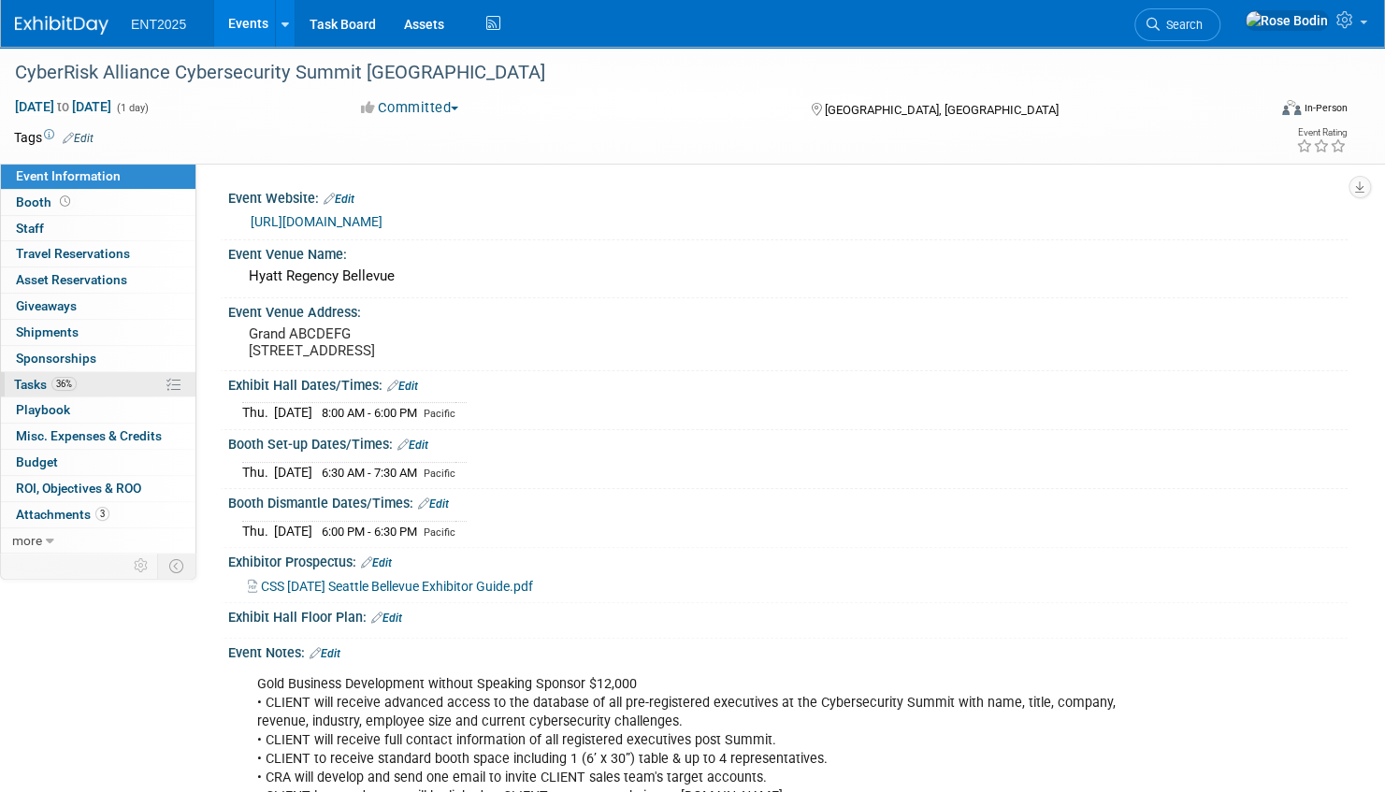
click at [123, 380] on link "36% Tasks 36%" at bounding box center [98, 384] width 195 height 25
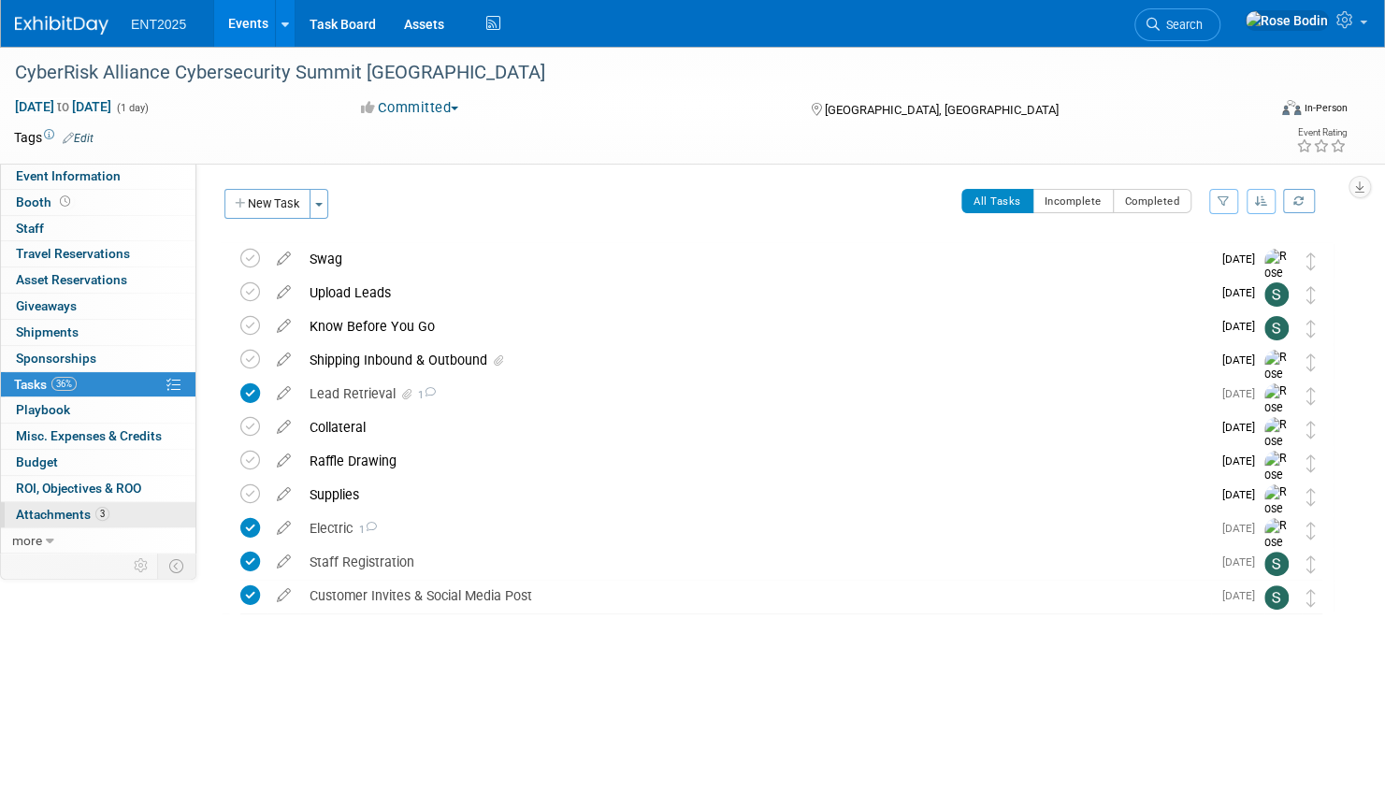
click at [148, 512] on link "3 Attachments 3" at bounding box center [98, 514] width 195 height 25
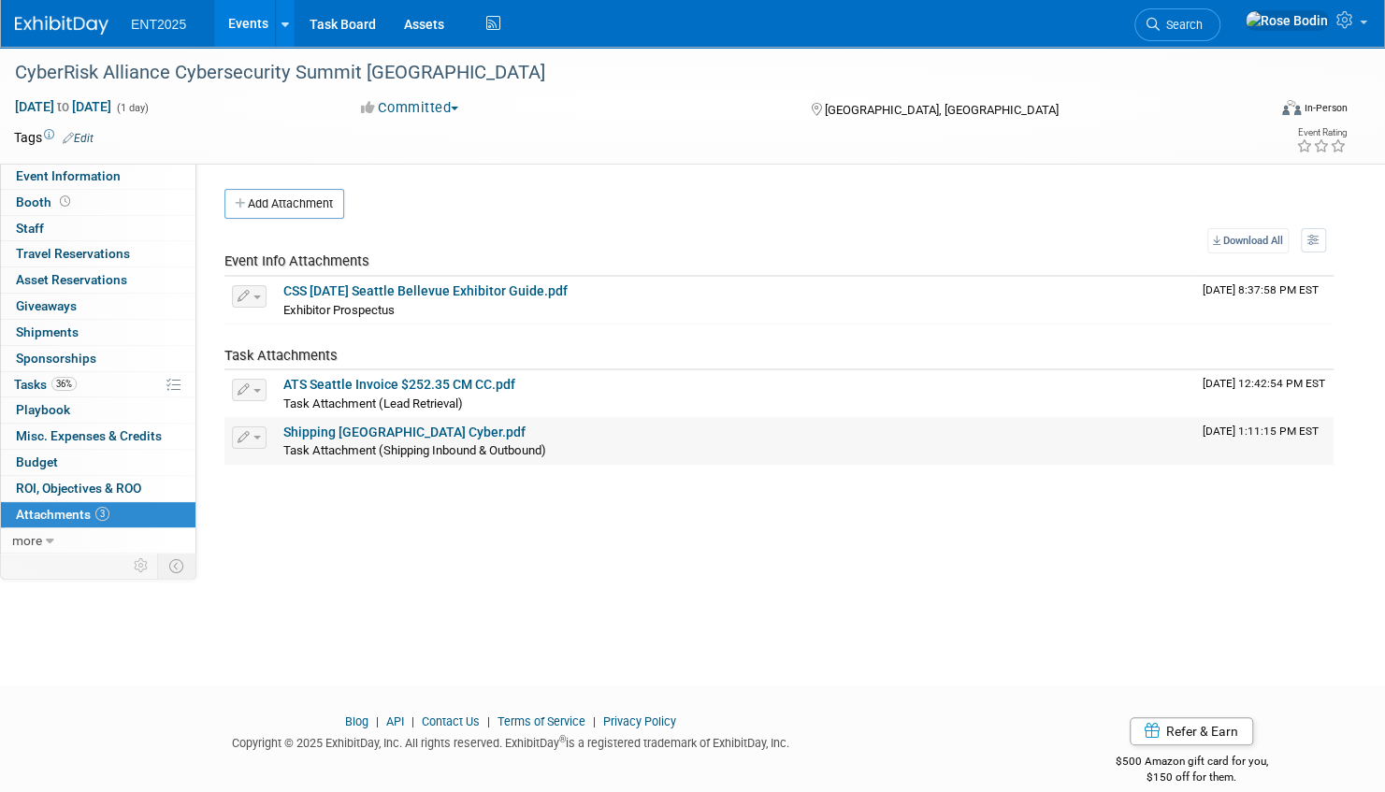
click at [361, 430] on link "Shipping Seattle Cyber.pdf" at bounding box center [404, 432] width 242 height 15
click at [111, 383] on link "36% Tasks 36%" at bounding box center [98, 384] width 195 height 25
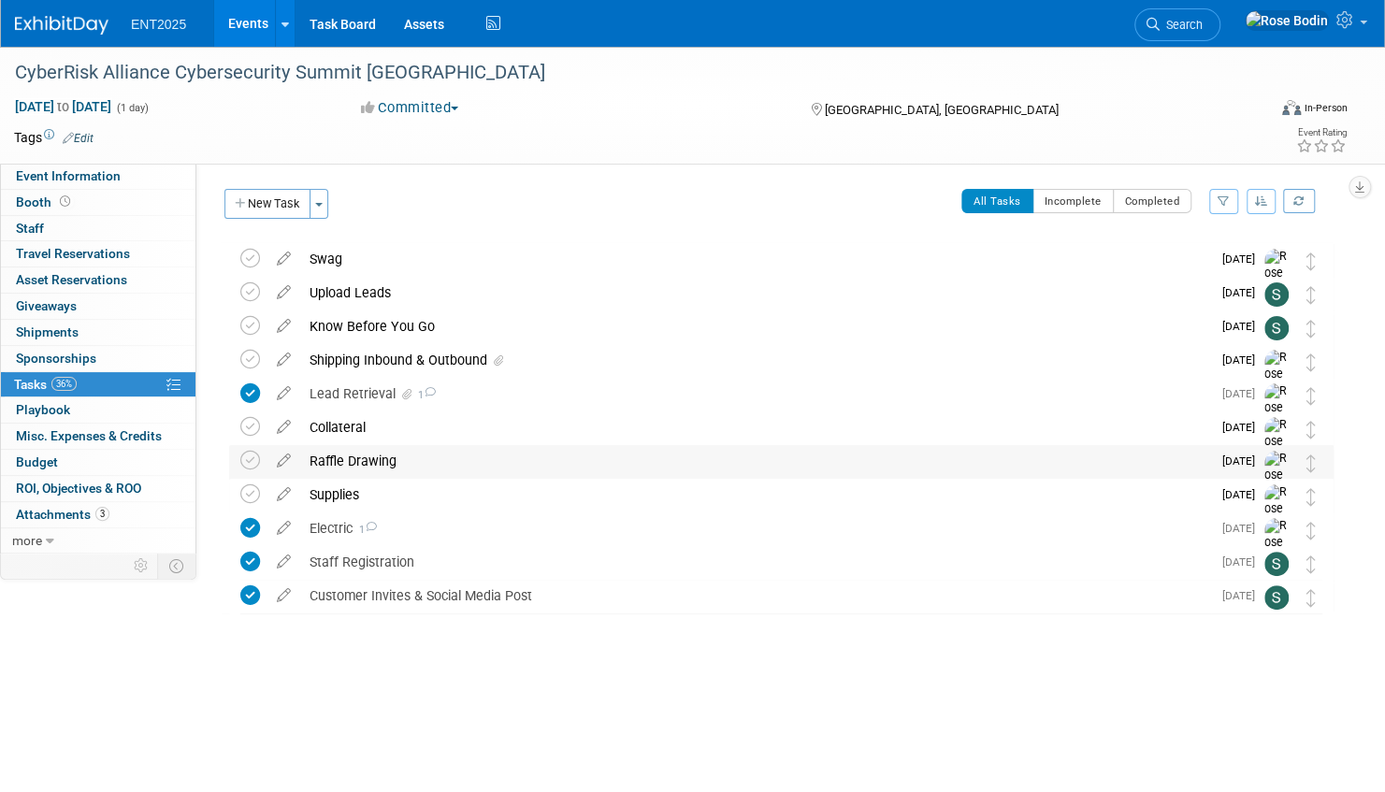
click at [470, 463] on div "Raffle Drawing" at bounding box center [755, 461] width 911 height 32
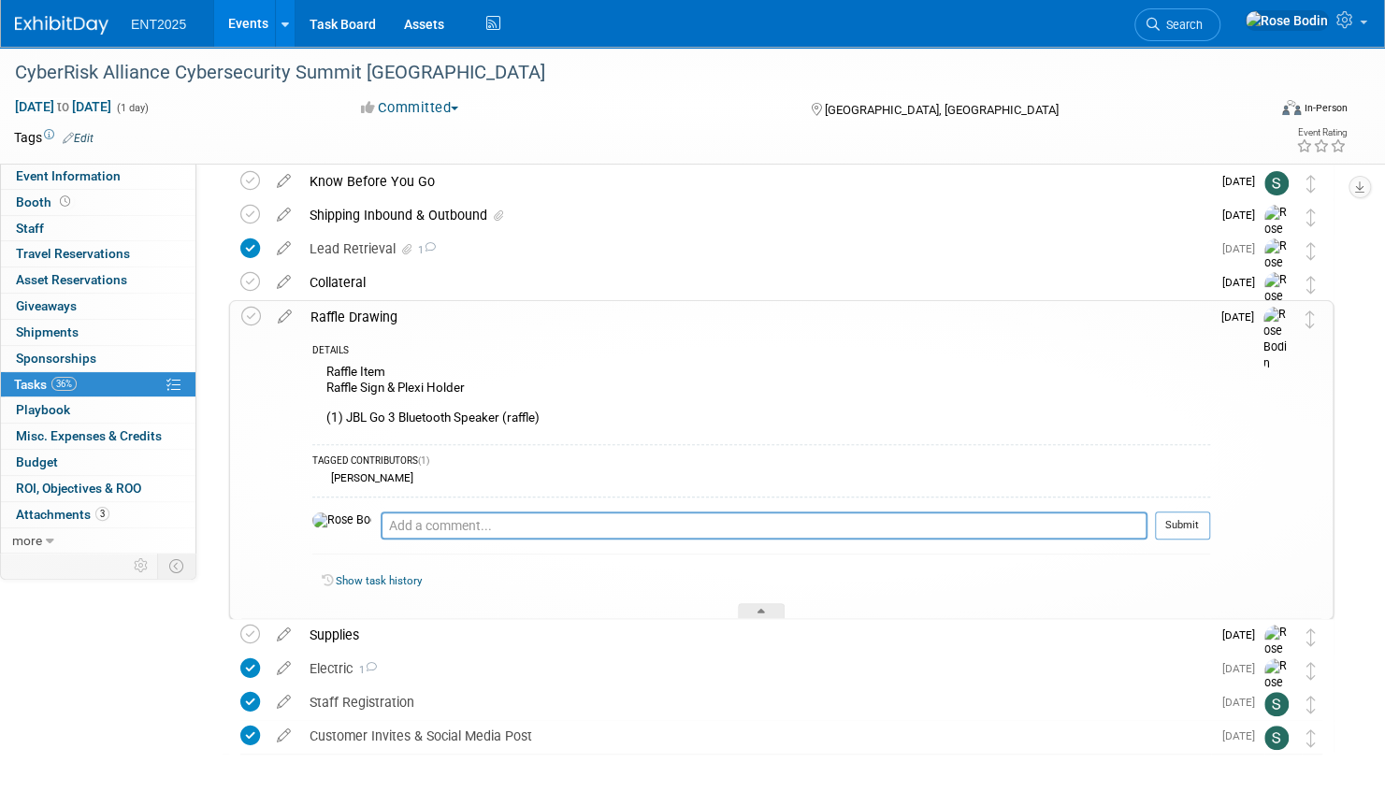
scroll to position [187, 0]
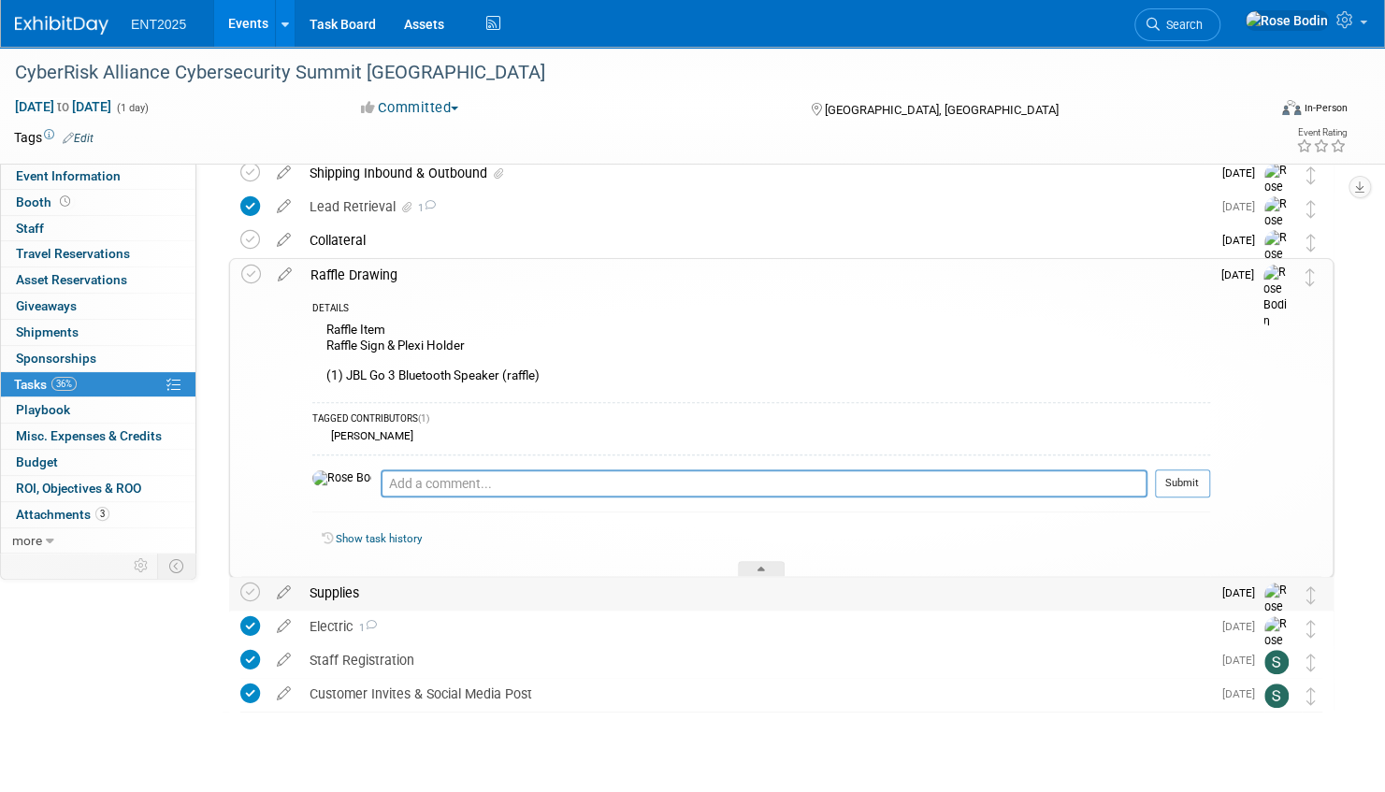
click at [548, 595] on div "Supplies" at bounding box center [755, 593] width 911 height 32
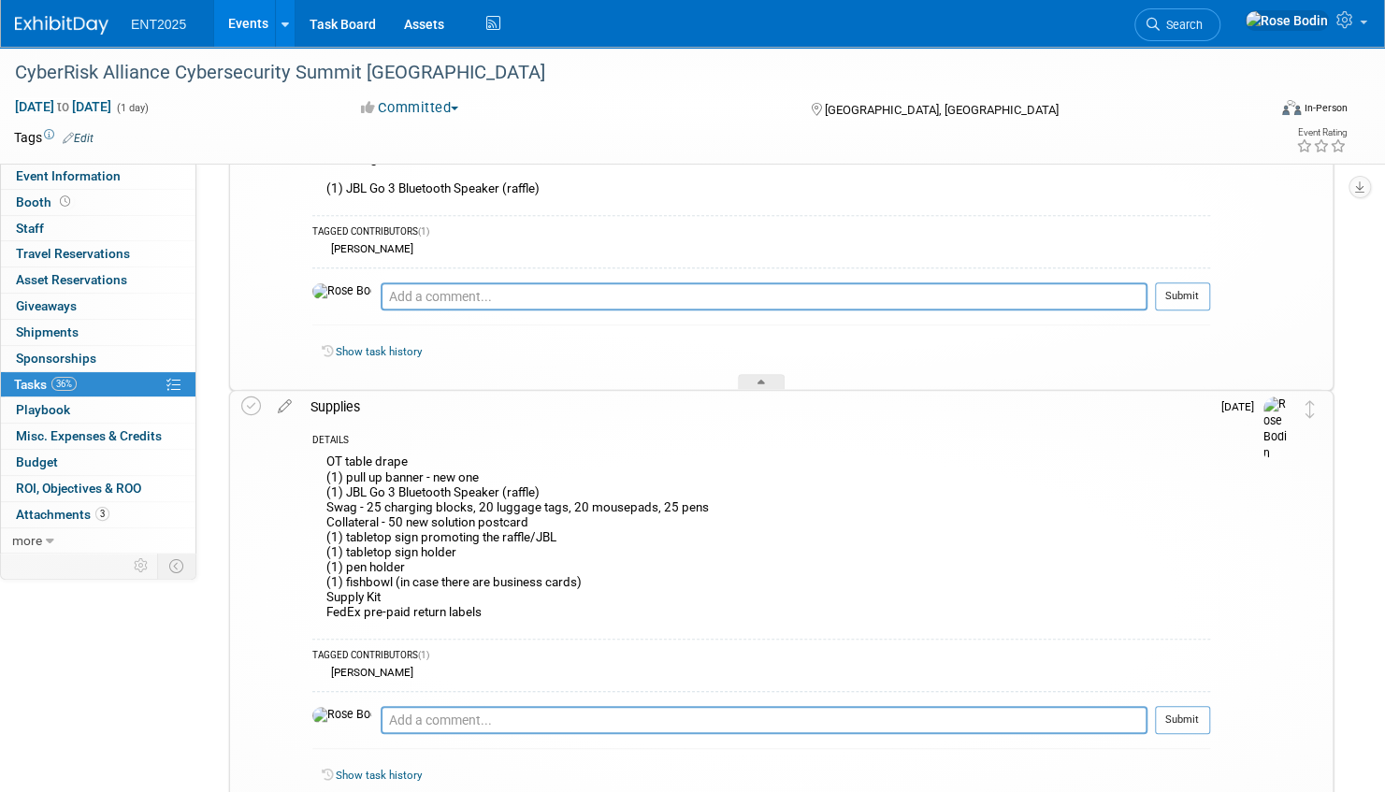
scroll to position [561, 0]
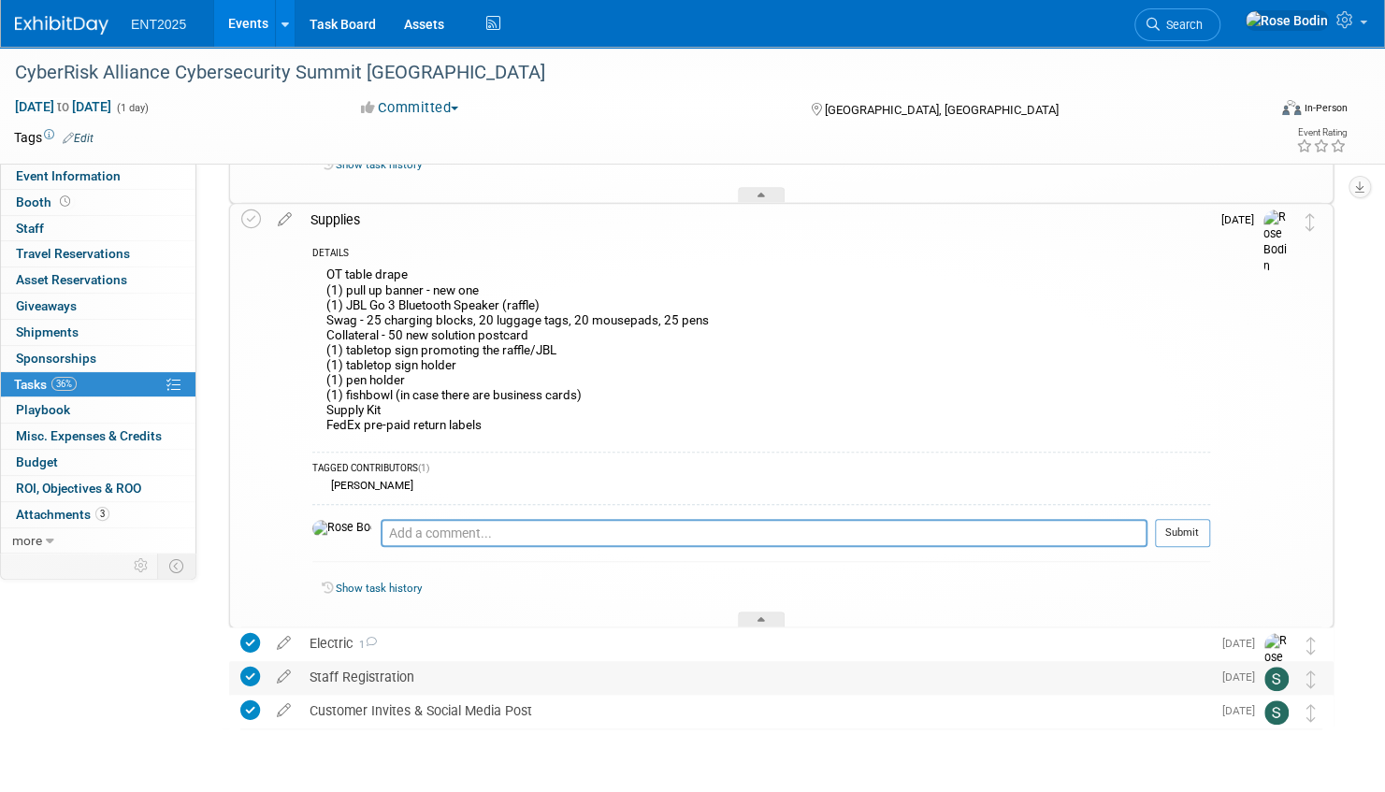
click at [571, 679] on div "Staff Registration" at bounding box center [755, 677] width 911 height 32
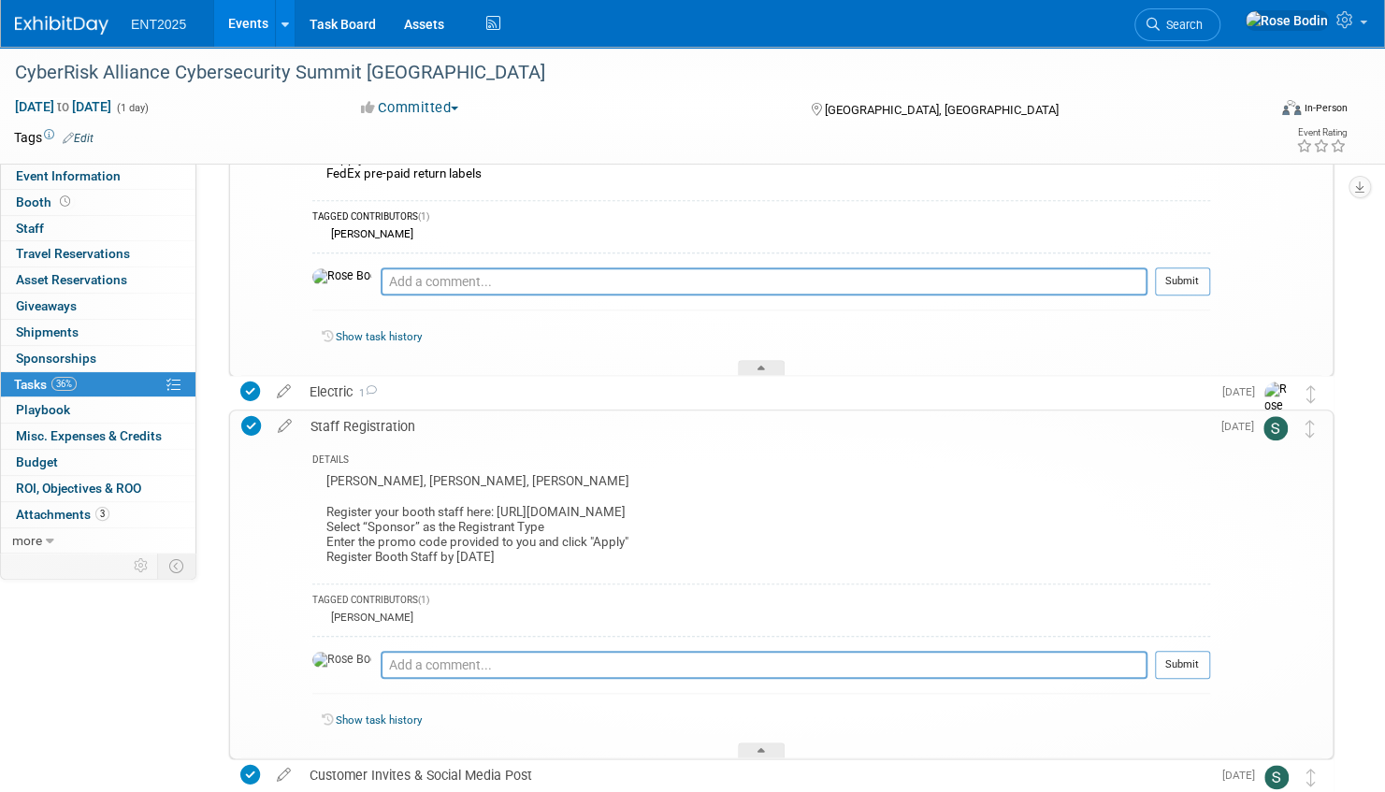
scroll to position [842, 0]
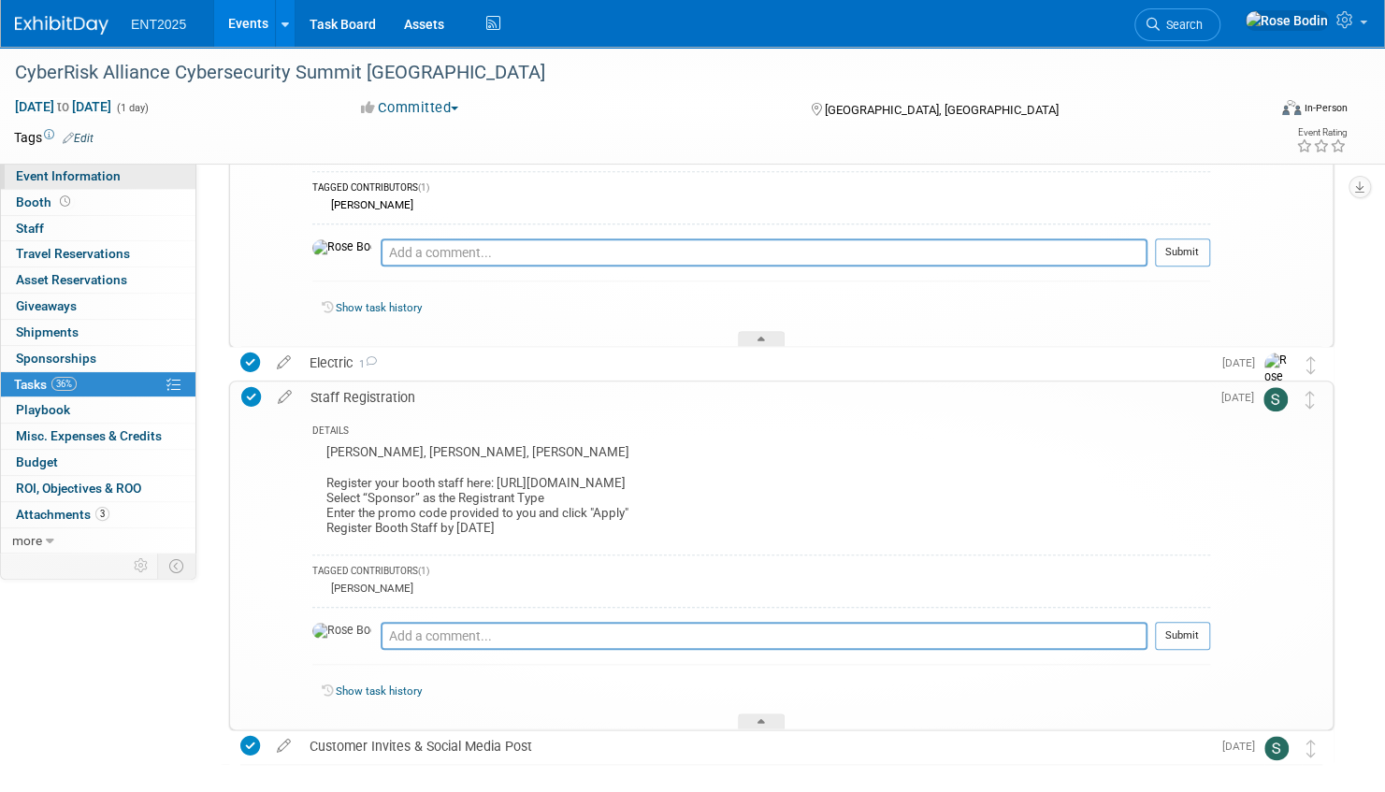
click at [128, 173] on link "Event Information" at bounding box center [98, 176] width 195 height 25
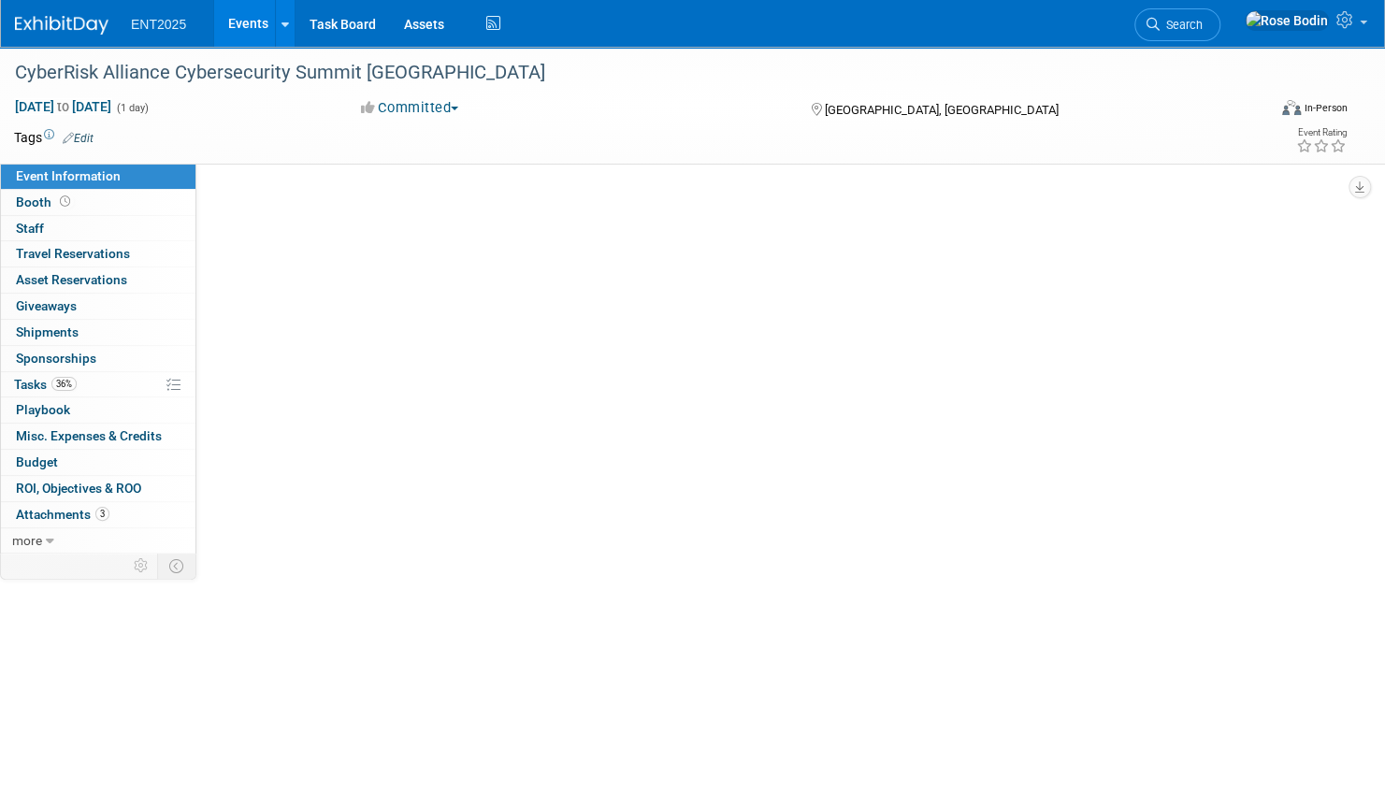
scroll to position [0, 0]
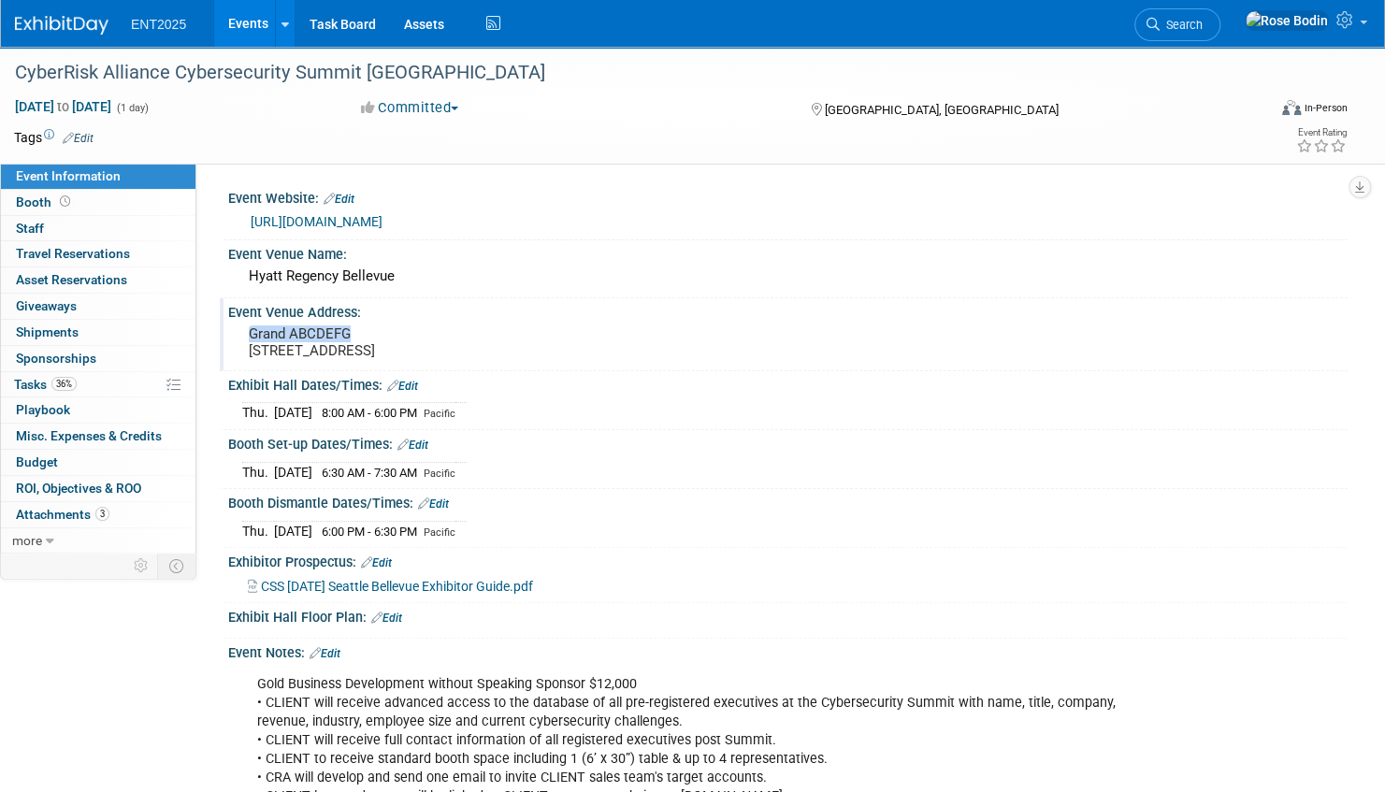
drag, startPoint x: 395, startPoint y: 329, endPoint x: 243, endPoint y: 329, distance: 151.5
click at [243, 329] on div "Grand ABCDEFG 900 Bellevue Way, NE Bellevue, WA, 98004" at bounding box center [461, 342] width 439 height 43
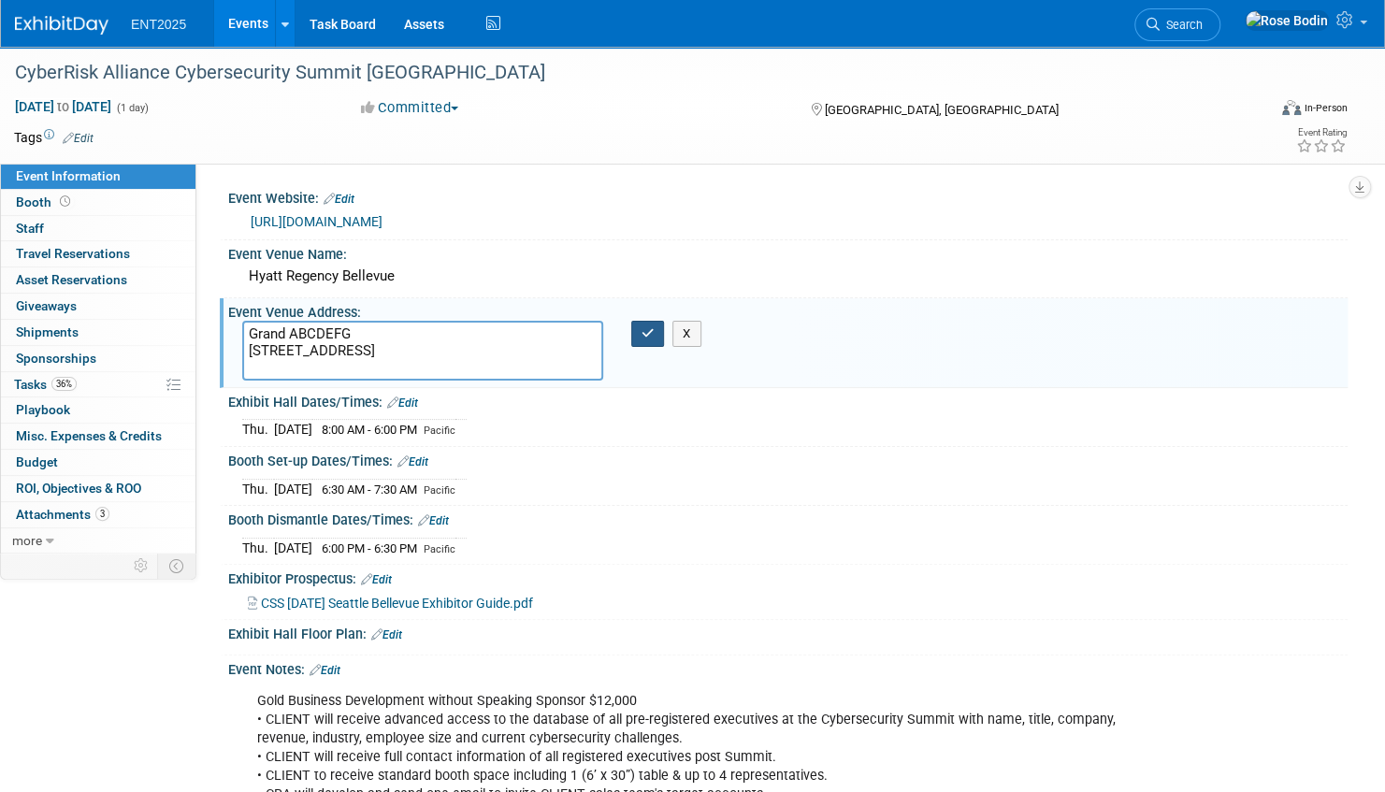
click at [647, 327] on icon "button" at bounding box center [648, 333] width 13 height 12
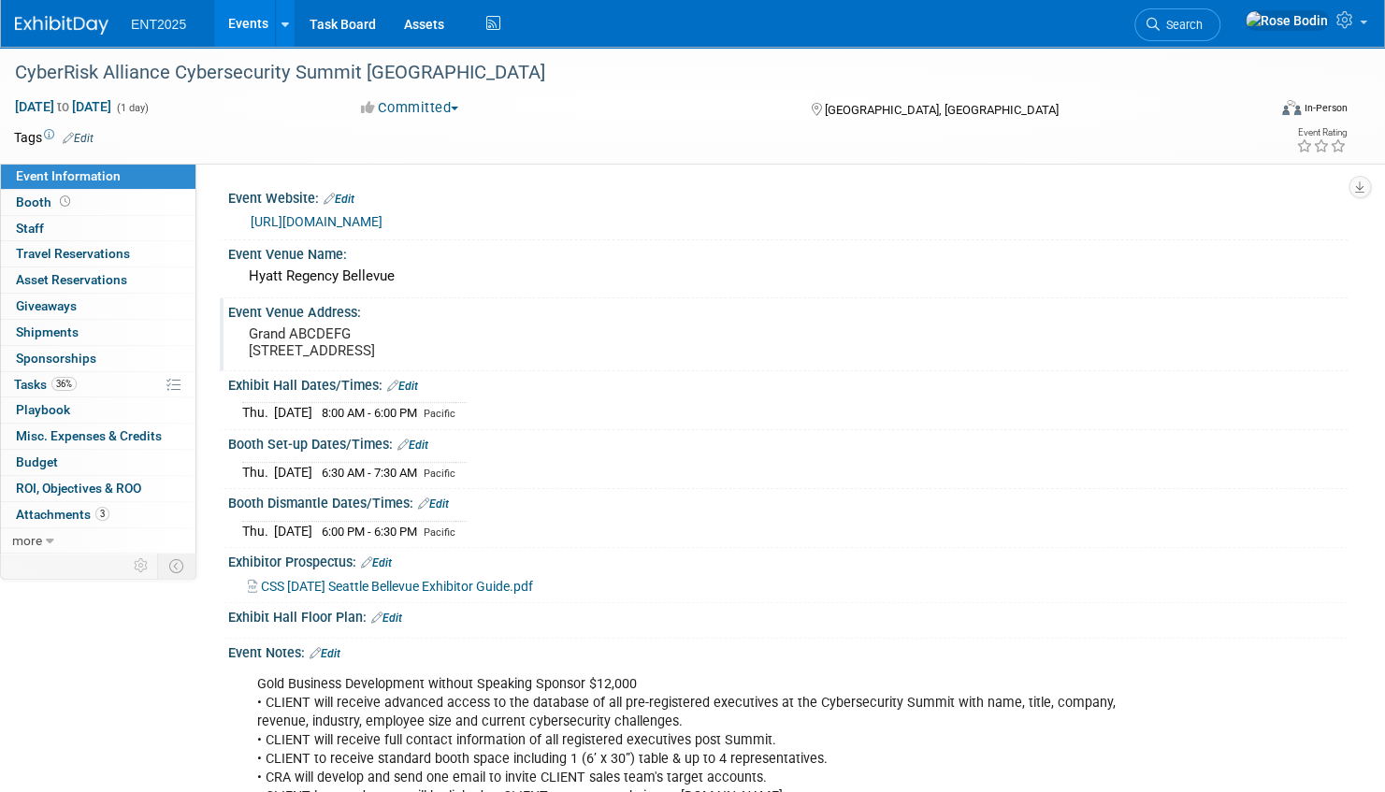
click at [250, 21] on link "Events" at bounding box center [248, 23] width 68 height 47
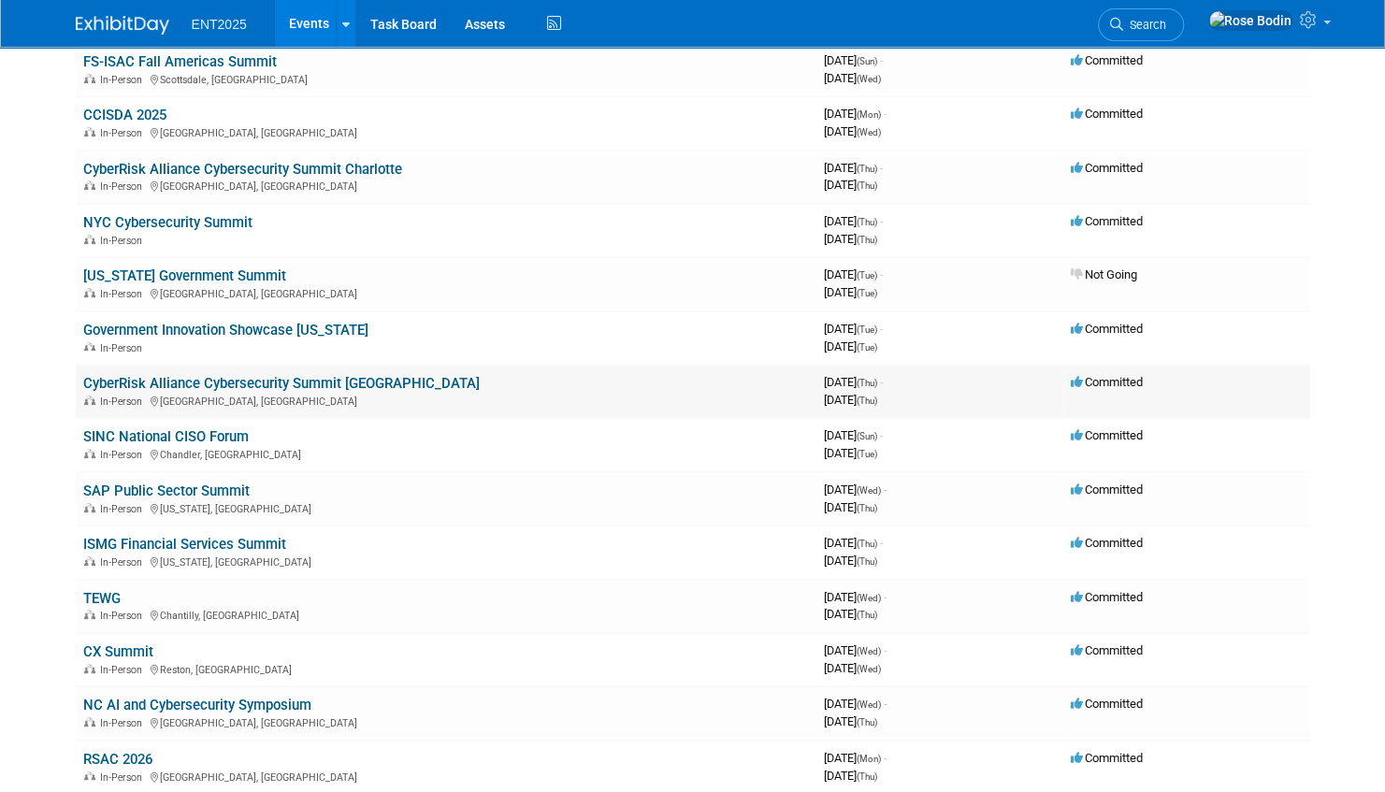
scroll to position [187, 0]
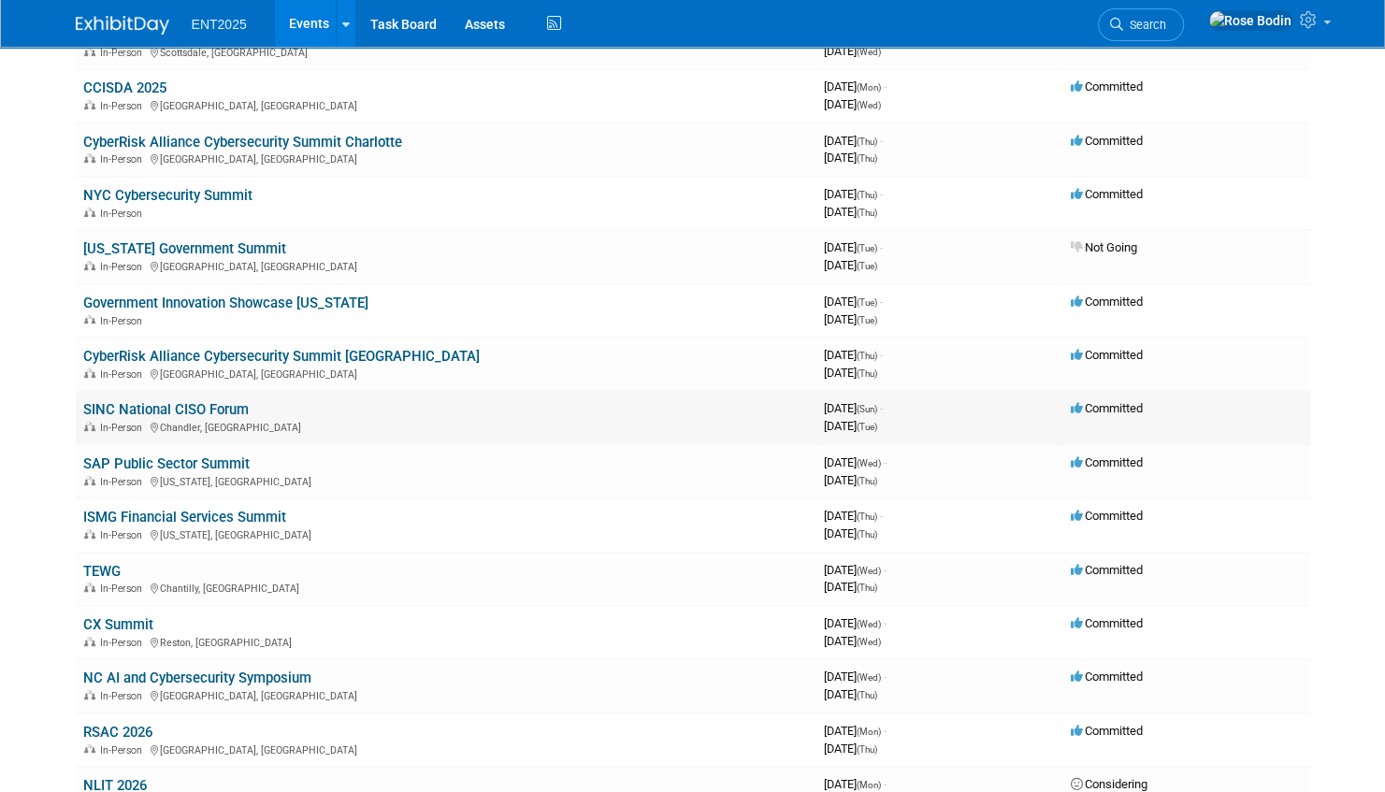
click at [230, 408] on link "SINC National CISO Forum" at bounding box center [166, 409] width 166 height 17
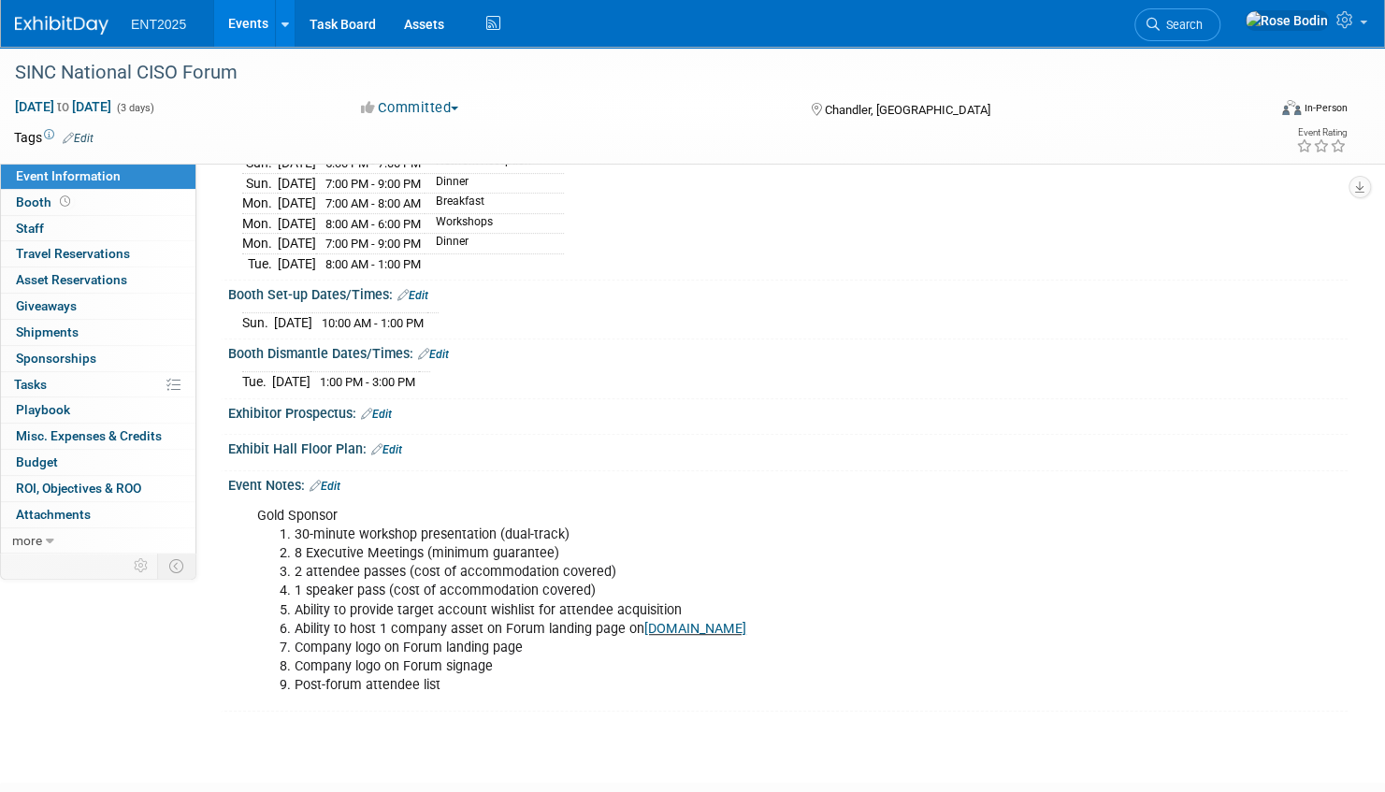
scroll to position [281, 0]
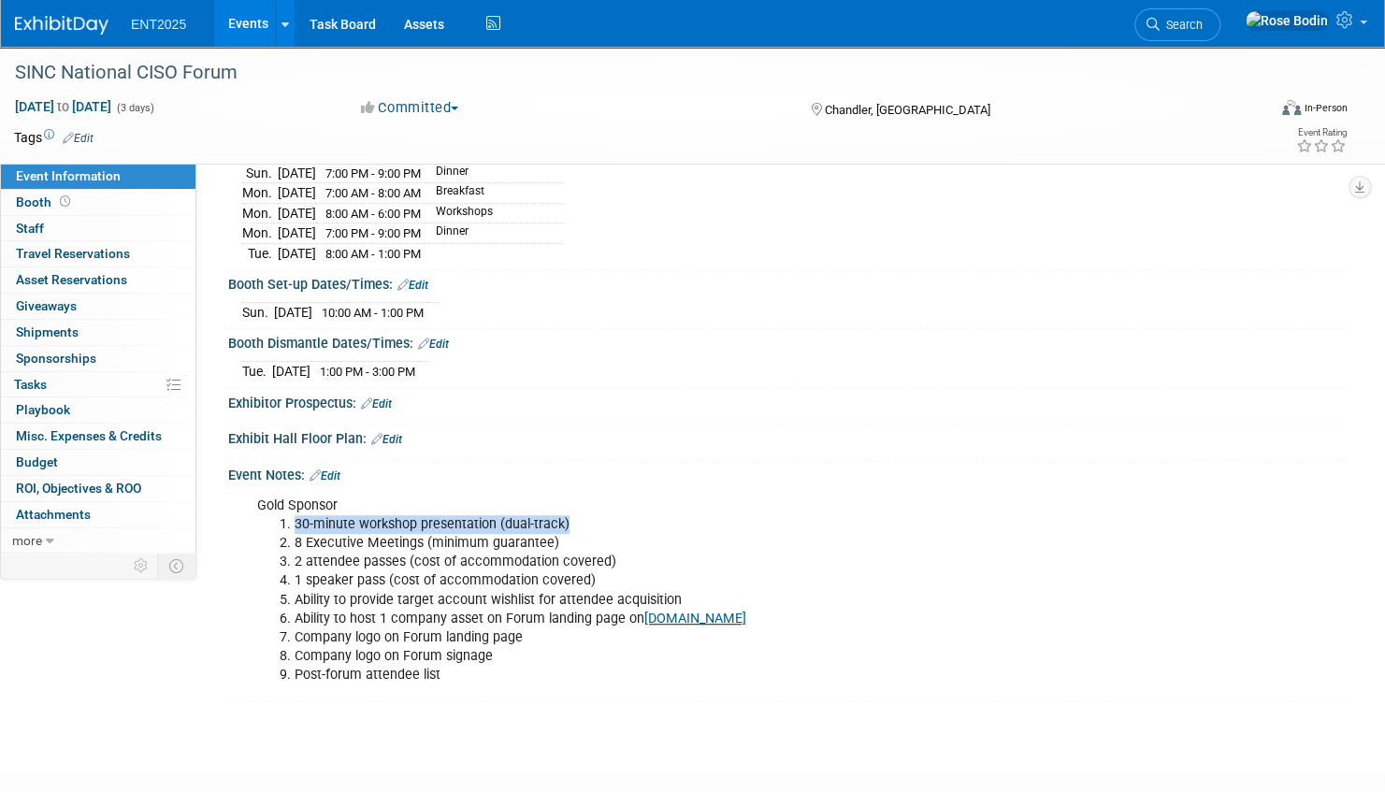
drag, startPoint x: 581, startPoint y: 514, endPoint x: 293, endPoint y: 512, distance: 288.0
click at [295, 515] on li "30-minute workshop presentation (dual-track)" at bounding box center [708, 524] width 827 height 19
click at [934, 571] on li "1 speaker pass (cost of accommodation covered)" at bounding box center [708, 580] width 827 height 19
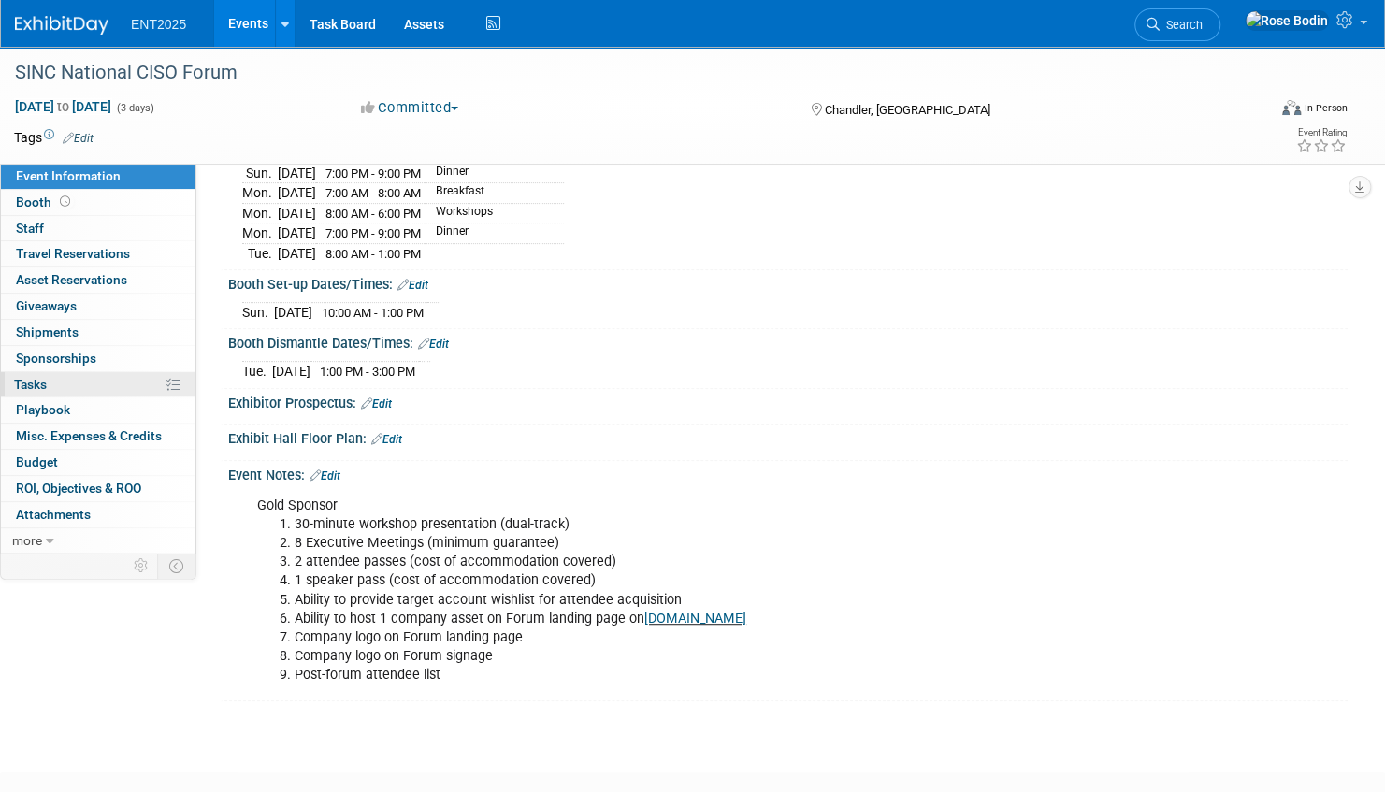
click at [90, 382] on link "0% Tasks 0%" at bounding box center [98, 384] width 195 height 25
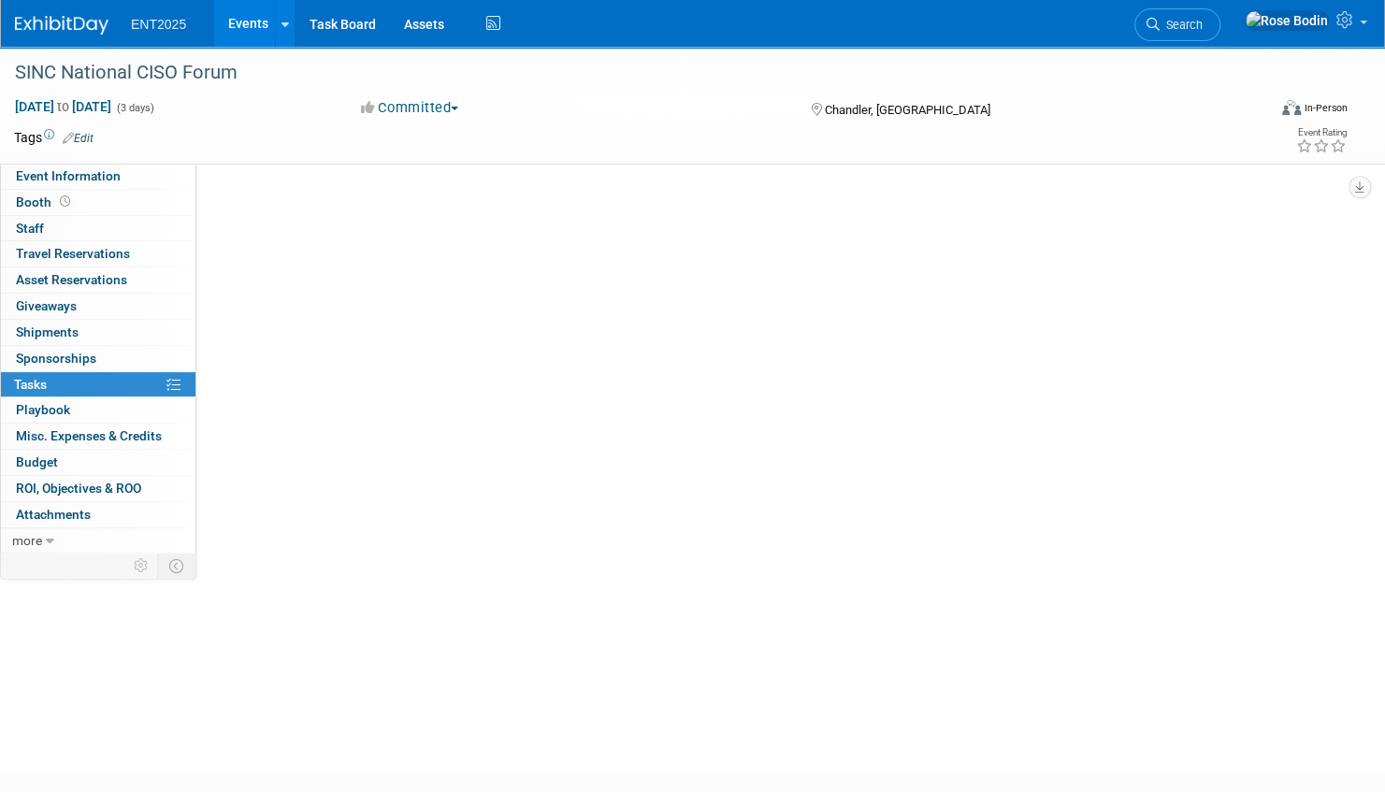
scroll to position [0, 0]
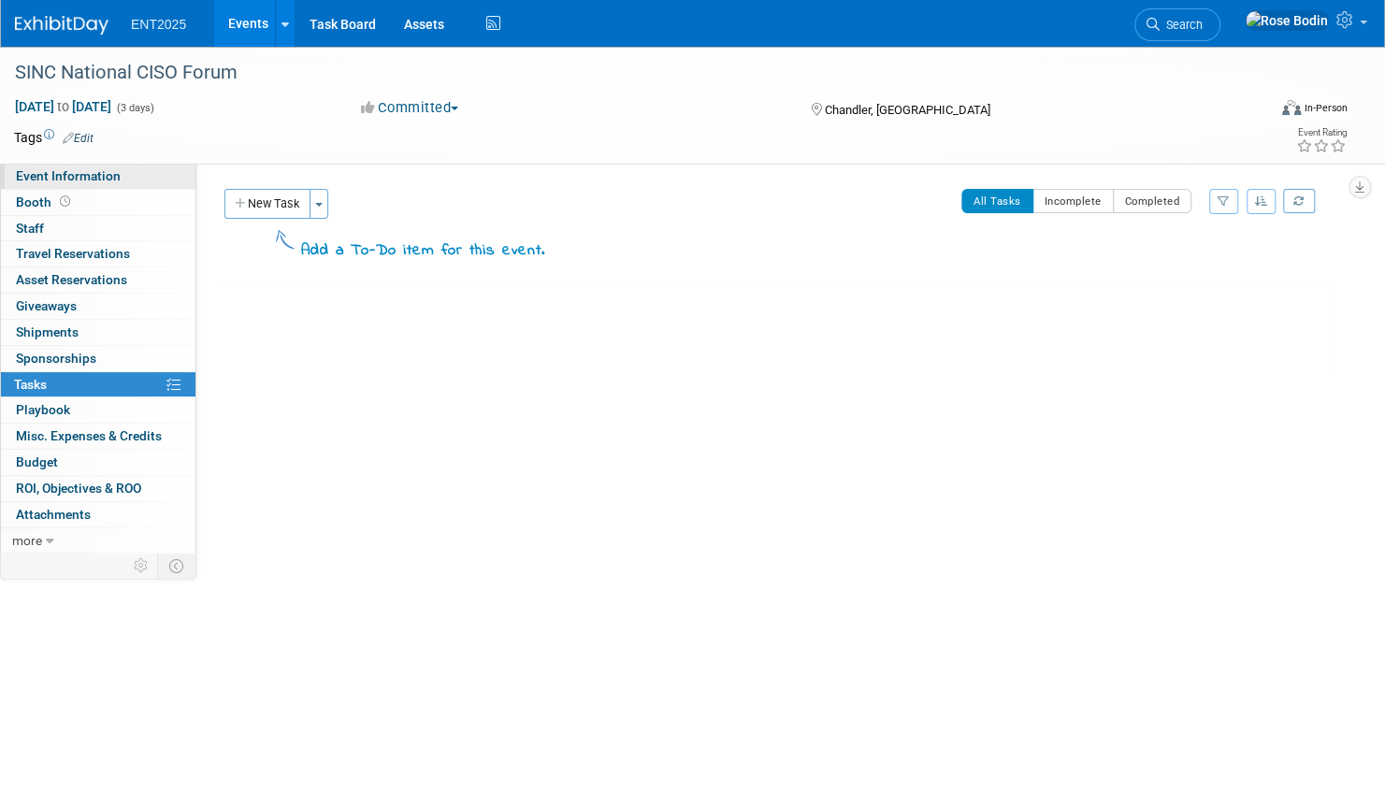
click at [153, 178] on link "Event Information" at bounding box center [98, 176] width 195 height 25
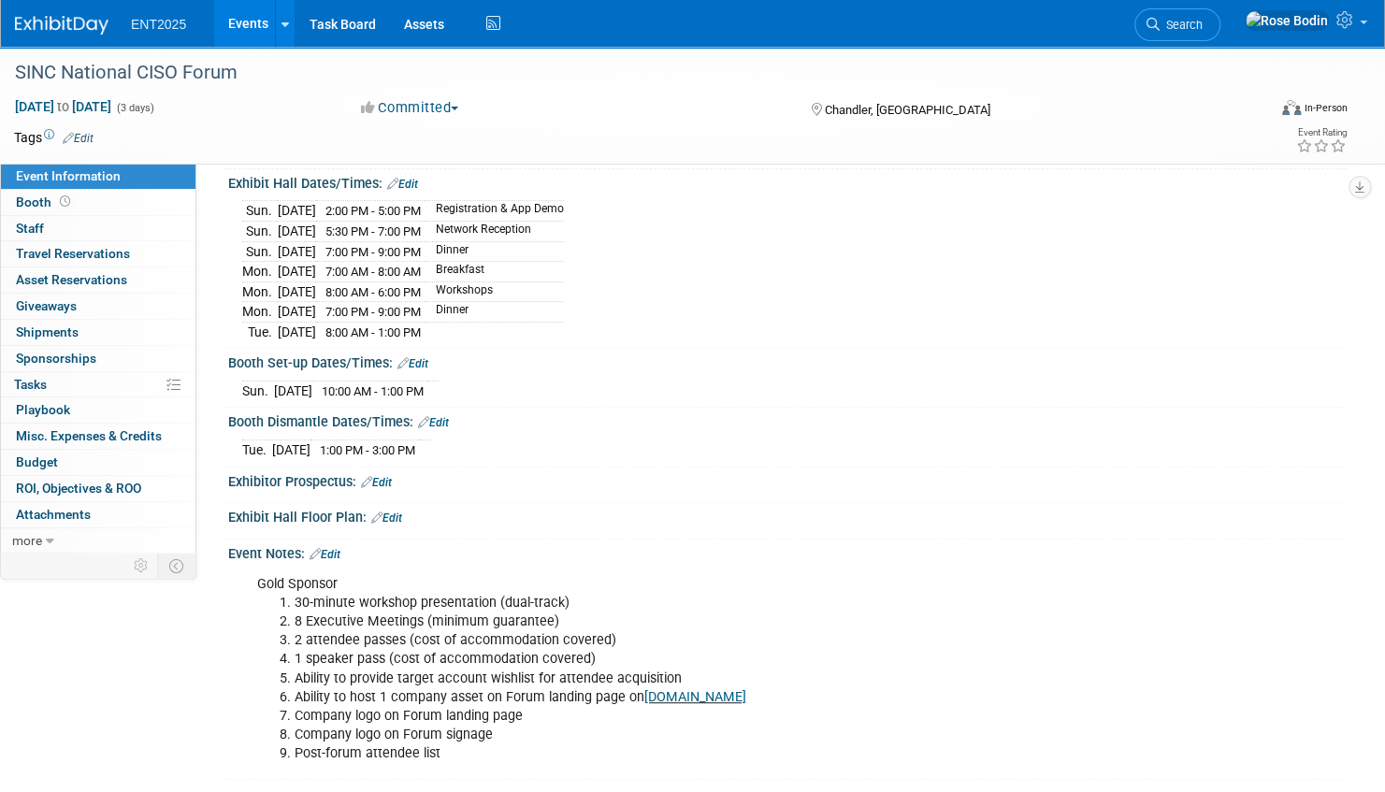
scroll to position [216, 0]
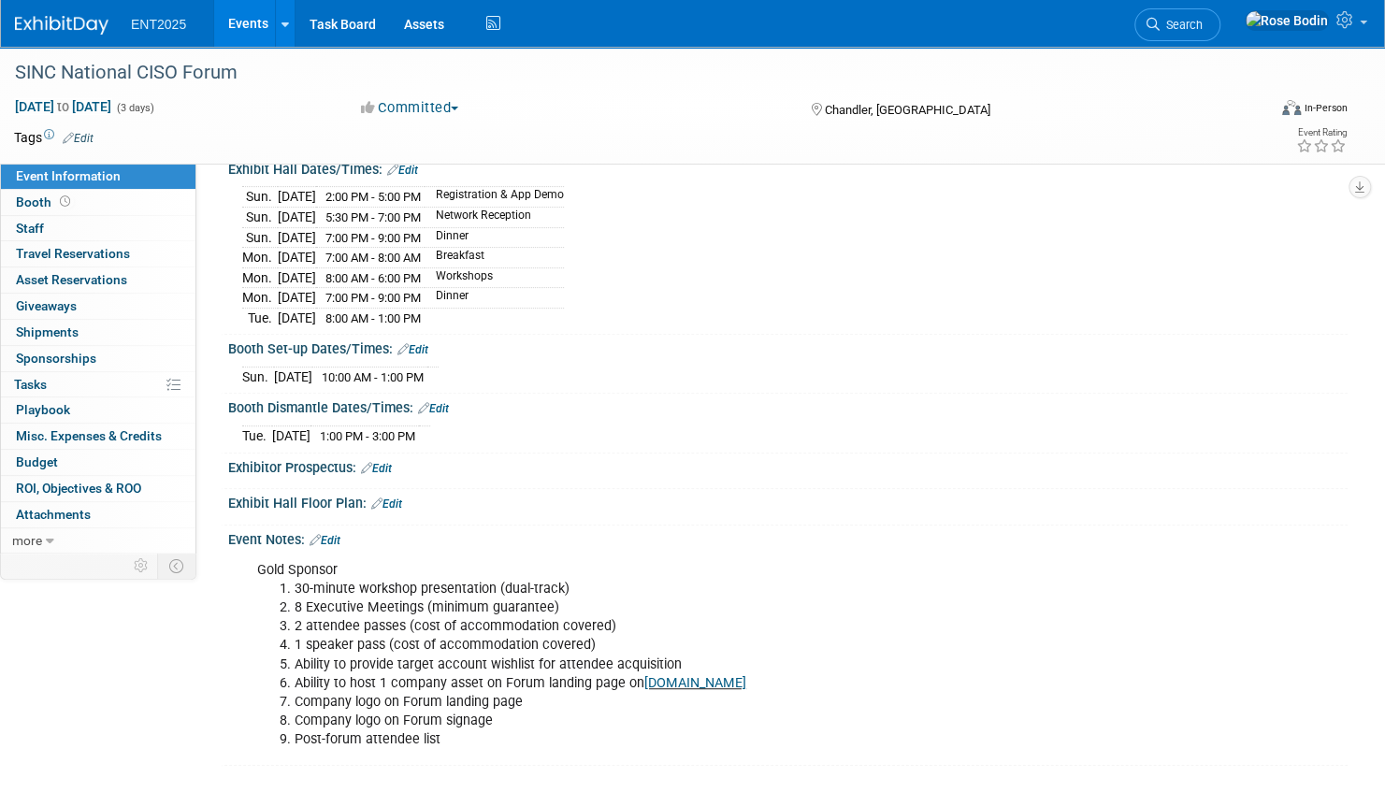
click at [240, 19] on link "Events" at bounding box center [248, 23] width 68 height 47
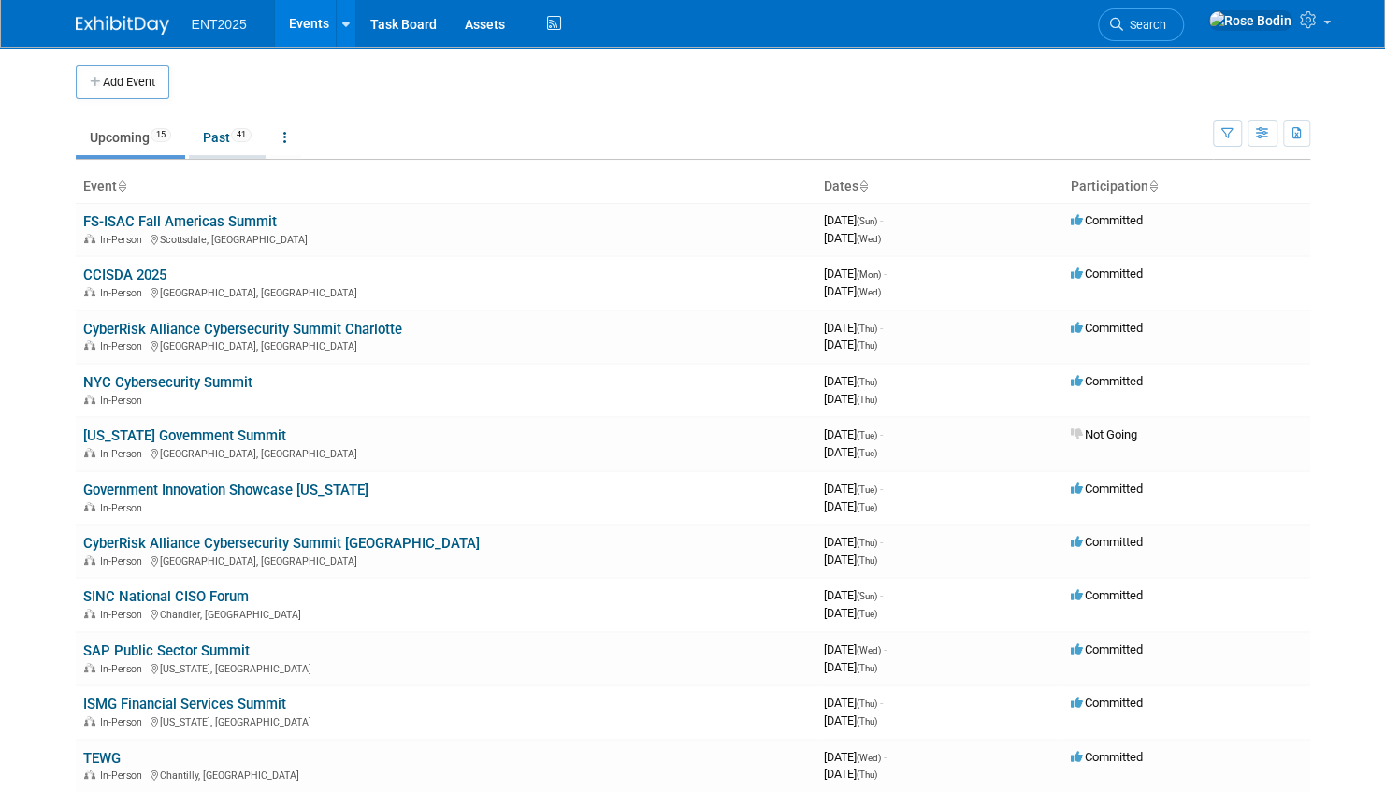
click at [223, 137] on link "Past 41" at bounding box center [227, 138] width 77 height 36
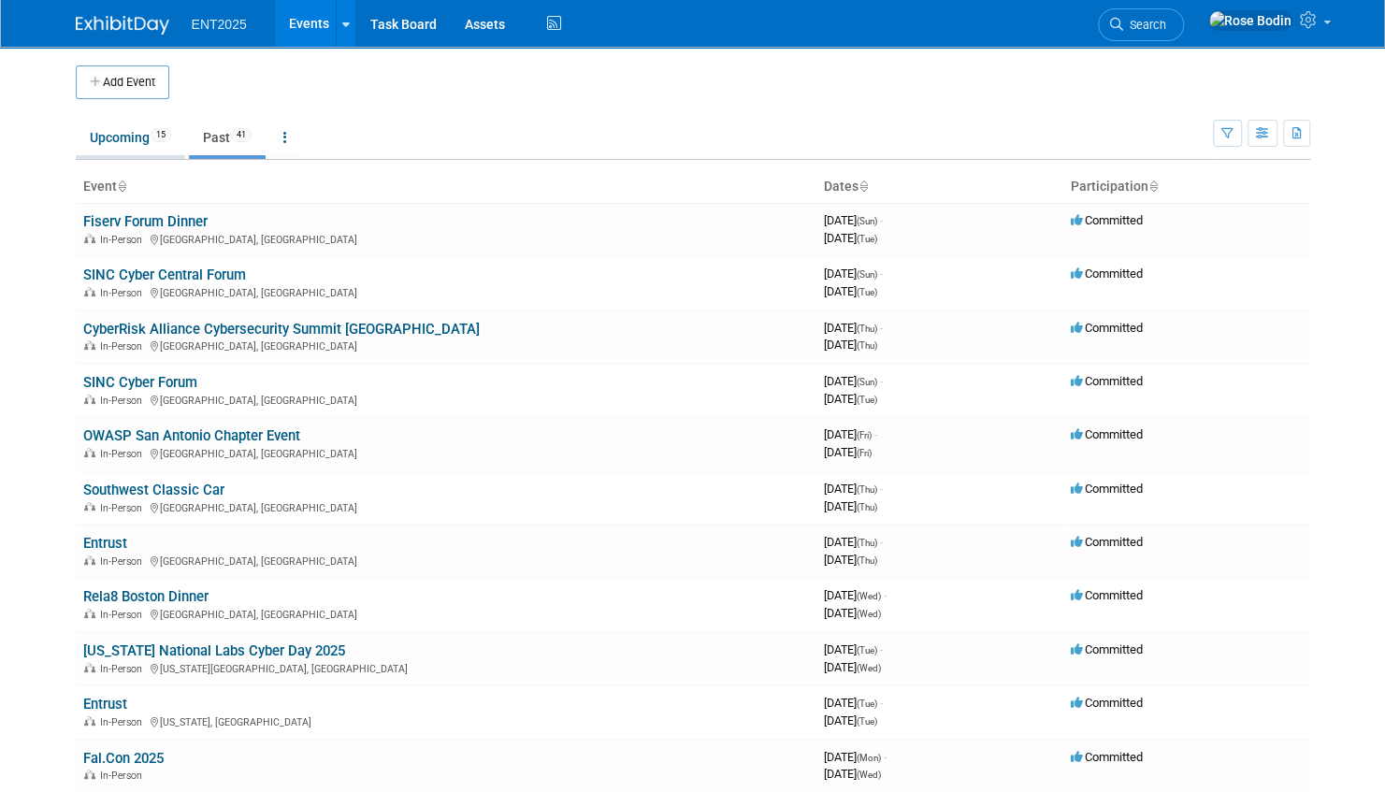
click at [123, 137] on link "Upcoming 15" at bounding box center [130, 138] width 109 height 36
